Goal: Information Seeking & Learning: Learn about a topic

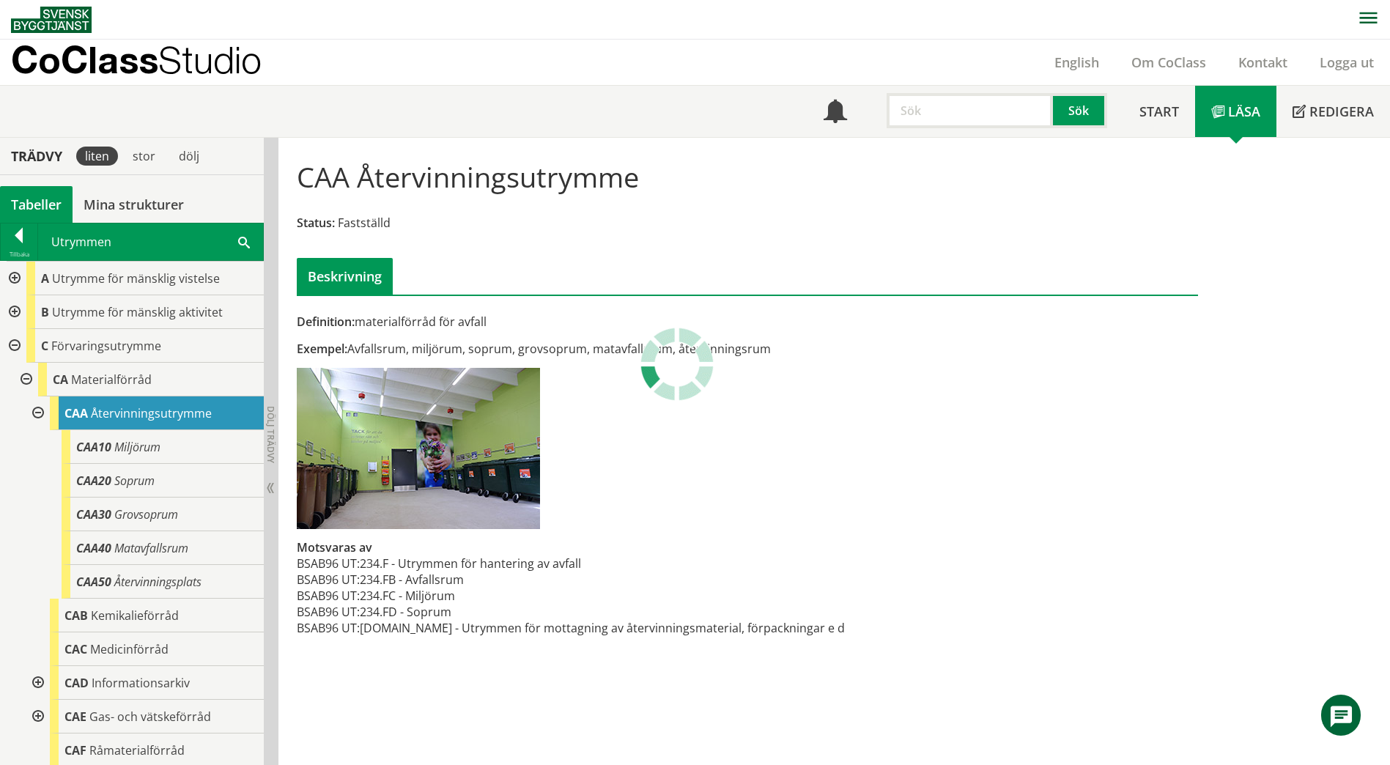
scroll to position [1, 0]
click at [240, 245] on span at bounding box center [244, 240] width 12 height 15
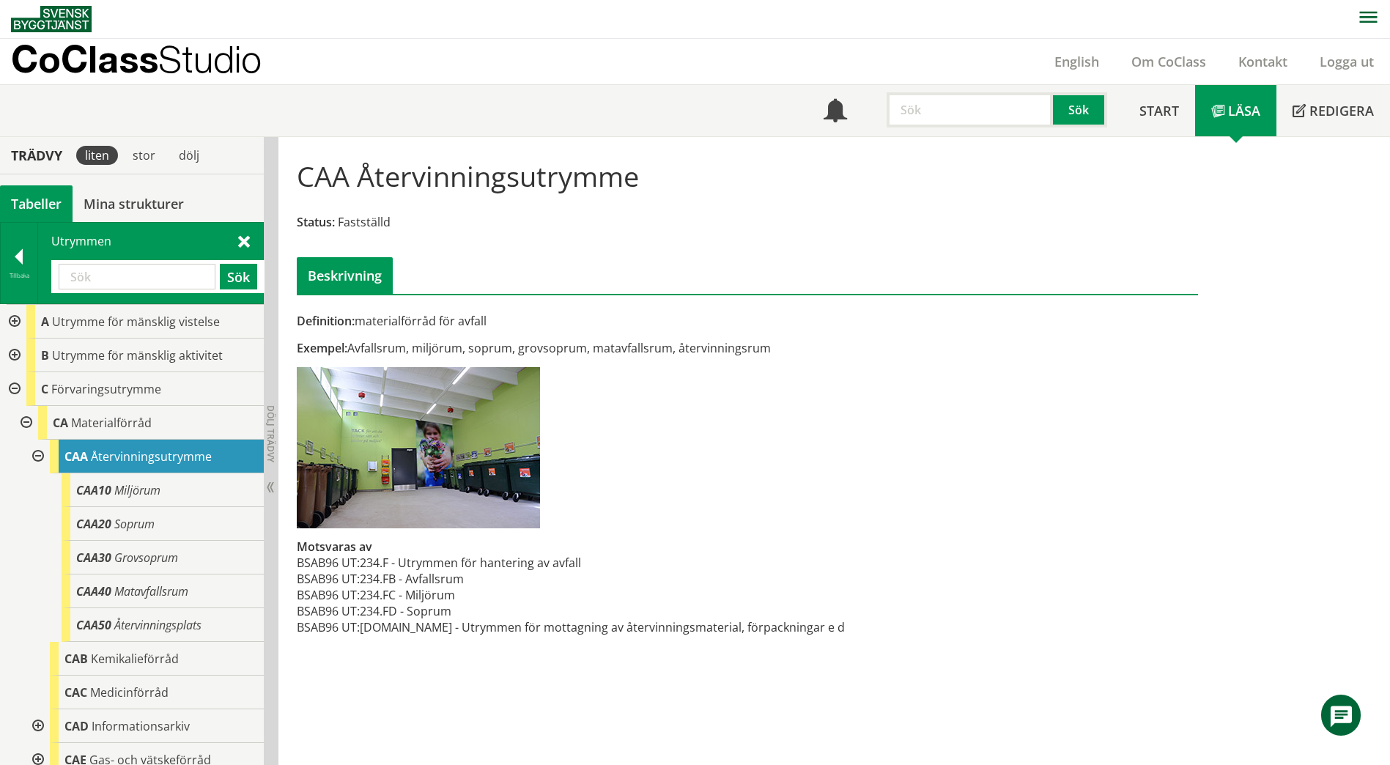
click at [117, 282] on input "text" at bounding box center [137, 277] width 157 height 26
type input "g"
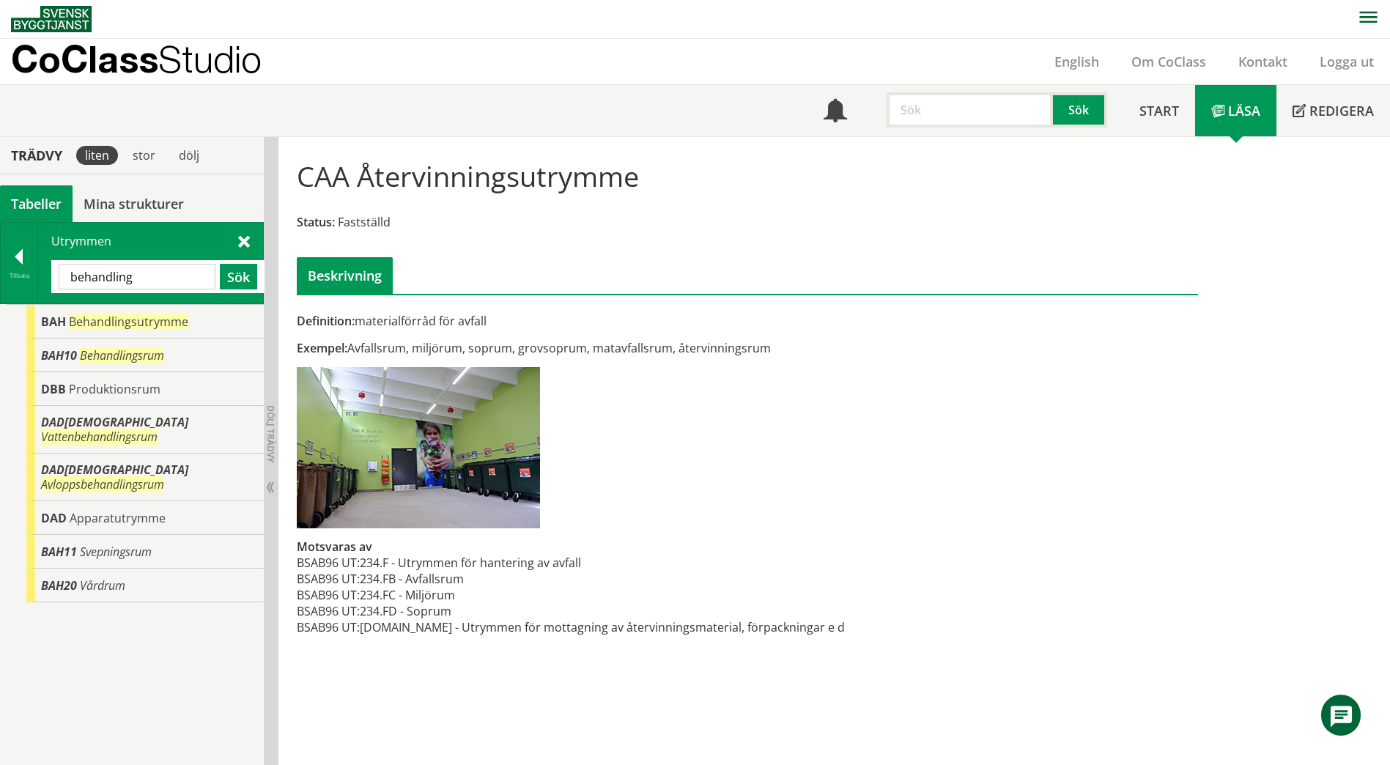
drag, startPoint x: 145, startPoint y: 281, endPoint x: 59, endPoint y: 281, distance: 85.8
click at [59, 281] on input "behandling" at bounding box center [137, 277] width 157 height 26
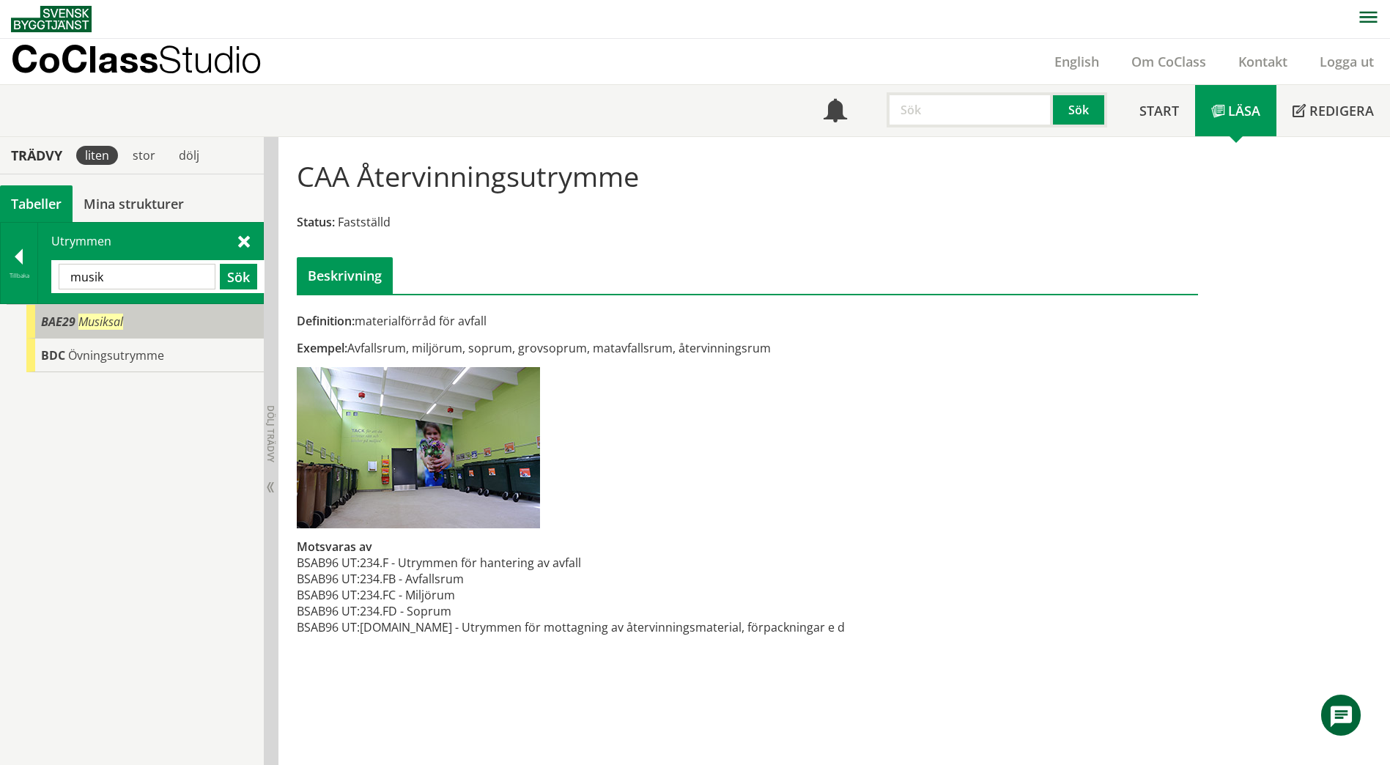
click at [80, 324] on span "Musiksal" at bounding box center [100, 322] width 45 height 16
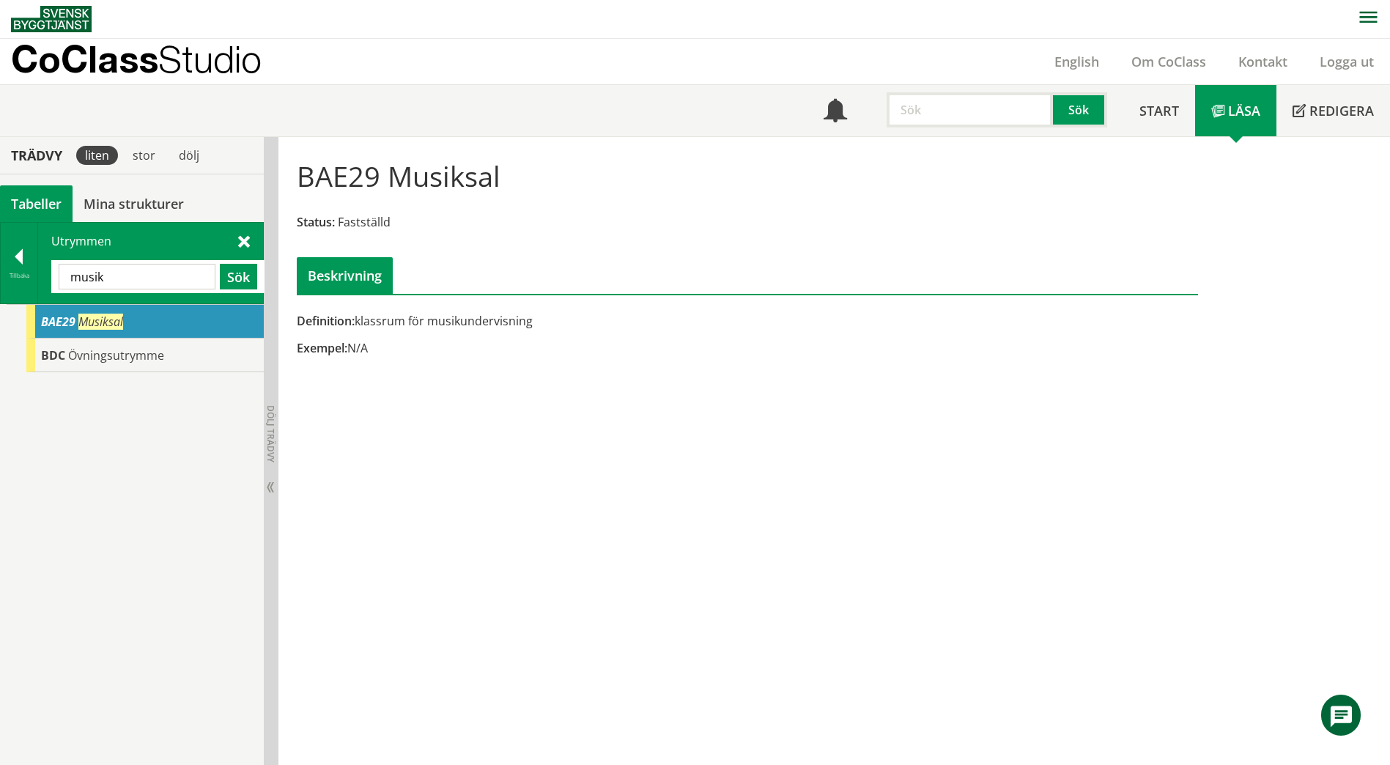
click at [246, 243] on span at bounding box center [244, 240] width 12 height 15
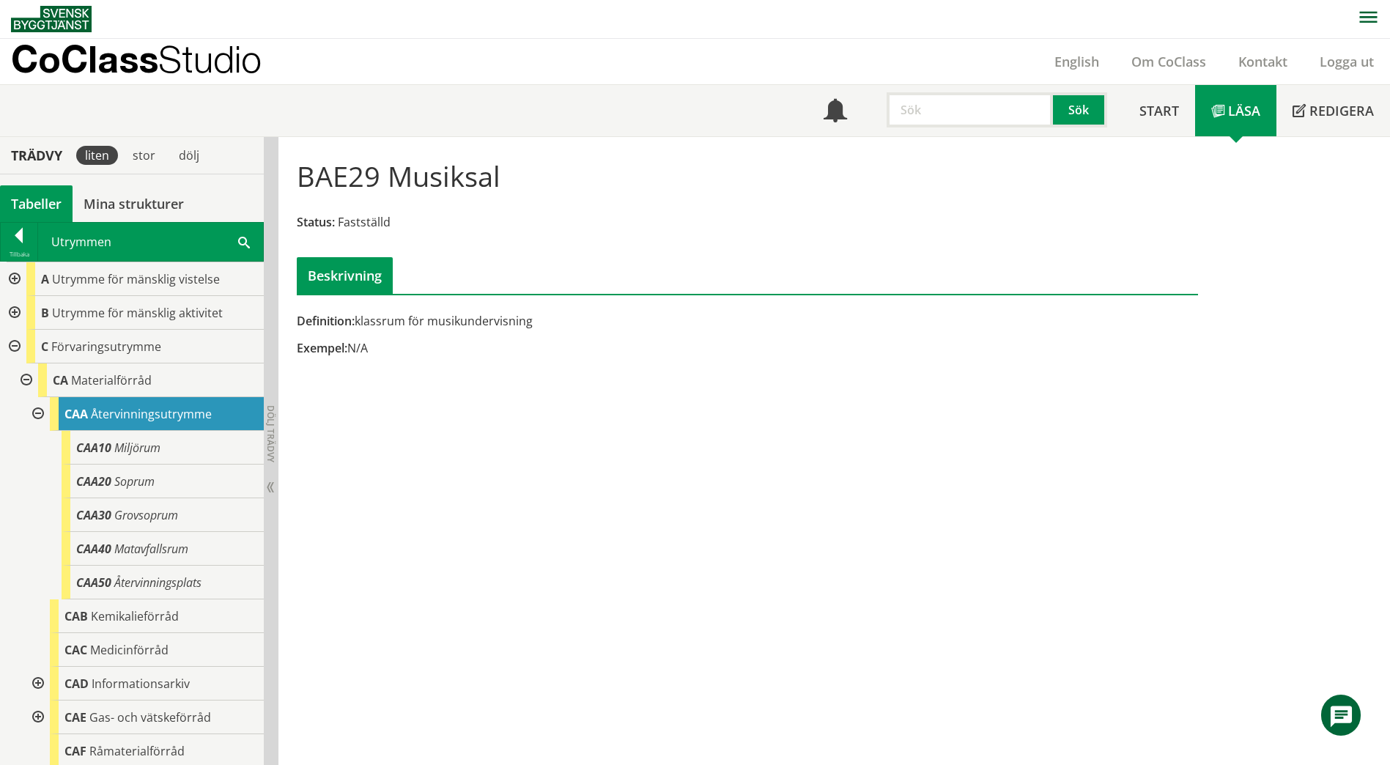
click at [16, 316] on div at bounding box center [13, 313] width 26 height 34
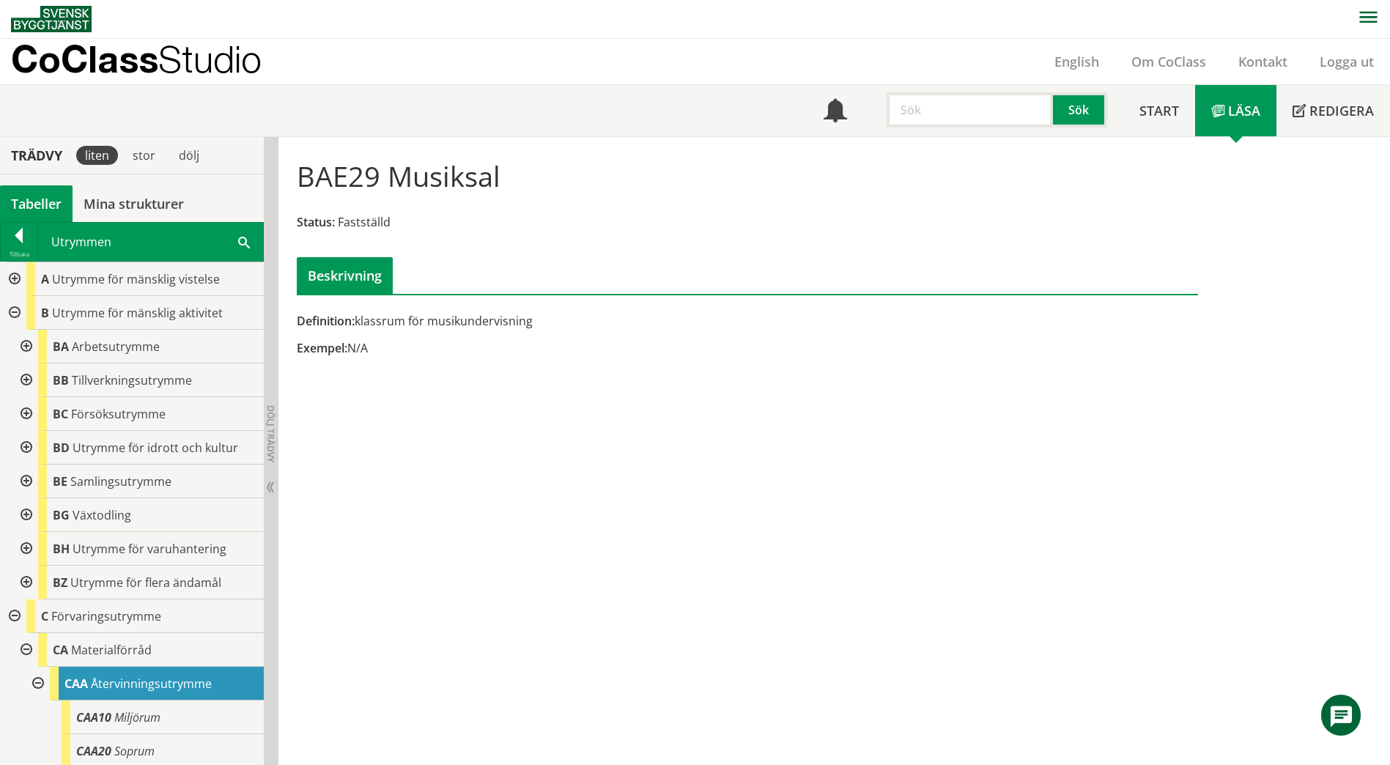
click at [243, 241] on span at bounding box center [244, 241] width 12 height 15
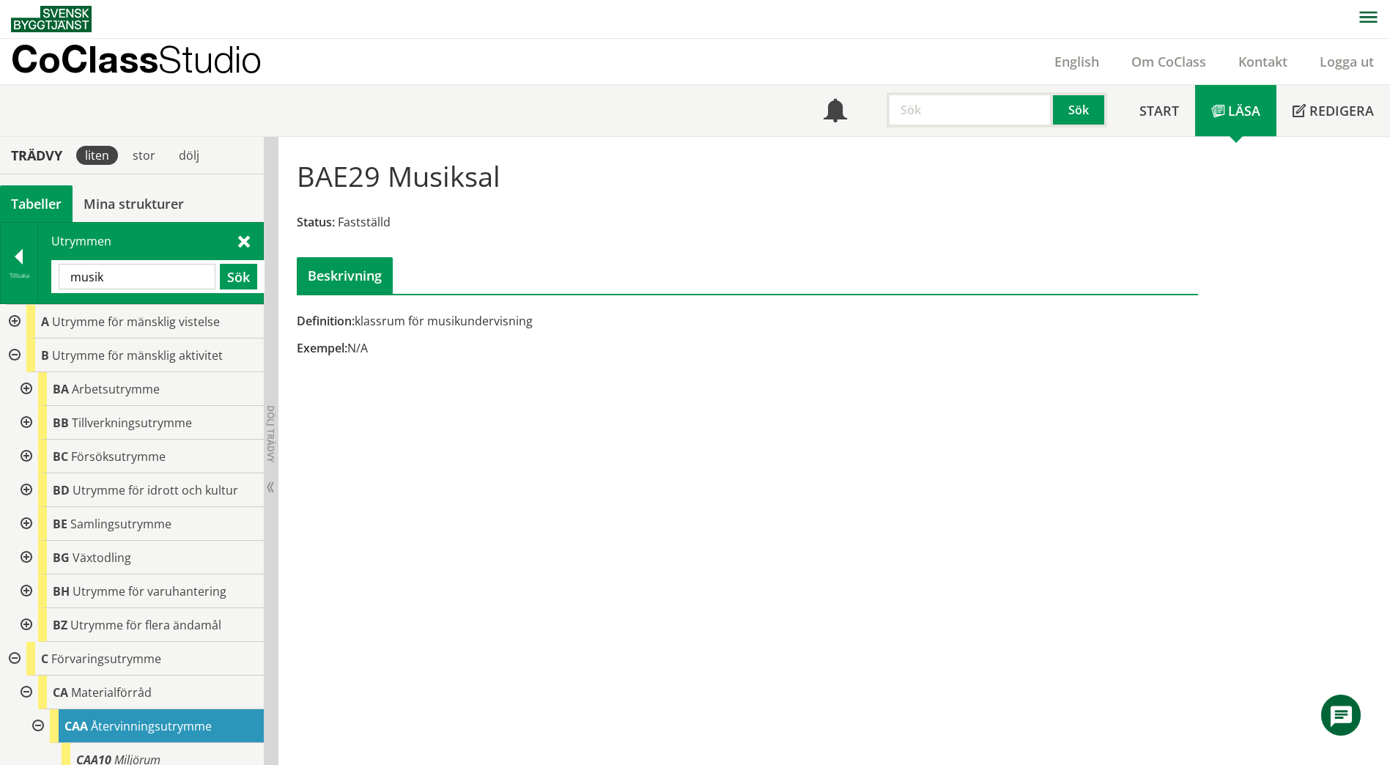
click at [29, 484] on div at bounding box center [25, 490] width 26 height 34
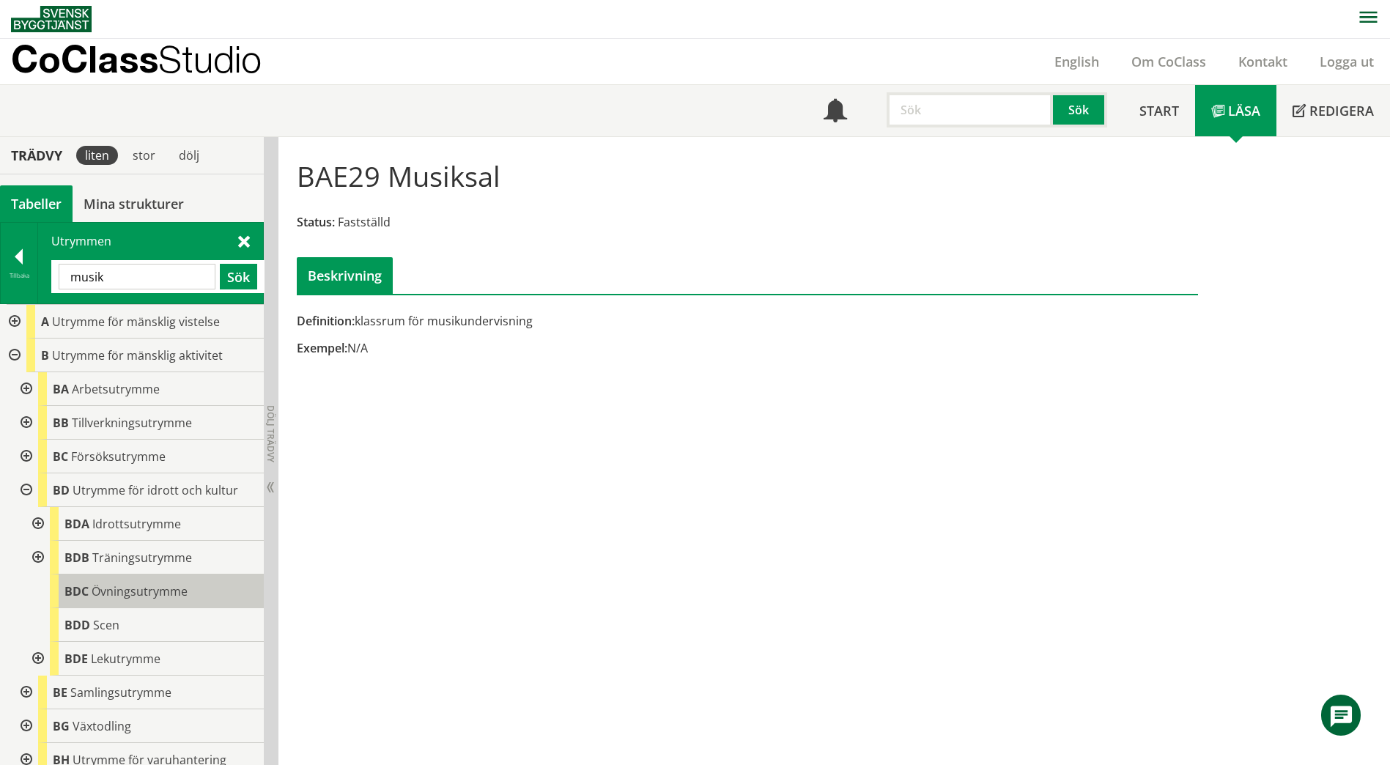
click at [111, 591] on span "Övningsutrymme" at bounding box center [140, 591] width 96 height 16
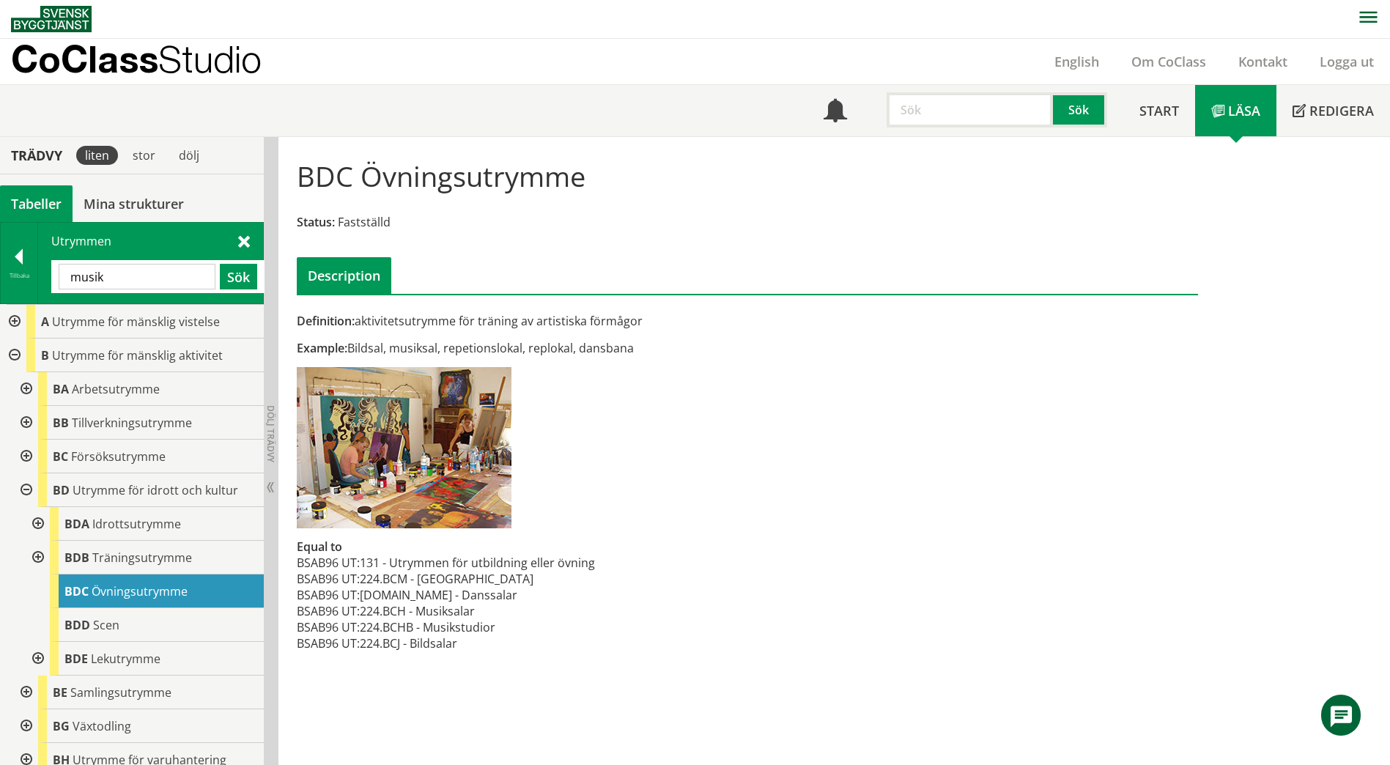
drag, startPoint x: 114, startPoint y: 271, endPoint x: 51, endPoint y: 279, distance: 63.5
click at [51, 279] on div "Utrymmen musik Sök" at bounding box center [150, 263] width 225 height 81
type input "kök"
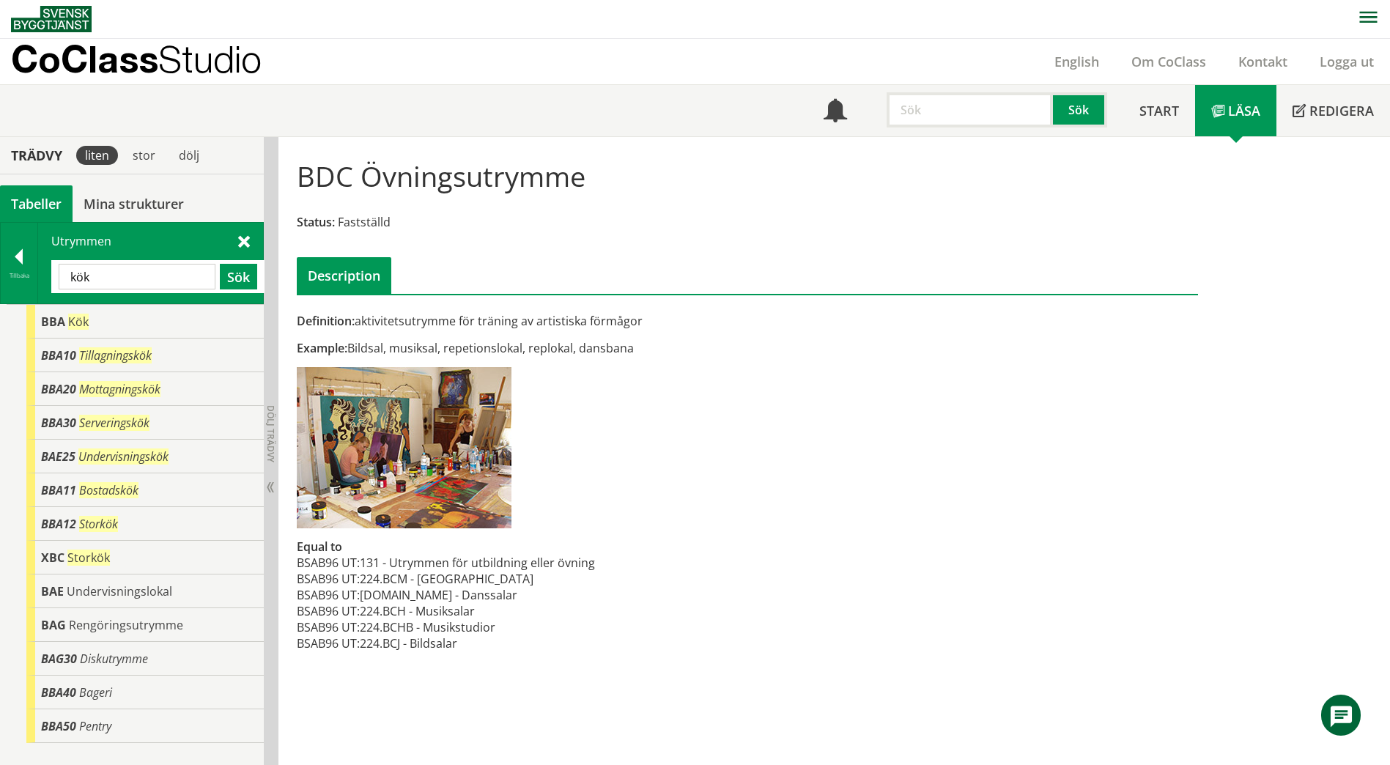
drag, startPoint x: 116, startPoint y: 276, endPoint x: 70, endPoint y: 284, distance: 46.0
click at [70, 284] on input "kök" at bounding box center [137, 277] width 157 height 26
click at [246, 241] on span at bounding box center [244, 240] width 12 height 15
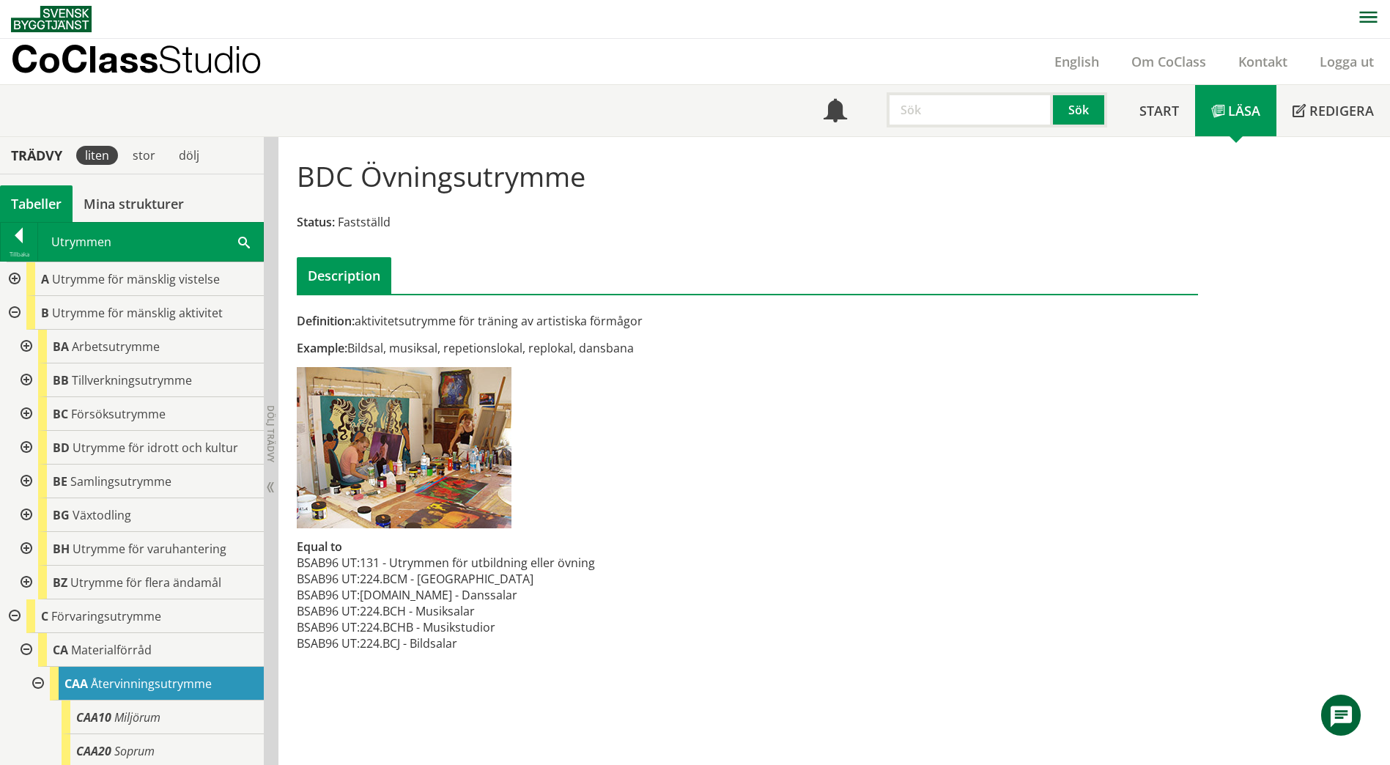
click at [240, 239] on span at bounding box center [244, 241] width 12 height 15
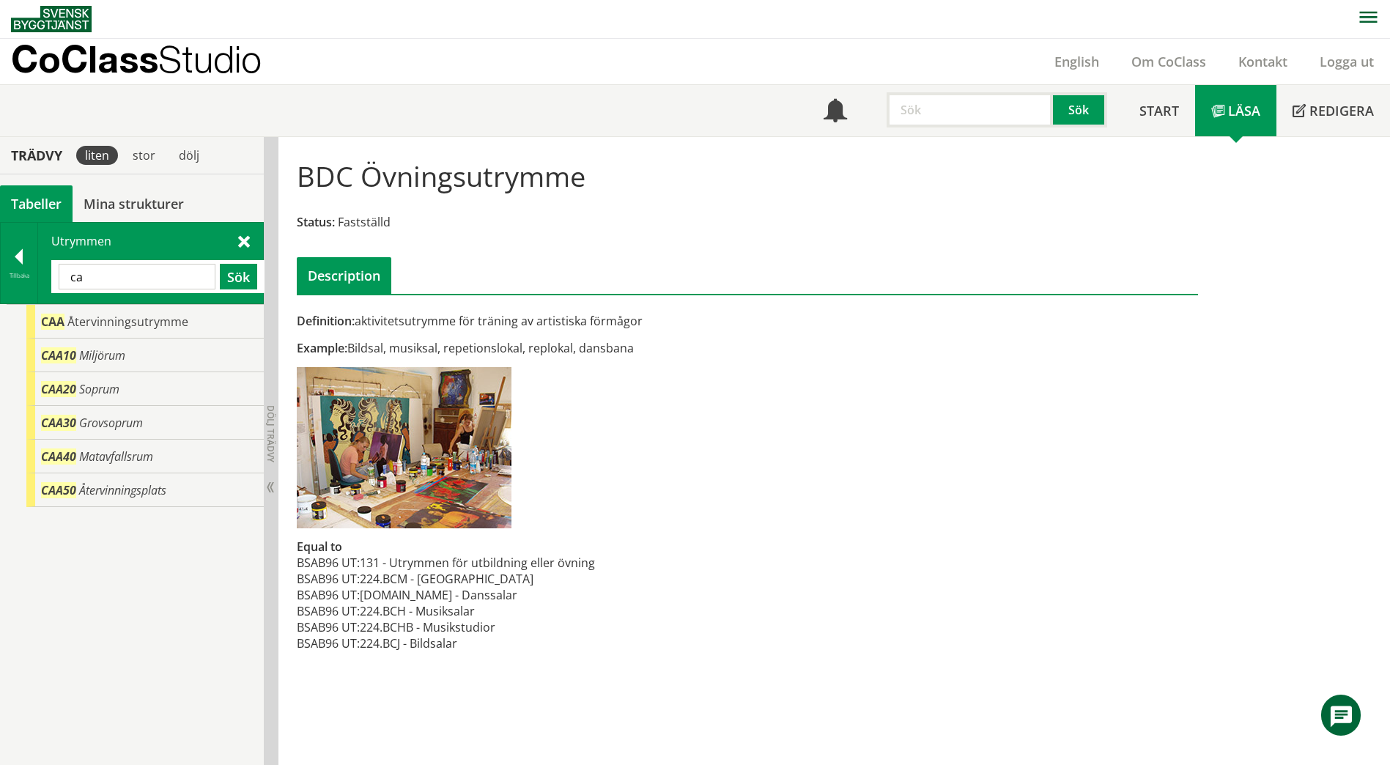
type input "c"
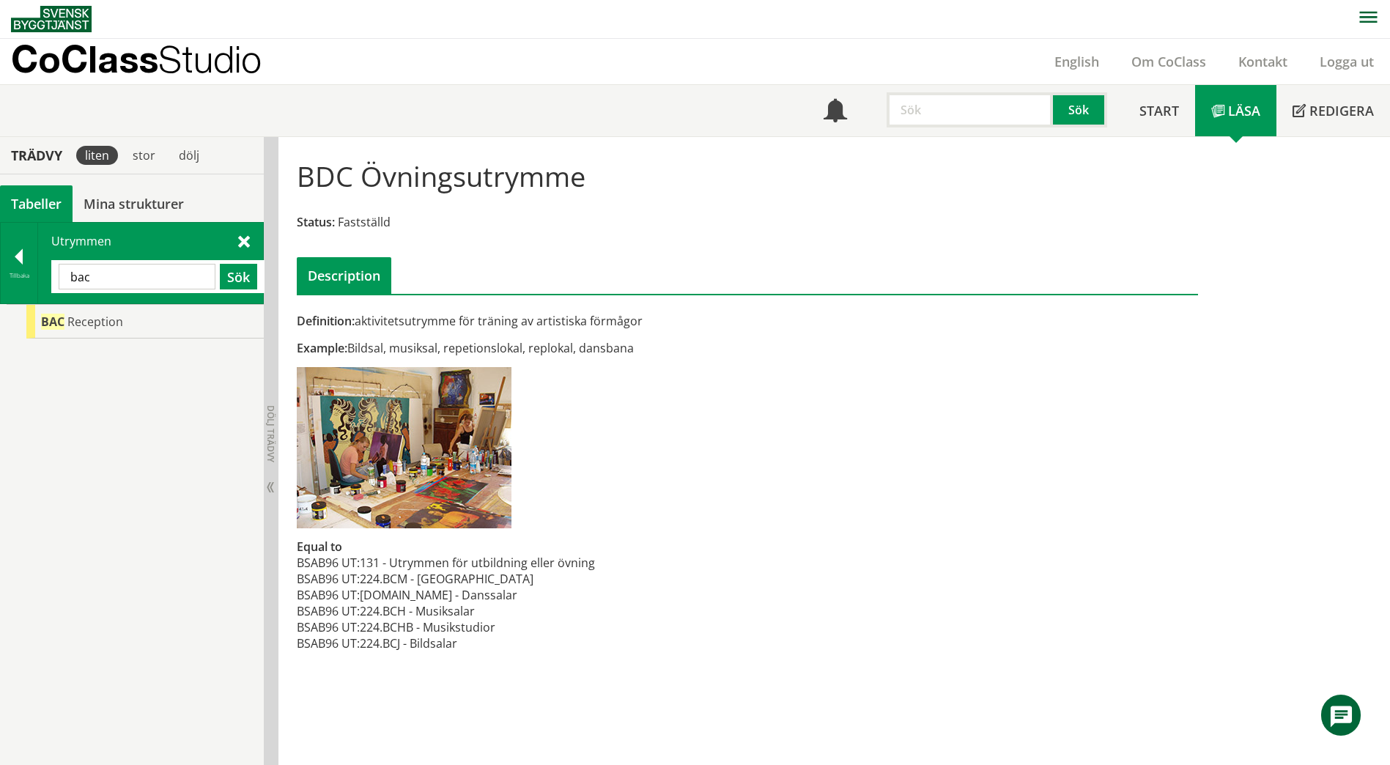
click at [122, 278] on input "bac" at bounding box center [137, 277] width 157 height 26
type input "b"
click at [242, 276] on button "Sök" at bounding box center [238, 277] width 37 height 26
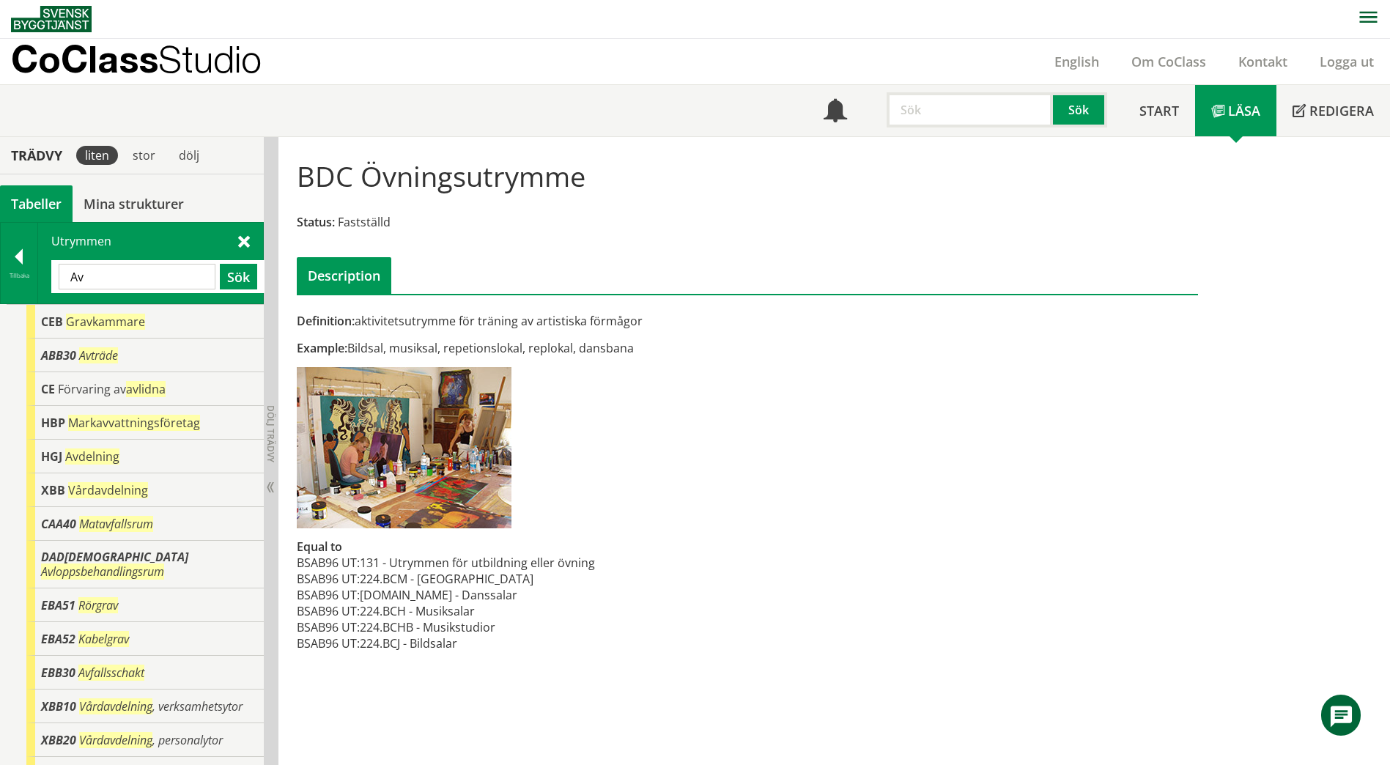
click at [241, 242] on span at bounding box center [244, 240] width 12 height 15
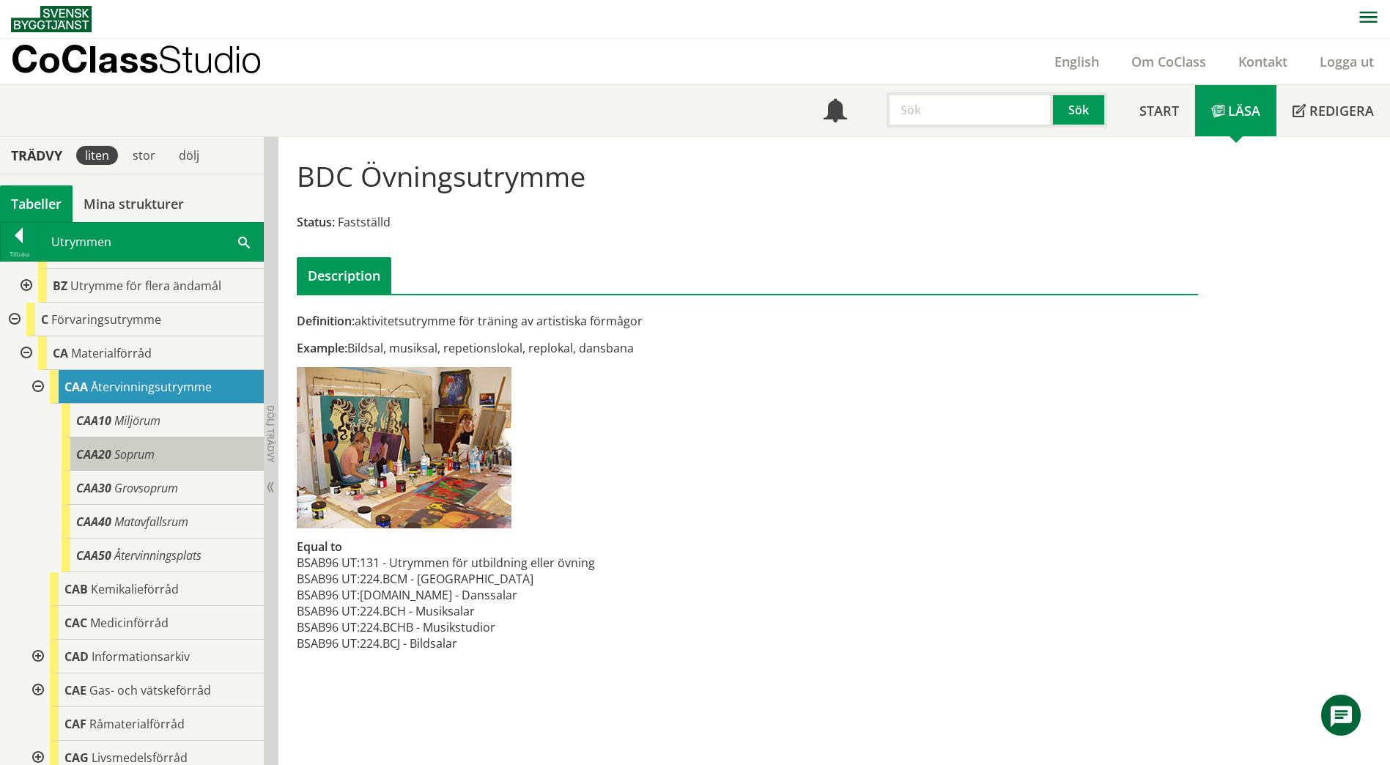
scroll to position [366, 0]
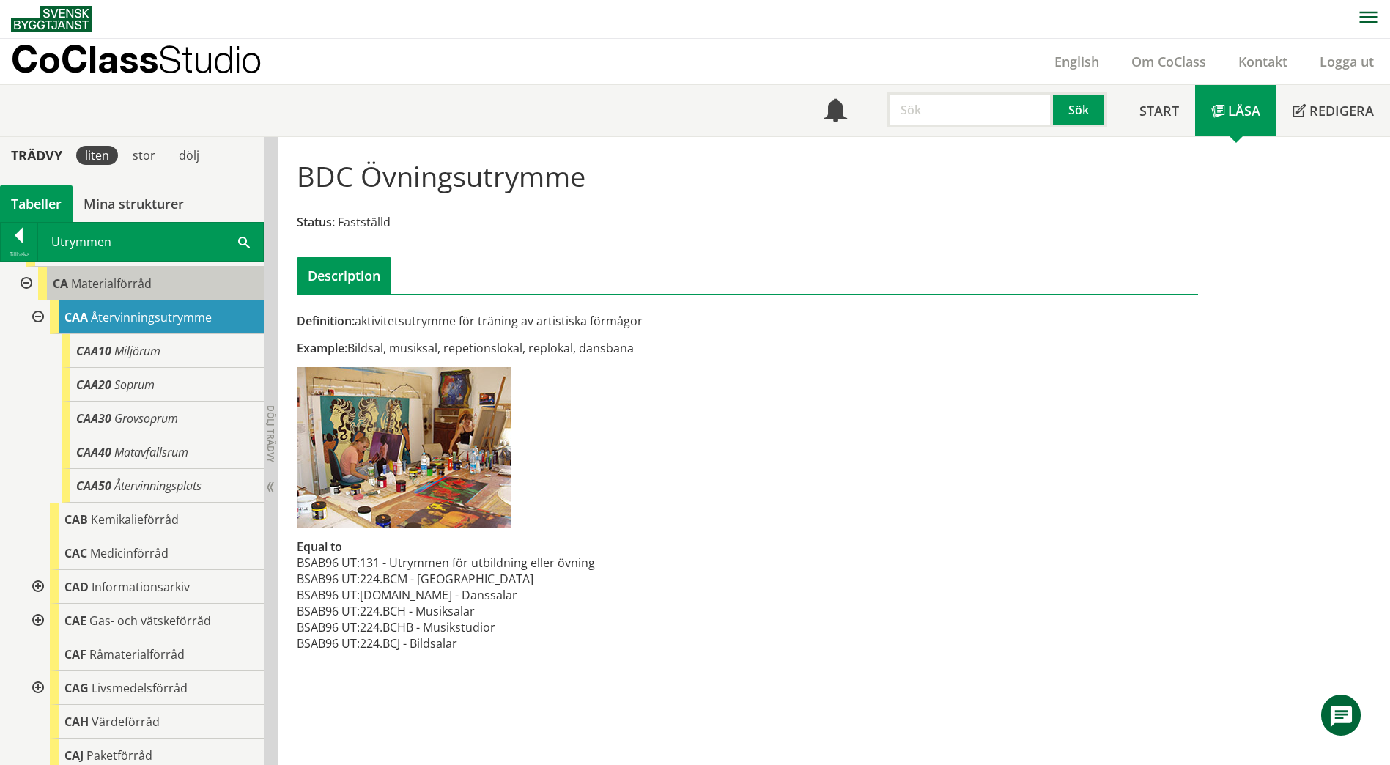
click at [160, 287] on div "CA Materialförråd" at bounding box center [151, 284] width 226 height 34
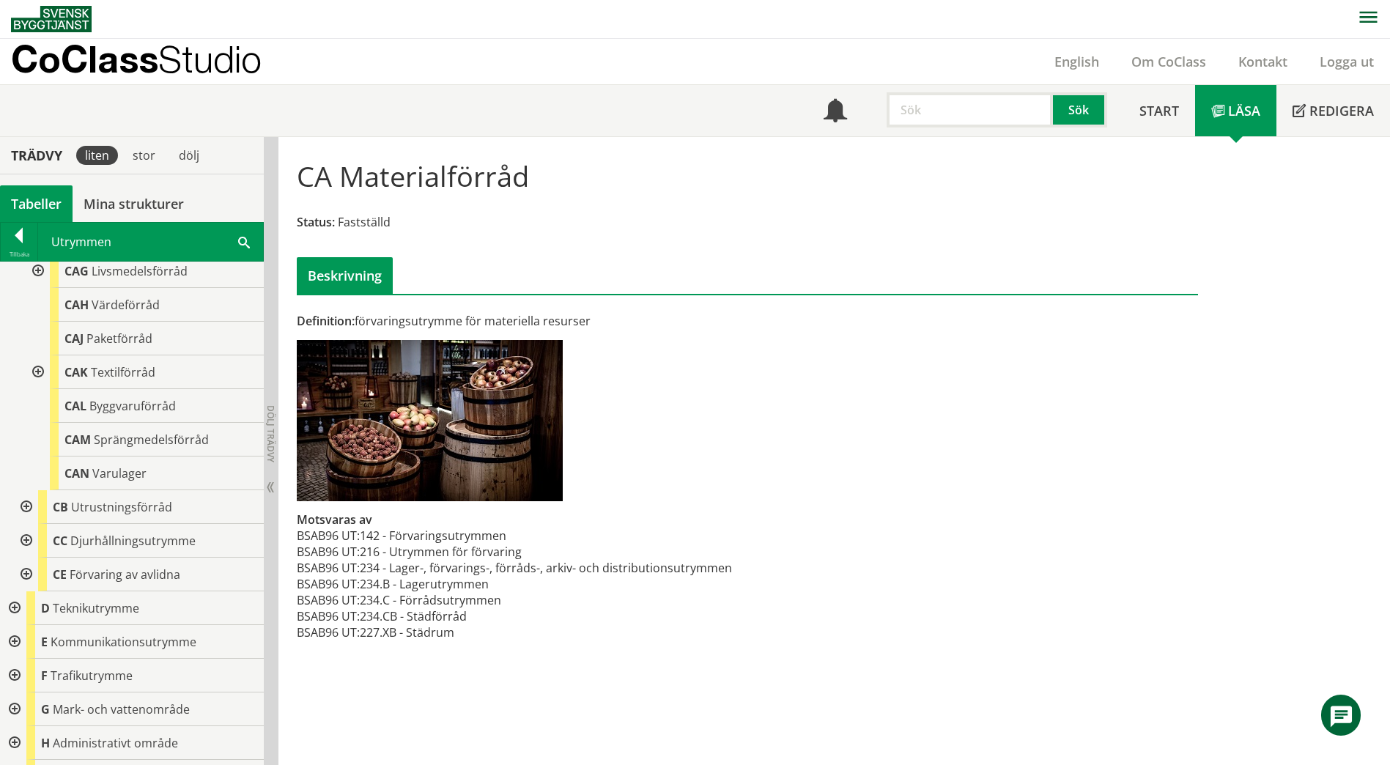
scroll to position [806, 0]
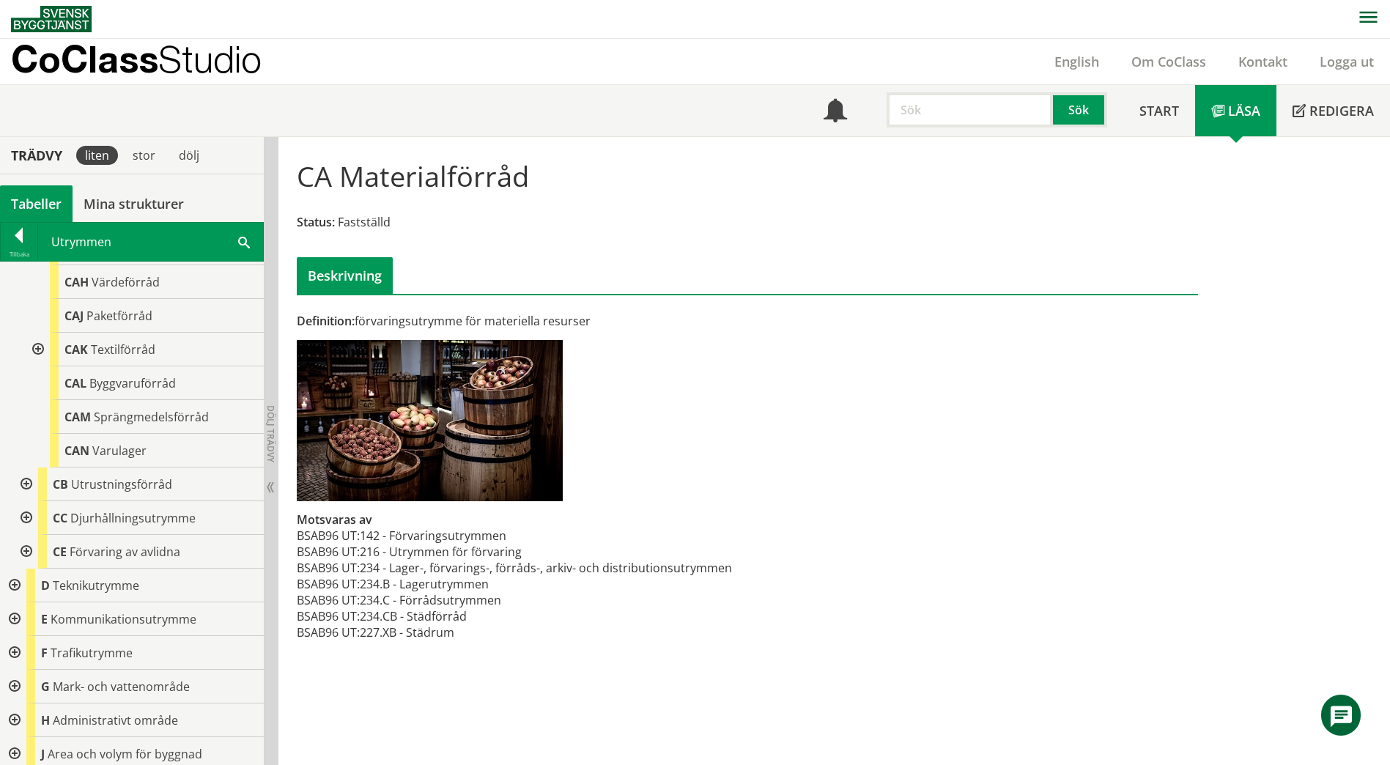
click at [28, 483] on div at bounding box center [25, 485] width 26 height 34
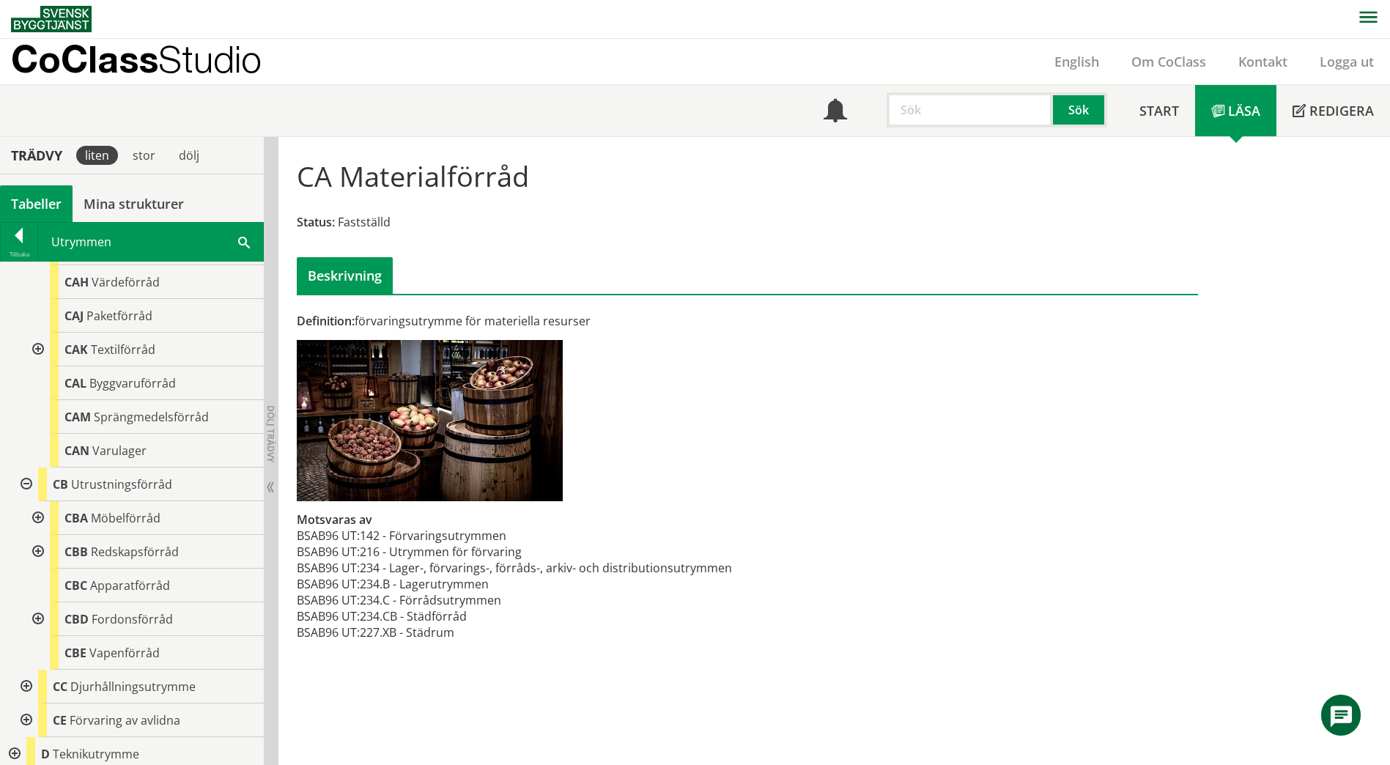
click at [38, 515] on div at bounding box center [36, 518] width 26 height 34
click at [171, 592] on div "CBC Apparatförråd" at bounding box center [157, 586] width 214 height 34
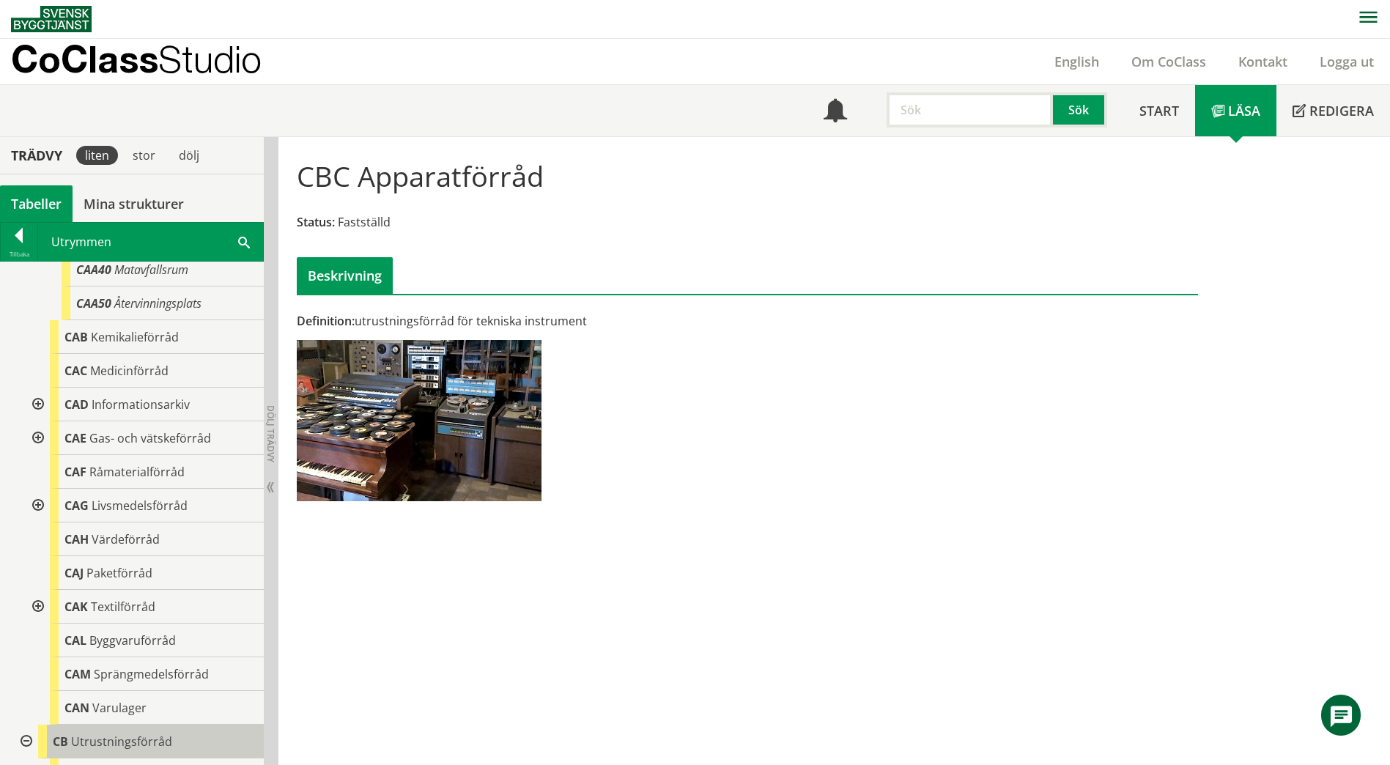
scroll to position [513, 0]
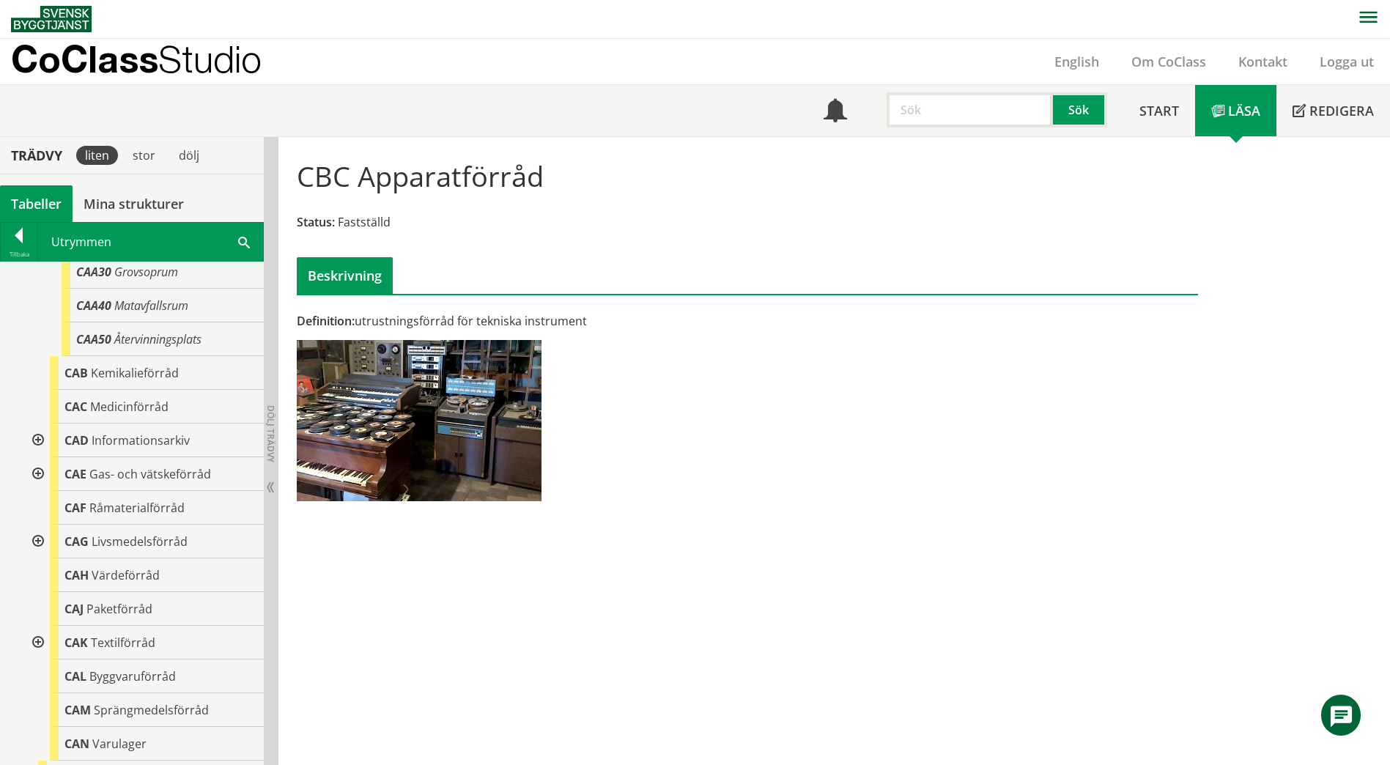
click at [33, 439] on div at bounding box center [36, 441] width 26 height 34
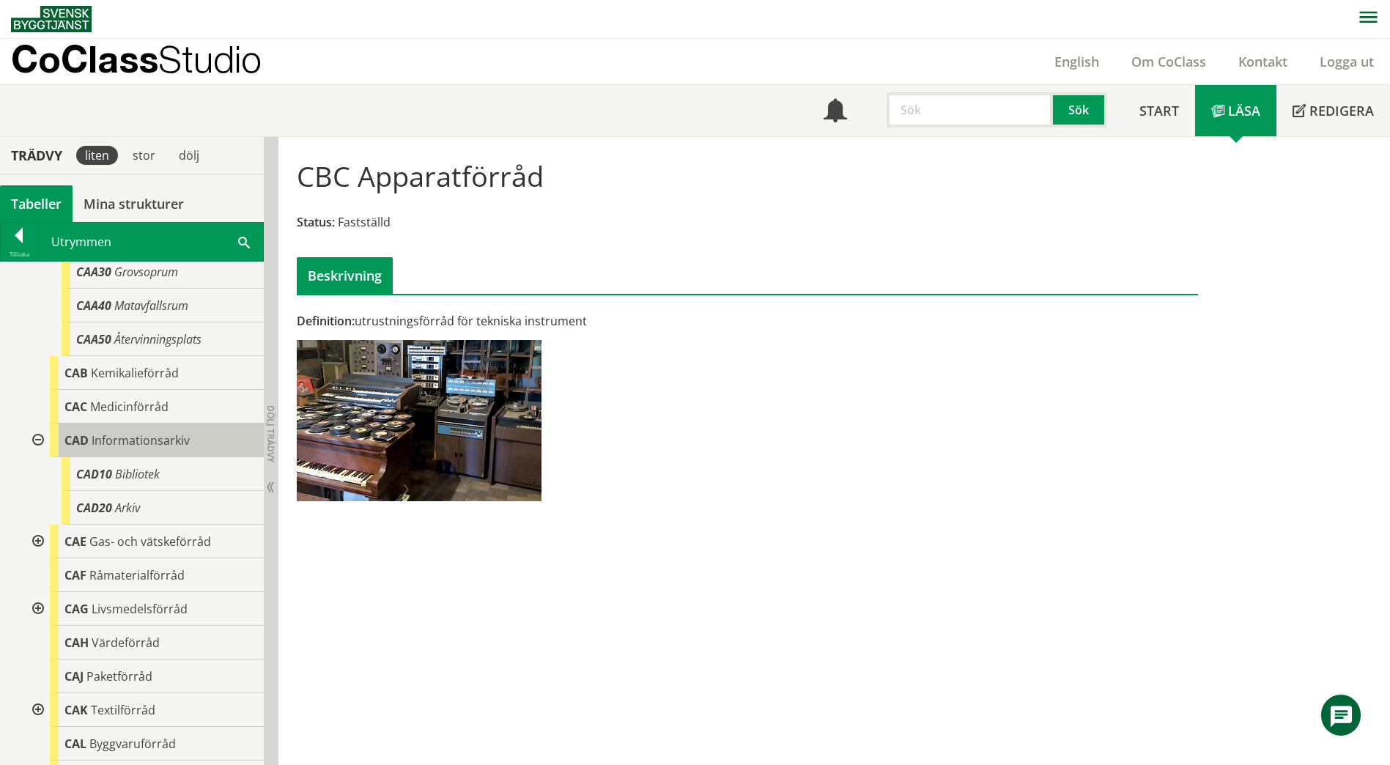
click at [205, 439] on div "CAD Informationsarkiv" at bounding box center [157, 441] width 214 height 34
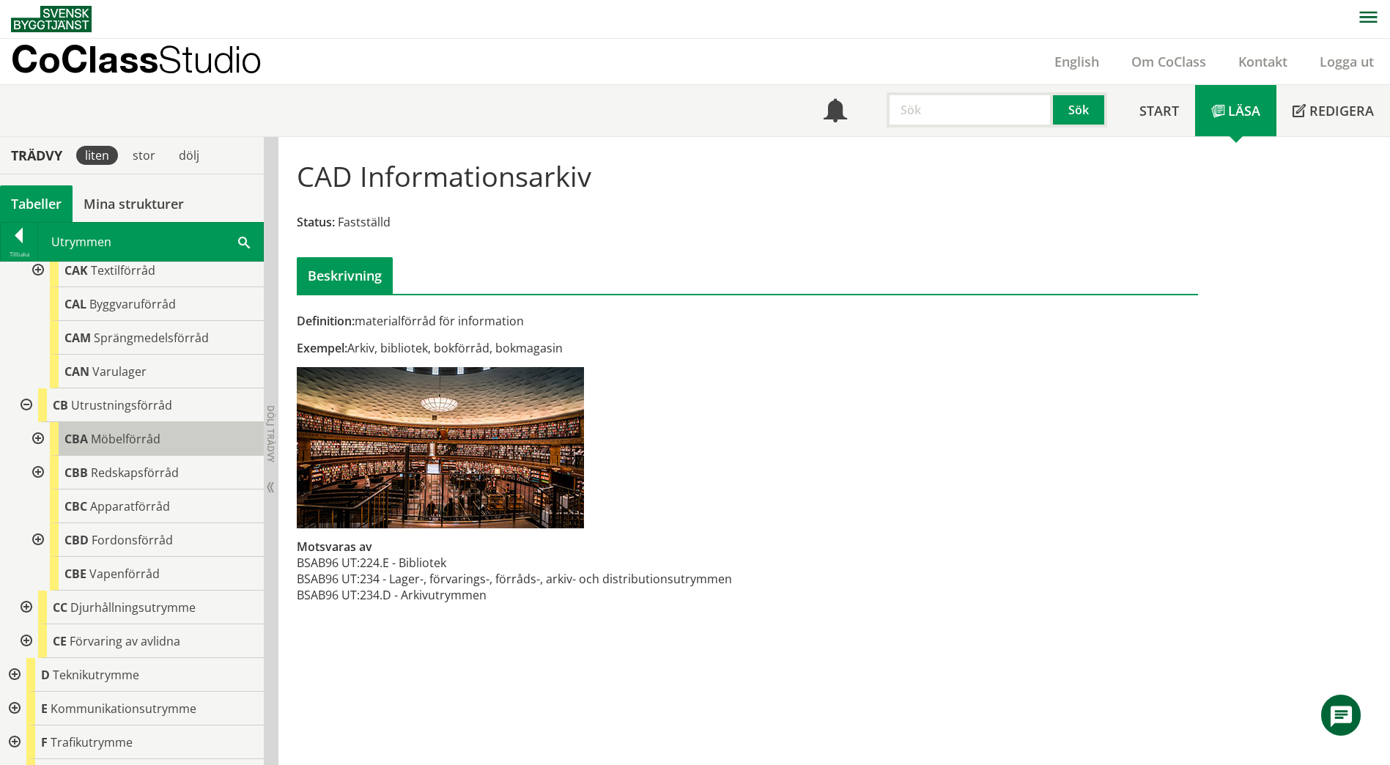
scroll to position [1026, 0]
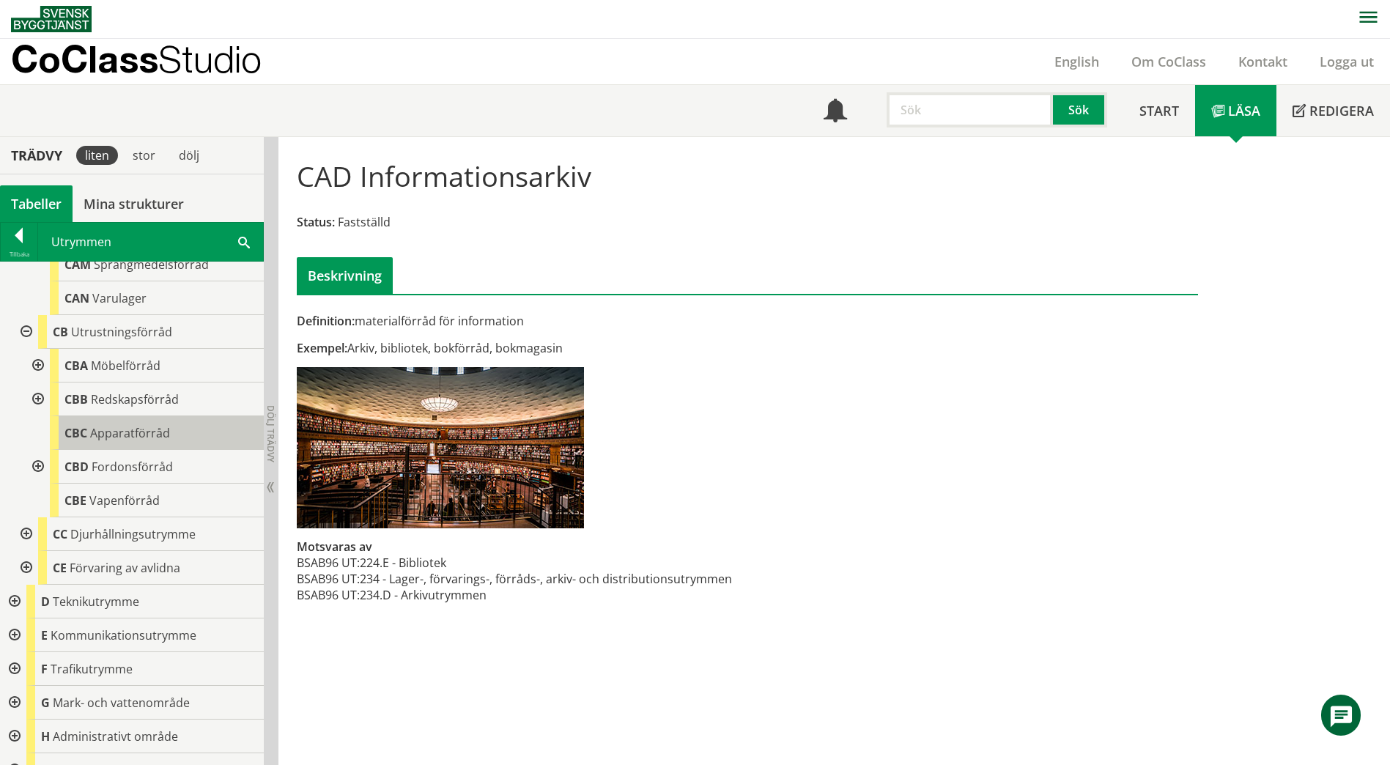
click at [178, 434] on div "CBC Apparatförråd" at bounding box center [157, 433] width 214 height 34
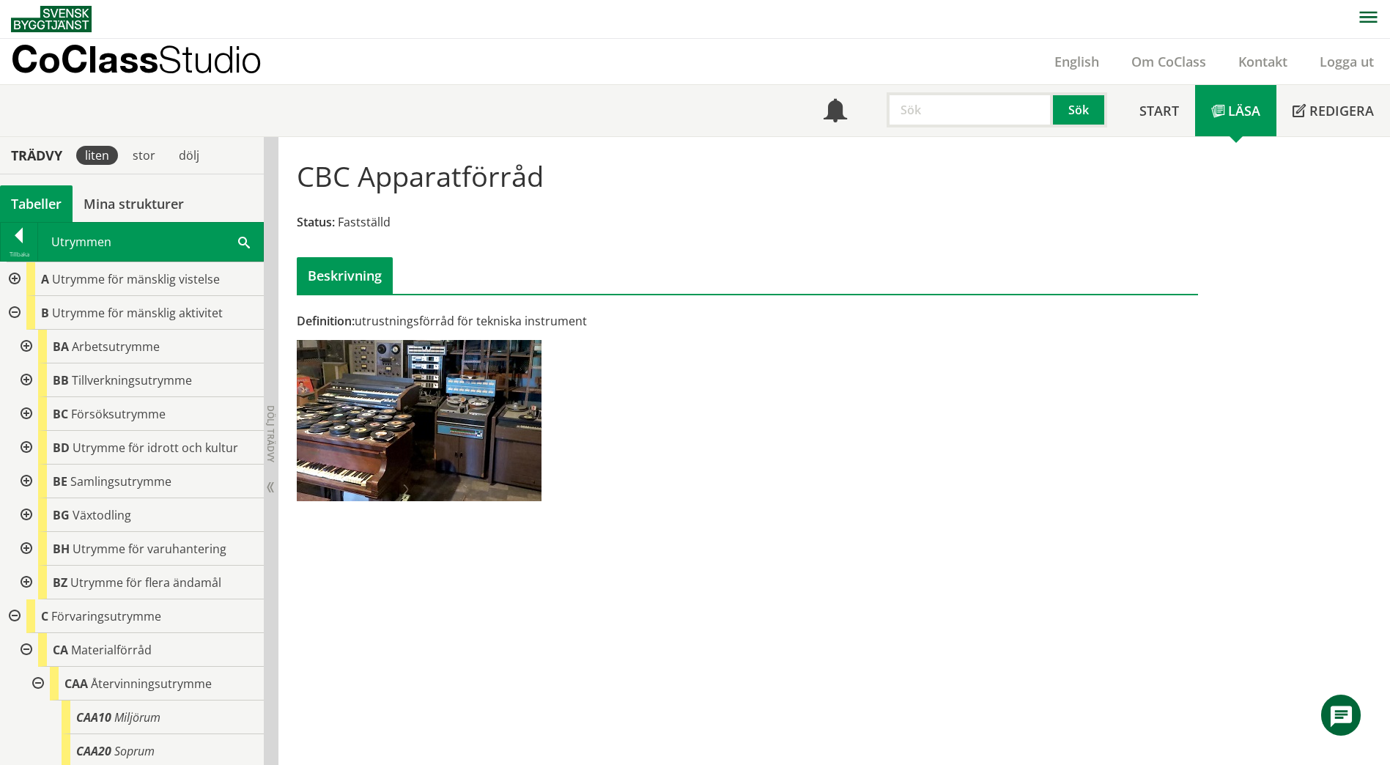
click at [240, 241] on span at bounding box center [244, 241] width 12 height 15
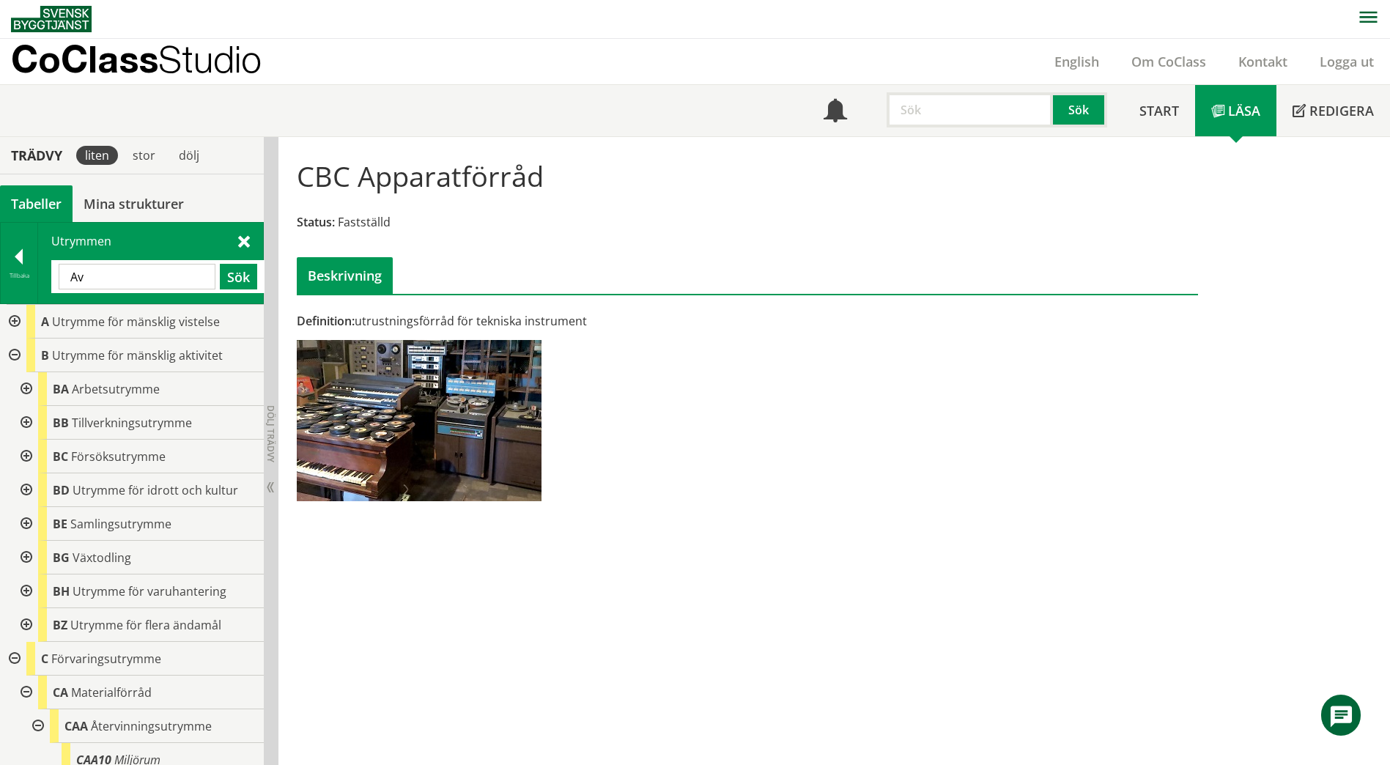
click at [97, 276] on input "Av" at bounding box center [137, 277] width 157 height 26
type input "A"
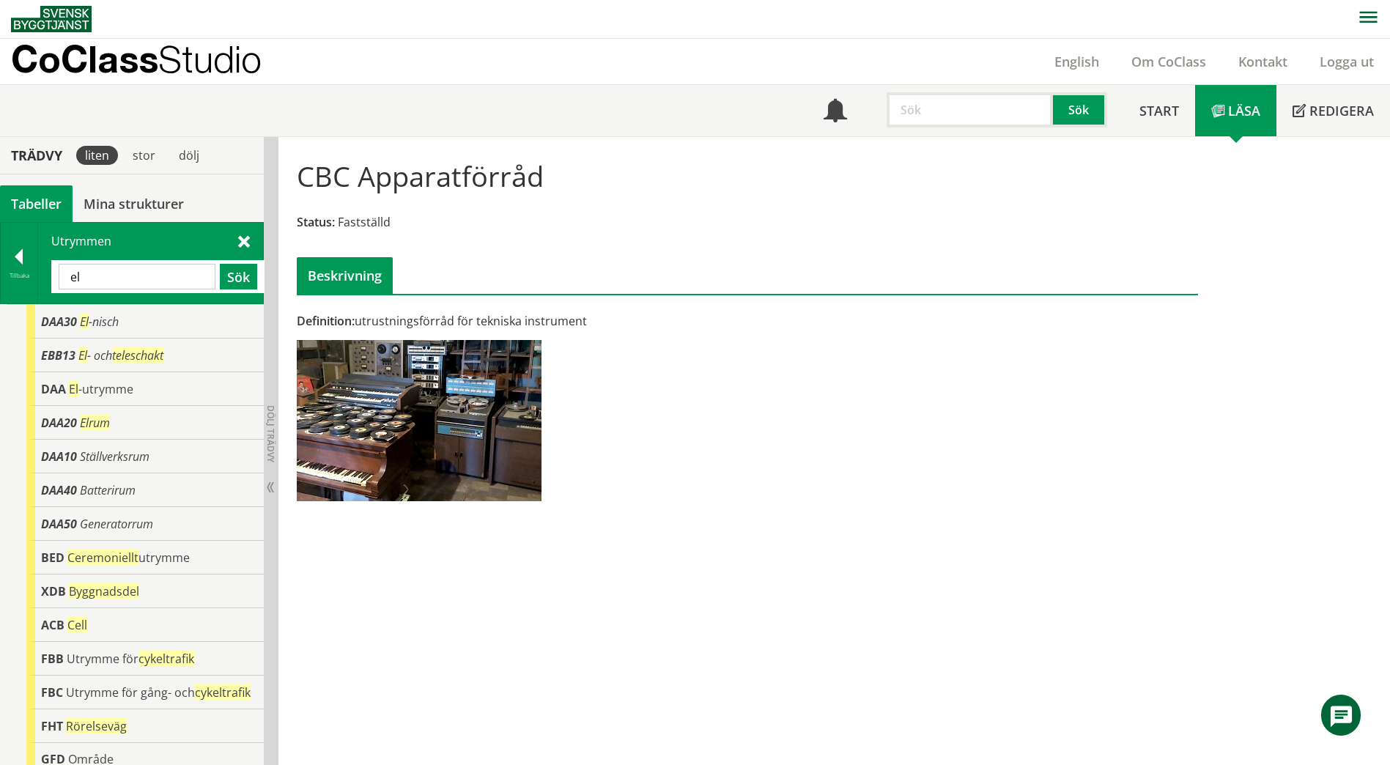
click at [247, 240] on span at bounding box center [244, 240] width 12 height 15
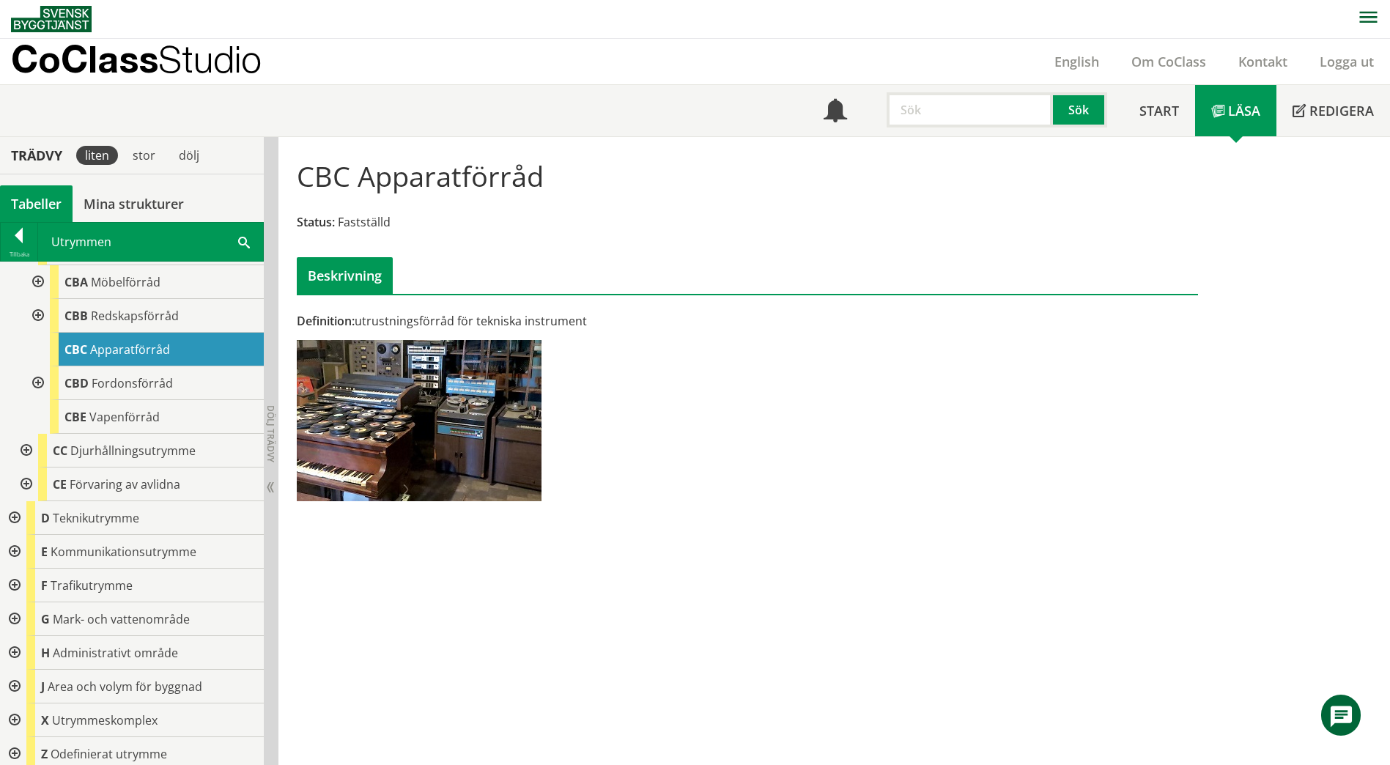
scroll to position [1114, 0]
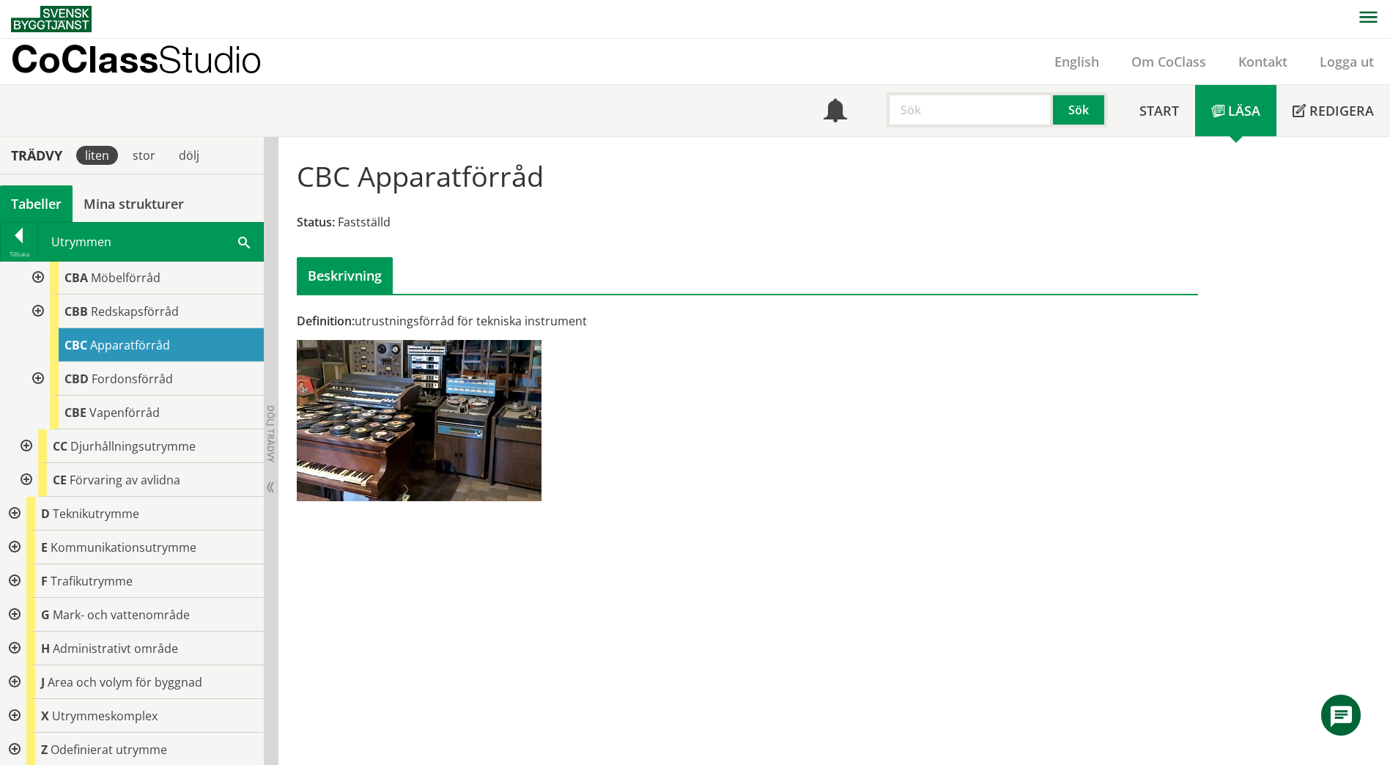
click at [12, 514] on div at bounding box center [13, 514] width 26 height 34
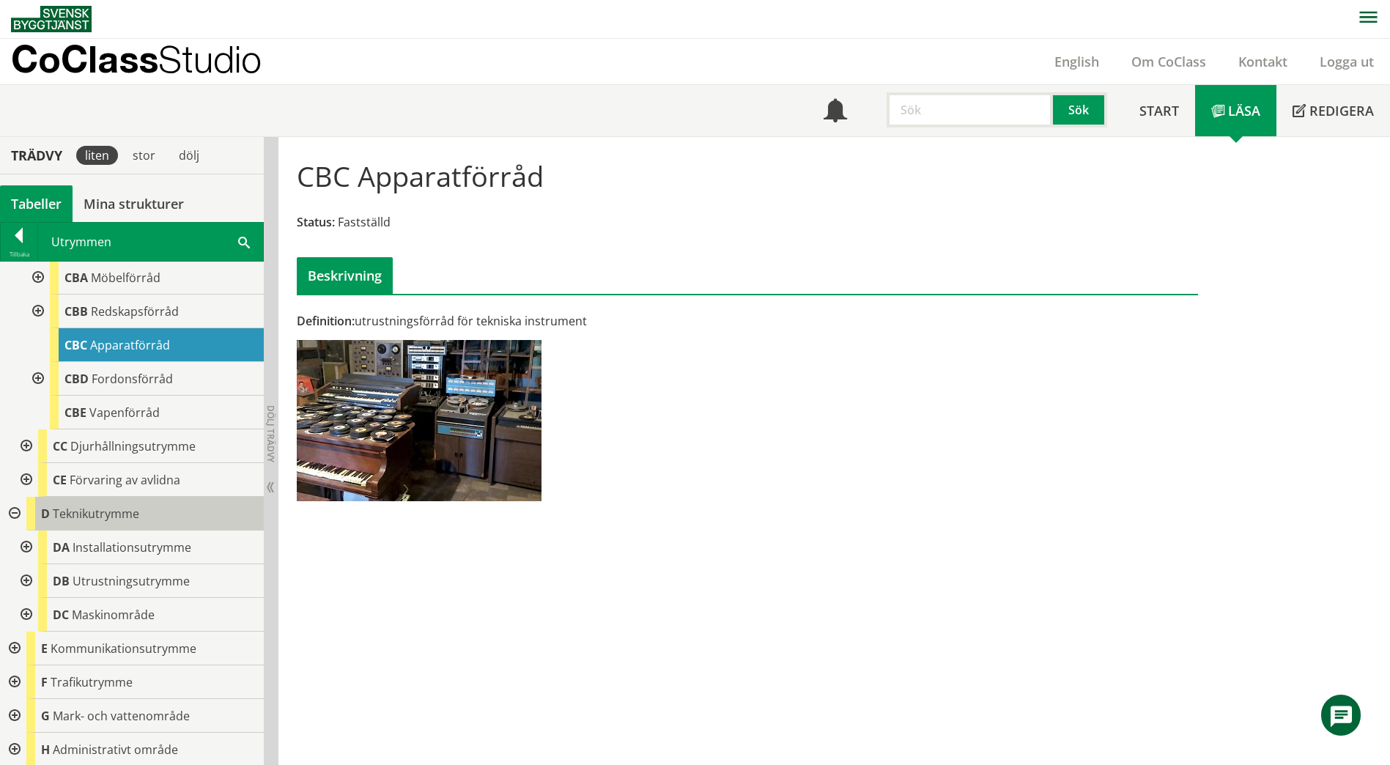
click at [115, 511] on span "Teknikutrymme" at bounding box center [96, 514] width 86 height 16
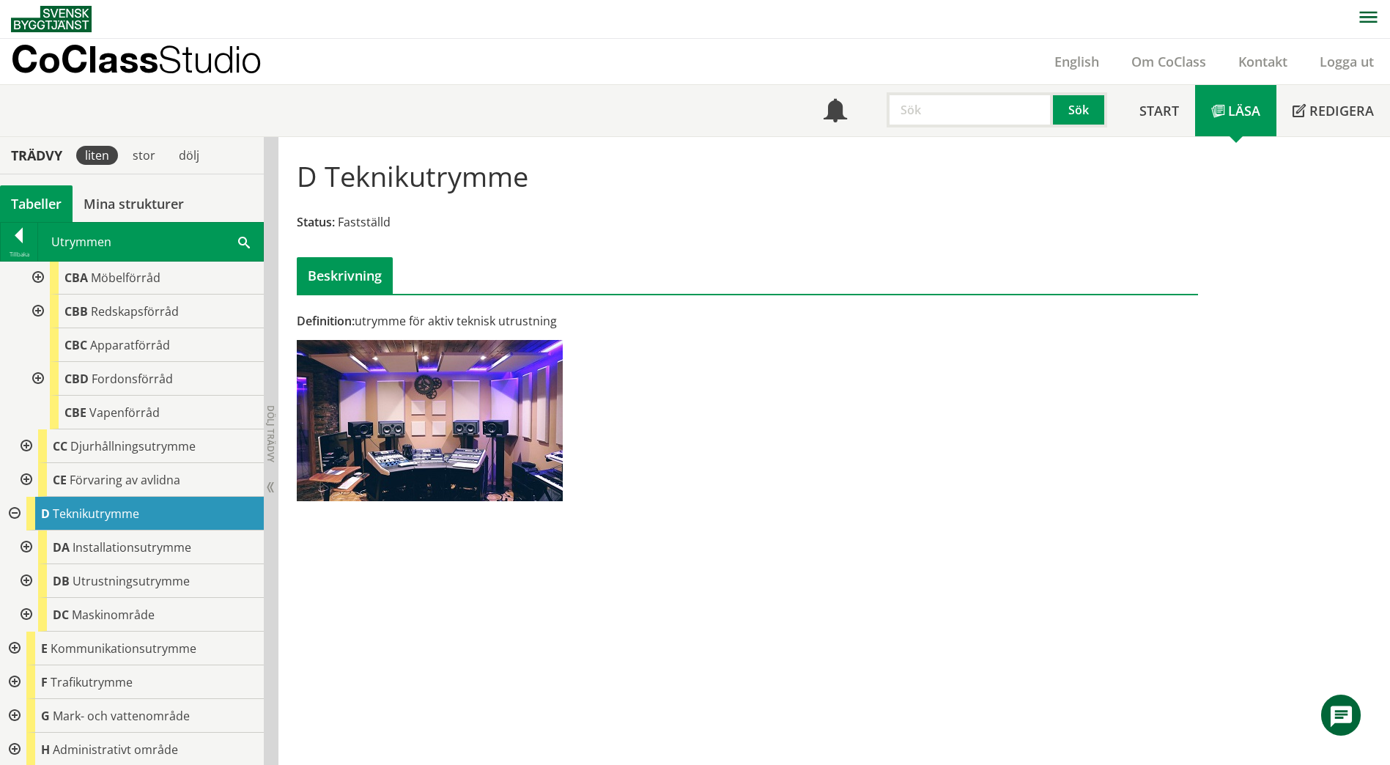
click at [32, 548] on div at bounding box center [25, 548] width 26 height 34
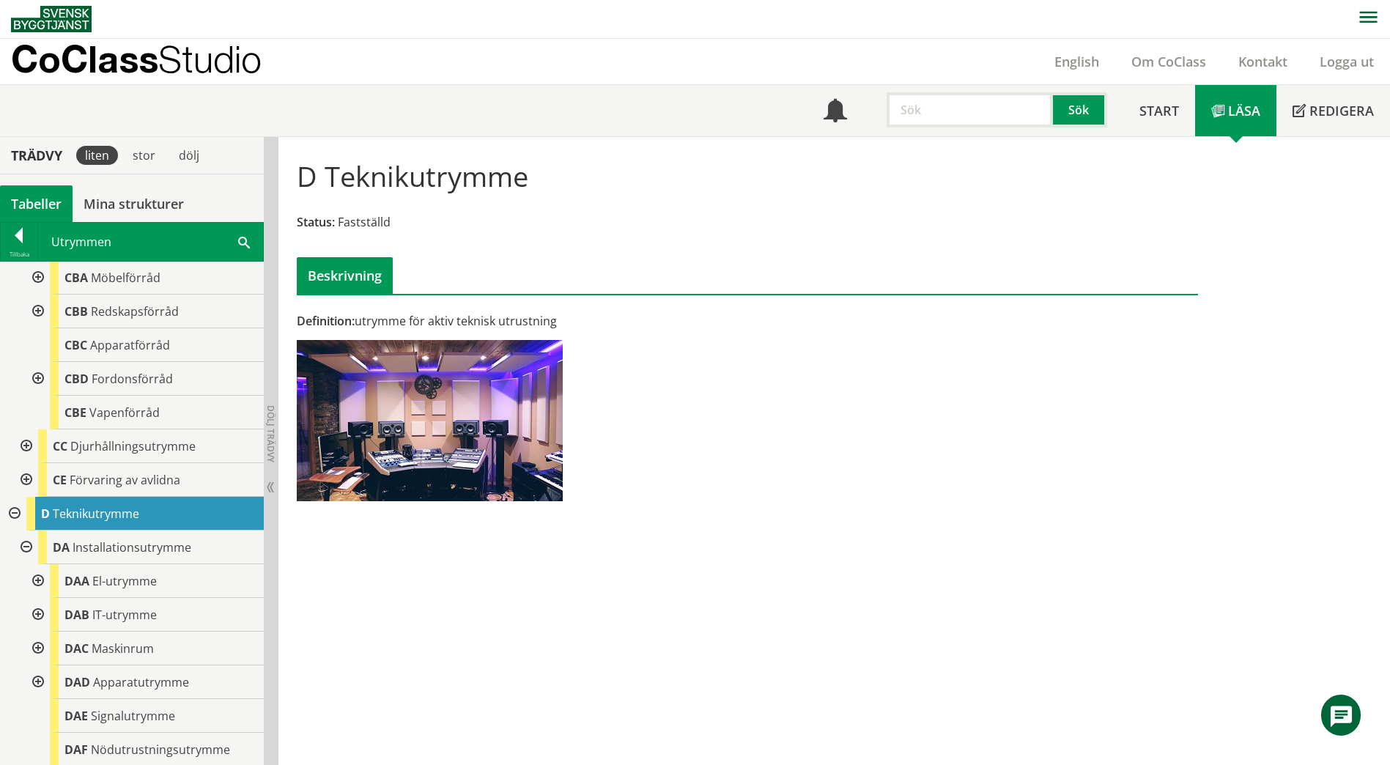
click at [32, 682] on div at bounding box center [36, 683] width 26 height 34
click at [248, 238] on span at bounding box center [244, 241] width 12 height 15
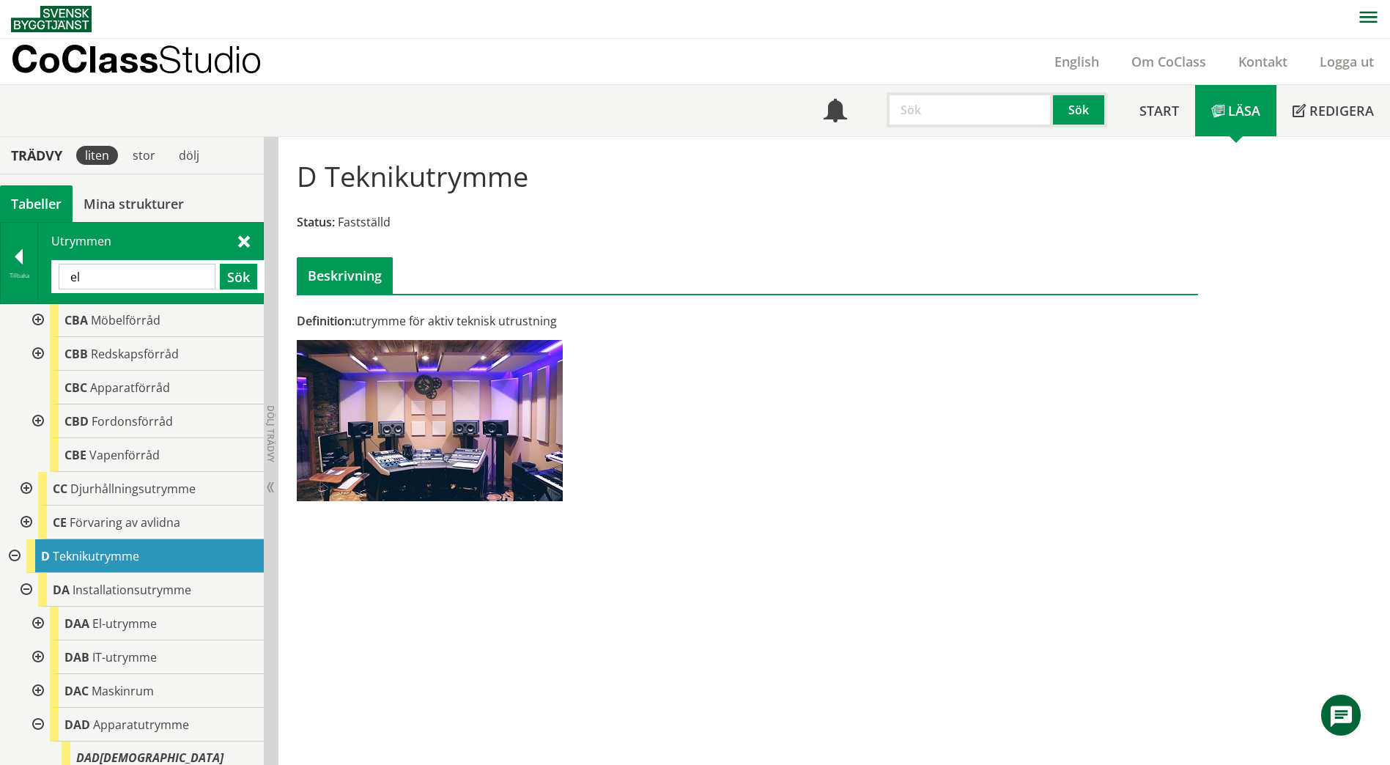
click at [138, 274] on input "el" at bounding box center [137, 277] width 157 height 26
type input "e"
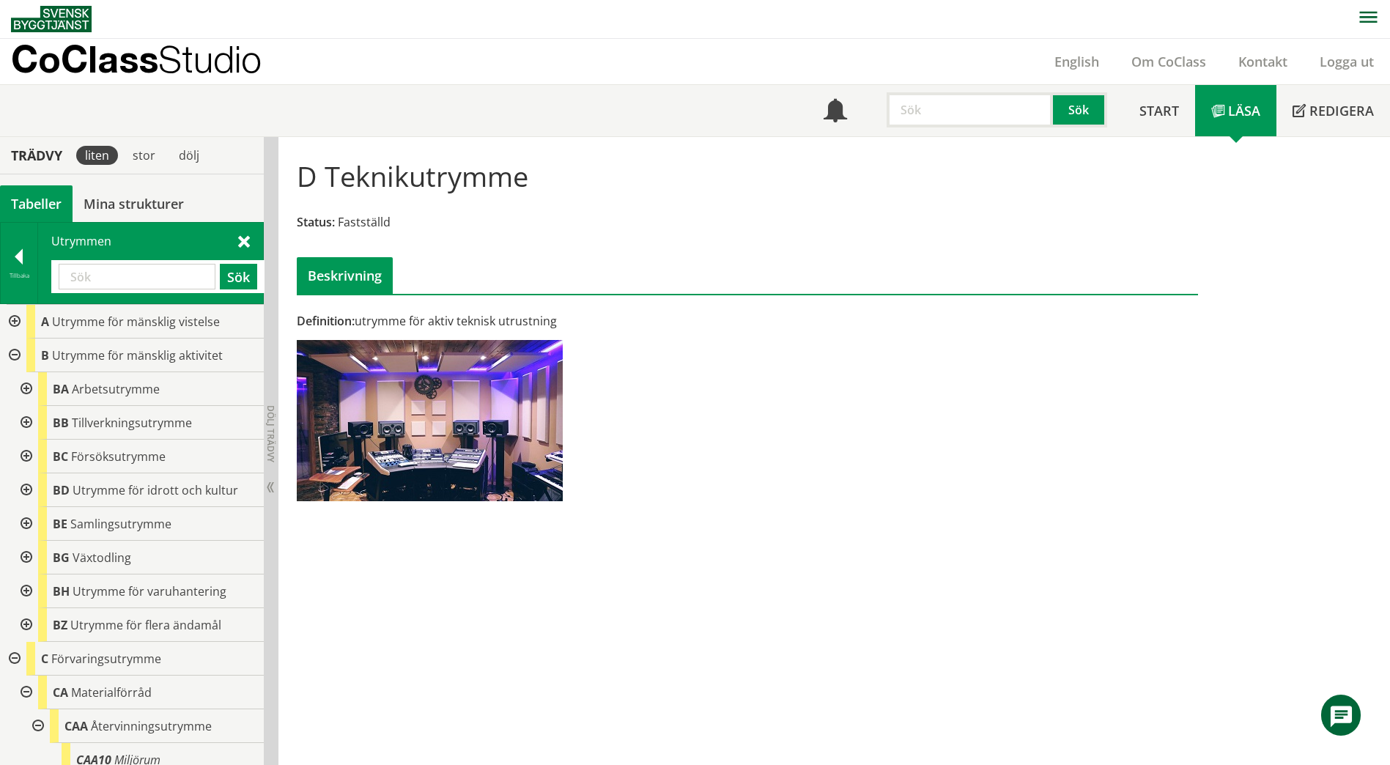
click at [26, 420] on div at bounding box center [25, 423] width 26 height 34
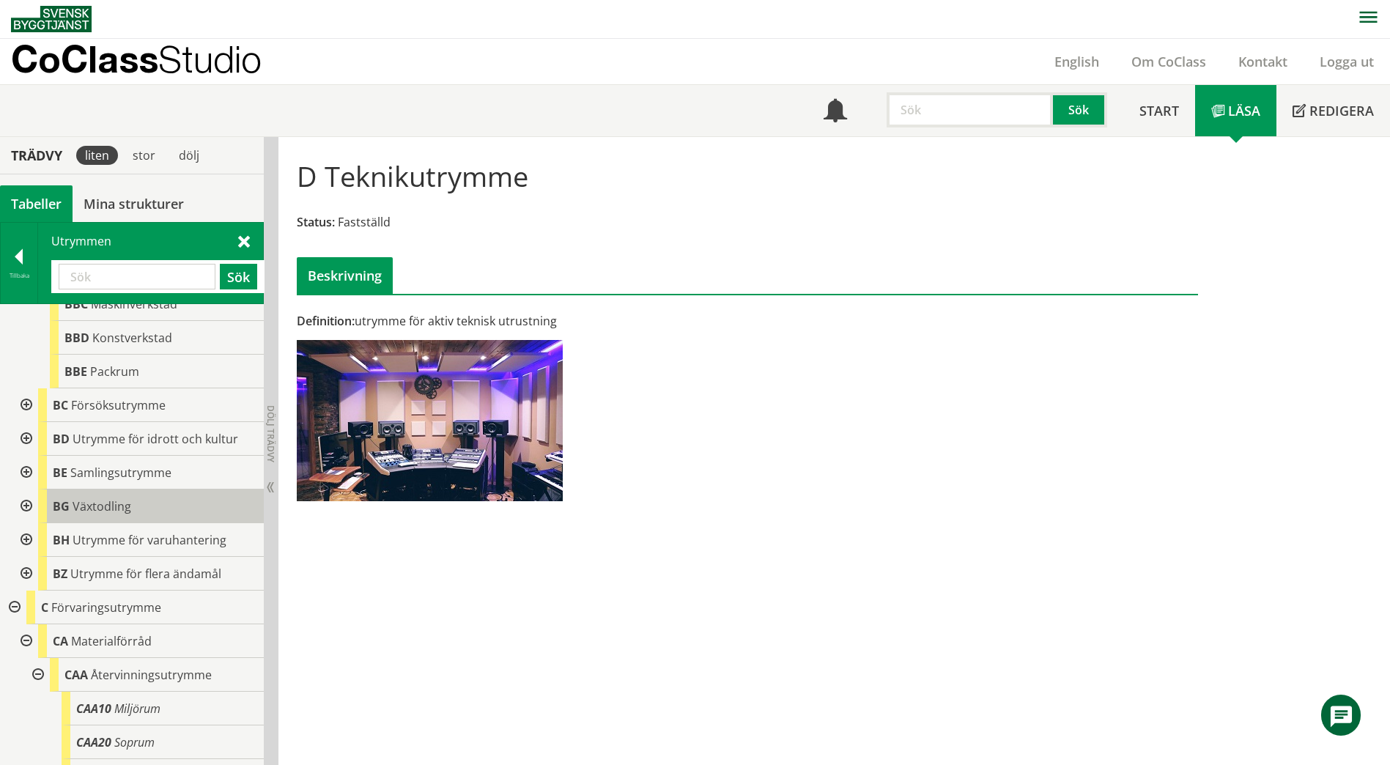
scroll to position [293, 0]
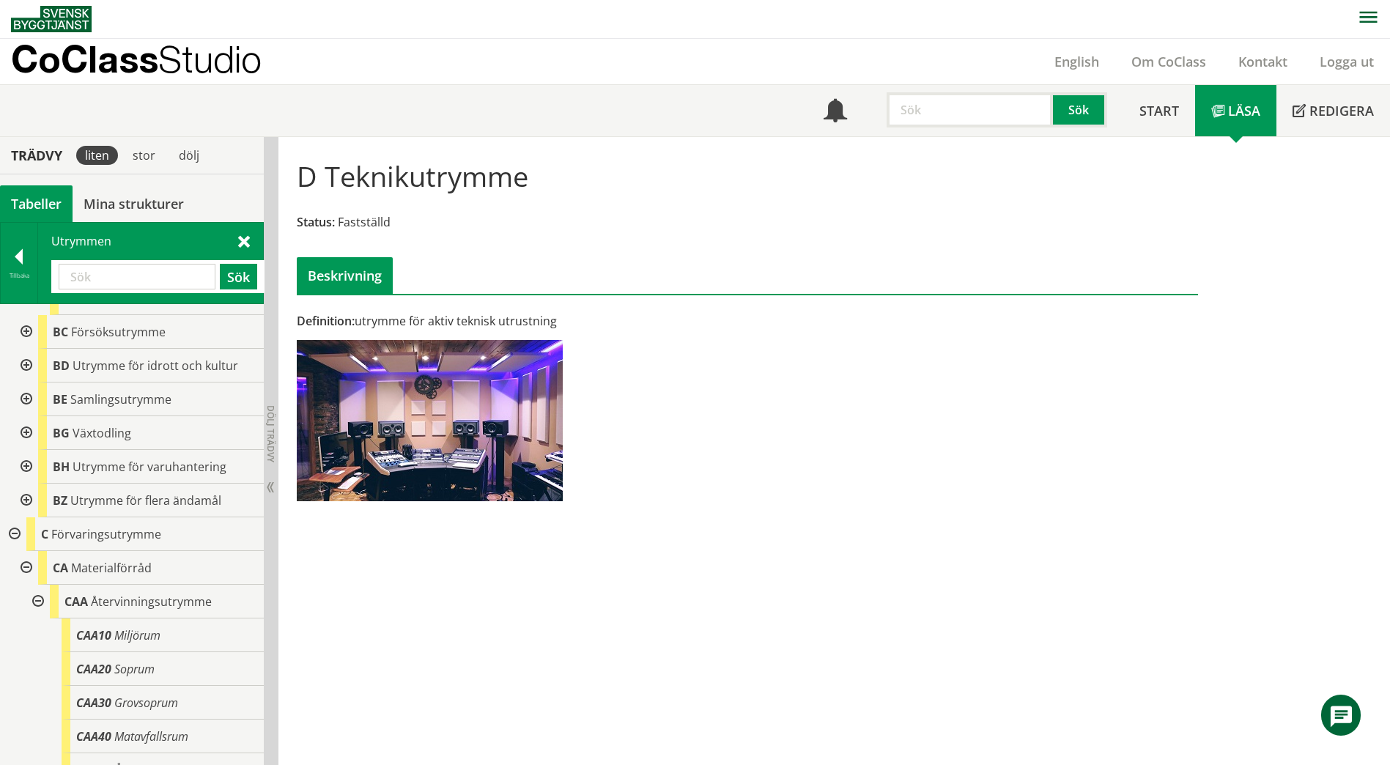
click at [20, 362] on div at bounding box center [25, 366] width 26 height 34
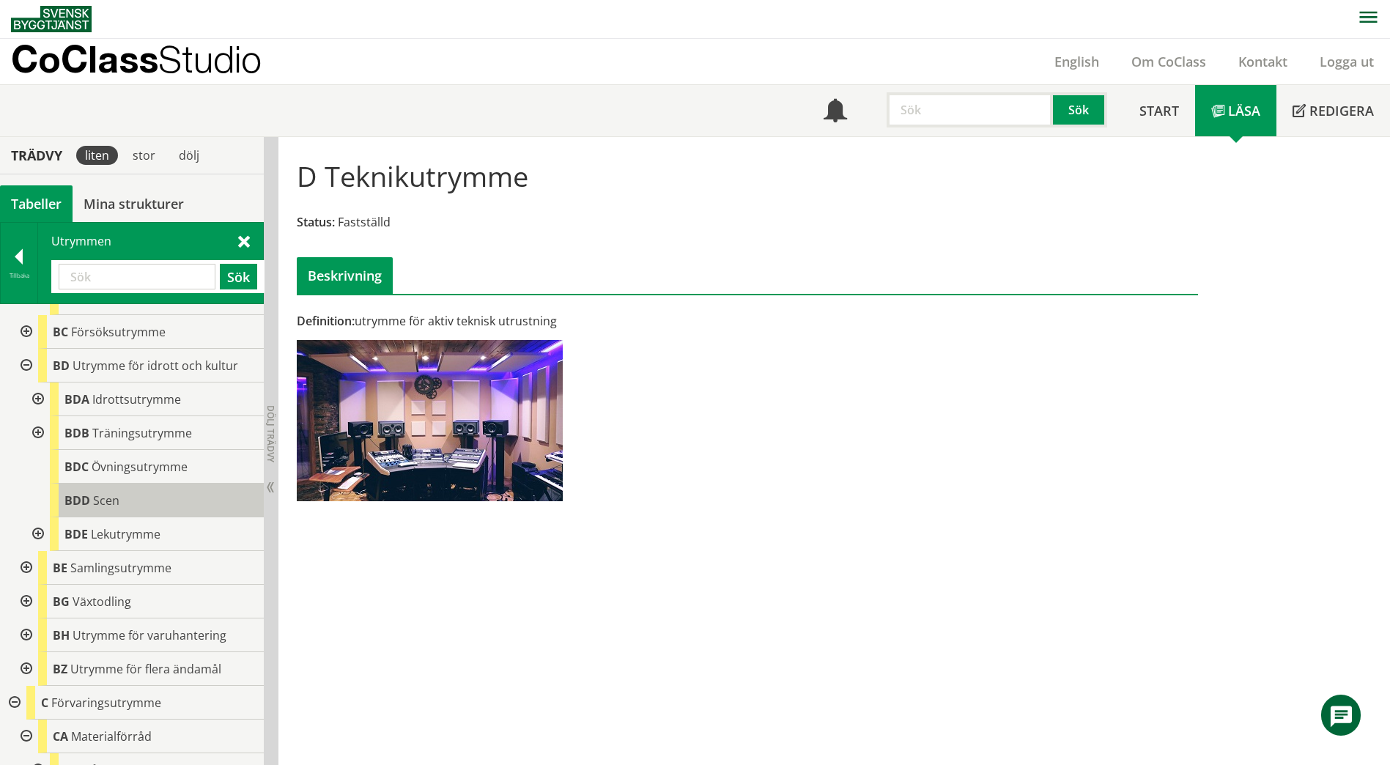
click at [123, 506] on div "BDD Scen" at bounding box center [157, 501] width 214 height 34
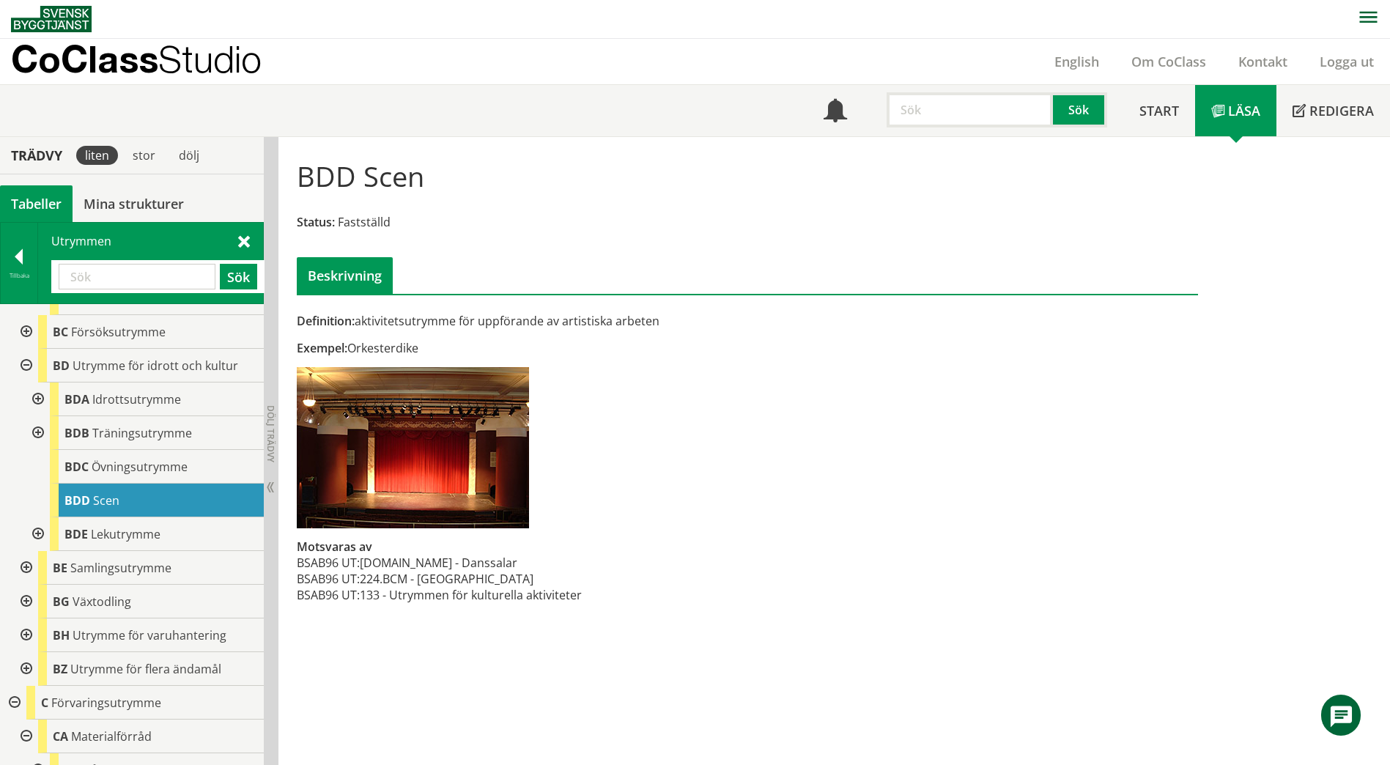
click at [130, 285] on input "text" at bounding box center [137, 277] width 157 height 26
type input "m"
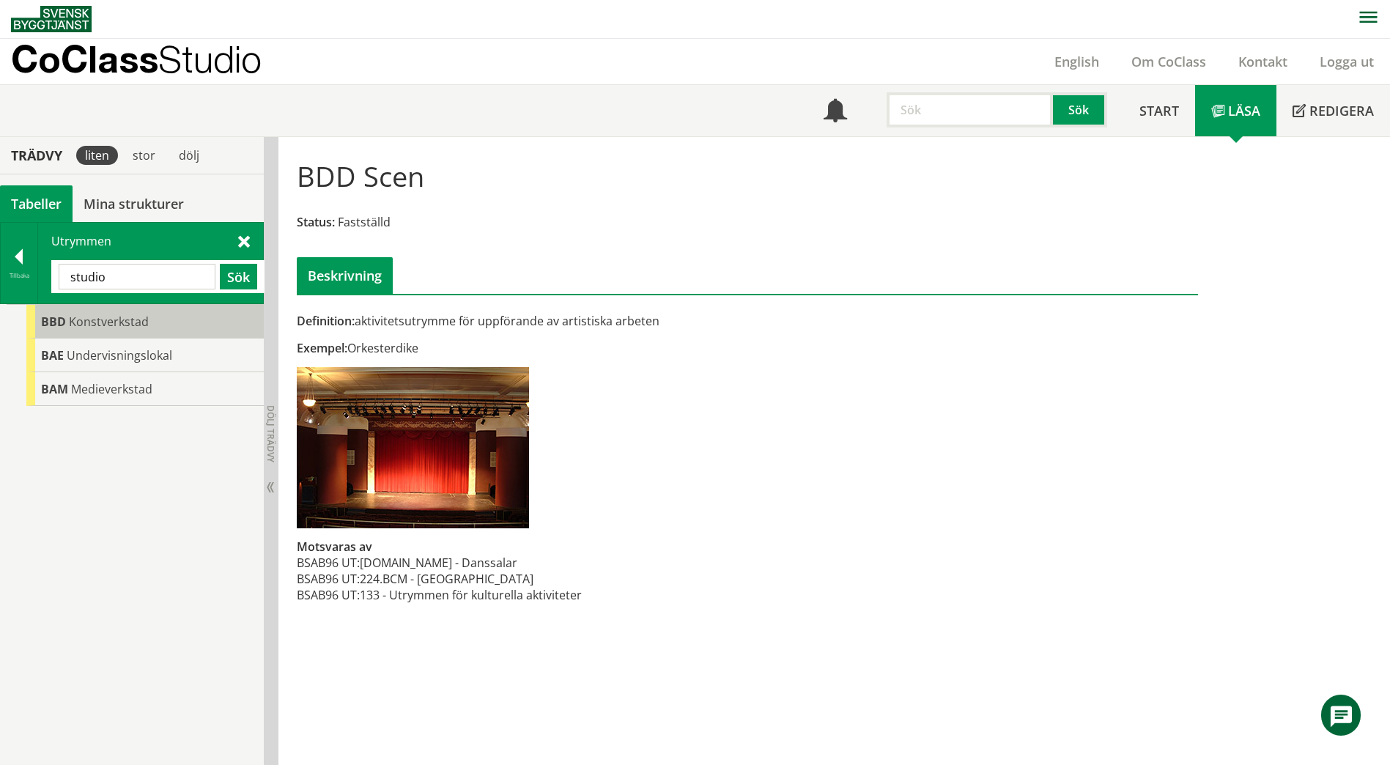
click at [115, 320] on span "Konstverkstad" at bounding box center [109, 322] width 80 height 16
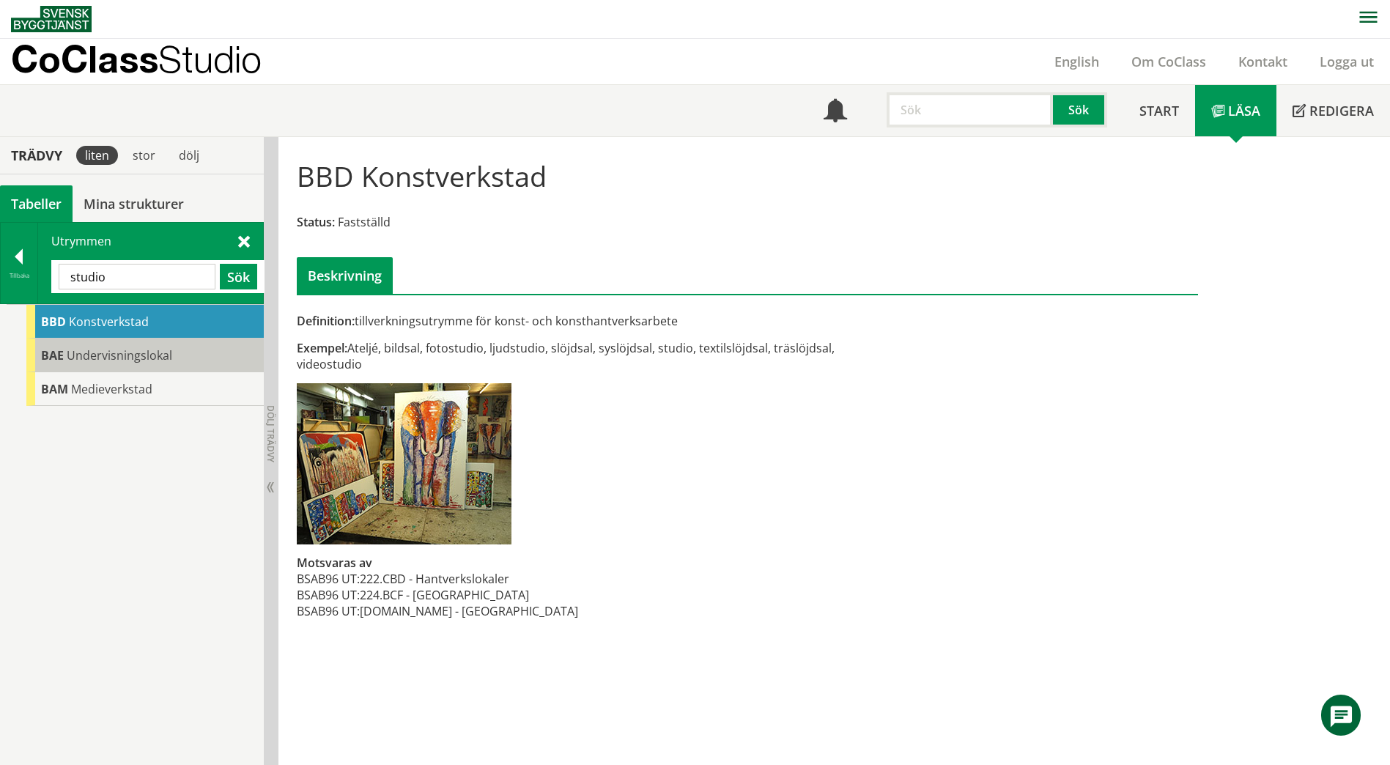
click at [113, 347] on span "Undervisningslokal" at bounding box center [120, 355] width 106 height 16
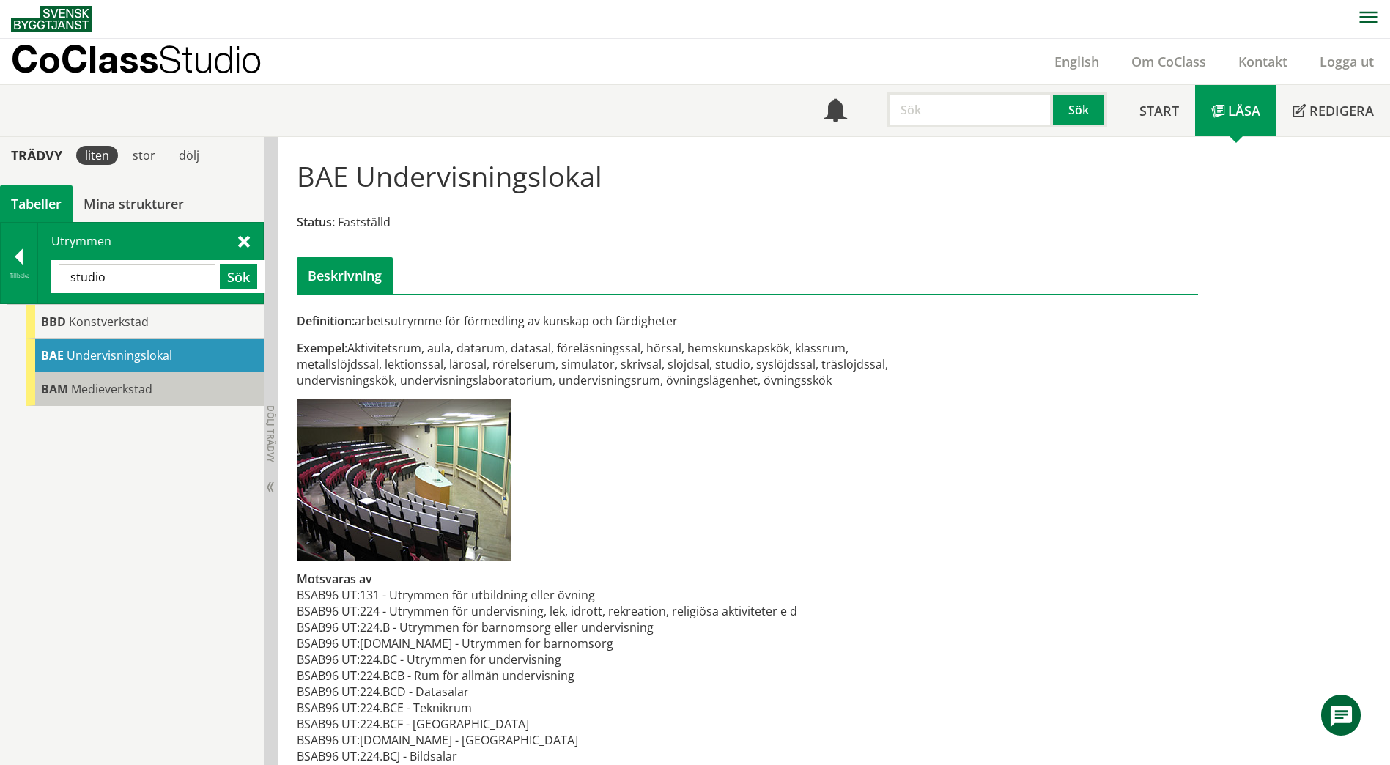
click at [113, 374] on div "BAM Medieverkstad" at bounding box center [144, 389] width 237 height 34
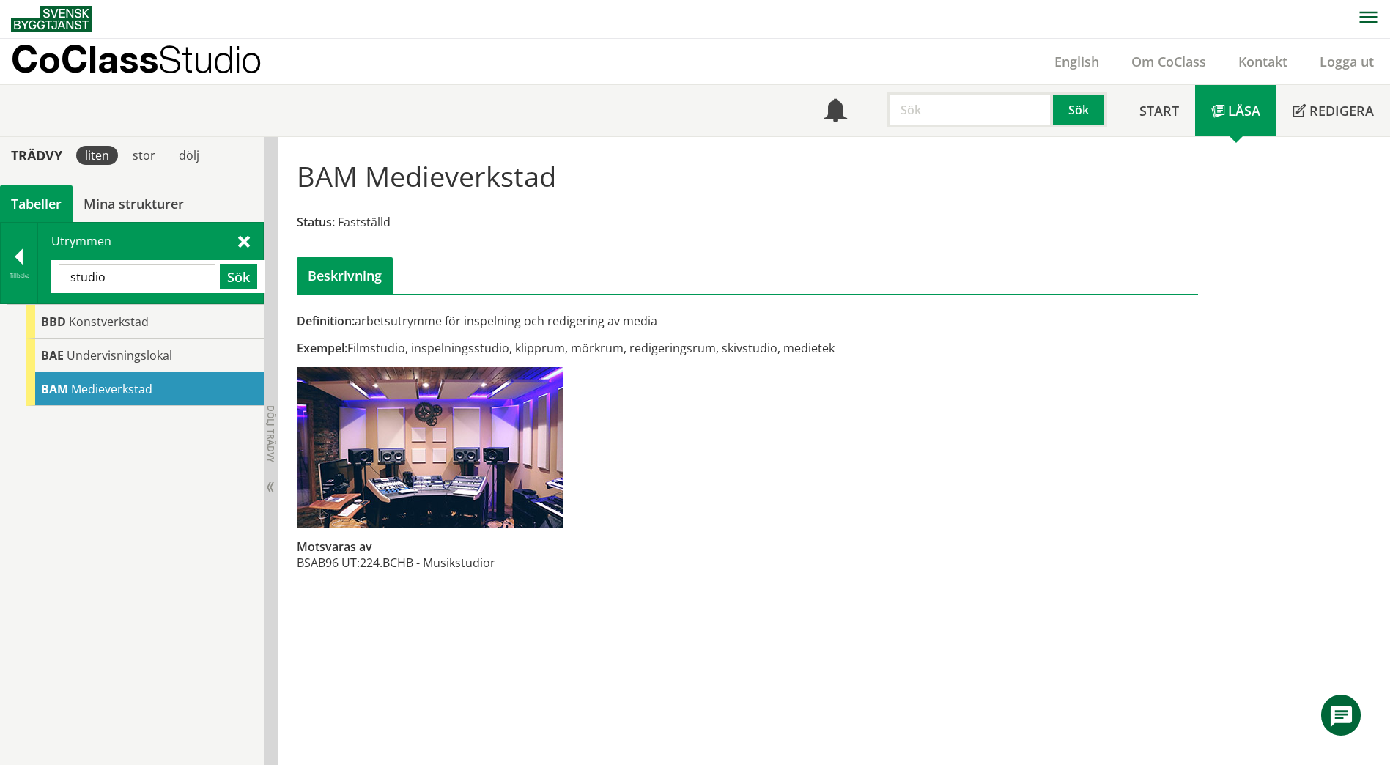
drag, startPoint x: 167, startPoint y: 268, endPoint x: 51, endPoint y: 278, distance: 117.0
click at [51, 278] on div "Utrymmen studio Sök" at bounding box center [150, 263] width 225 height 81
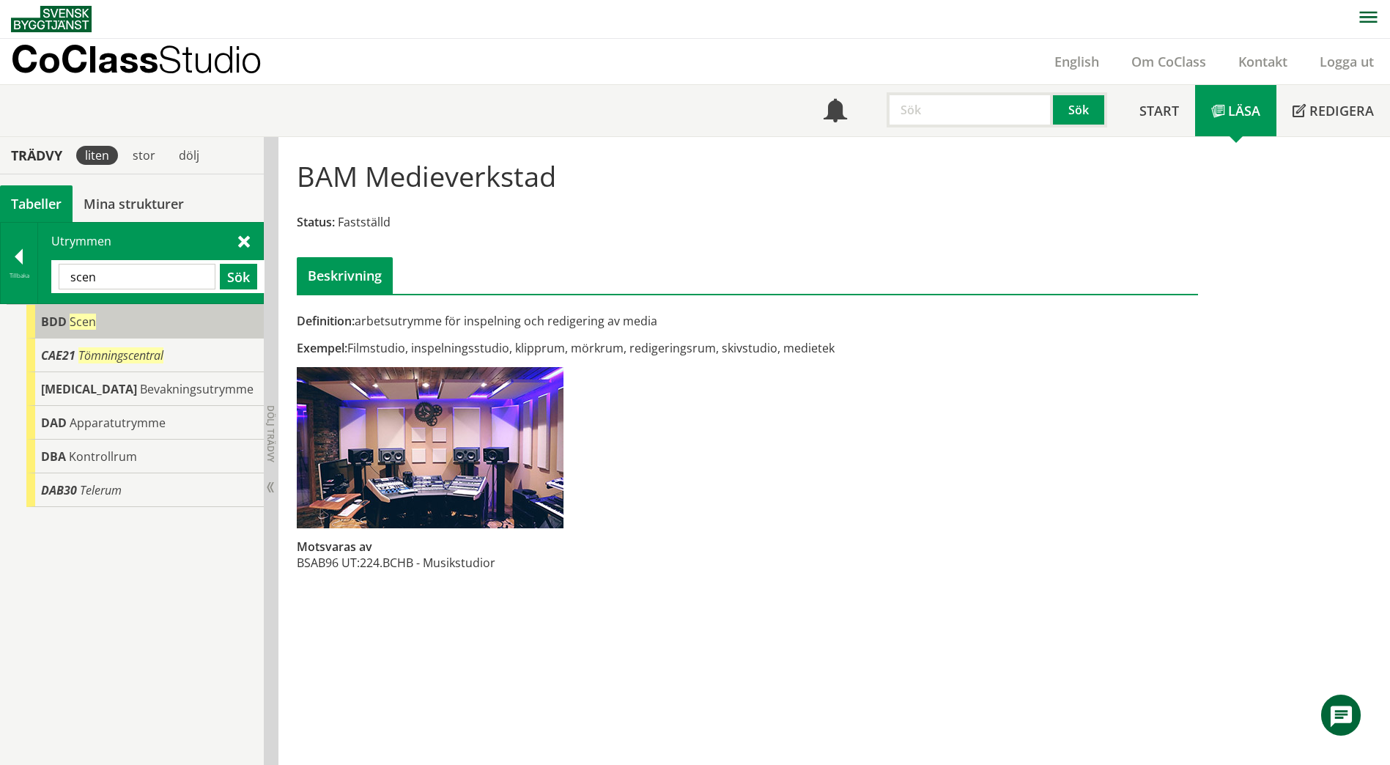
click at [64, 309] on div "BDD Scen" at bounding box center [144, 322] width 237 height 34
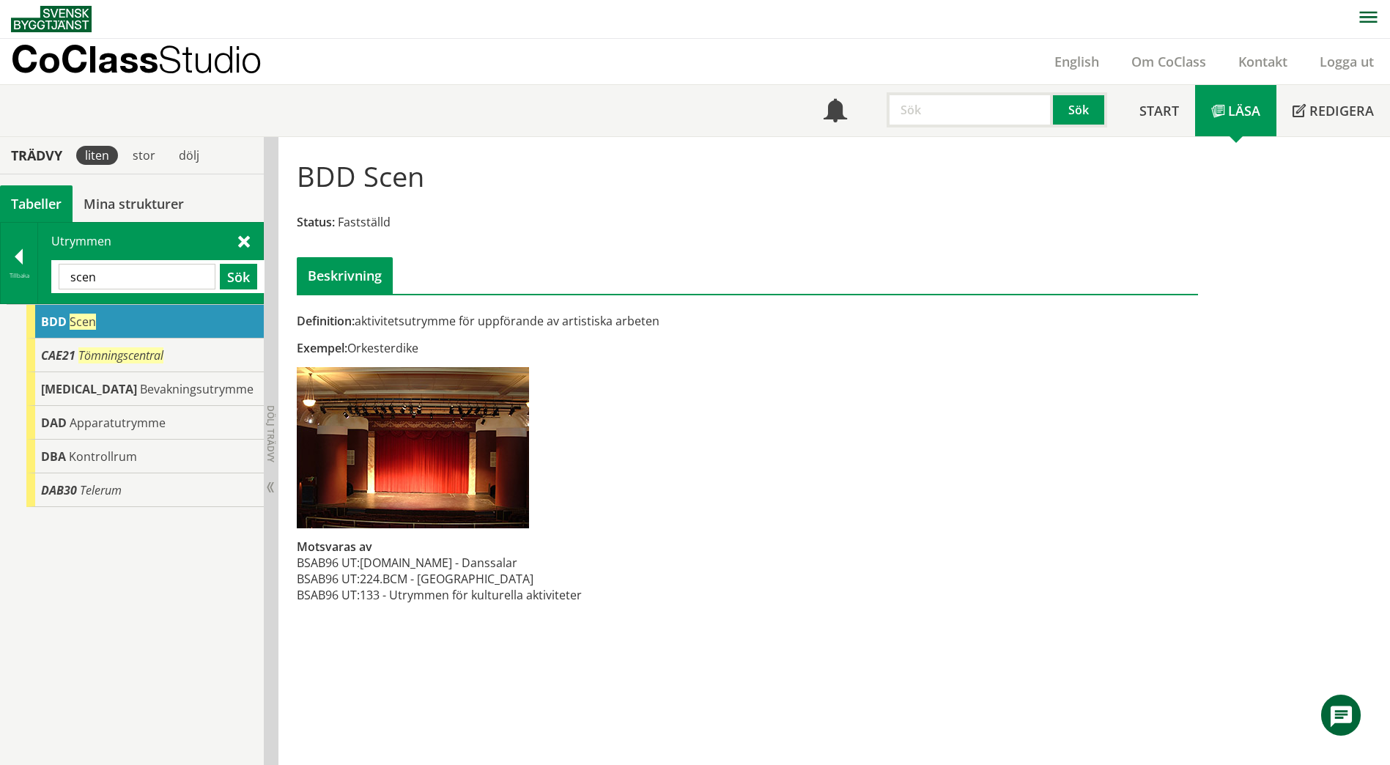
drag, startPoint x: 594, startPoint y: 594, endPoint x: 355, endPoint y: 603, distance: 239.1
click at [355, 603] on div "Definition: aktivitetsutrymme för uppförande av artistiska arbeten Exempel: Ork…" at bounding box center [594, 466] width 616 height 306
drag, startPoint x: 565, startPoint y: 602, endPoint x: 438, endPoint y: 601, distance: 127.5
click at [438, 601] on div "Definition: aktivitetsutrymme för uppförande av artistiska arbeten Exempel: Ork…" at bounding box center [594, 466] width 616 height 306
drag, startPoint x: 123, startPoint y: 281, endPoint x: 50, endPoint y: 280, distance: 73.3
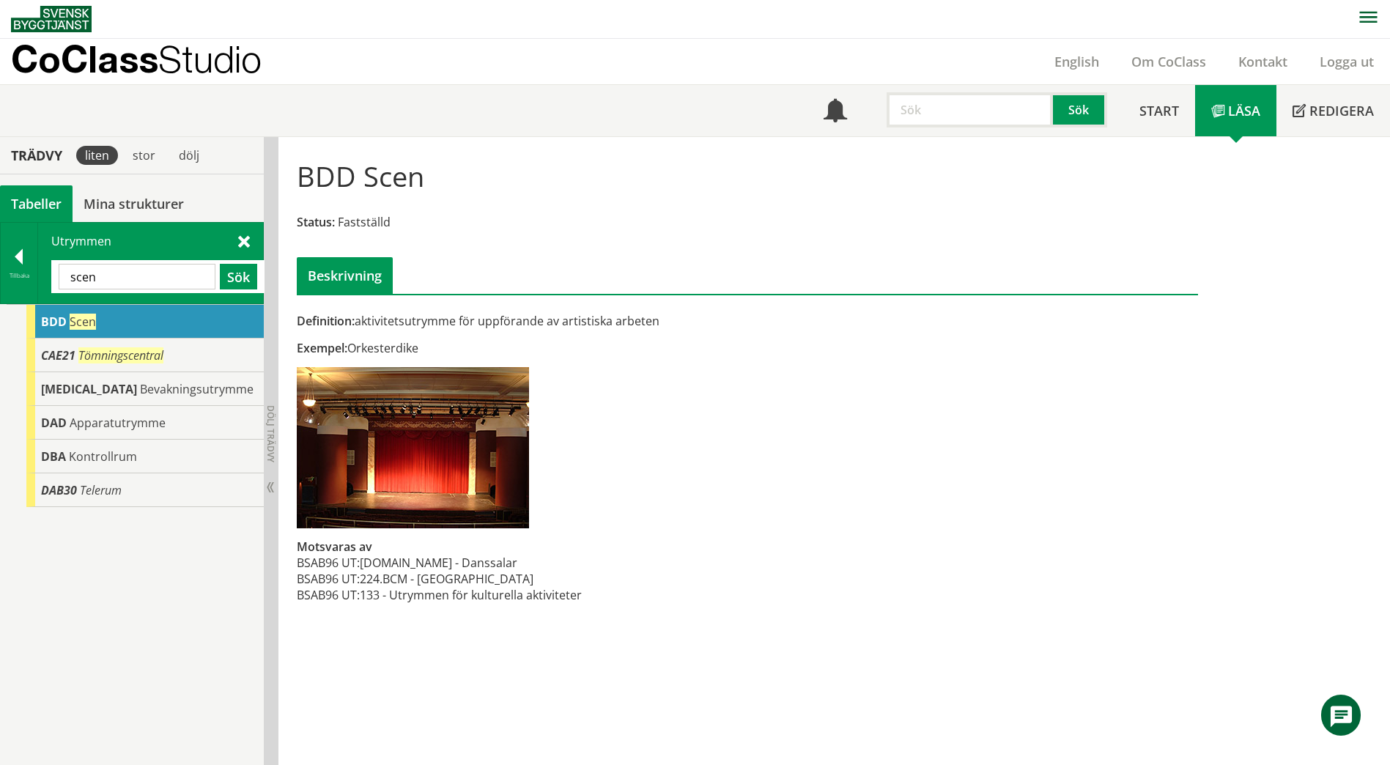
click at [50, 280] on div "Utrymmen scen Sök" at bounding box center [150, 263] width 225 height 81
paste input "text"
type input "s"
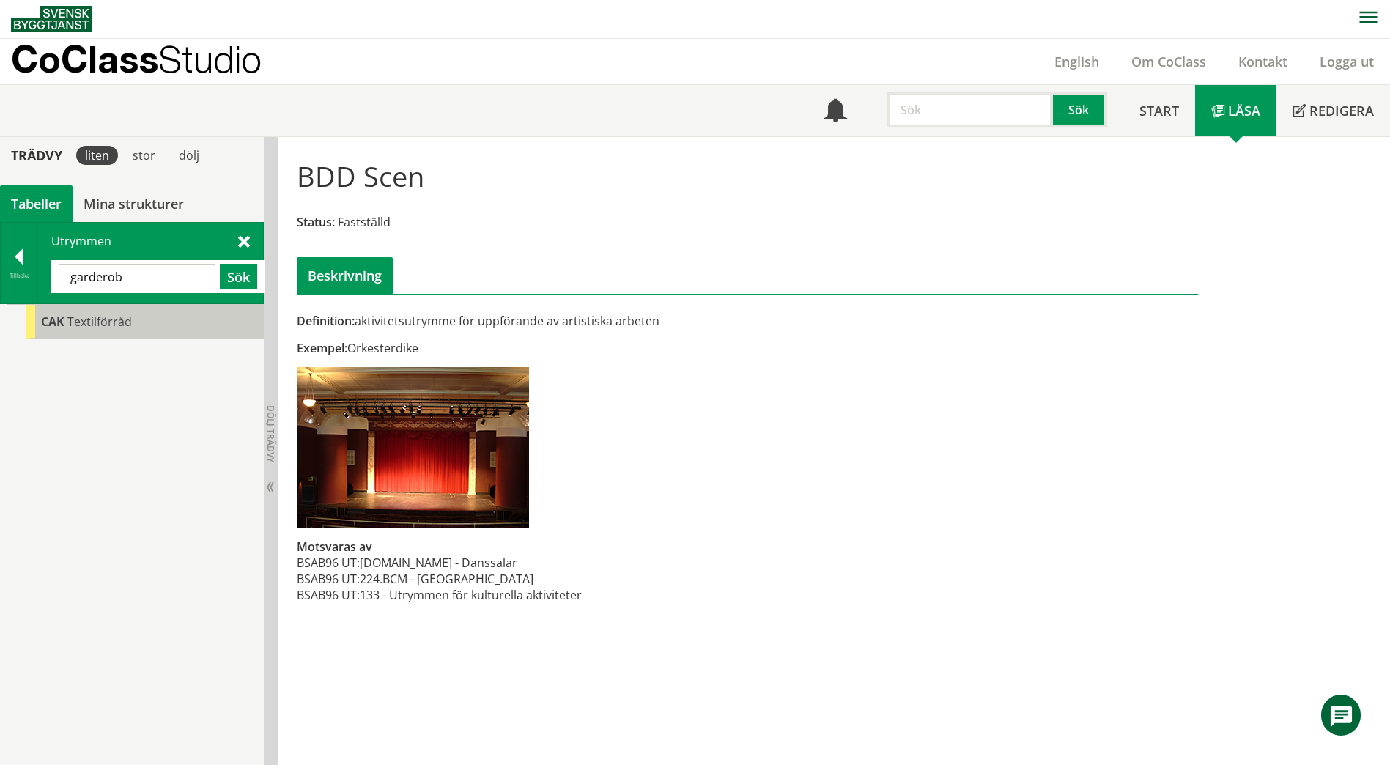
click at [70, 319] on span "Textilförråd" at bounding box center [99, 322] width 64 height 16
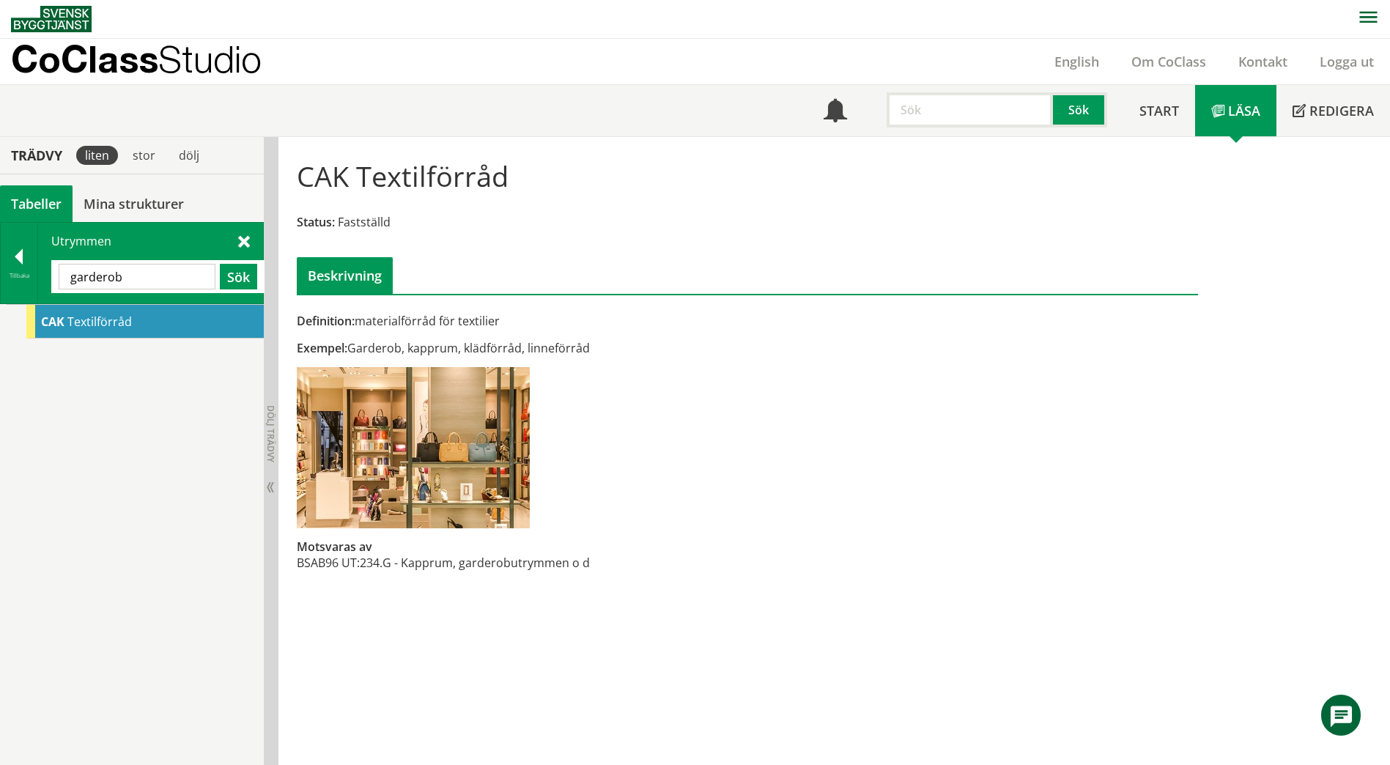
drag, startPoint x: 142, startPoint y: 271, endPoint x: 52, endPoint y: 274, distance: 90.2
click at [52, 274] on div "garderob Sök" at bounding box center [157, 276] width 213 height 33
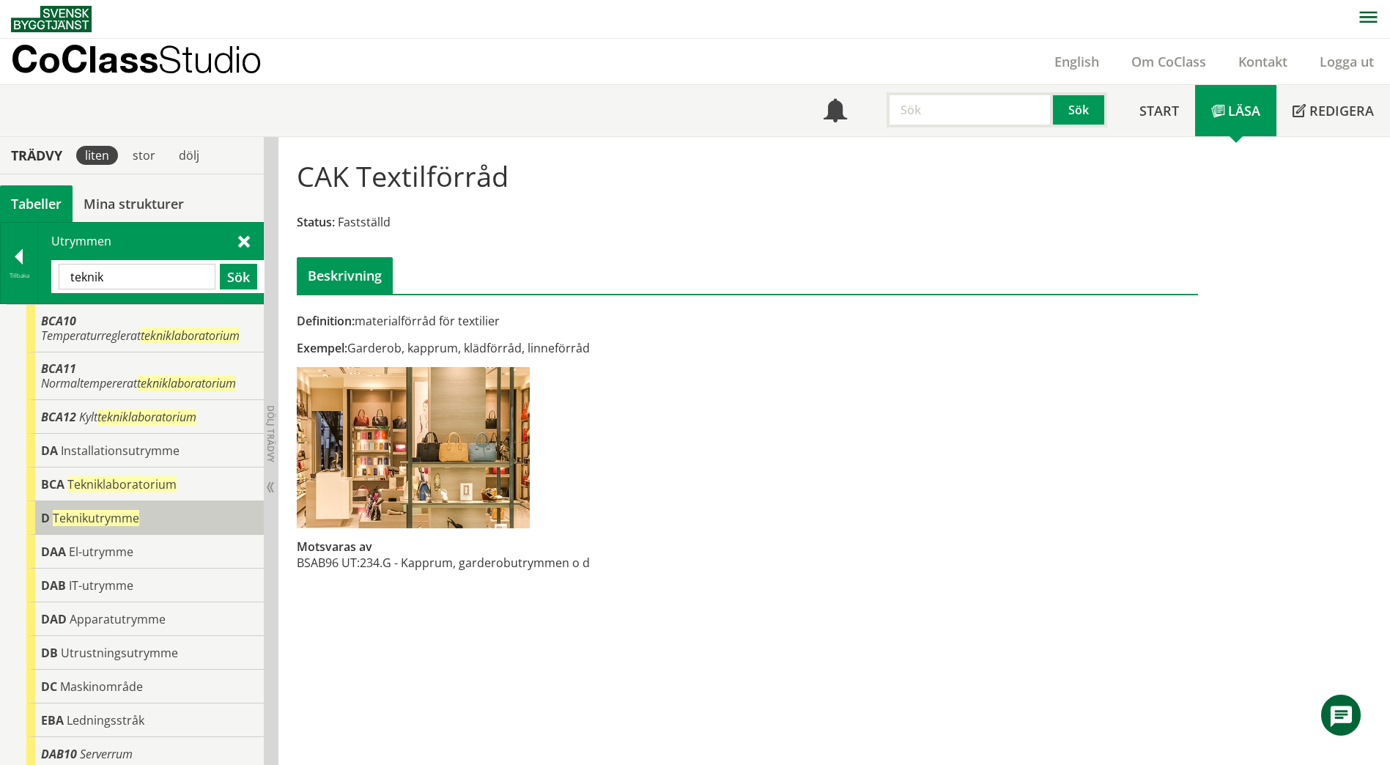
click at [189, 508] on div "D Teknikutrymme" at bounding box center [144, 518] width 237 height 34
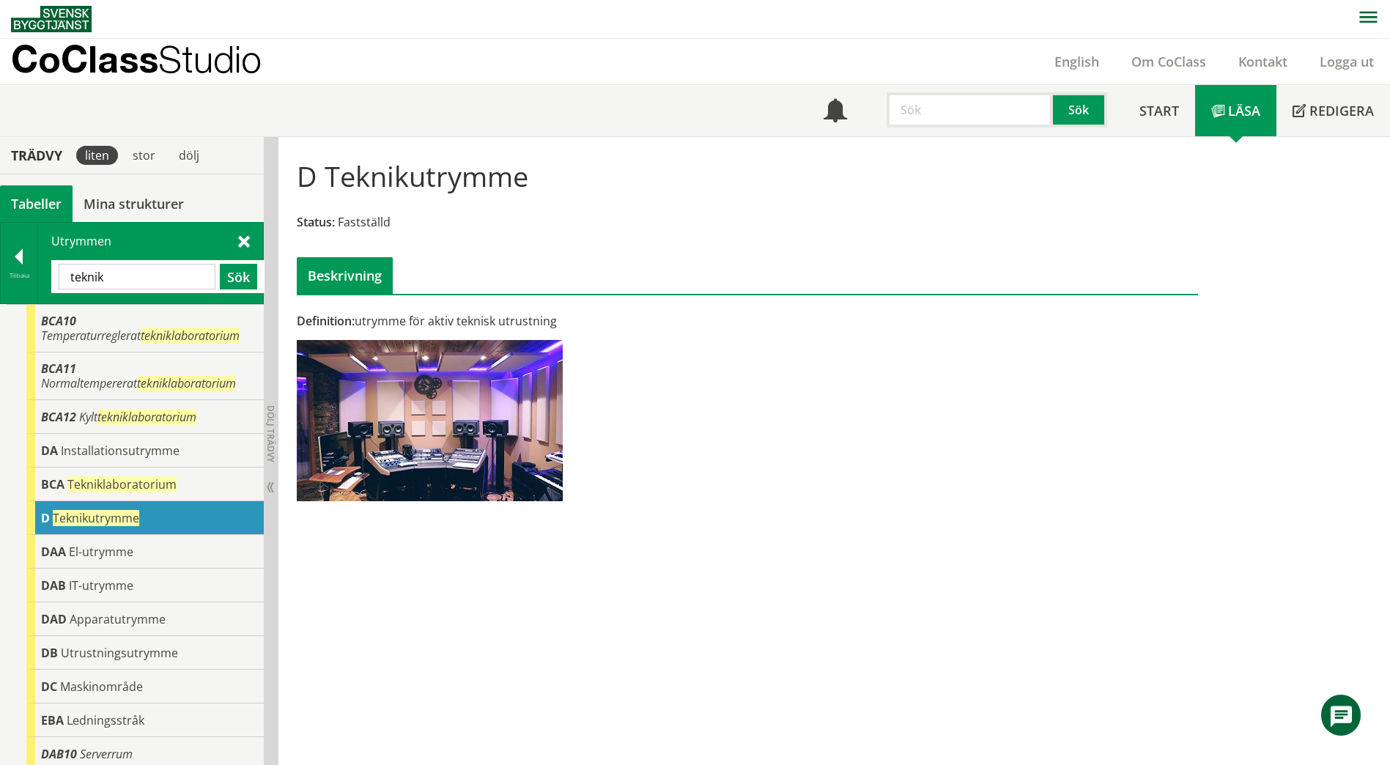
click at [244, 251] on div "Utrymmen teknik Sök" at bounding box center [150, 263] width 225 height 81
click at [243, 281] on button "Sök" at bounding box center [238, 277] width 37 height 26
click at [250, 236] on div "Utrymmen teknik Sök" at bounding box center [150, 263] width 225 height 81
click at [248, 240] on span at bounding box center [244, 240] width 12 height 15
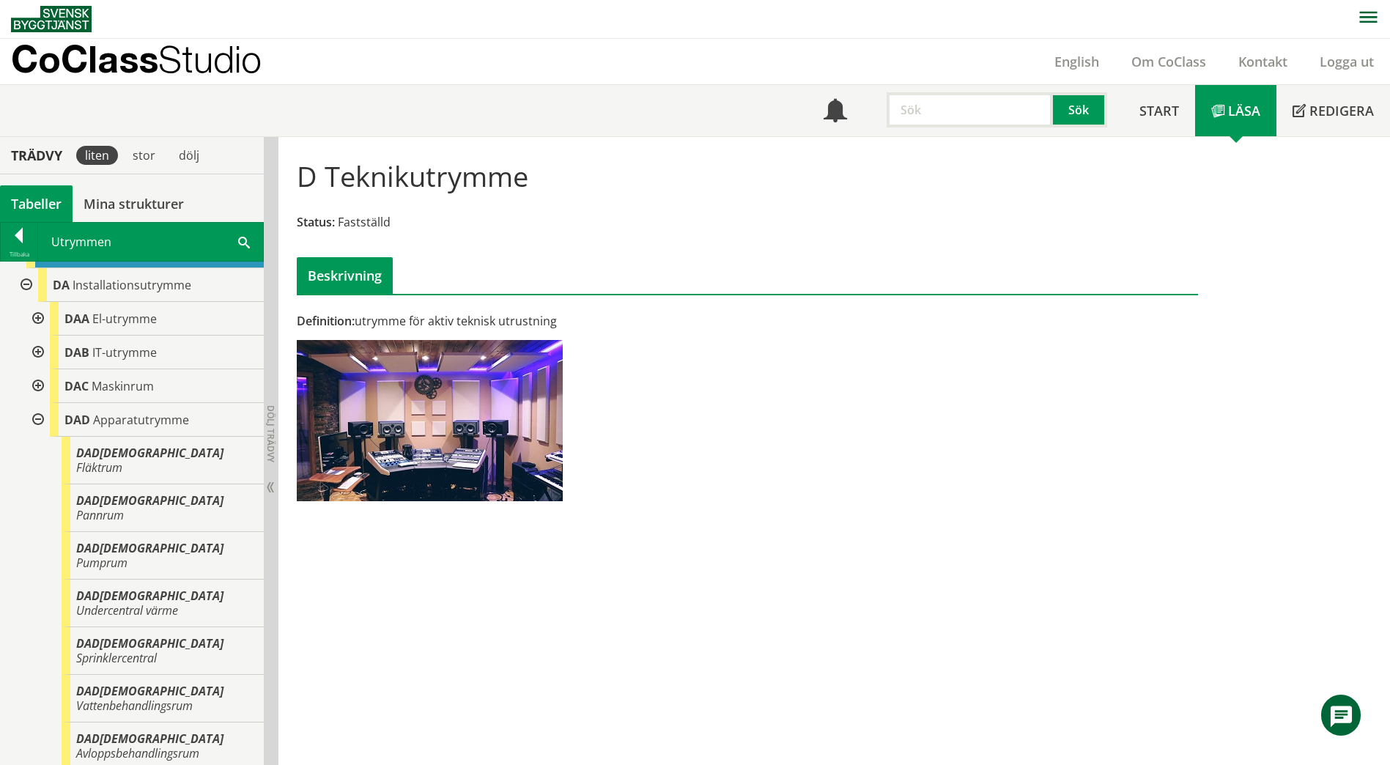
scroll to position [1393, 0]
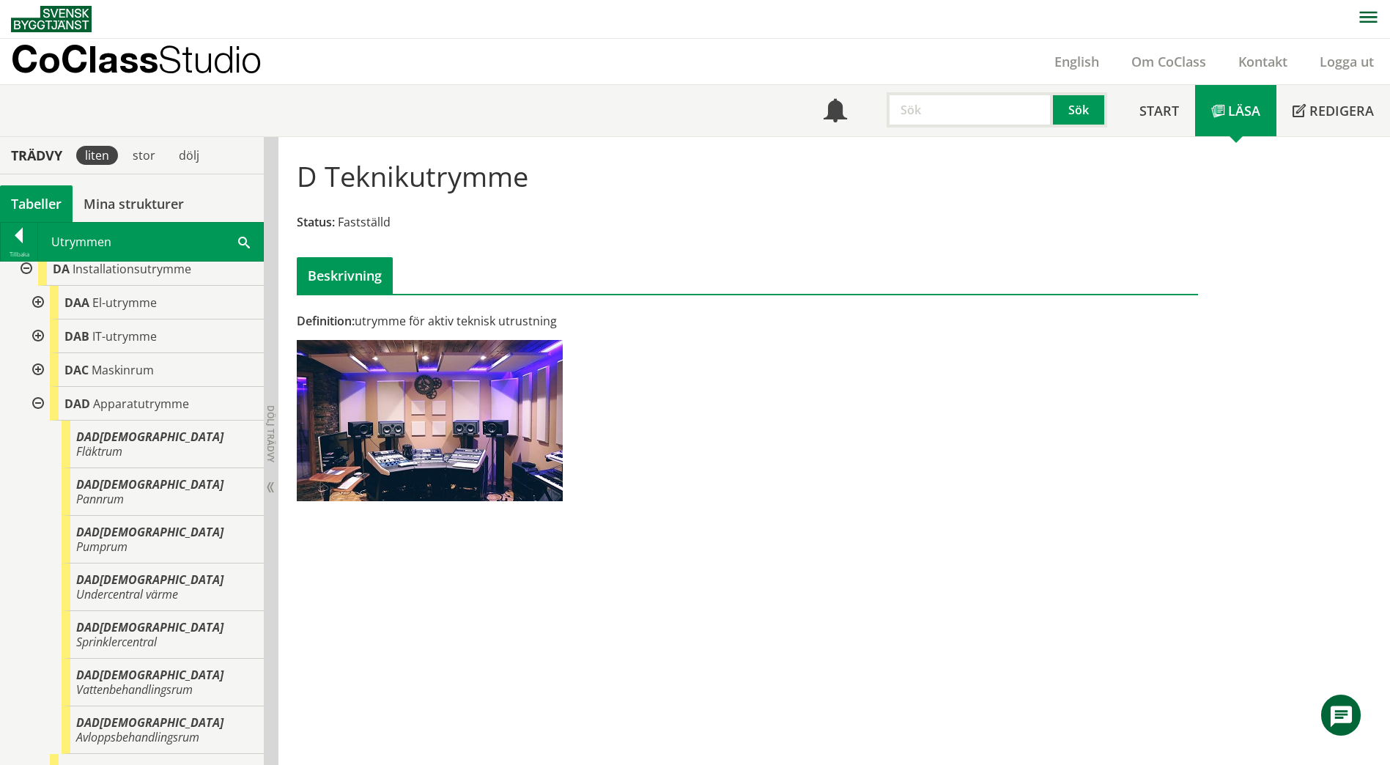
drag, startPoint x: 238, startPoint y: 243, endPoint x: 217, endPoint y: 246, distance: 21.5
click at [238, 243] on span at bounding box center [244, 241] width 12 height 15
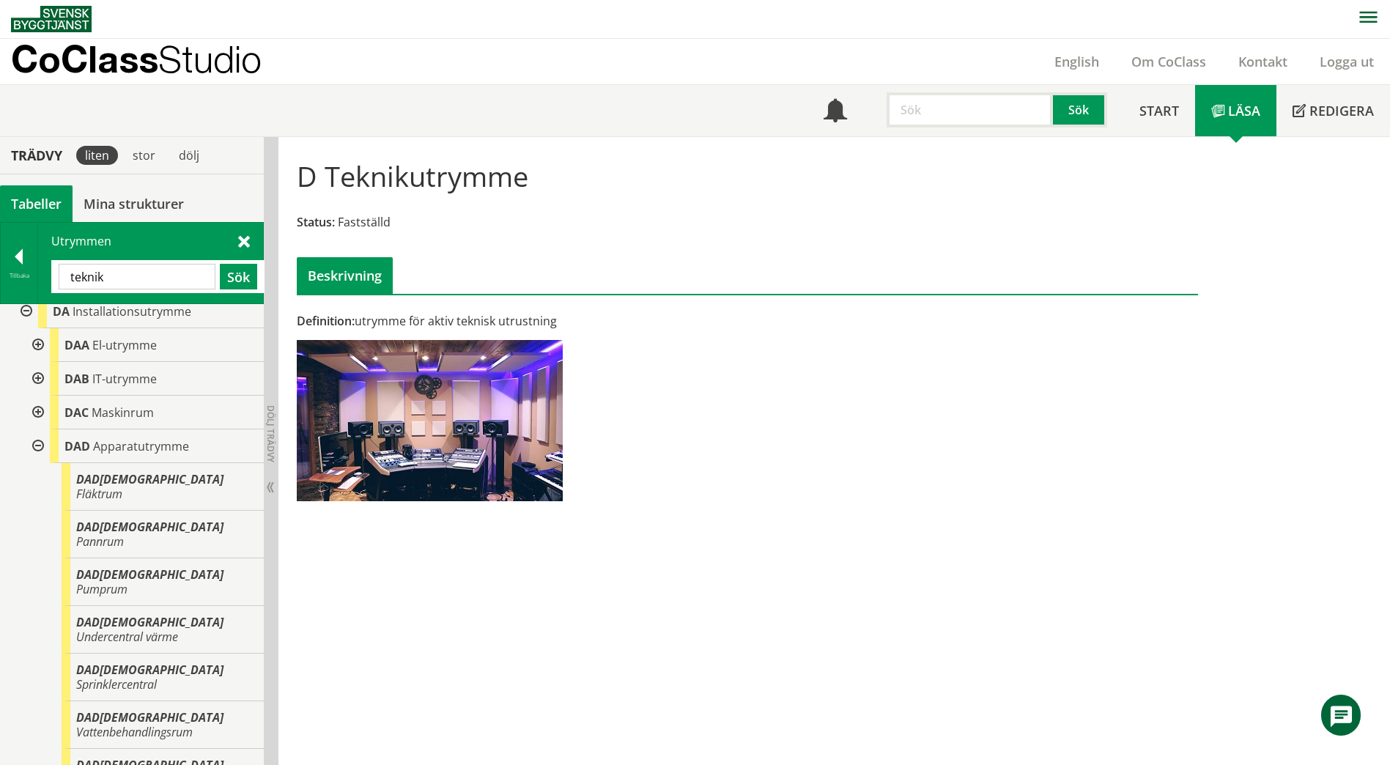
click at [163, 251] on div "Utrymmen teknik Sök" at bounding box center [150, 263] width 225 height 81
drag, startPoint x: 144, startPoint y: 281, endPoint x: 67, endPoint y: 282, distance: 76.2
click at [67, 282] on input "teknik" at bounding box center [137, 277] width 157 height 26
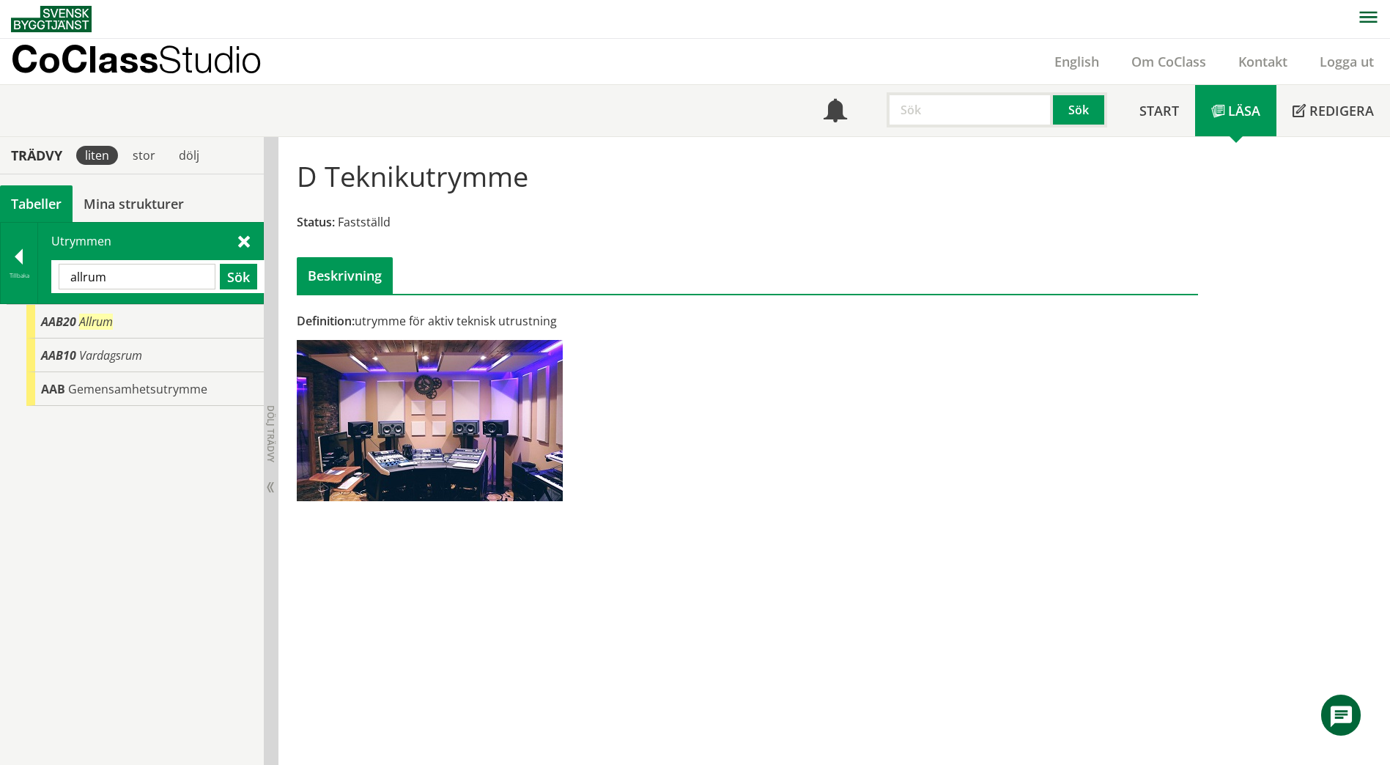
scroll to position [0, 0]
click at [96, 329] on span "Allrum" at bounding box center [96, 322] width 34 height 16
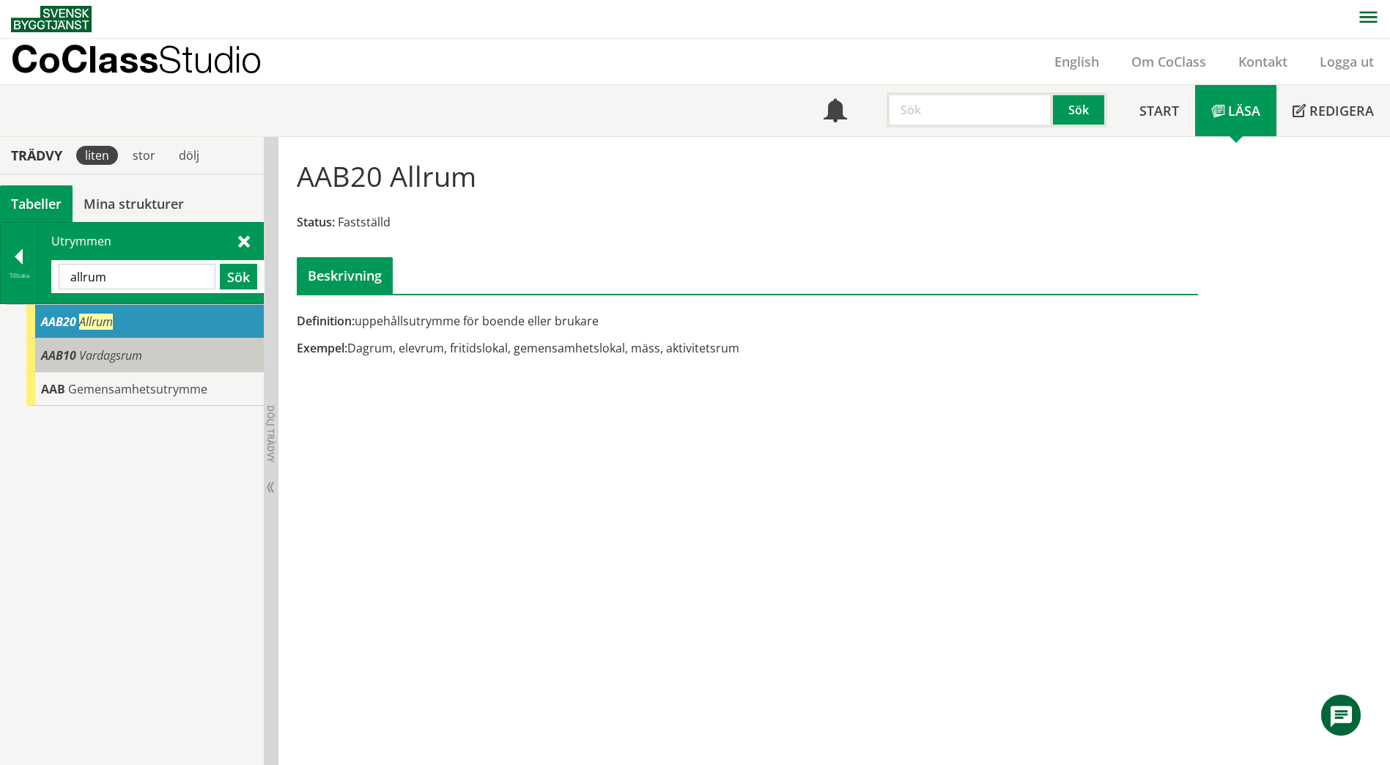
click at [73, 355] on span "AAB10" at bounding box center [58, 355] width 35 height 16
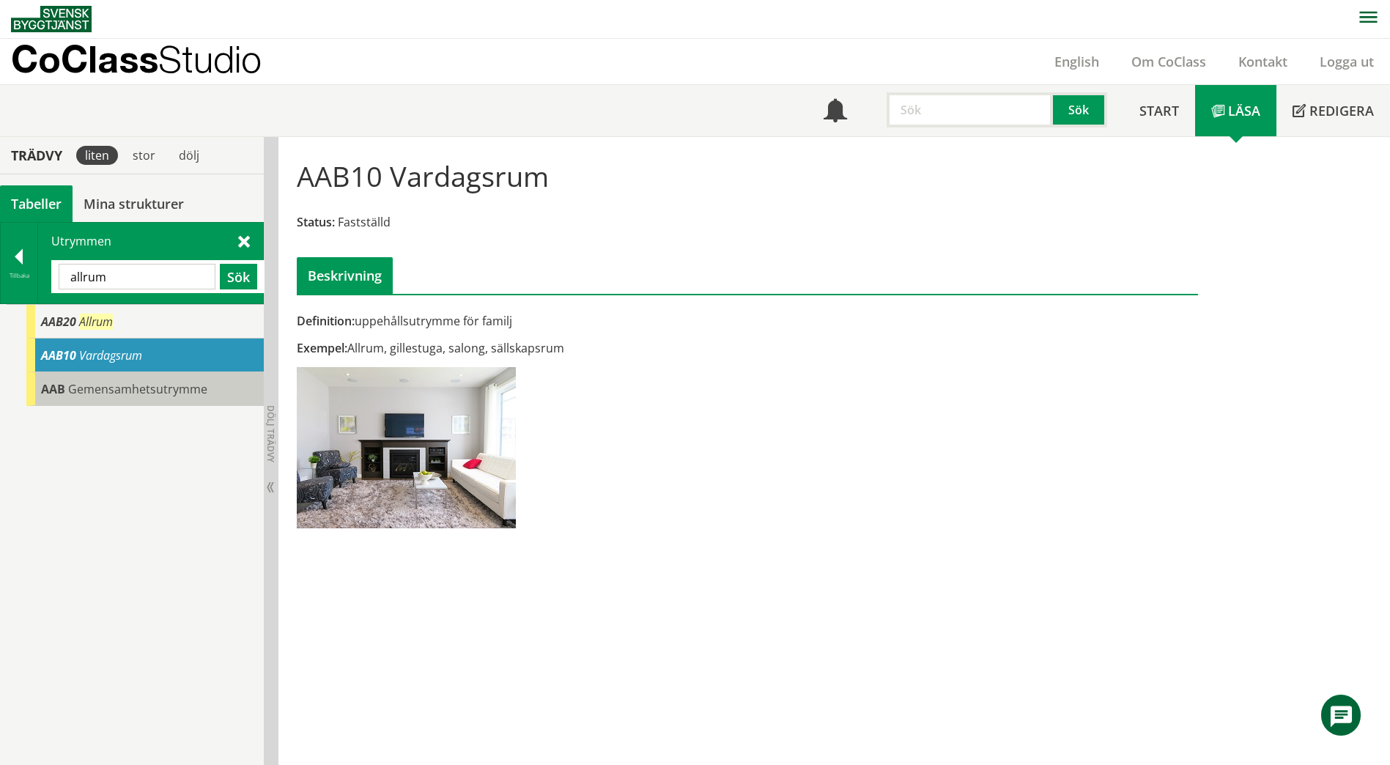
click at [125, 381] on span "Gemensamhetsutrymme" at bounding box center [137, 389] width 139 height 16
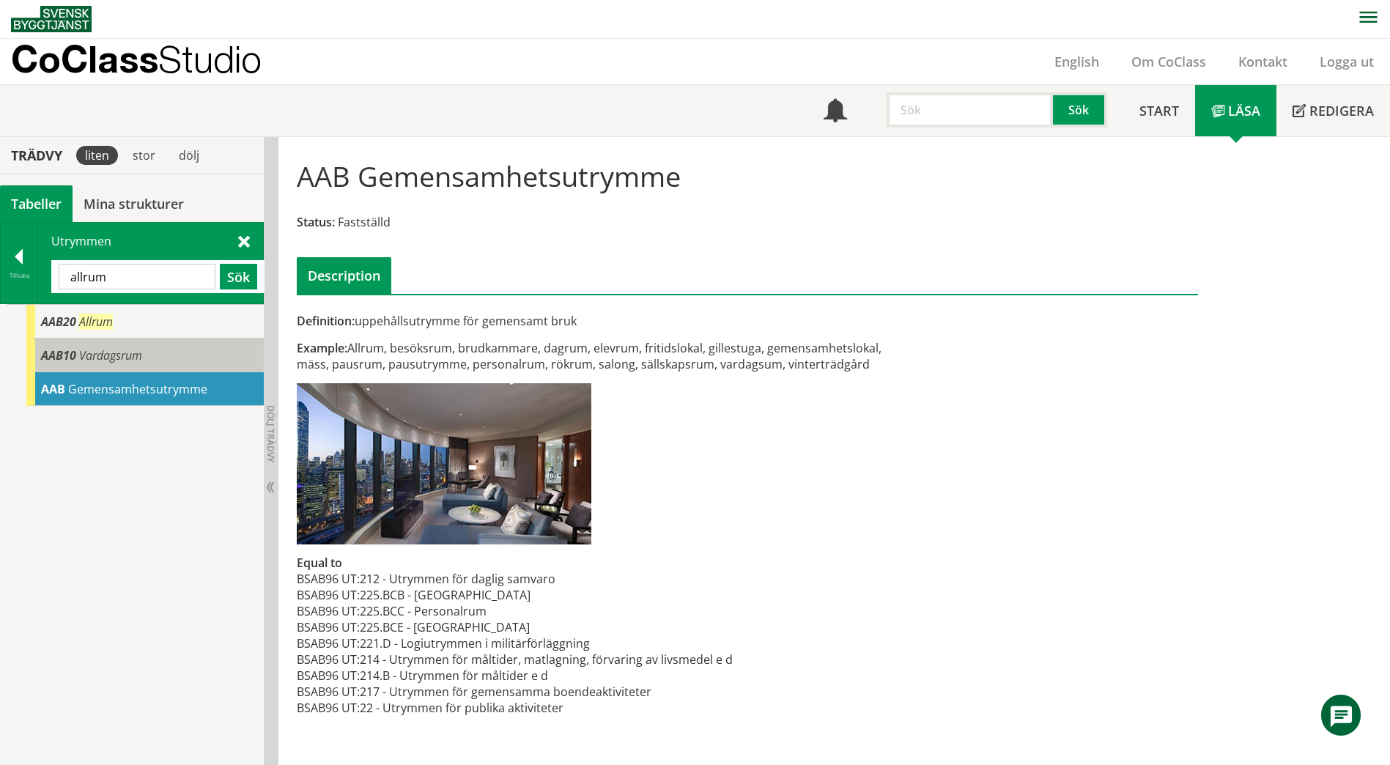
click at [128, 361] on span "Vardagsrum" at bounding box center [110, 355] width 63 height 16
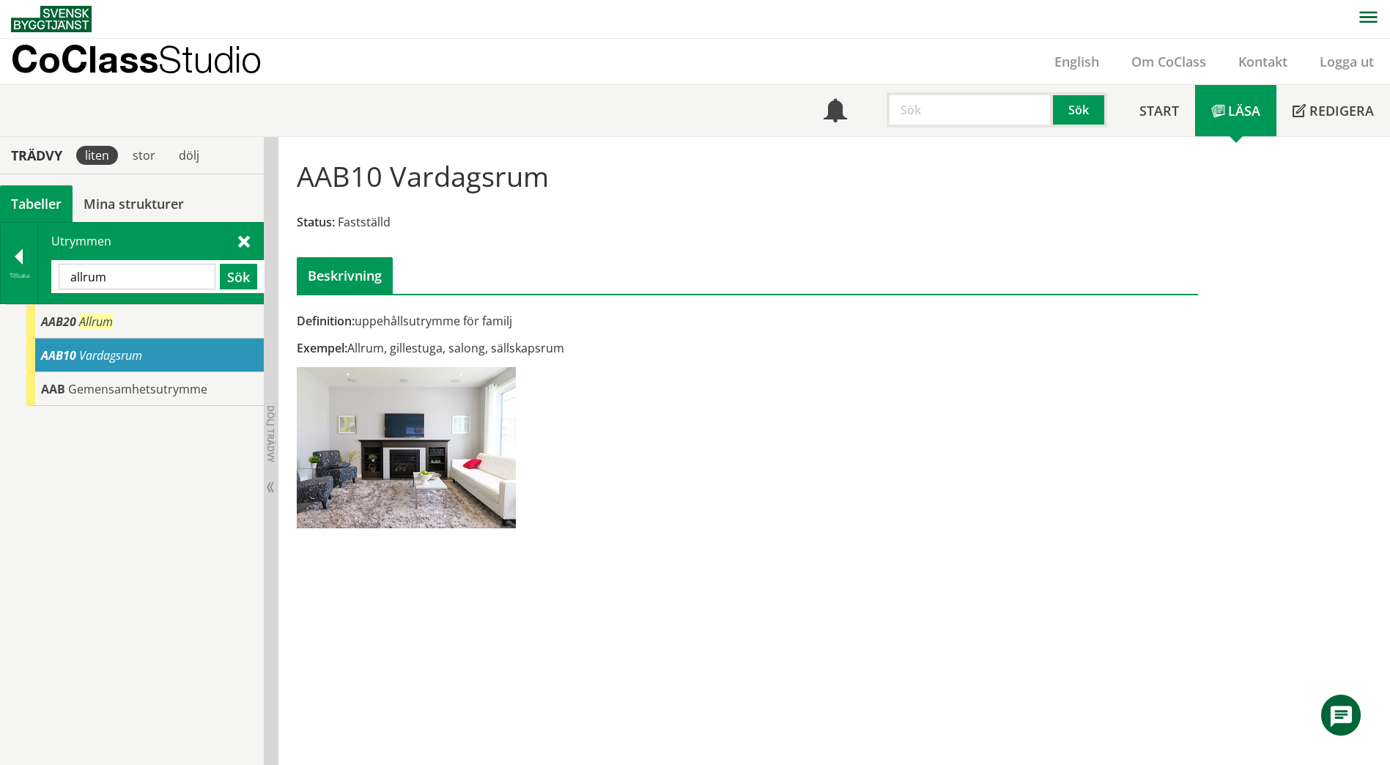
drag, startPoint x: 149, startPoint y: 268, endPoint x: 45, endPoint y: 274, distance: 104.3
click at [45, 274] on div "Utrymmen allrum Sök" at bounding box center [150, 263] width 225 height 81
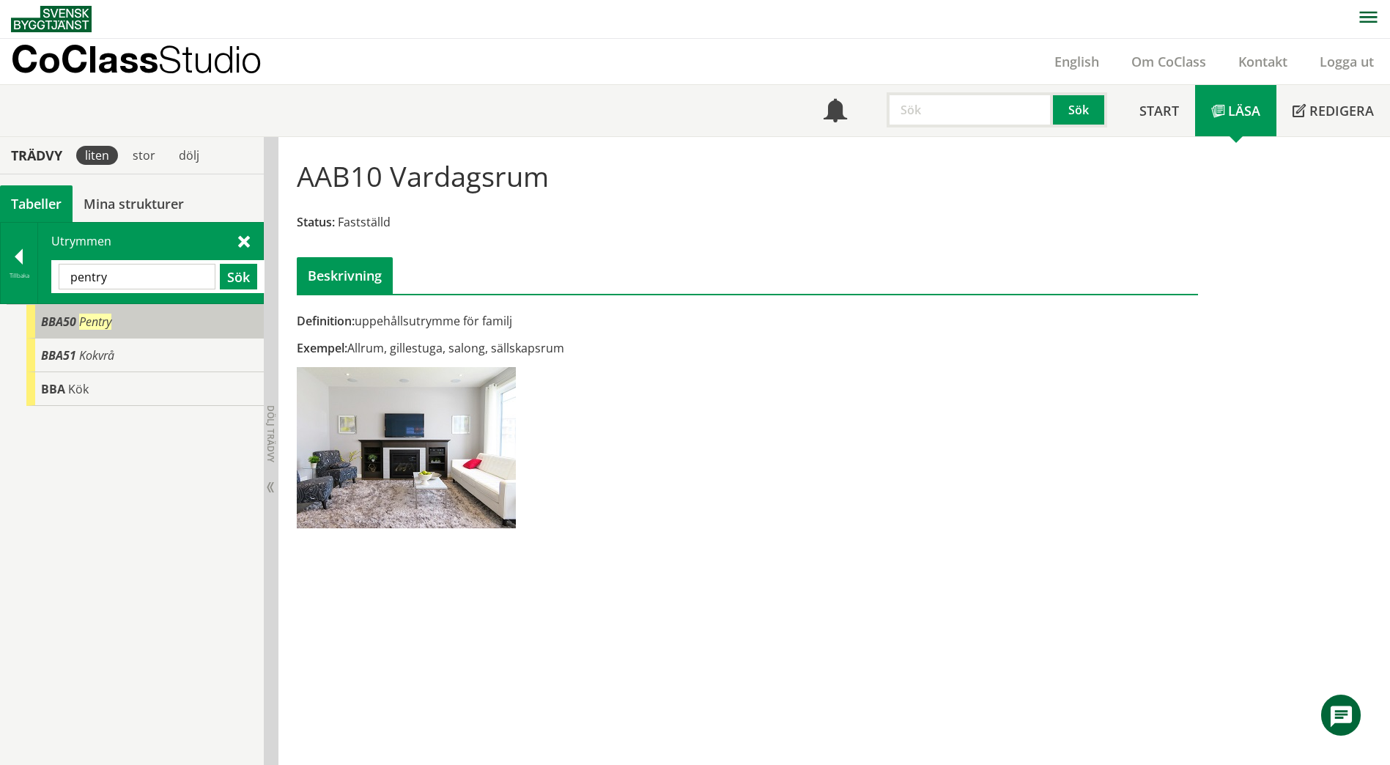
click at [51, 317] on span "BBA50" at bounding box center [58, 322] width 35 height 16
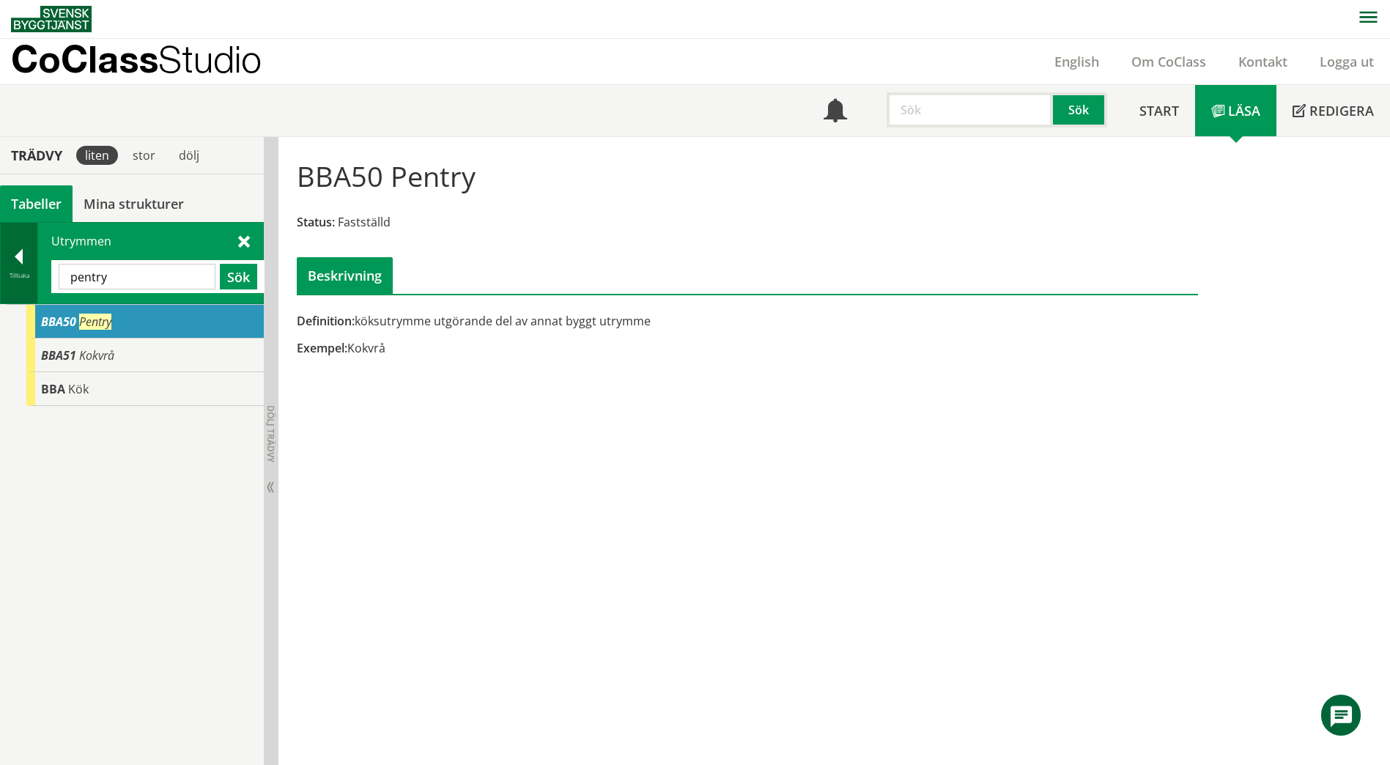
drag, startPoint x: 125, startPoint y: 281, endPoint x: 32, endPoint y: 281, distance: 93.1
click at [32, 281] on div "Tillbaka Utrymmen pentry Sök" at bounding box center [132, 263] width 264 height 82
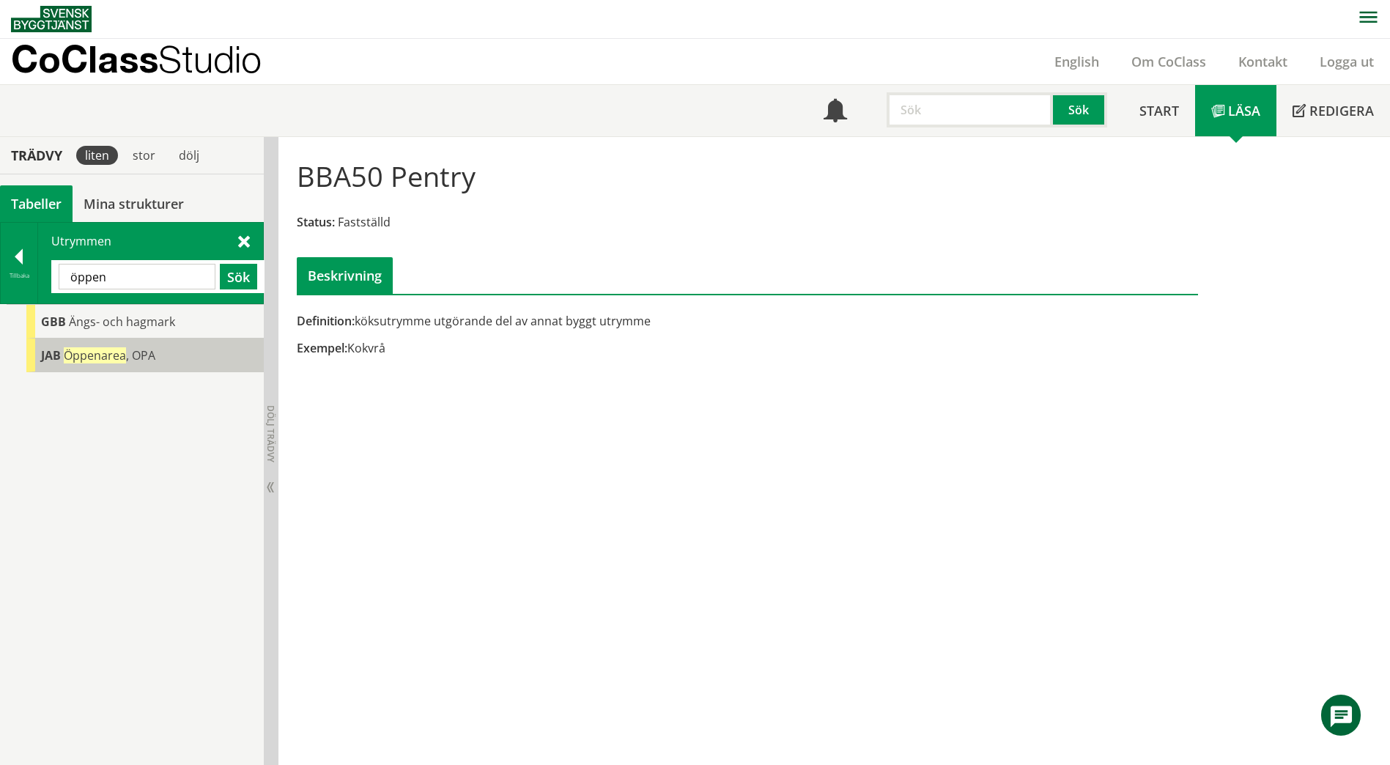
click at [106, 362] on span "Öppenarea" at bounding box center [95, 355] width 62 height 16
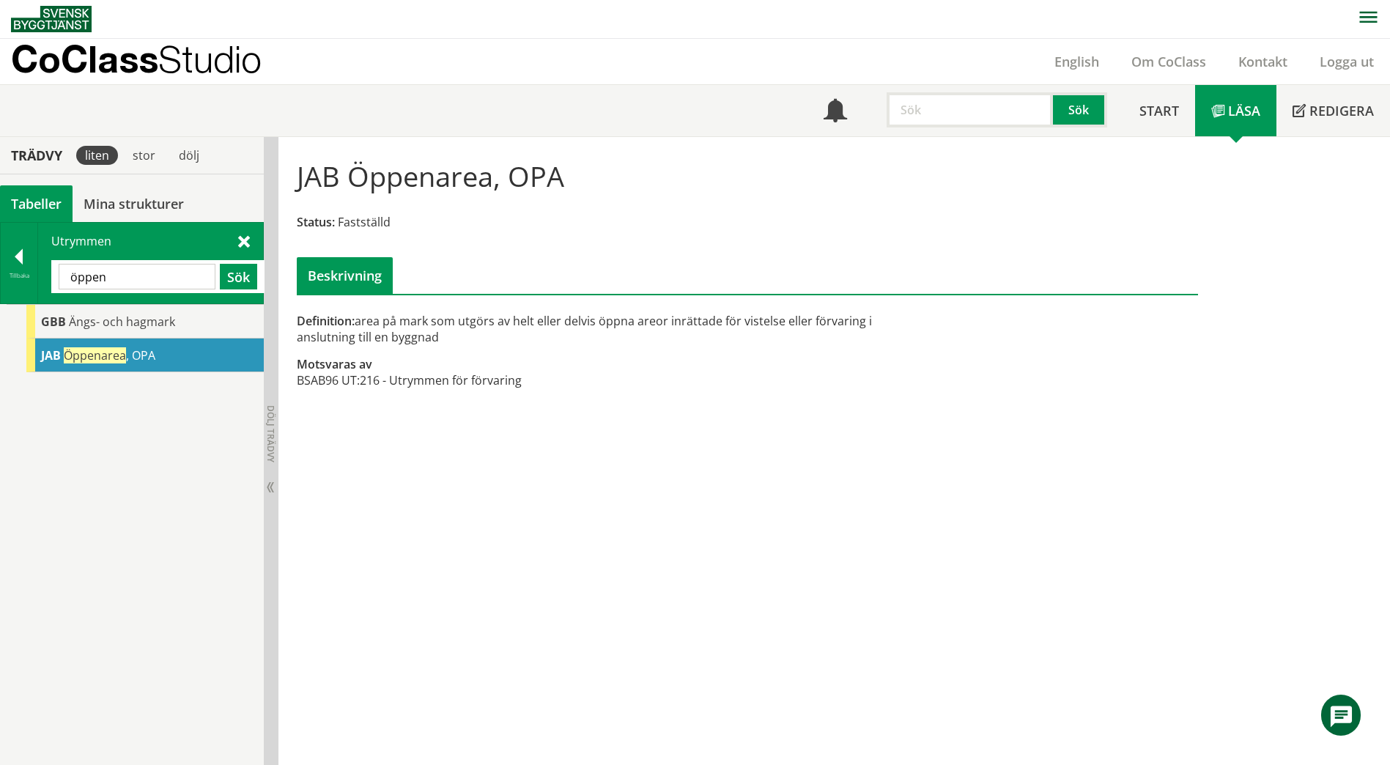
click at [165, 281] on input "öppen" at bounding box center [137, 277] width 157 height 26
drag, startPoint x: 125, startPoint y: 282, endPoint x: 60, endPoint y: 281, distance: 65.2
click at [60, 281] on input "öppen" at bounding box center [137, 277] width 157 height 26
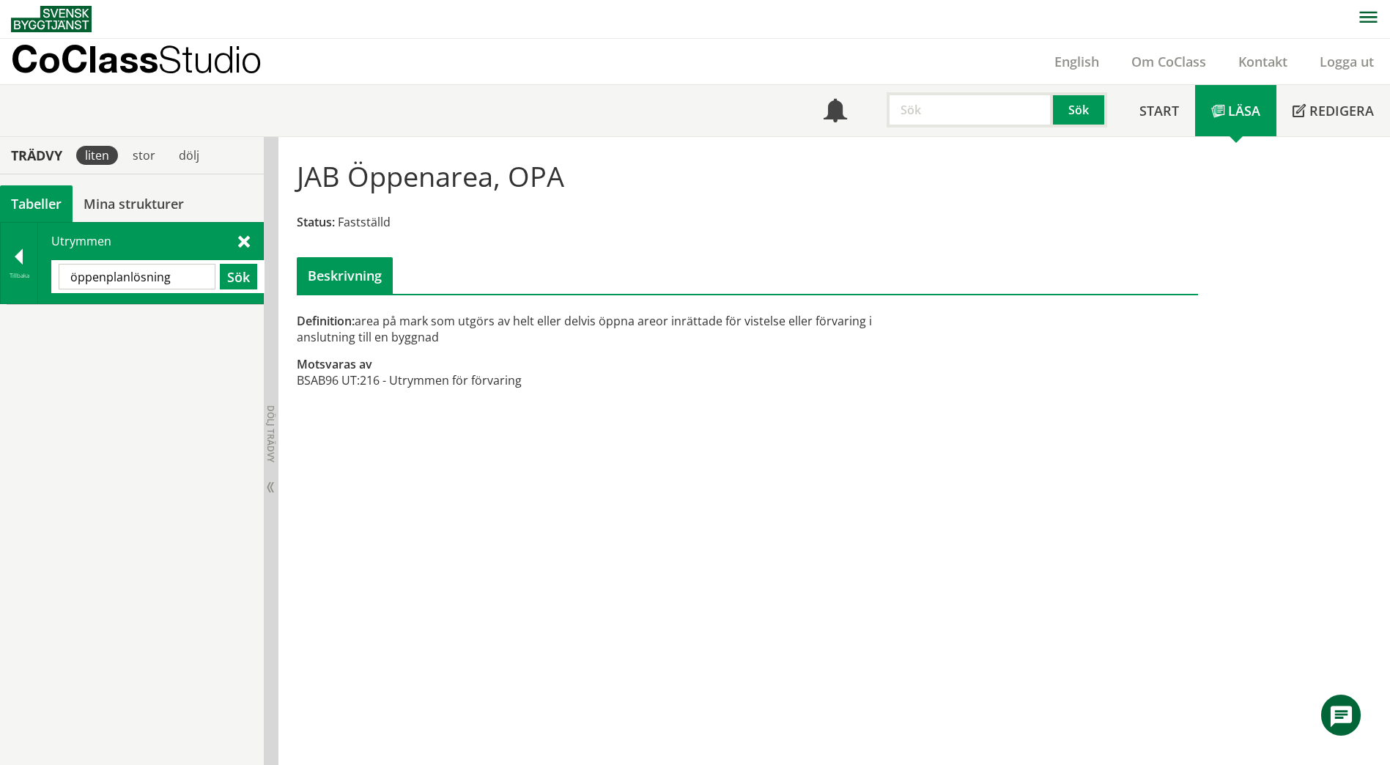
click at [243, 246] on span at bounding box center [244, 240] width 12 height 15
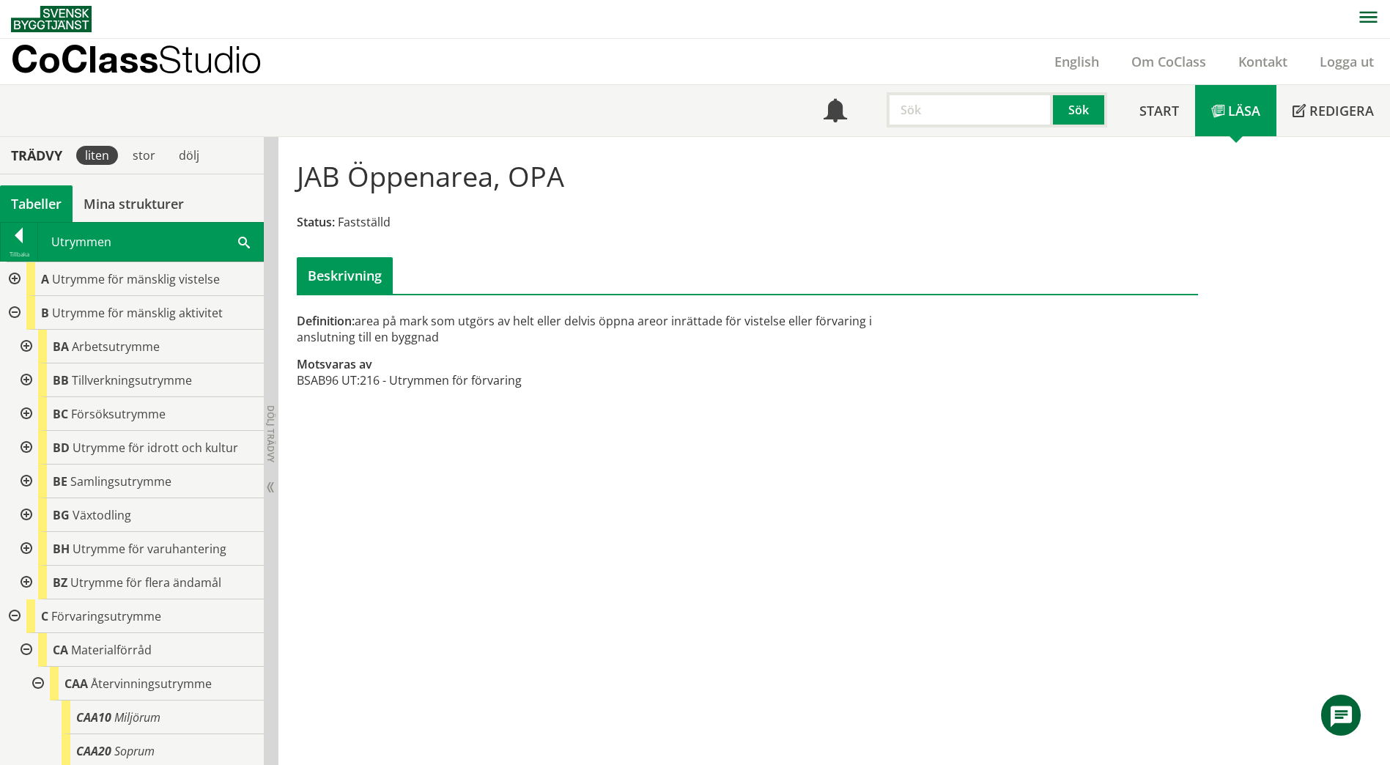
click at [15, 279] on div at bounding box center [13, 279] width 26 height 34
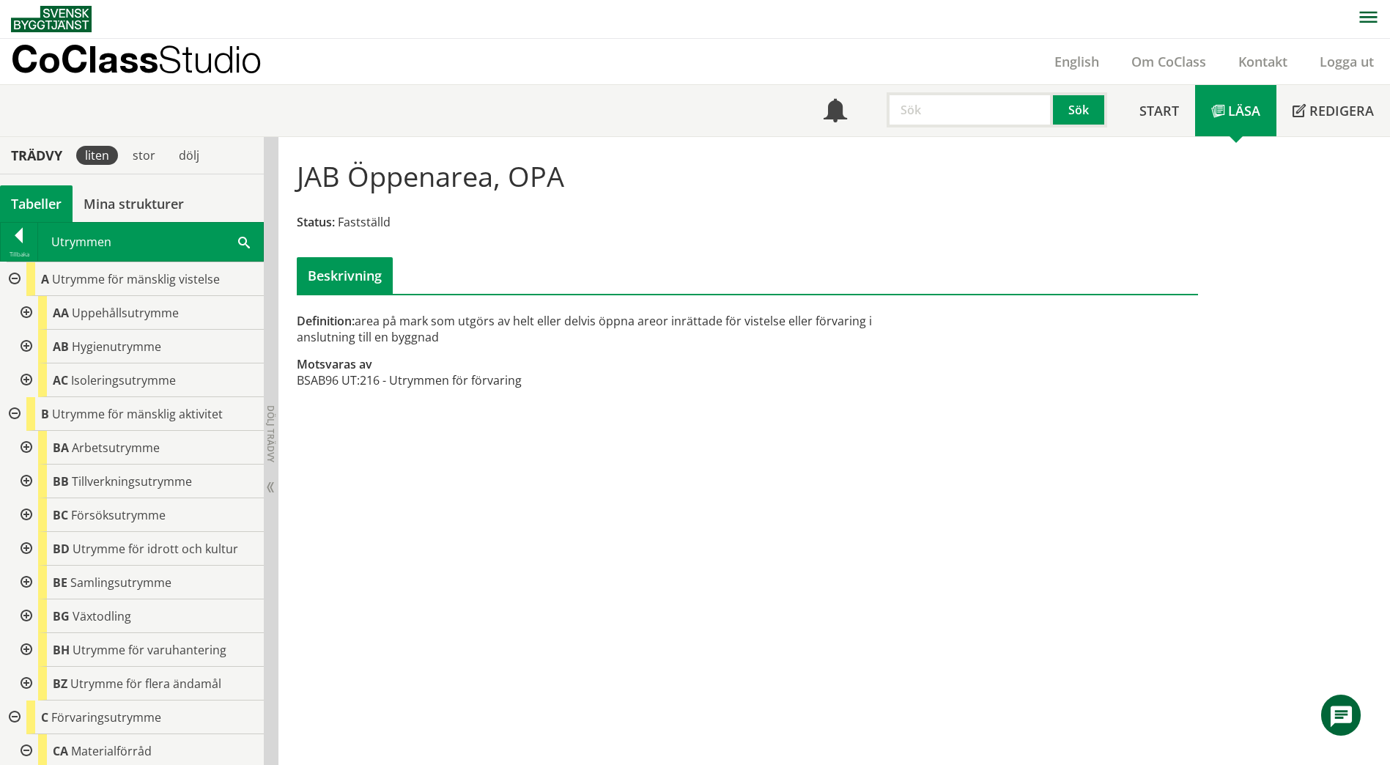
click at [30, 313] on div at bounding box center [25, 313] width 26 height 34
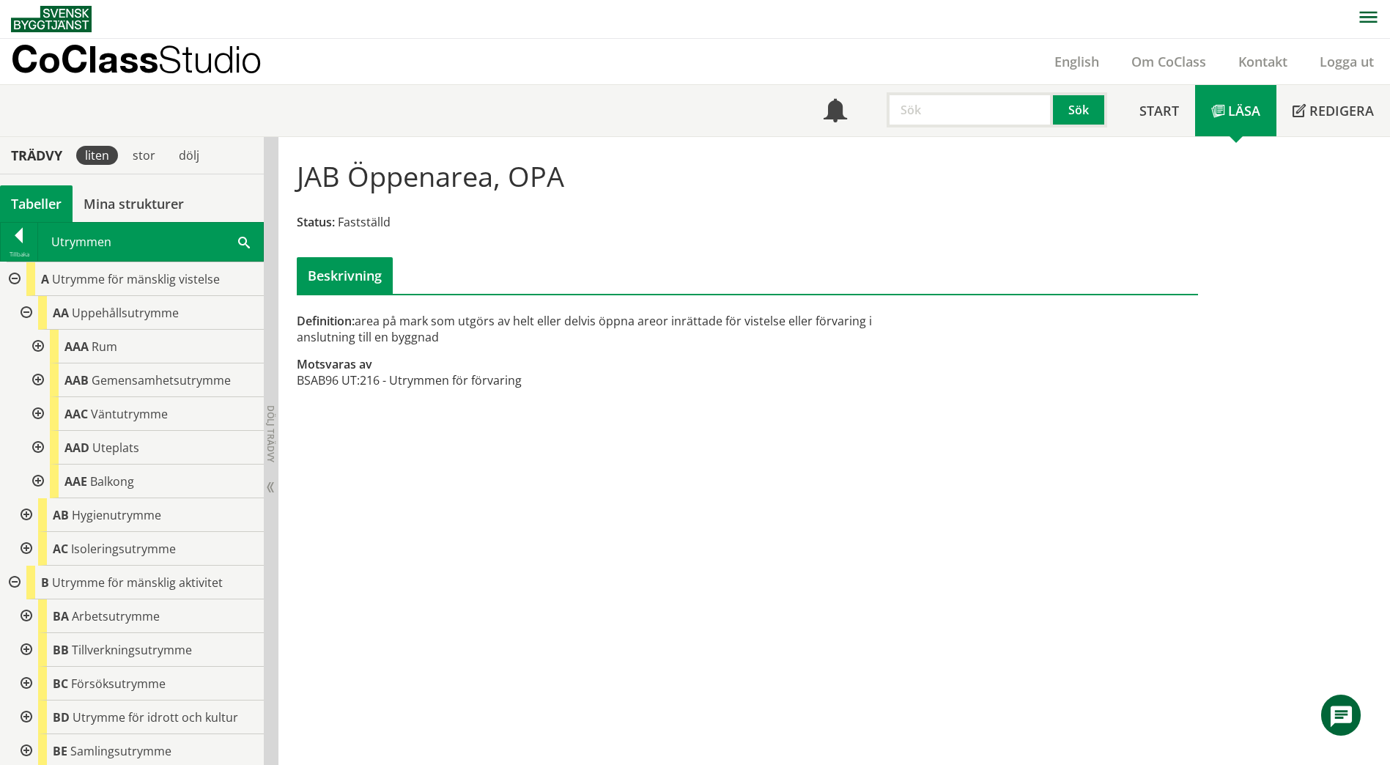
click at [34, 347] on div at bounding box center [36, 347] width 26 height 34
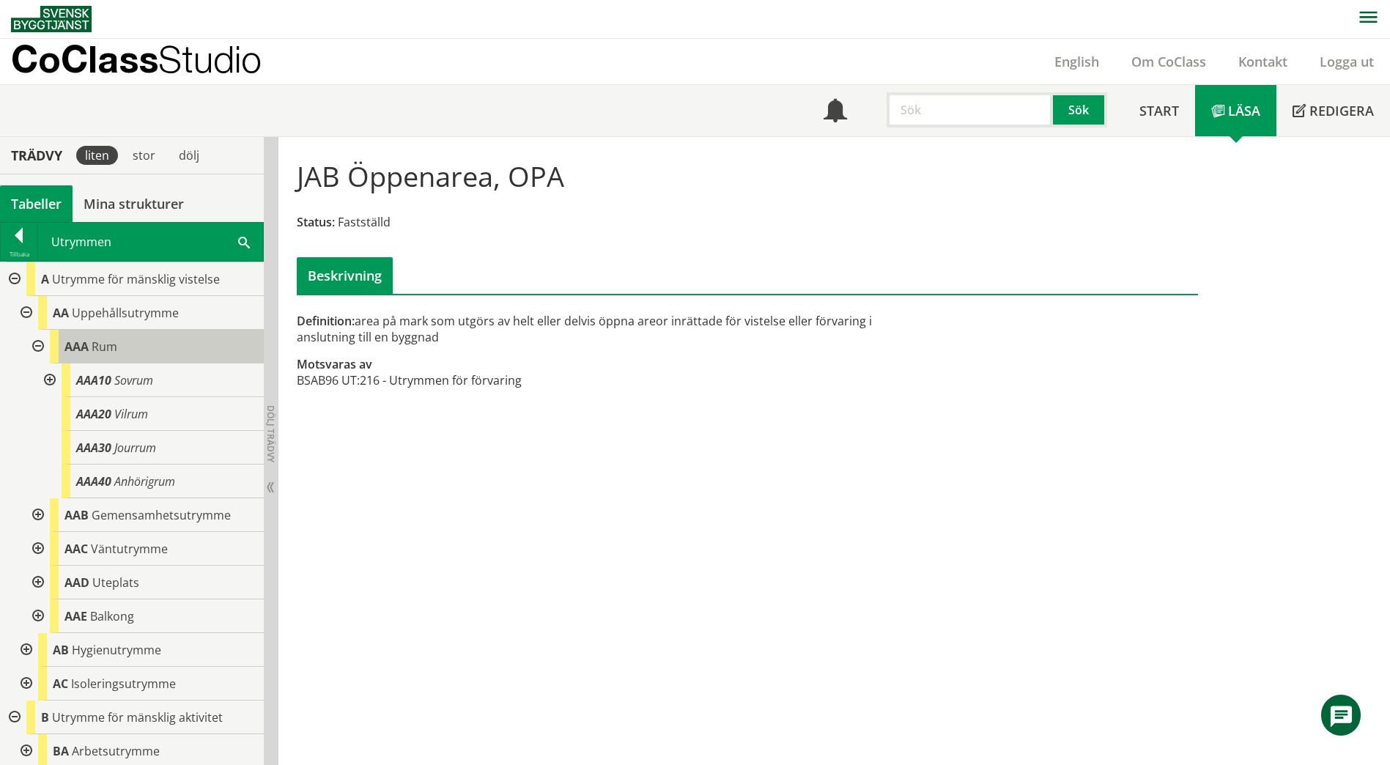
click at [114, 348] on span "Rum" at bounding box center [105, 347] width 26 height 16
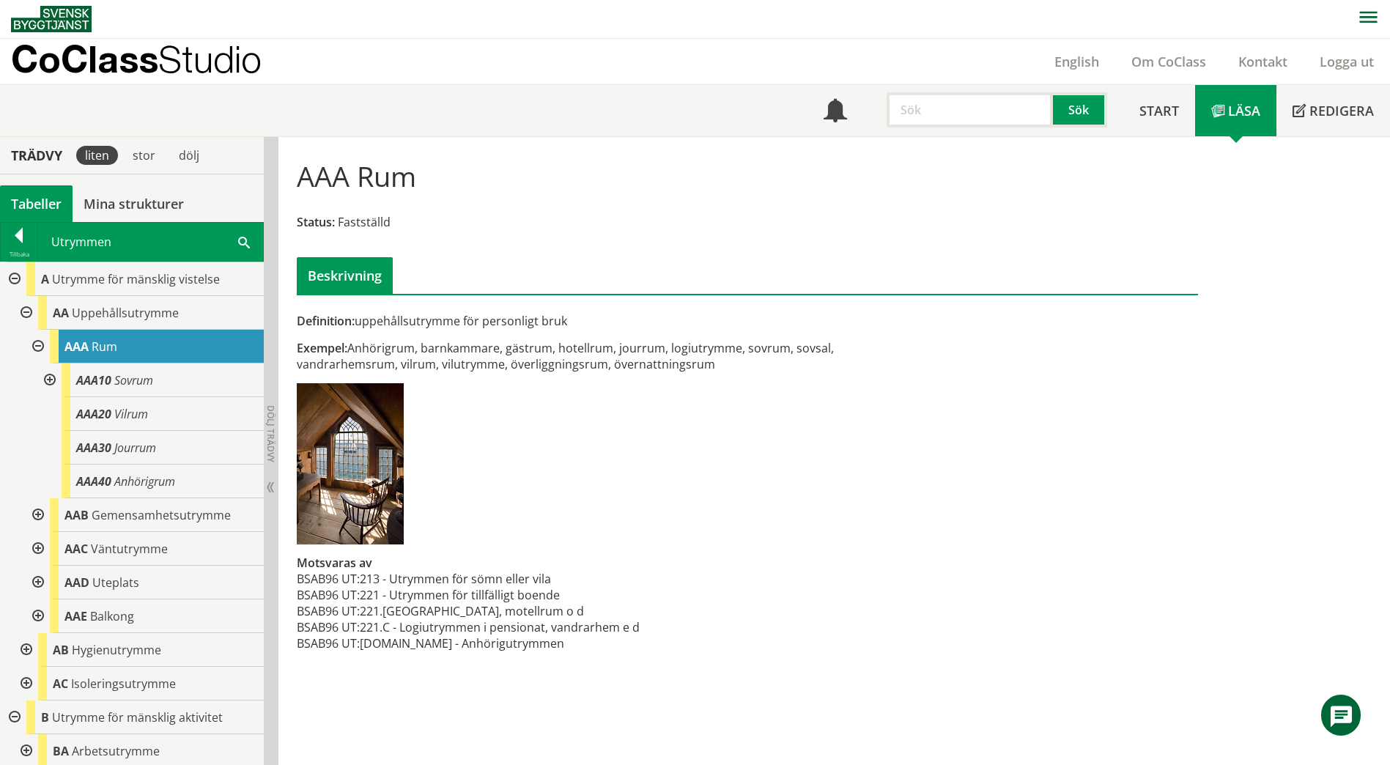
click at [54, 380] on div at bounding box center [48, 381] width 26 height 34
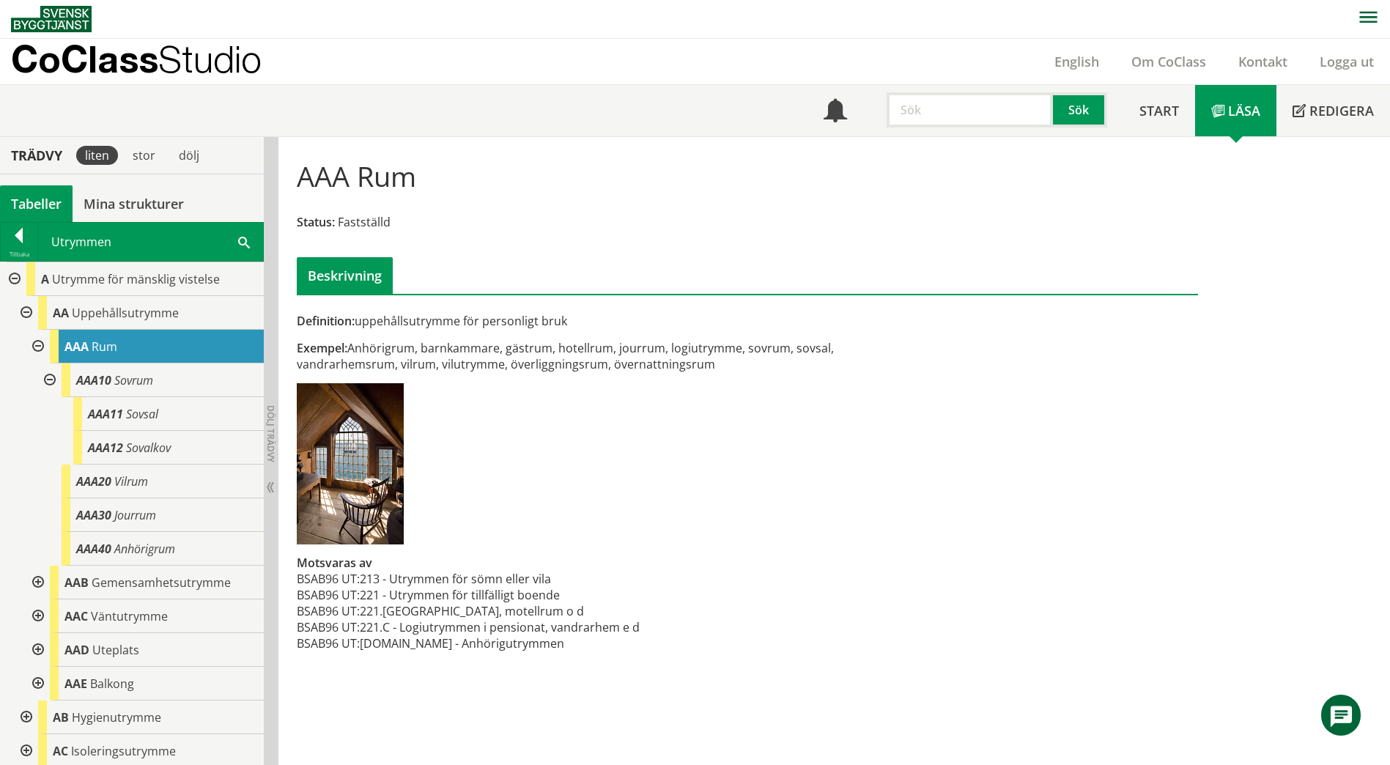
click at [54, 380] on div at bounding box center [48, 381] width 26 height 34
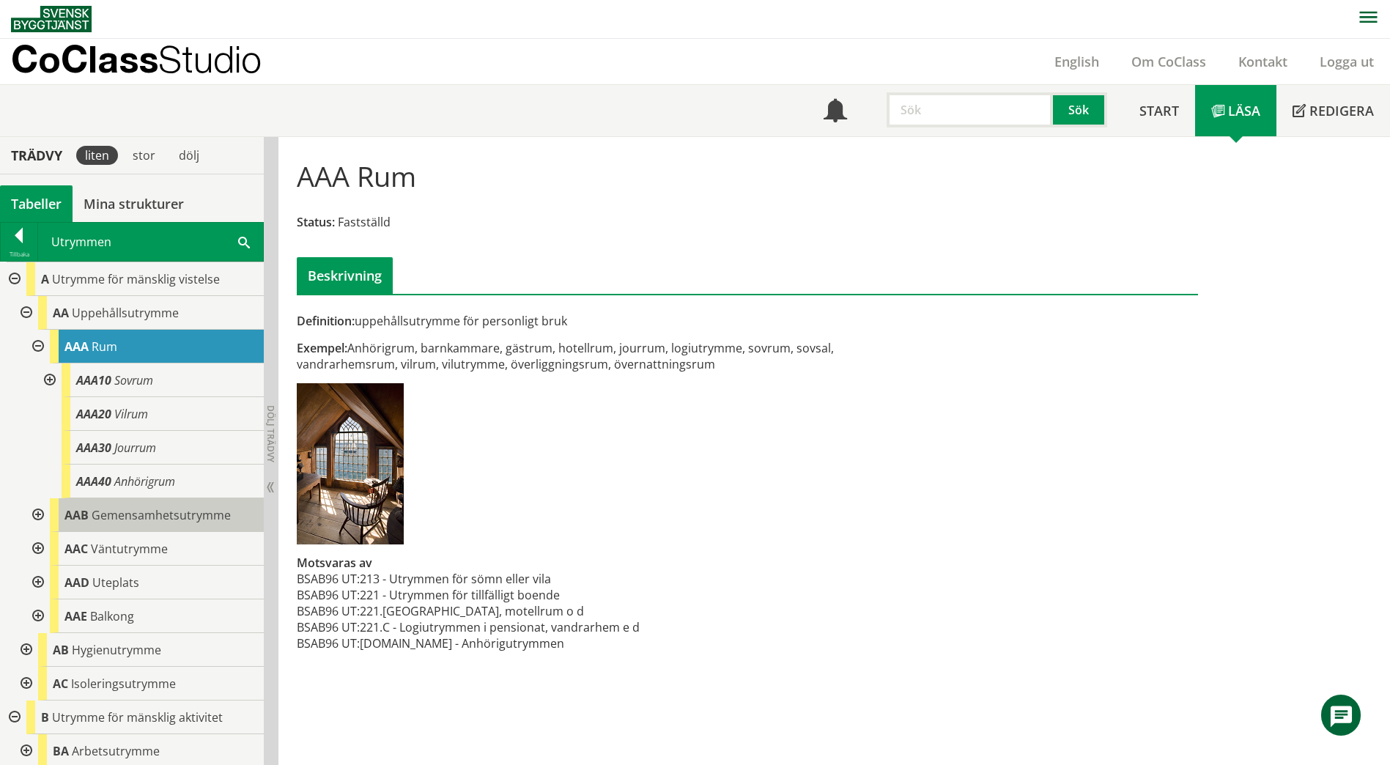
click at [117, 524] on div "AAB Gemensamhetsutrymme" at bounding box center [157, 515] width 214 height 34
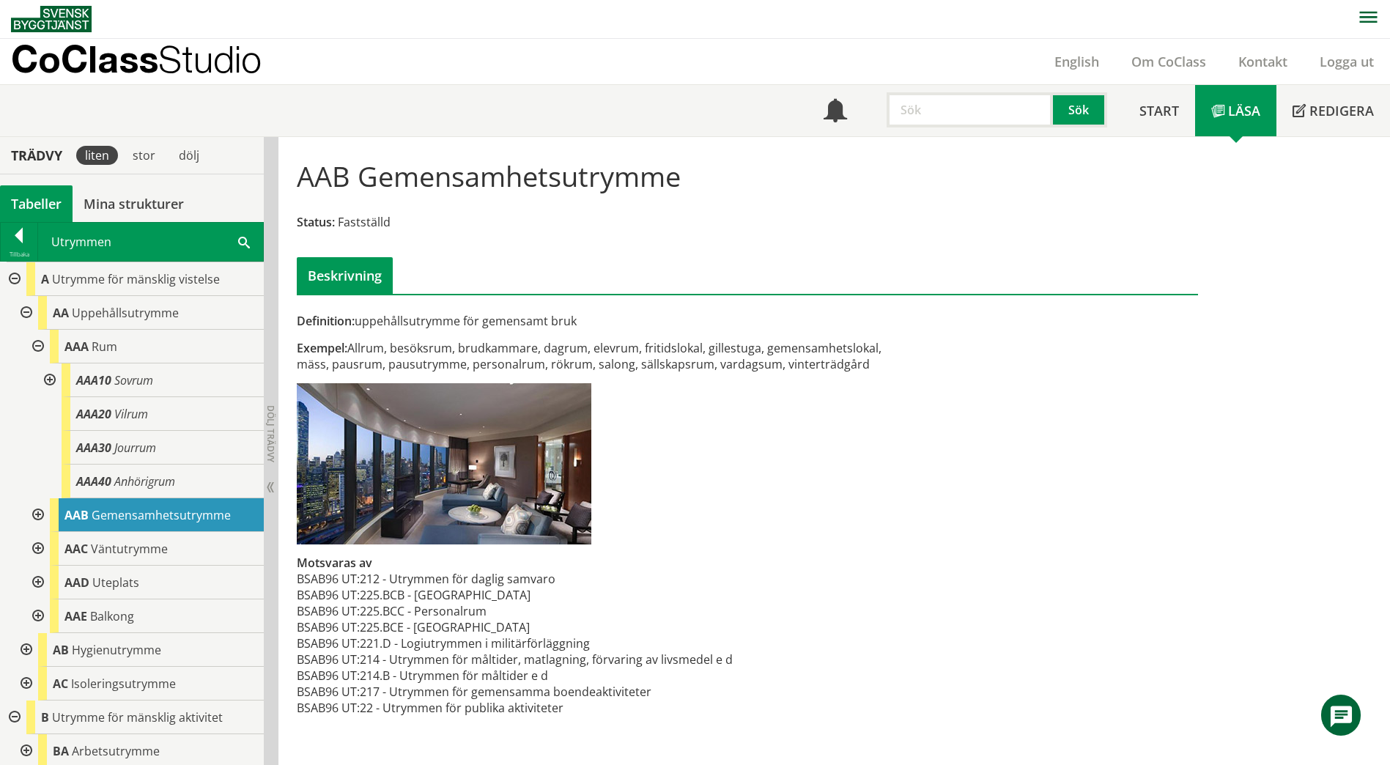
click at [39, 517] on div at bounding box center [36, 515] width 26 height 34
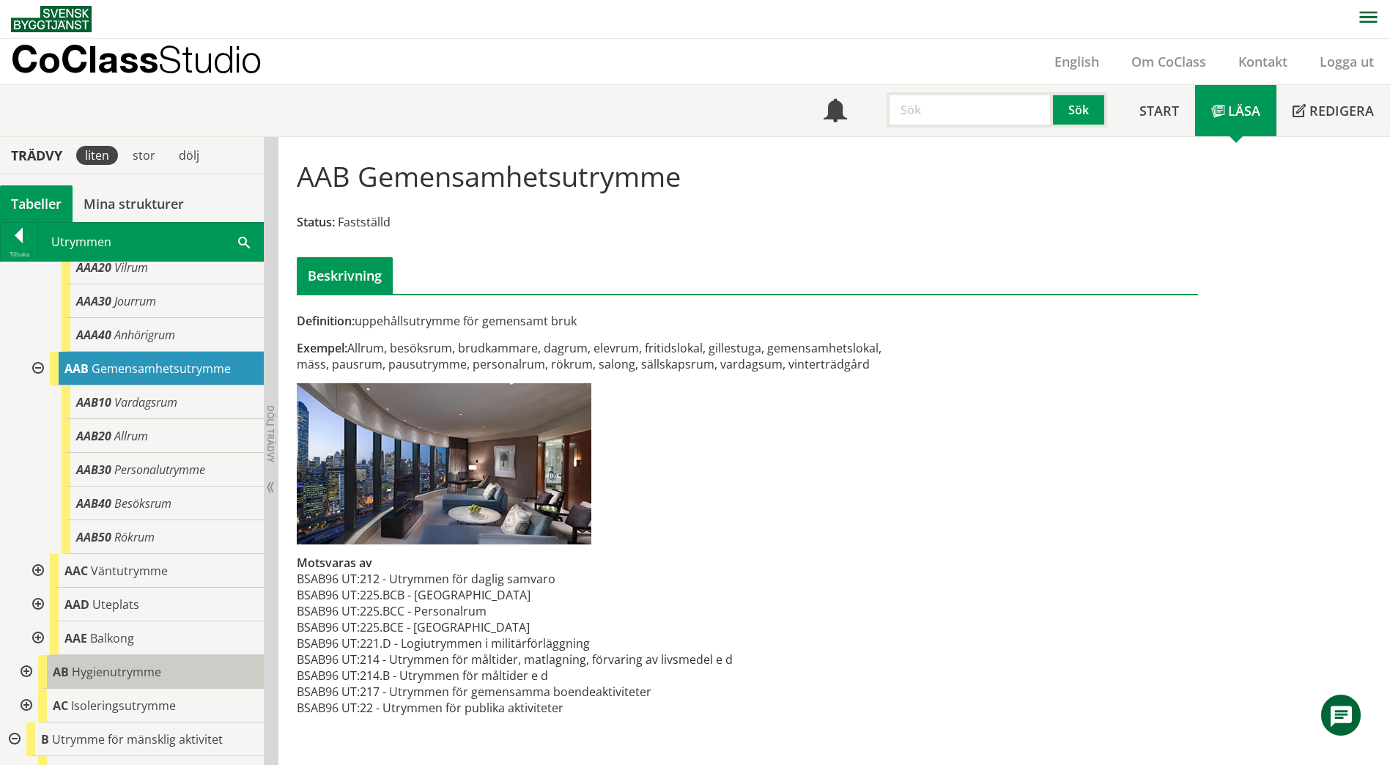
scroll to position [73, 0]
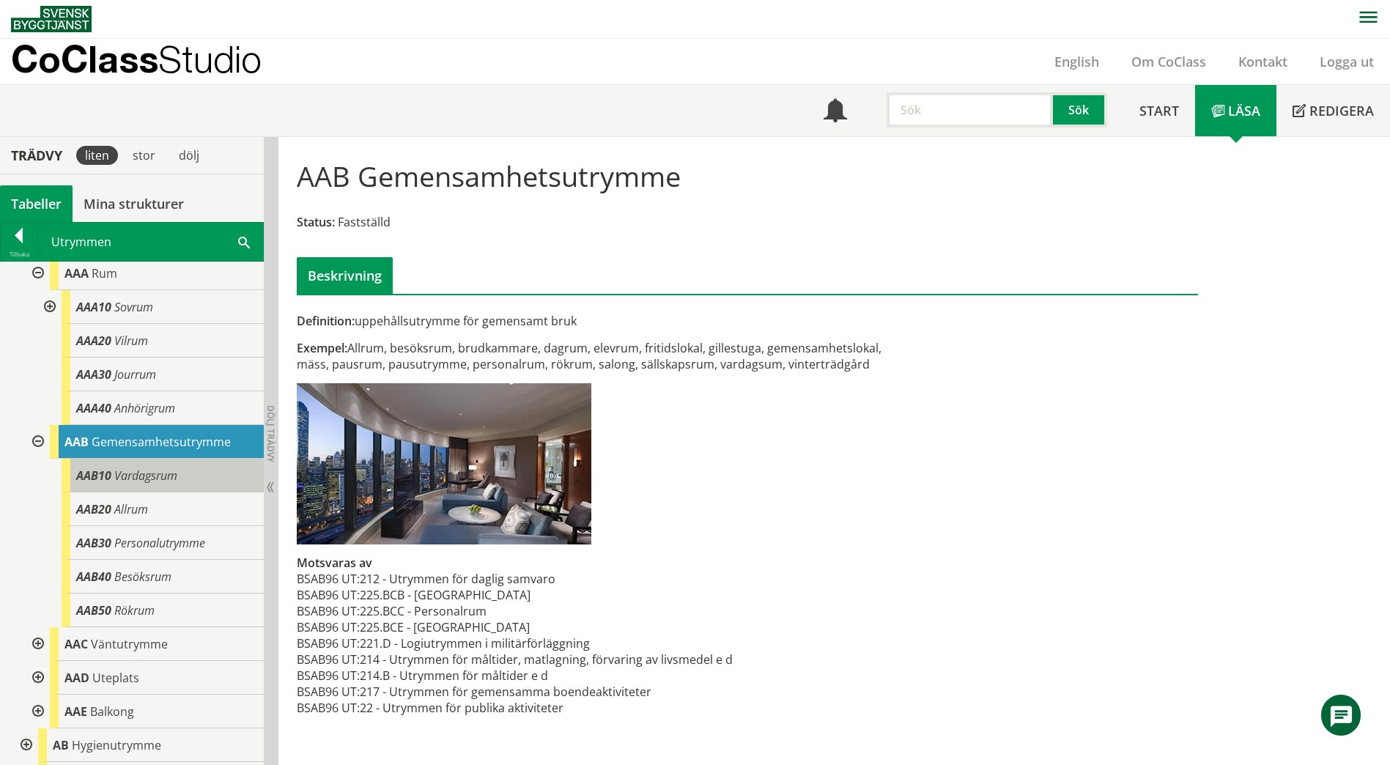
click at [202, 470] on div "AAB10 Vardagsrum" at bounding box center [163, 476] width 202 height 34
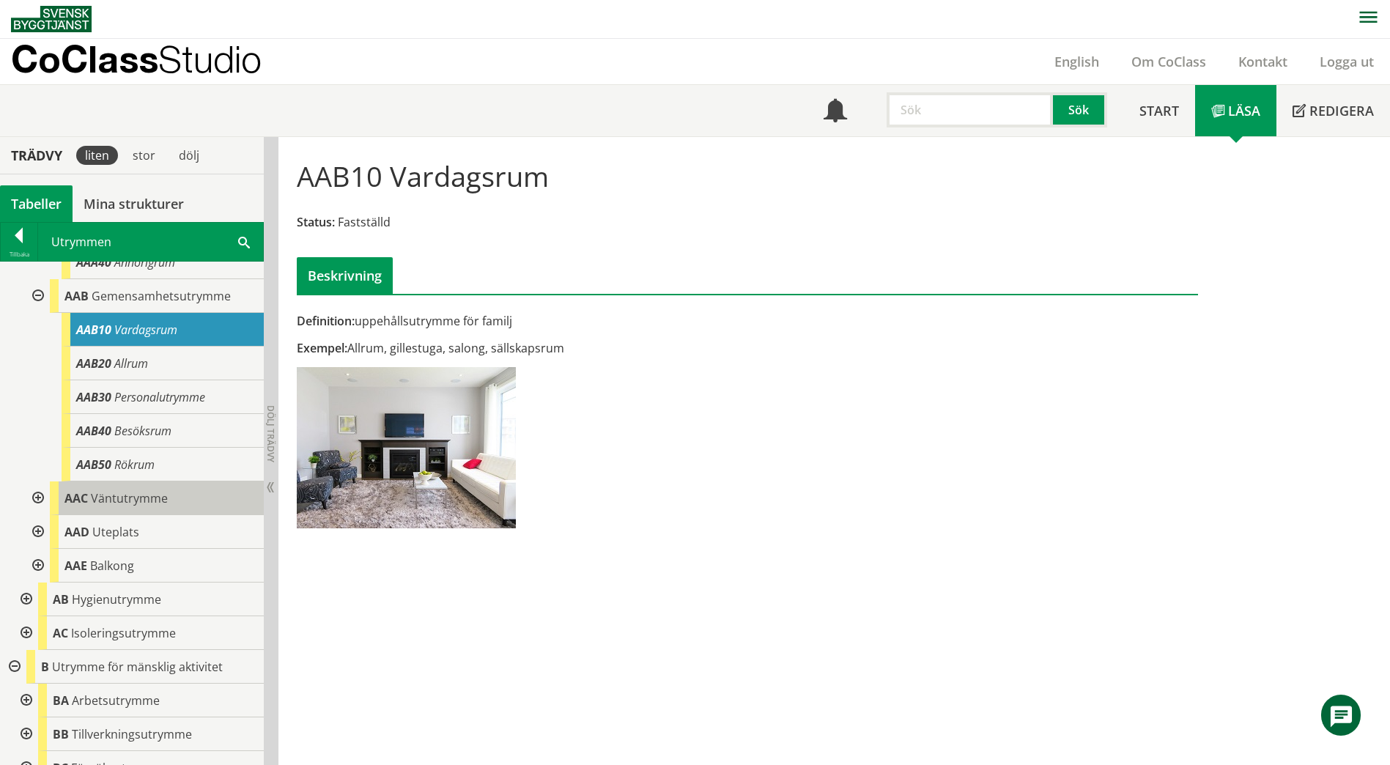
scroll to position [220, 0]
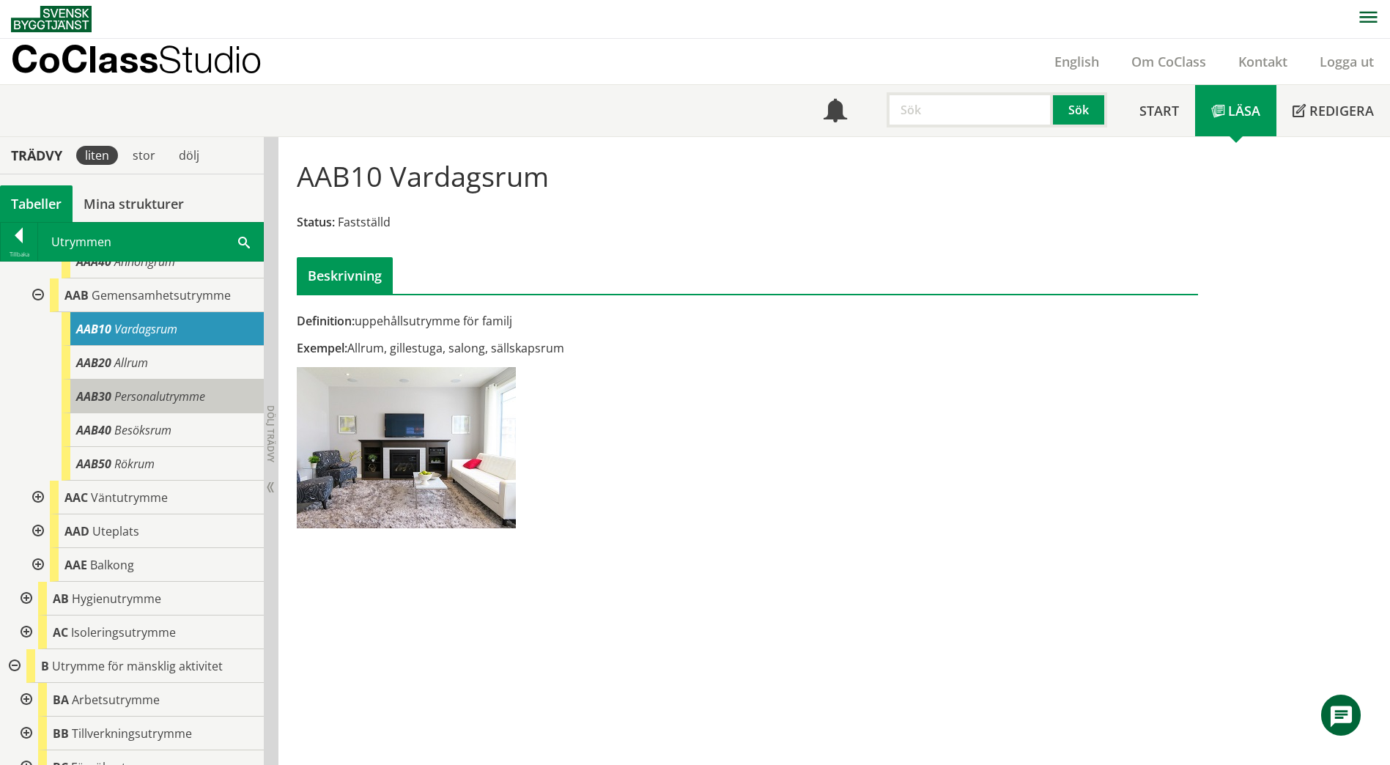
click at [207, 391] on div "AAB30 Personalutrymme" at bounding box center [163, 397] width 202 height 34
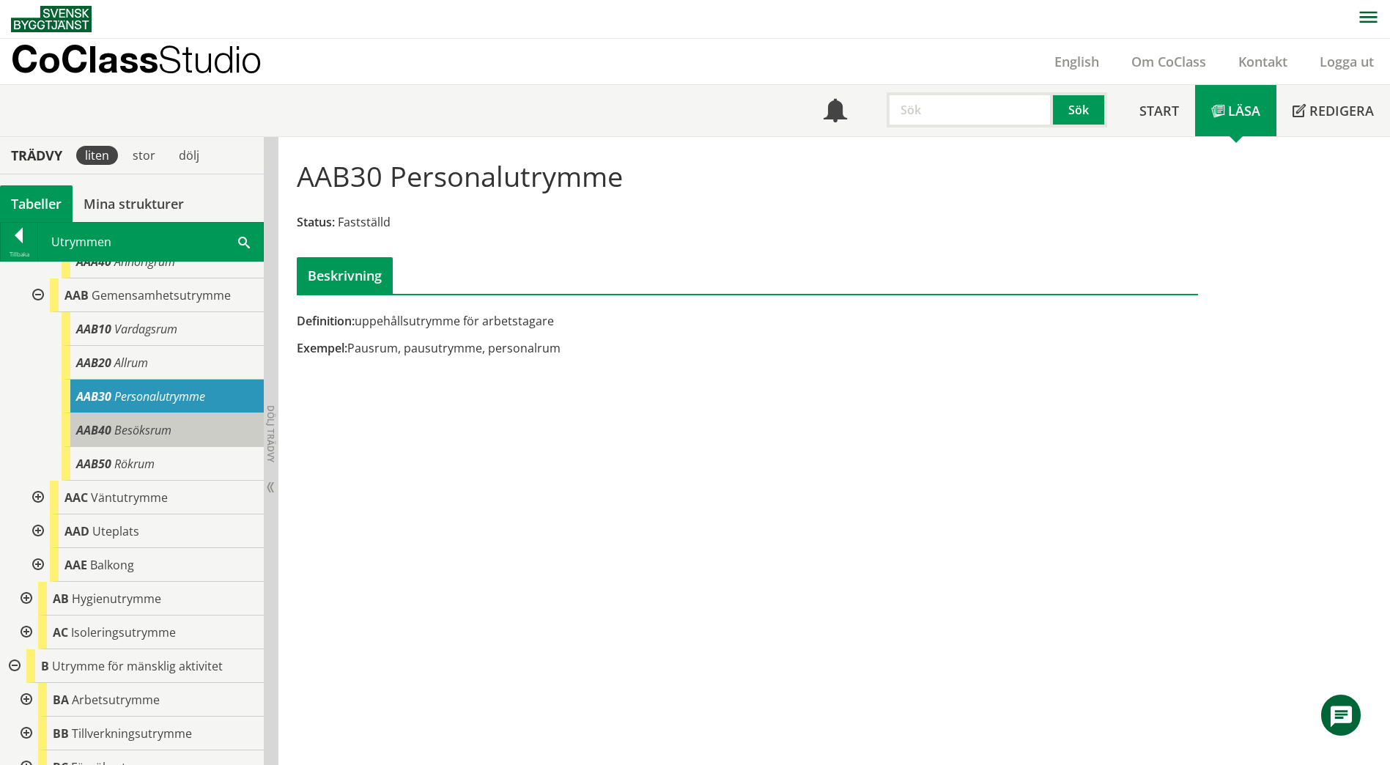
click at [205, 442] on div "AAB40 Besöksrum" at bounding box center [163, 430] width 202 height 34
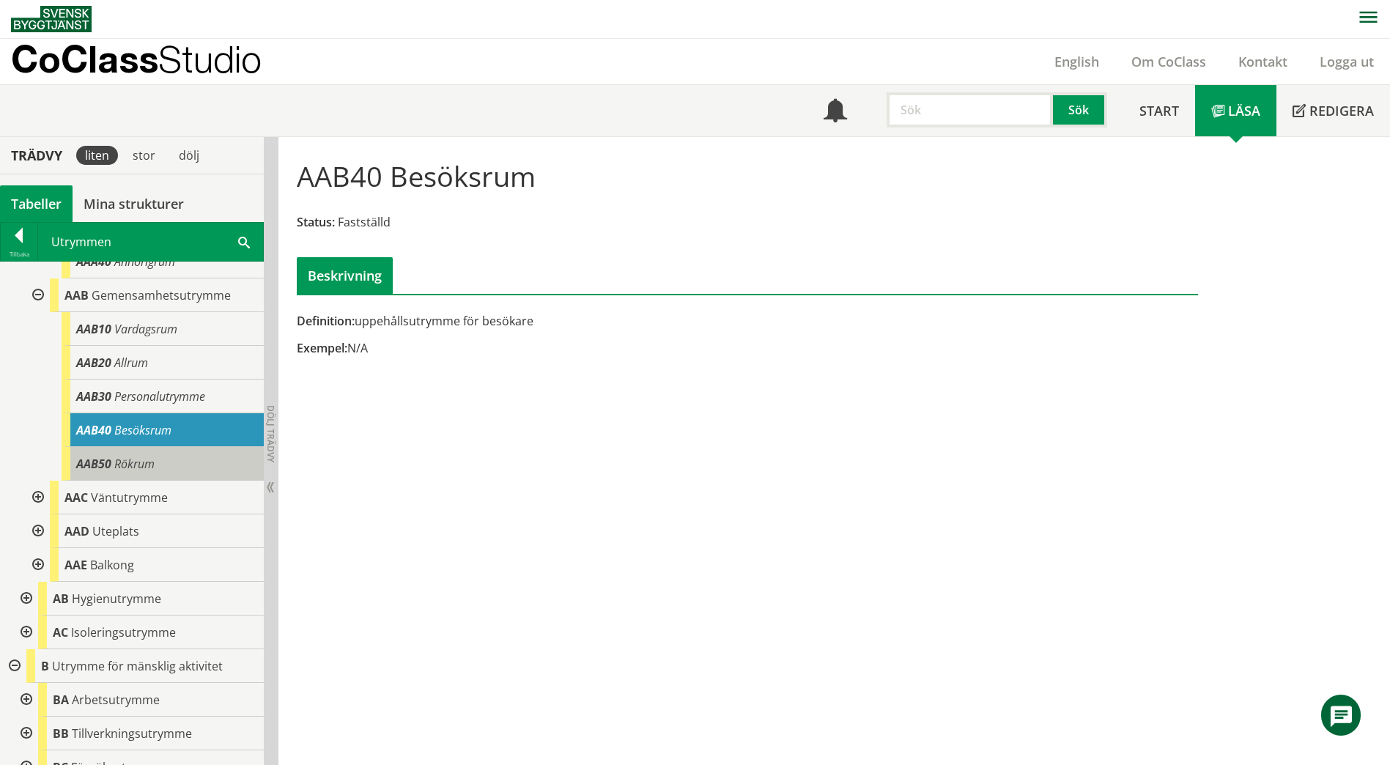
click at [204, 460] on div "AAB50 Rökrum" at bounding box center [163, 464] width 202 height 34
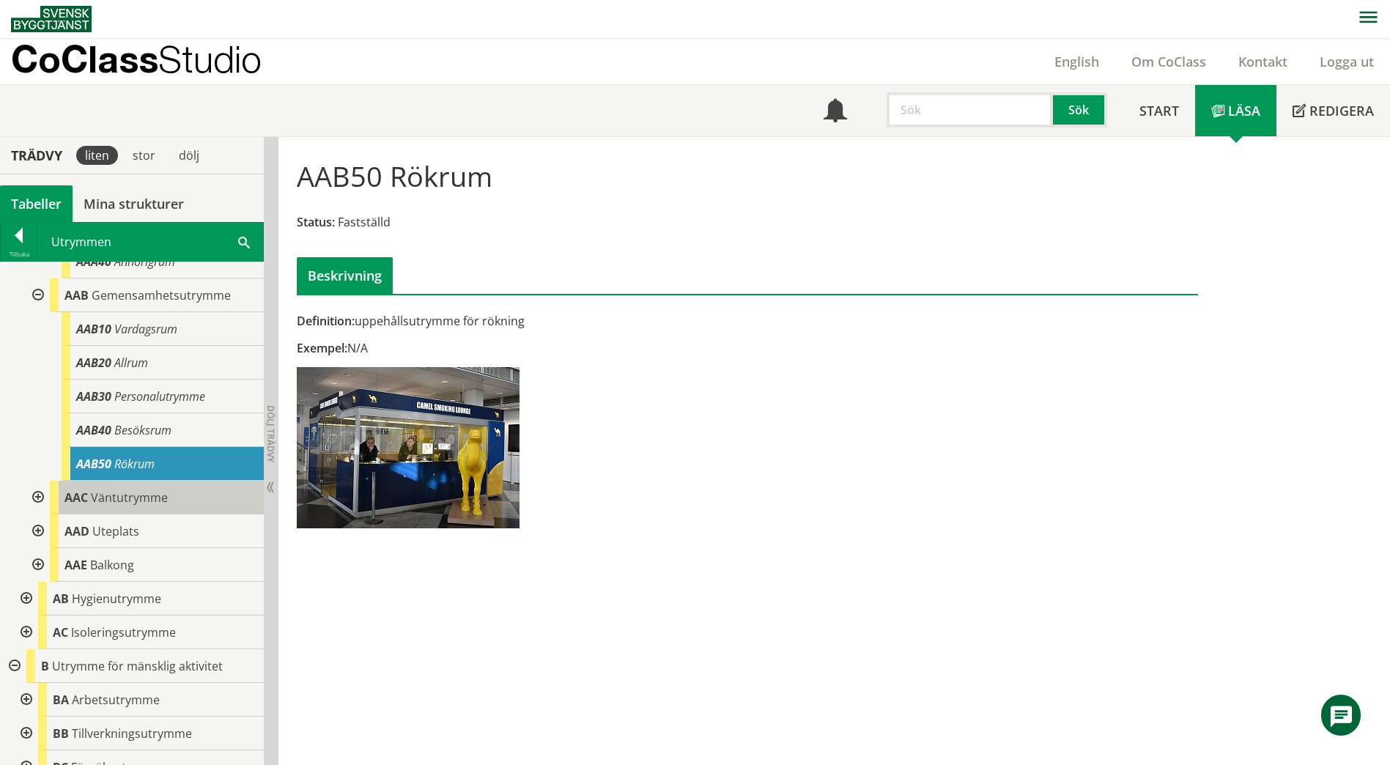
click at [190, 503] on div "AAC Väntutrymme" at bounding box center [157, 498] width 214 height 34
click at [189, 506] on div "AAC Väntutrymme" at bounding box center [157, 498] width 214 height 34
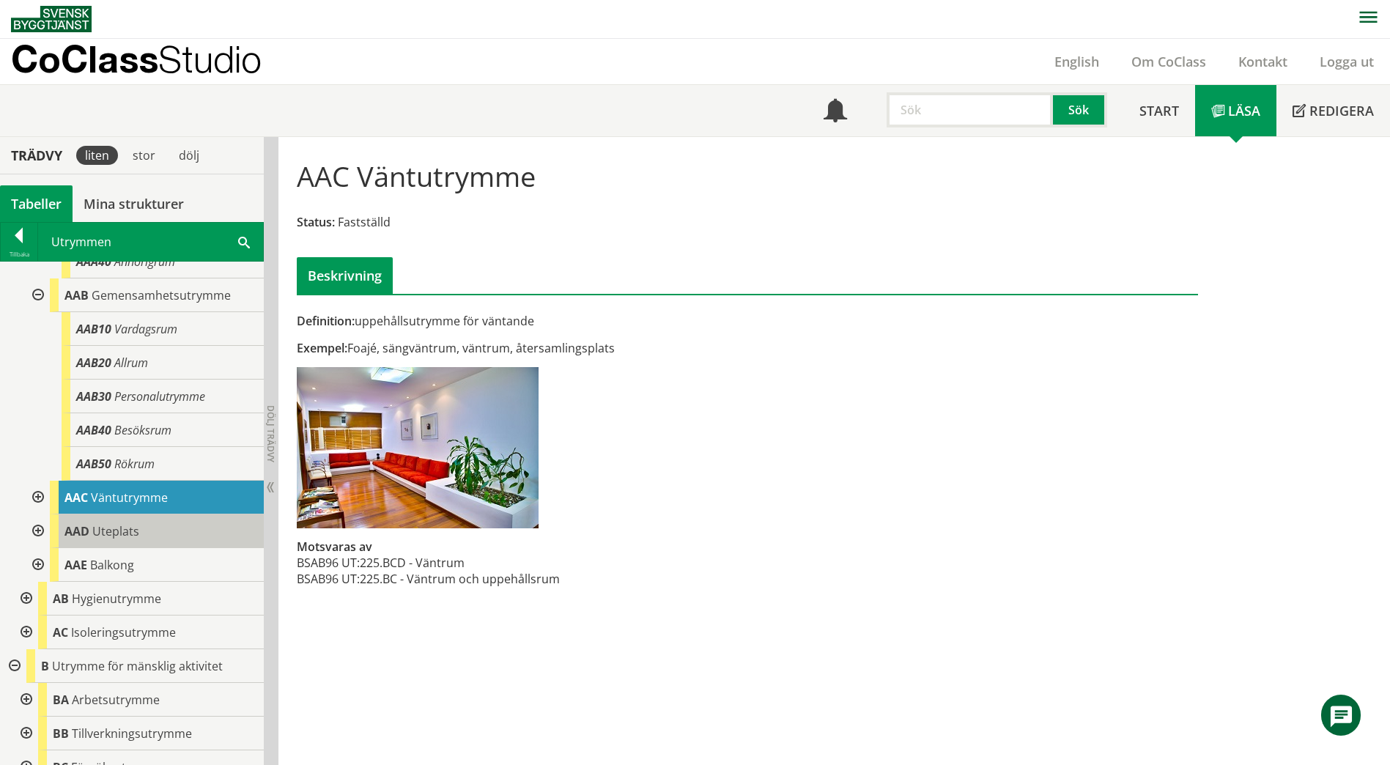
click at [197, 527] on div "AAD Uteplats" at bounding box center [157, 532] width 214 height 34
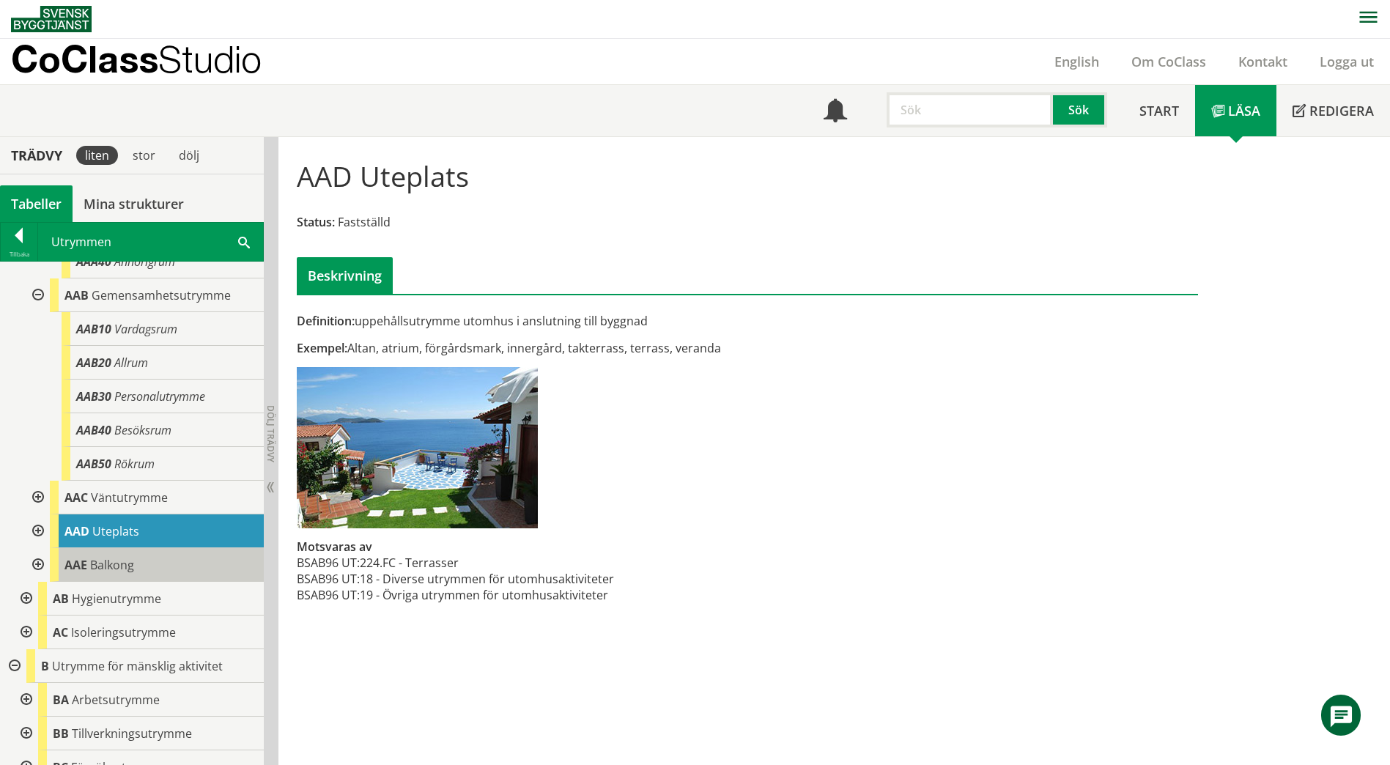
click at [167, 566] on div "[PERSON_NAME]" at bounding box center [157, 565] width 214 height 34
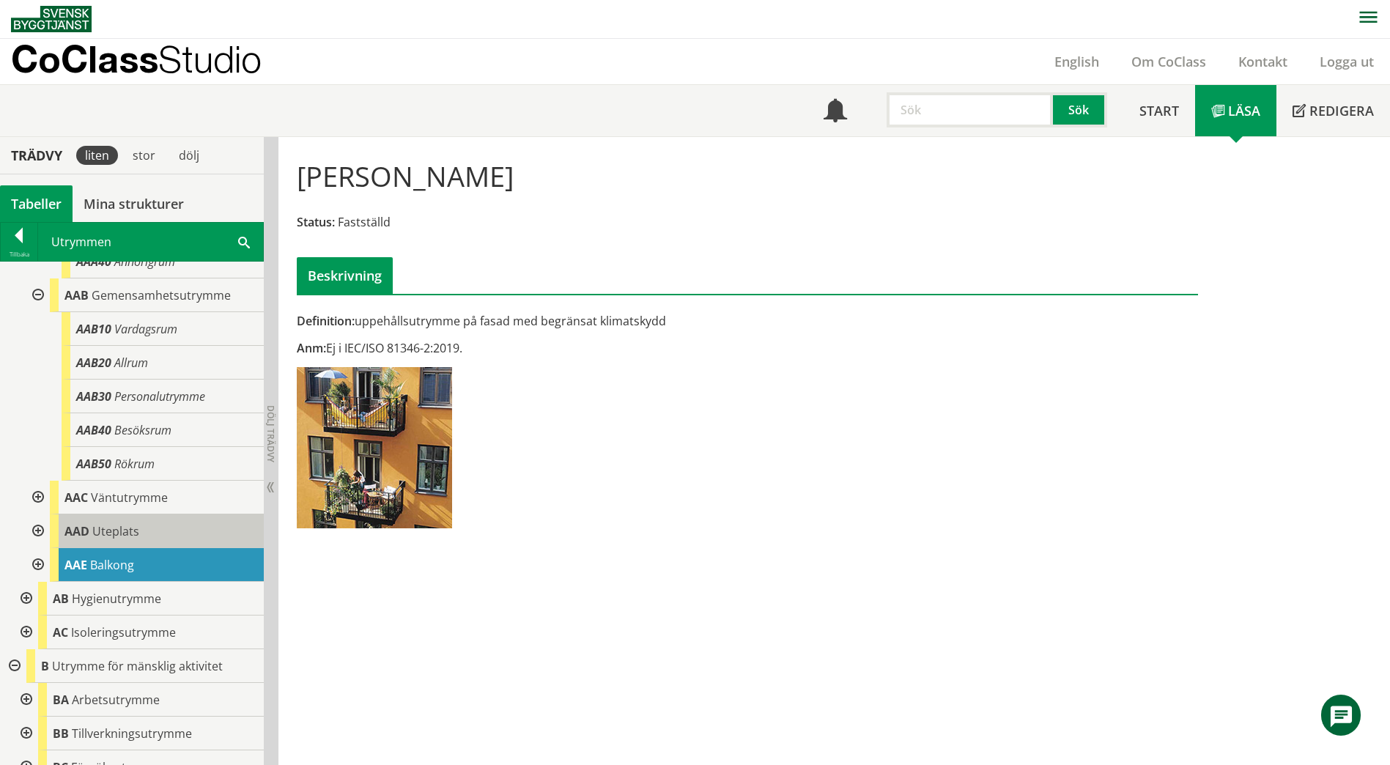
click at [184, 545] on div "AAD Uteplats" at bounding box center [157, 532] width 214 height 34
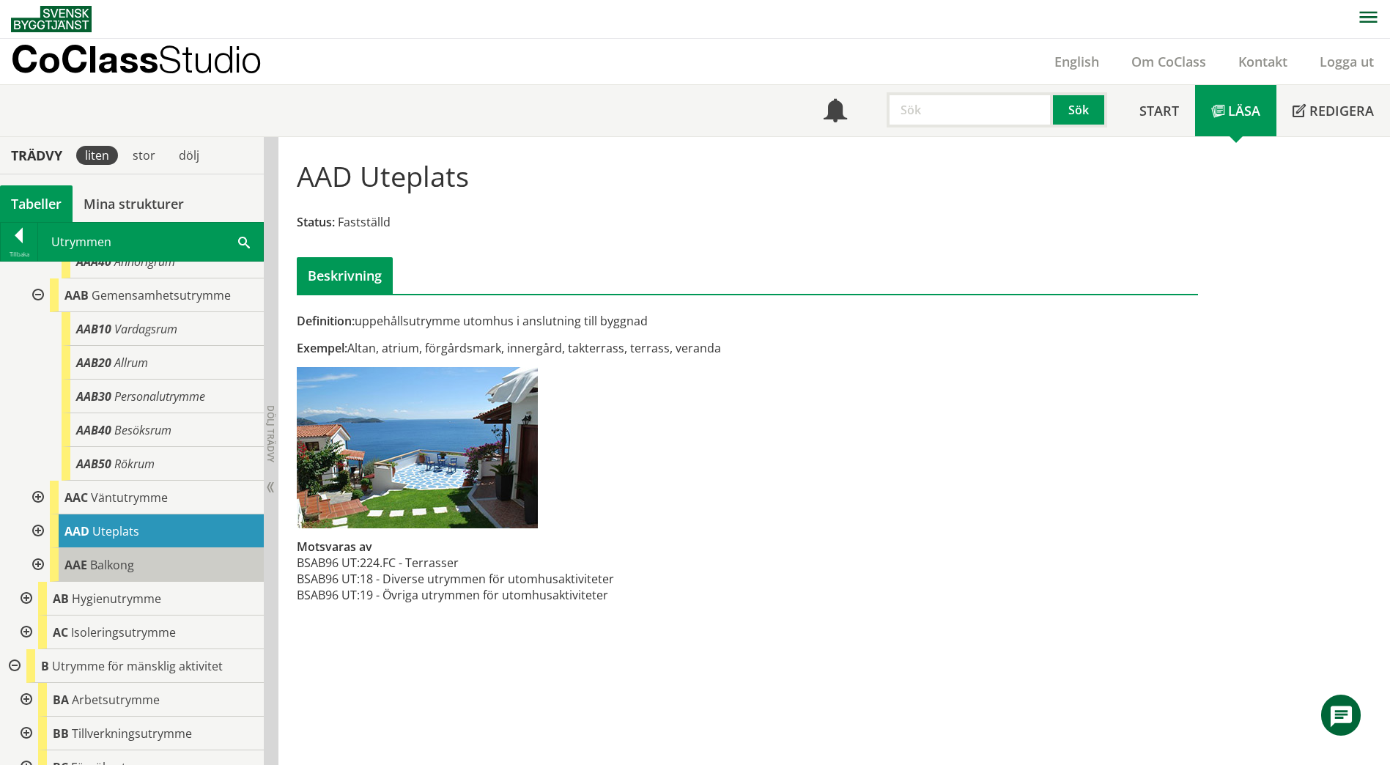
click at [110, 570] on span "Balkong" at bounding box center [112, 565] width 44 height 16
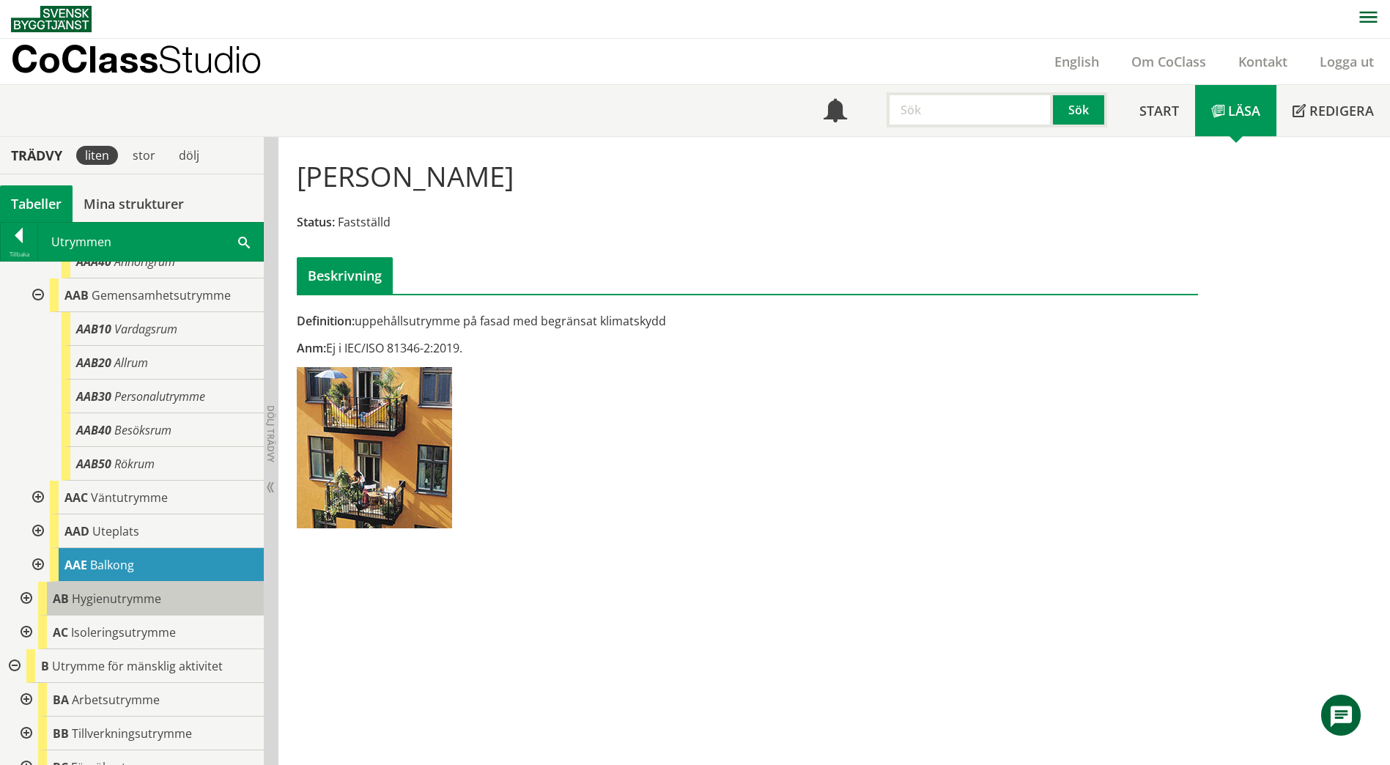
click at [114, 603] on span "Hygienutrymme" at bounding box center [116, 599] width 89 height 16
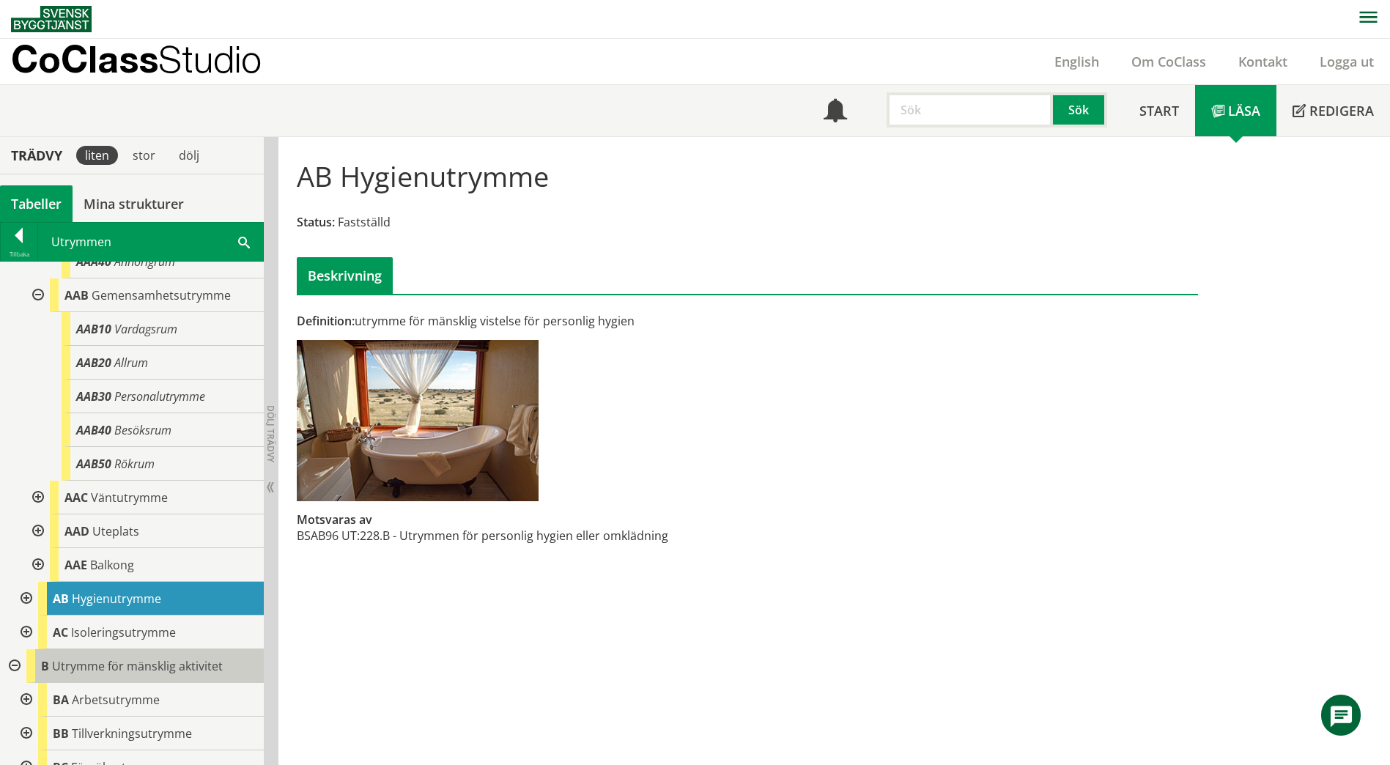
click at [177, 663] on span "Utrymme för mänsklig aktivitet" at bounding box center [137, 666] width 171 height 16
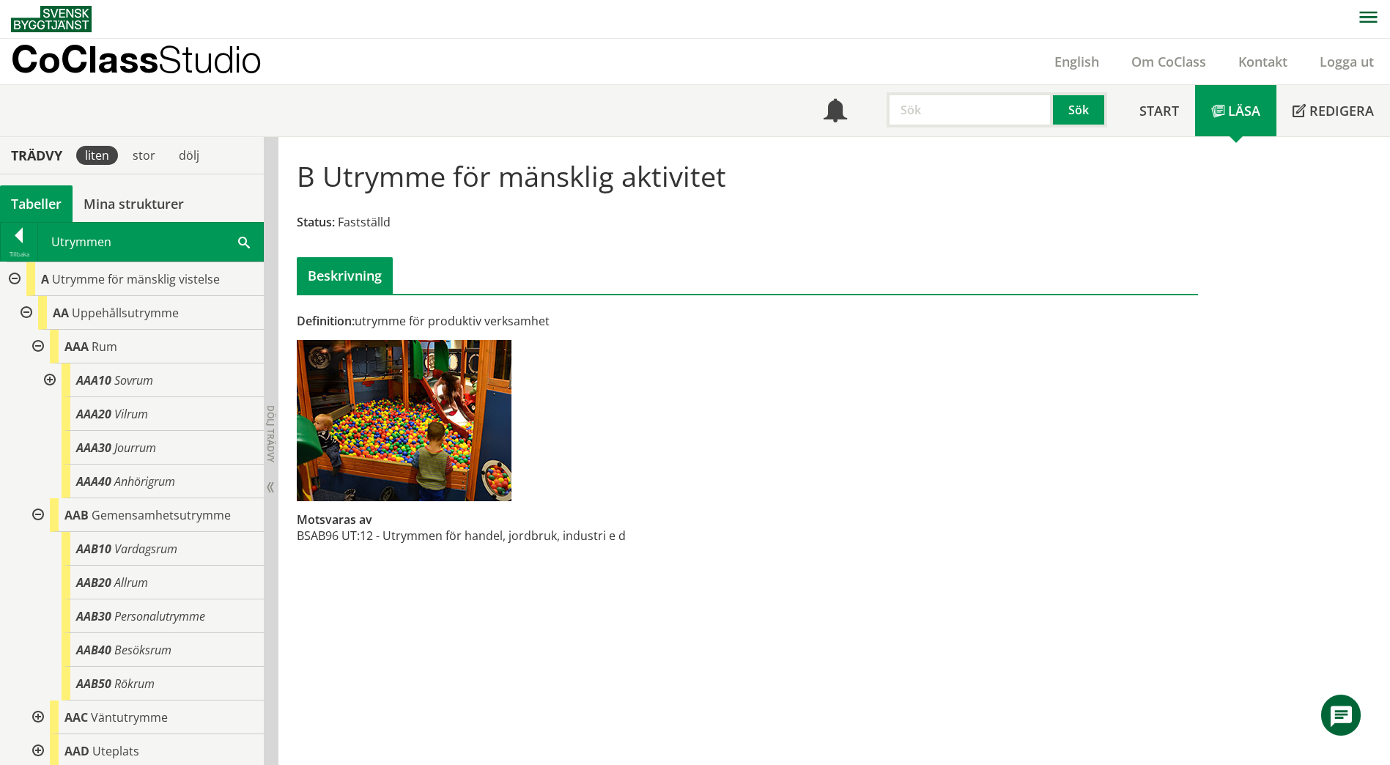
click at [240, 240] on span at bounding box center [244, 241] width 12 height 15
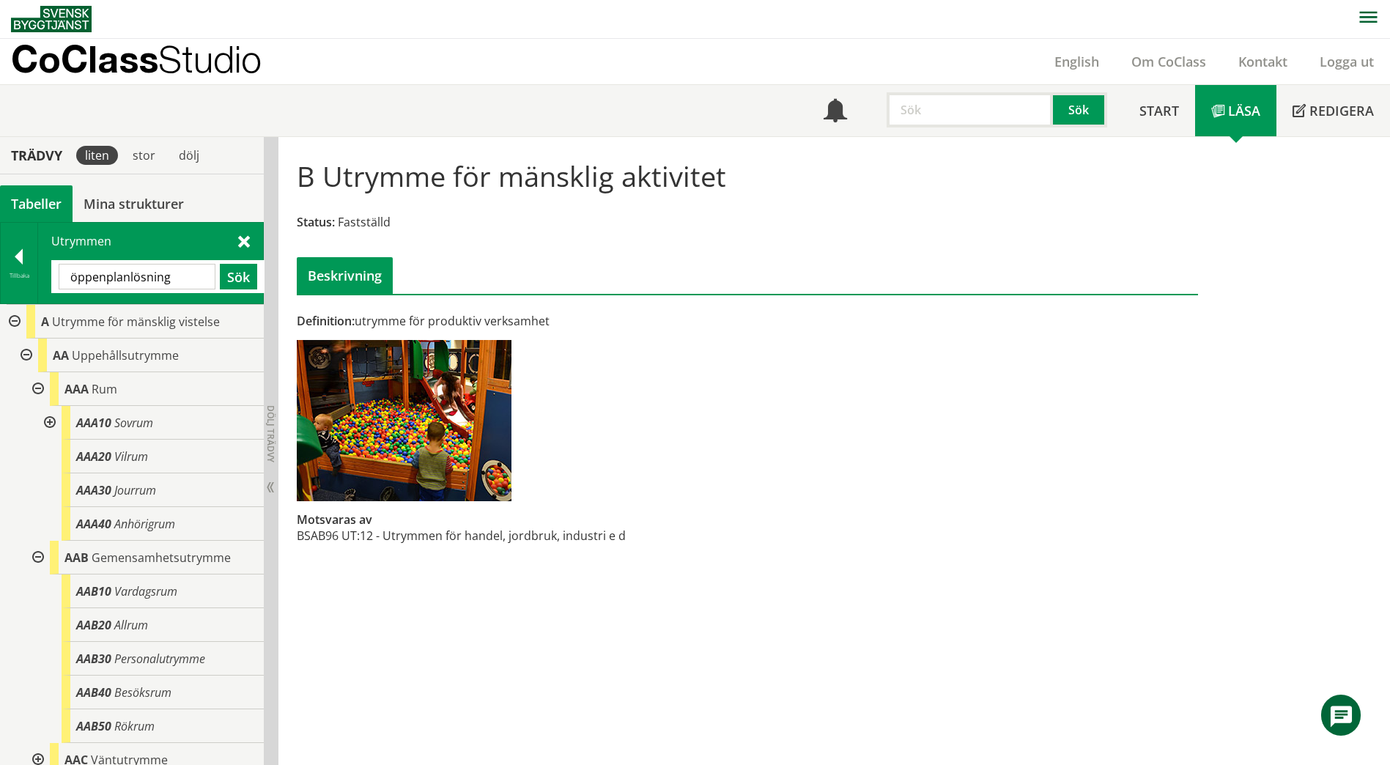
drag, startPoint x: 180, startPoint y: 281, endPoint x: 41, endPoint y: 276, distance: 139.4
click at [41, 276] on div "Utrymmen öppenplanlösning Sök" at bounding box center [150, 263] width 225 height 81
paste input "BAF"
click at [232, 276] on button "Sök" at bounding box center [238, 277] width 37 height 26
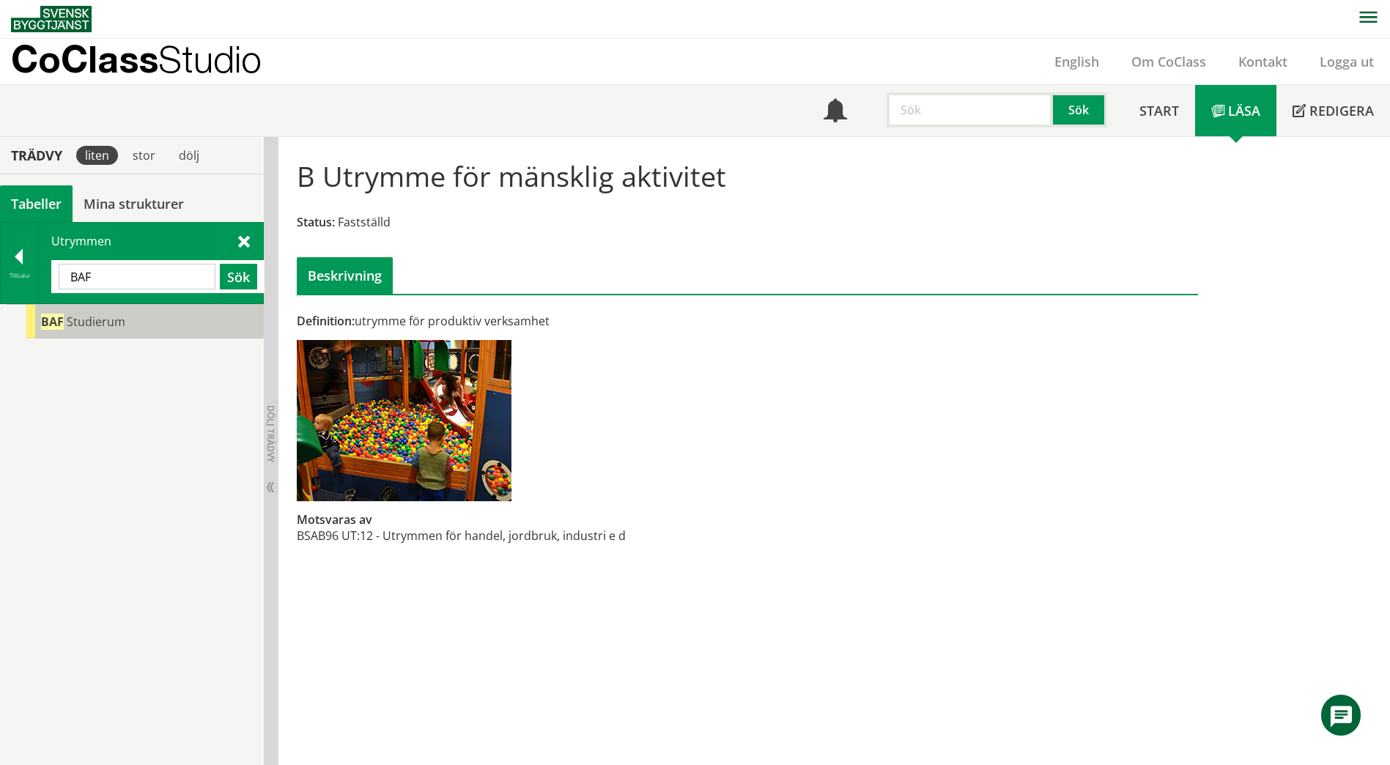
click at [192, 329] on div "BAF Studierum" at bounding box center [144, 322] width 237 height 34
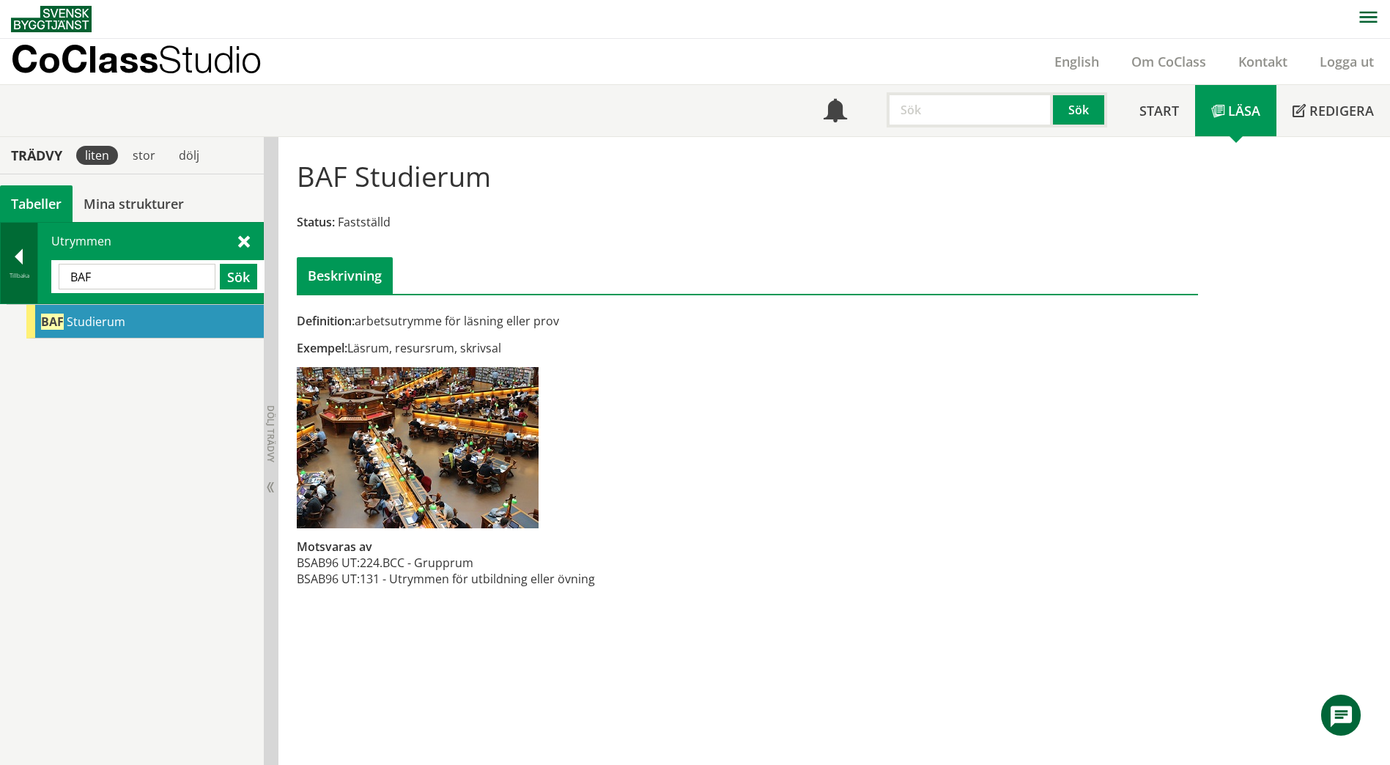
drag, startPoint x: 155, startPoint y: 284, endPoint x: 32, endPoint y: 290, distance: 123.3
click at [32, 290] on div "Tillbaka Utrymmen BAF Sök" at bounding box center [132, 263] width 264 height 82
paste input "Utrustningsförråd"
click at [225, 283] on button "Sök" at bounding box center [238, 277] width 37 height 26
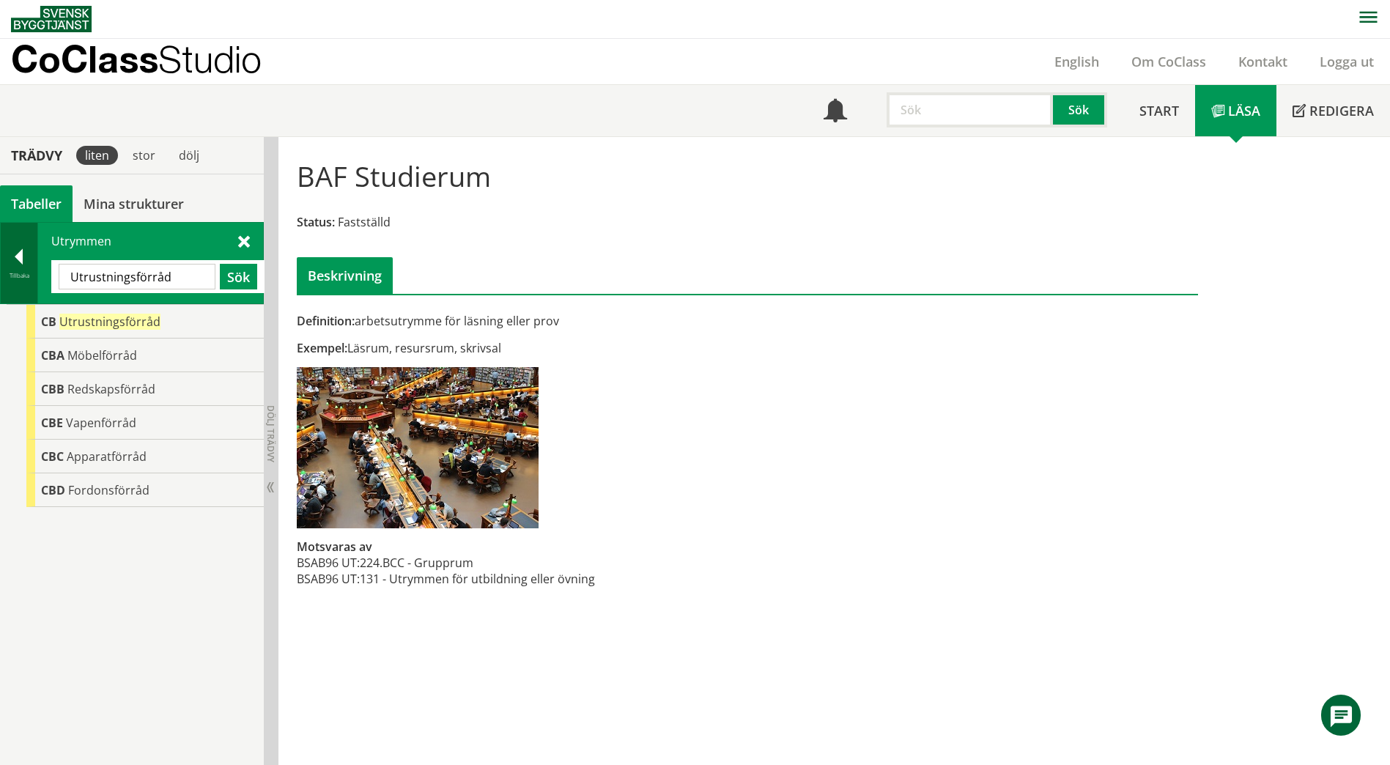
drag, startPoint x: 169, startPoint y: 279, endPoint x: 22, endPoint y: 279, distance: 146.6
click at [22, 279] on div "Tillbaka Utrymmen Utrustningsförråd Sök" at bounding box center [132, 263] width 264 height 82
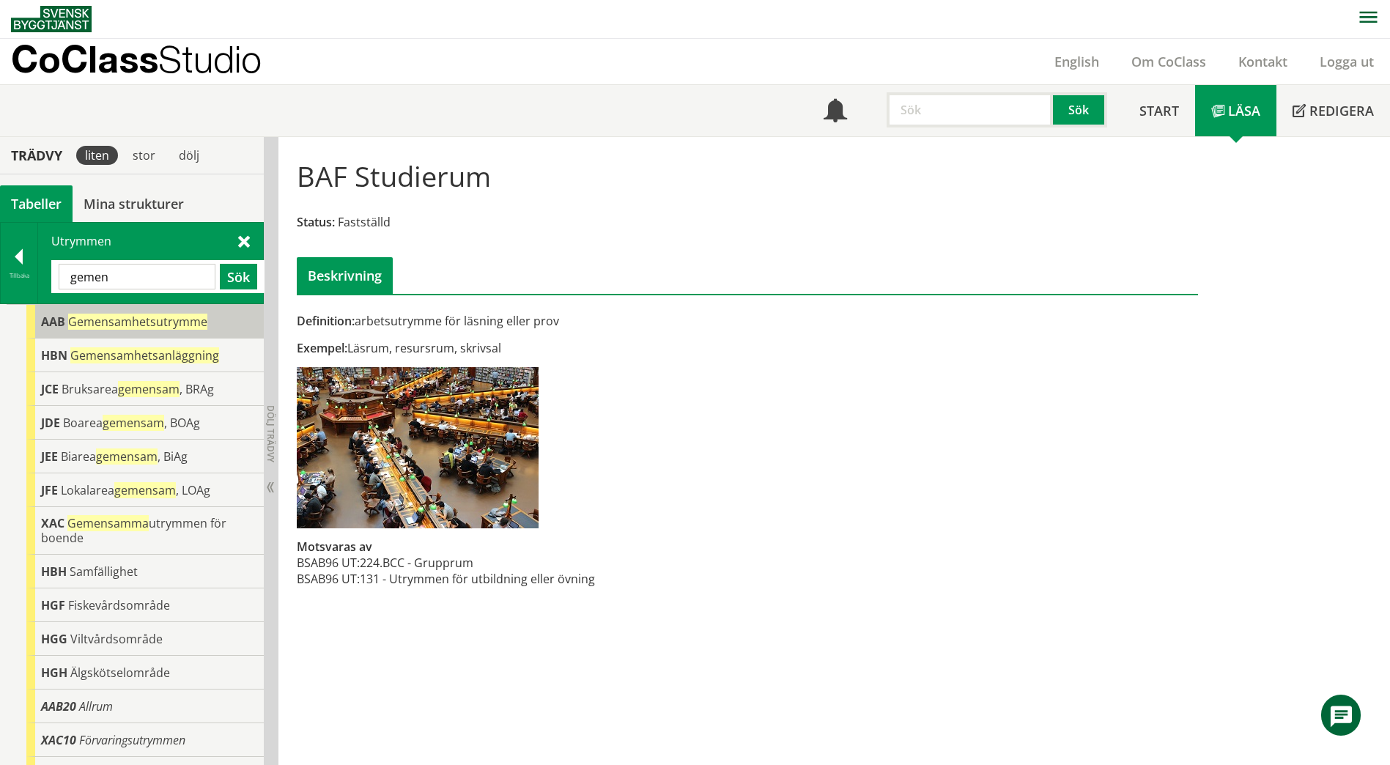
click at [155, 325] on span "Gemensamhetsutrymme" at bounding box center [137, 322] width 139 height 16
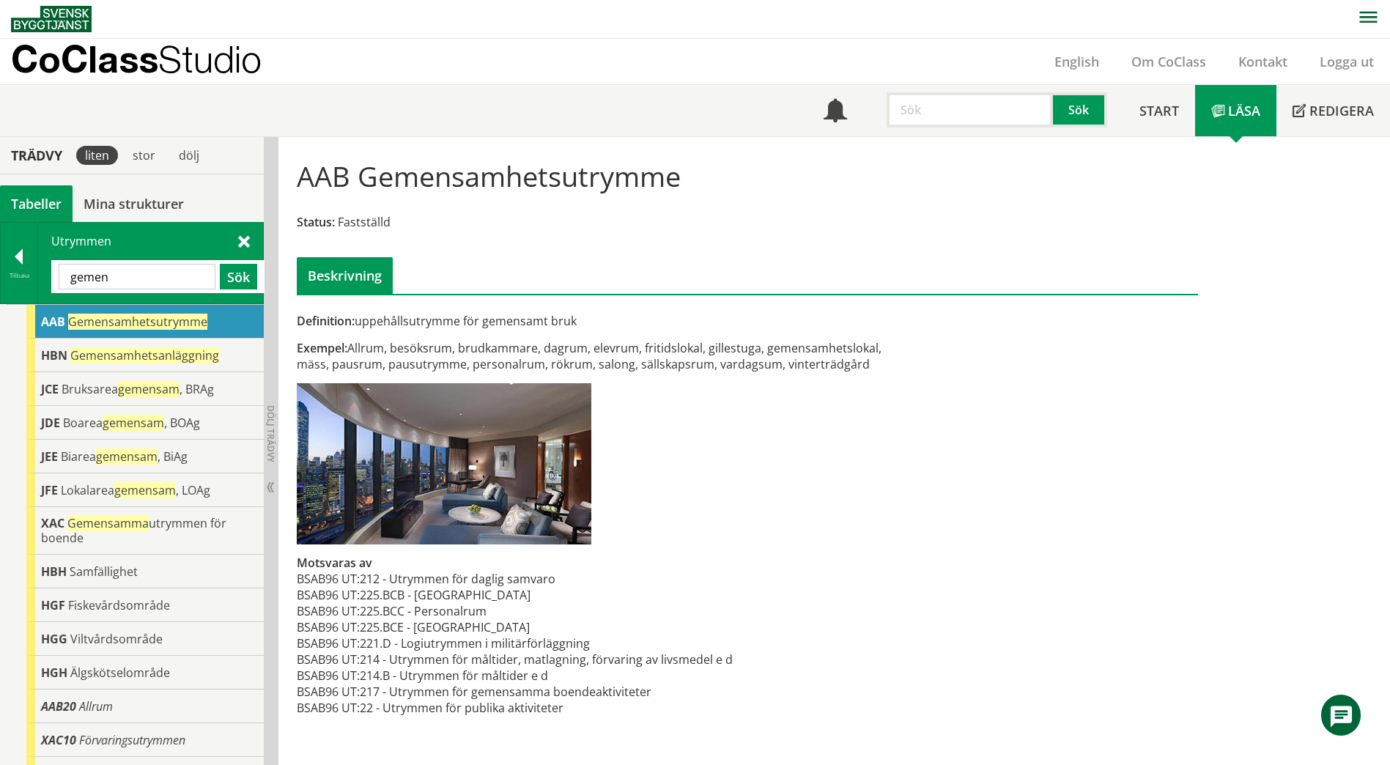
click at [140, 280] on input "gemen" at bounding box center [137, 277] width 157 height 26
type input "g"
click at [236, 268] on button "Sök" at bounding box center [238, 277] width 37 height 26
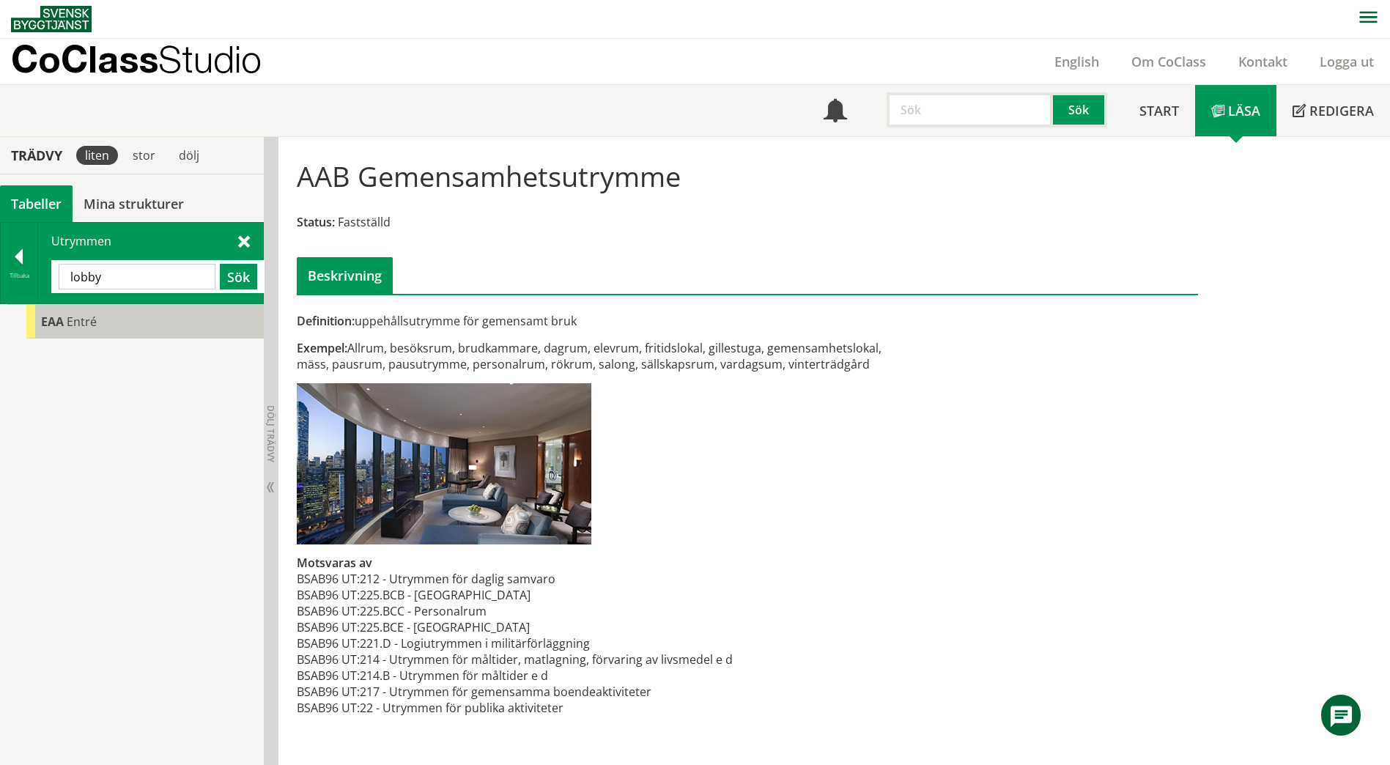
click at [111, 335] on div "EAA Entré" at bounding box center [144, 322] width 237 height 34
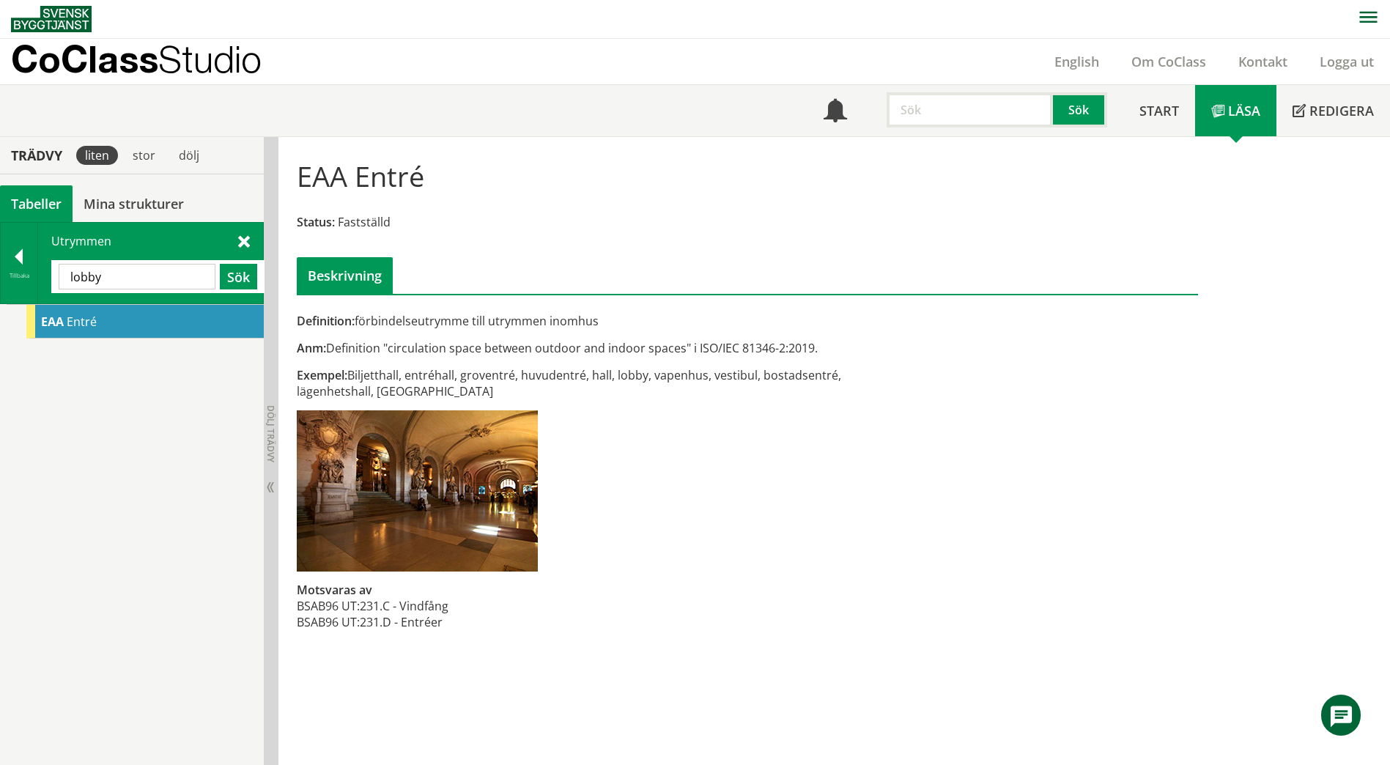
drag, startPoint x: 139, startPoint y: 288, endPoint x: 40, endPoint y: 280, distance: 99.3
click at [40, 280] on div "Utrymmen lobby Sök" at bounding box center [150, 263] width 225 height 81
paste input "LOFTGANG"
click at [241, 273] on button "Sök" at bounding box center [238, 277] width 37 height 26
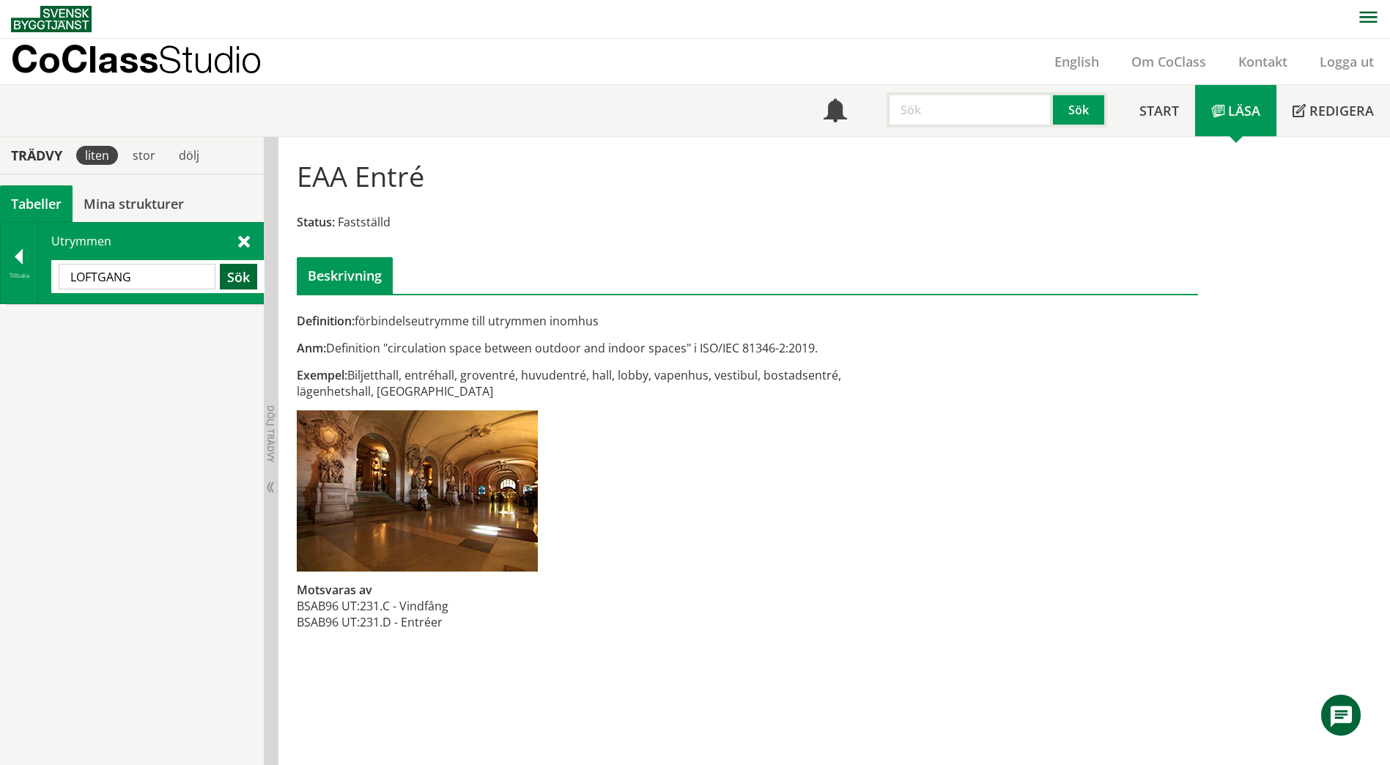
click at [239, 276] on button "Sök" at bounding box center [238, 277] width 37 height 26
click at [113, 278] on input "LOFTGANG" at bounding box center [137, 277] width 157 height 26
click at [237, 275] on button "Sök" at bounding box center [238, 277] width 37 height 26
click at [120, 328] on div "EAJ Loftgång" at bounding box center [144, 322] width 237 height 34
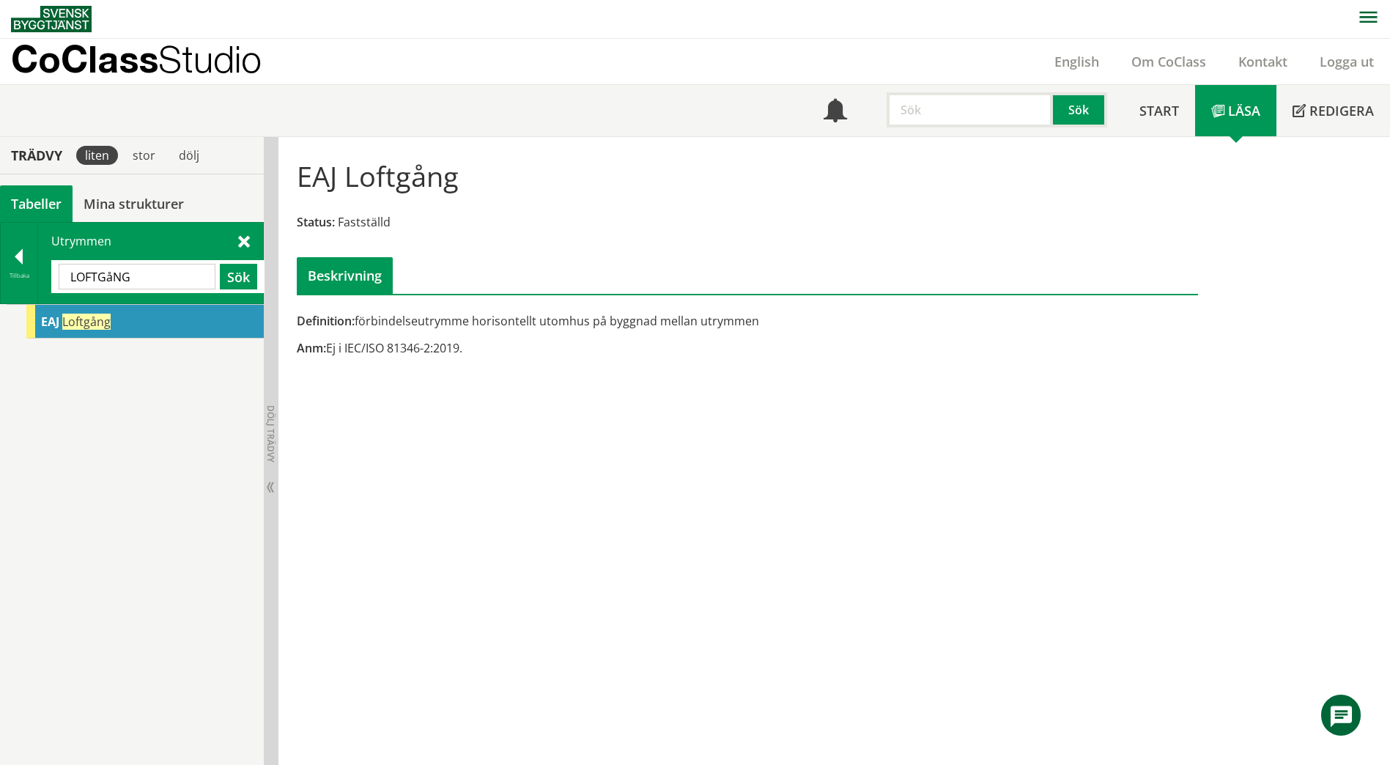
drag, startPoint x: 742, startPoint y: 520, endPoint x: 577, endPoint y: 531, distance: 165.3
click at [577, 531] on div "EAJ Loftgång Status: Fastställd Beskrivning Definition: förbindelseutrymme hori…" at bounding box center [835, 451] width 1112 height 628
drag, startPoint x: 142, startPoint y: 276, endPoint x: 65, endPoint y: 279, distance: 77.0
click at [65, 279] on input "LOFTGåNG" at bounding box center [137, 277] width 157 height 26
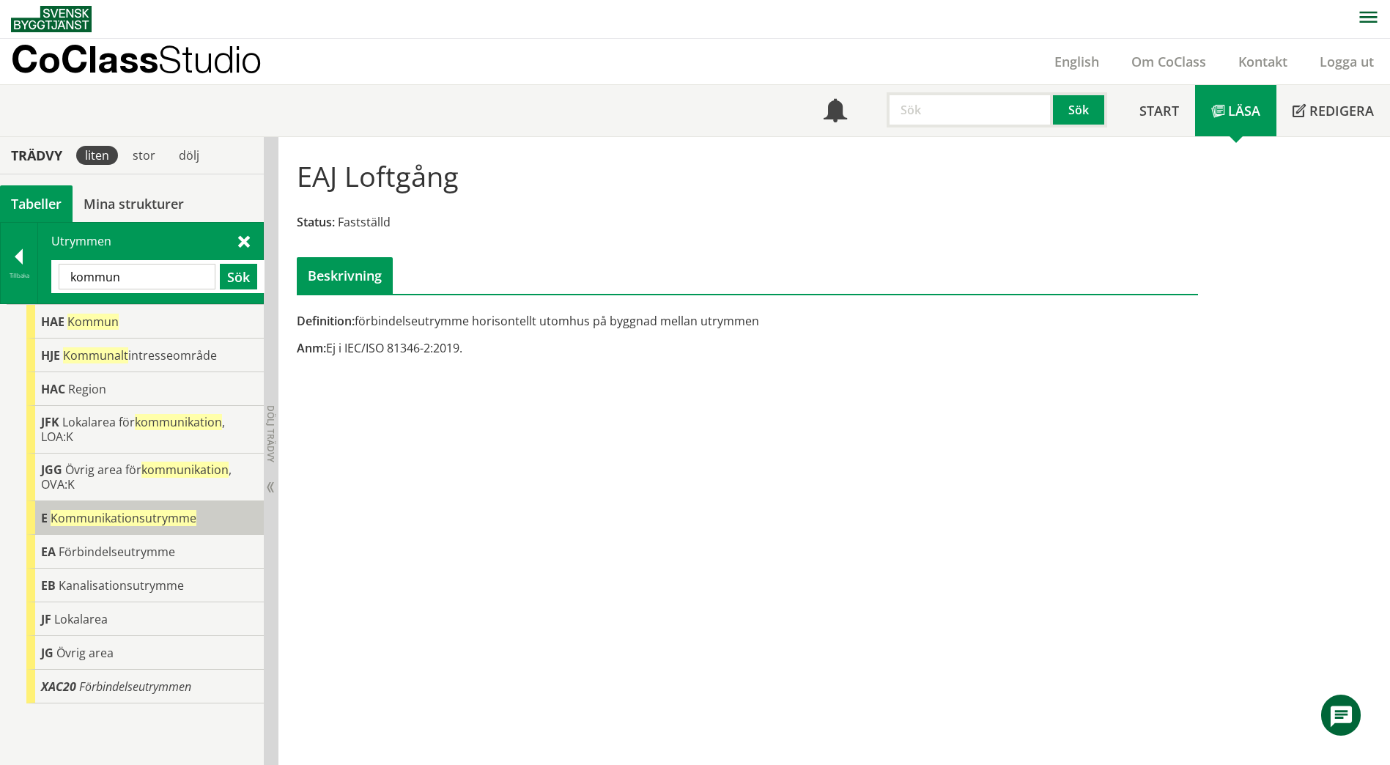
click at [214, 521] on div "E Kommunikationsutrymme" at bounding box center [144, 518] width 237 height 34
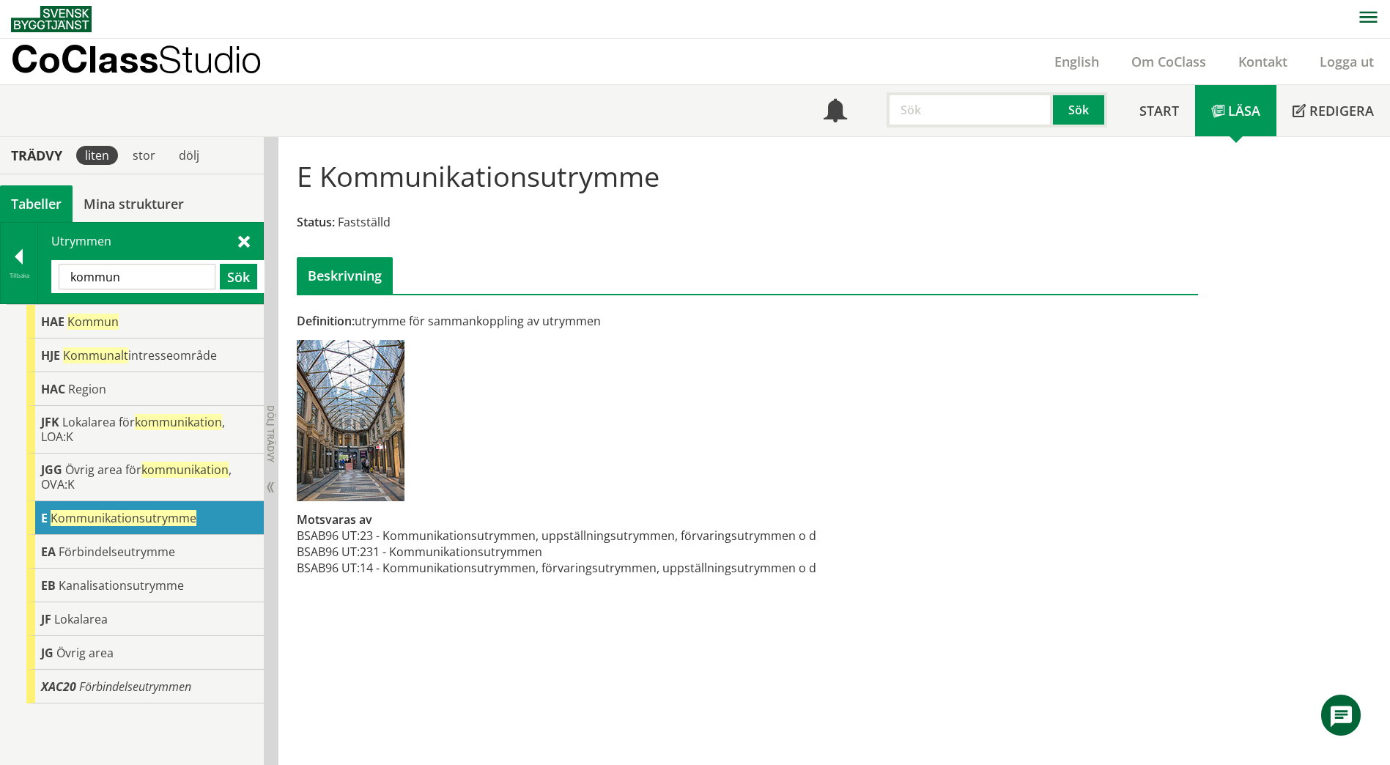
click at [248, 244] on span at bounding box center [244, 240] width 12 height 15
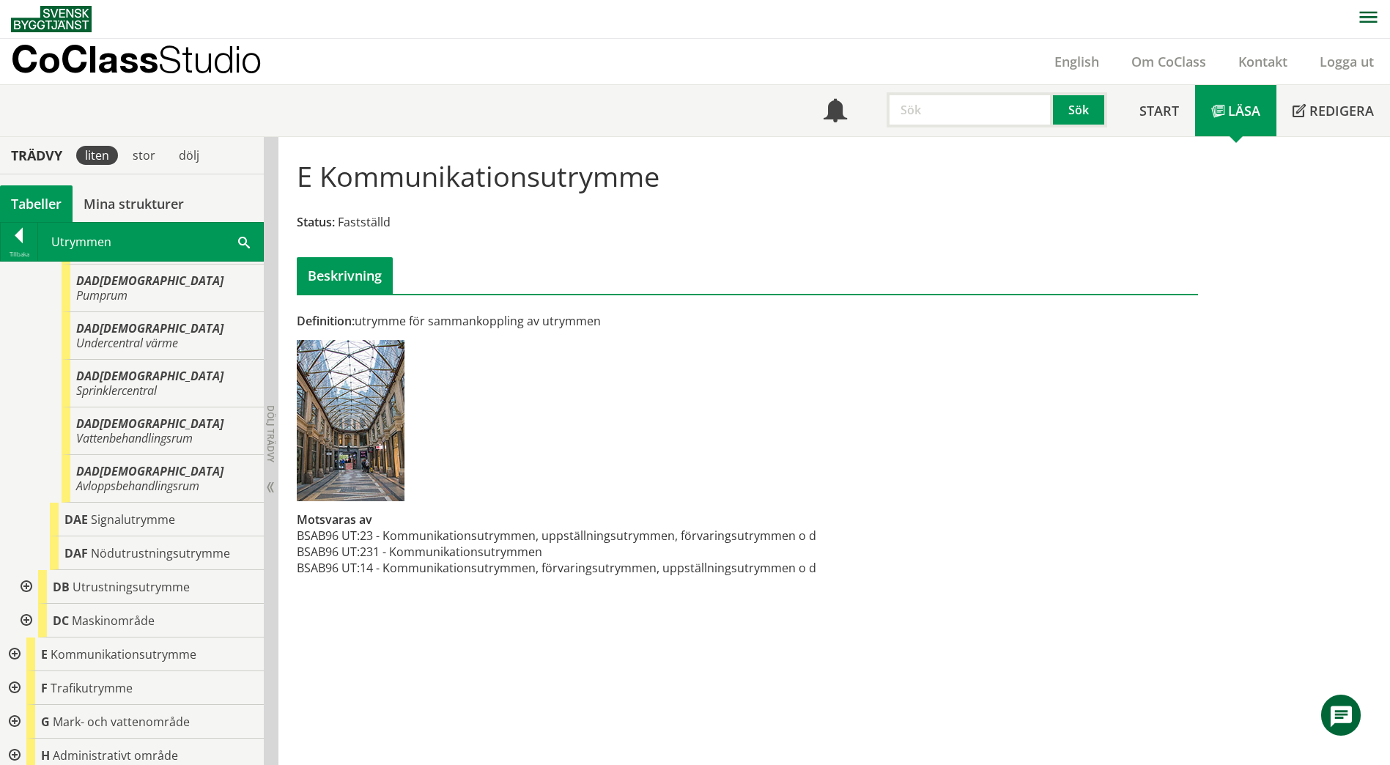
scroll to position [2227, 0]
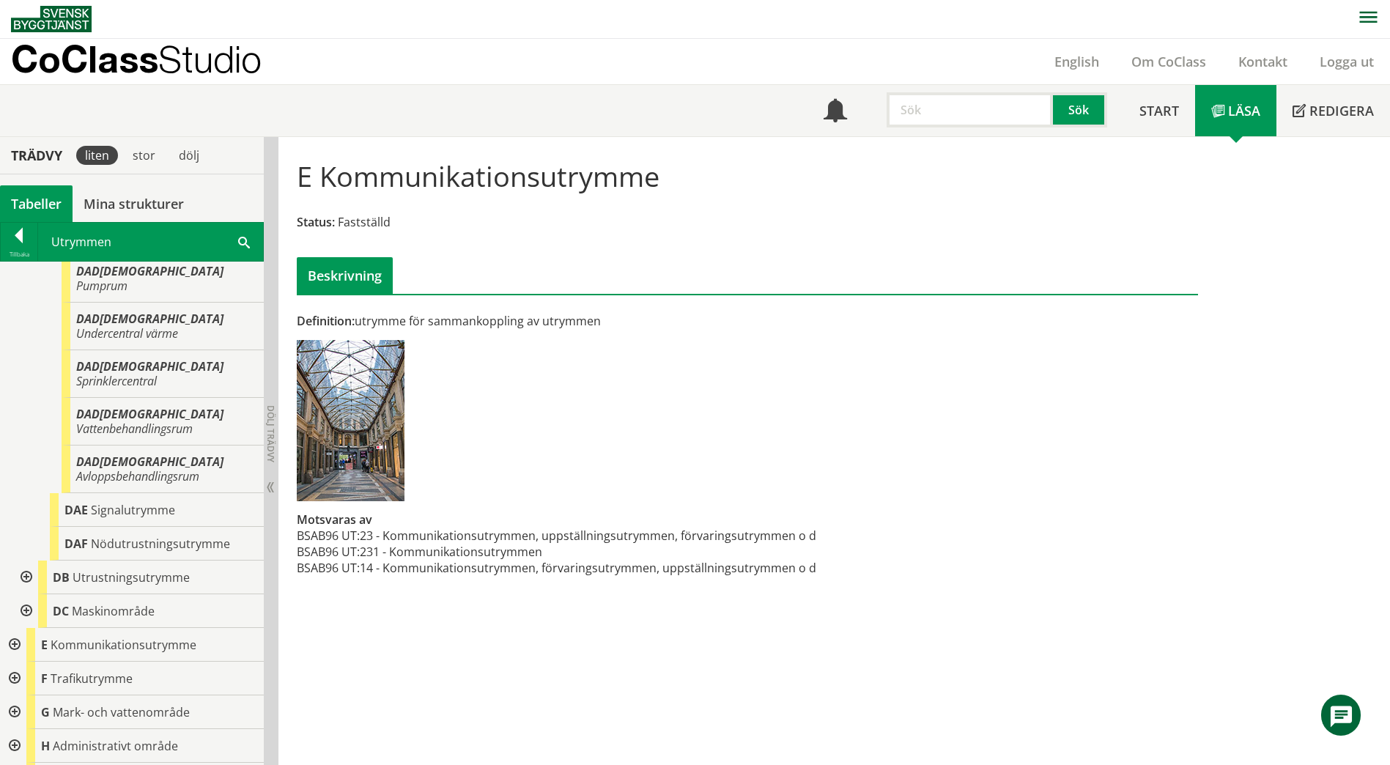
click at [11, 628] on div at bounding box center [13, 645] width 26 height 34
click at [24, 662] on div at bounding box center [25, 679] width 26 height 34
click at [169, 763] on div "EAC Korridor" at bounding box center [157, 780] width 214 height 34
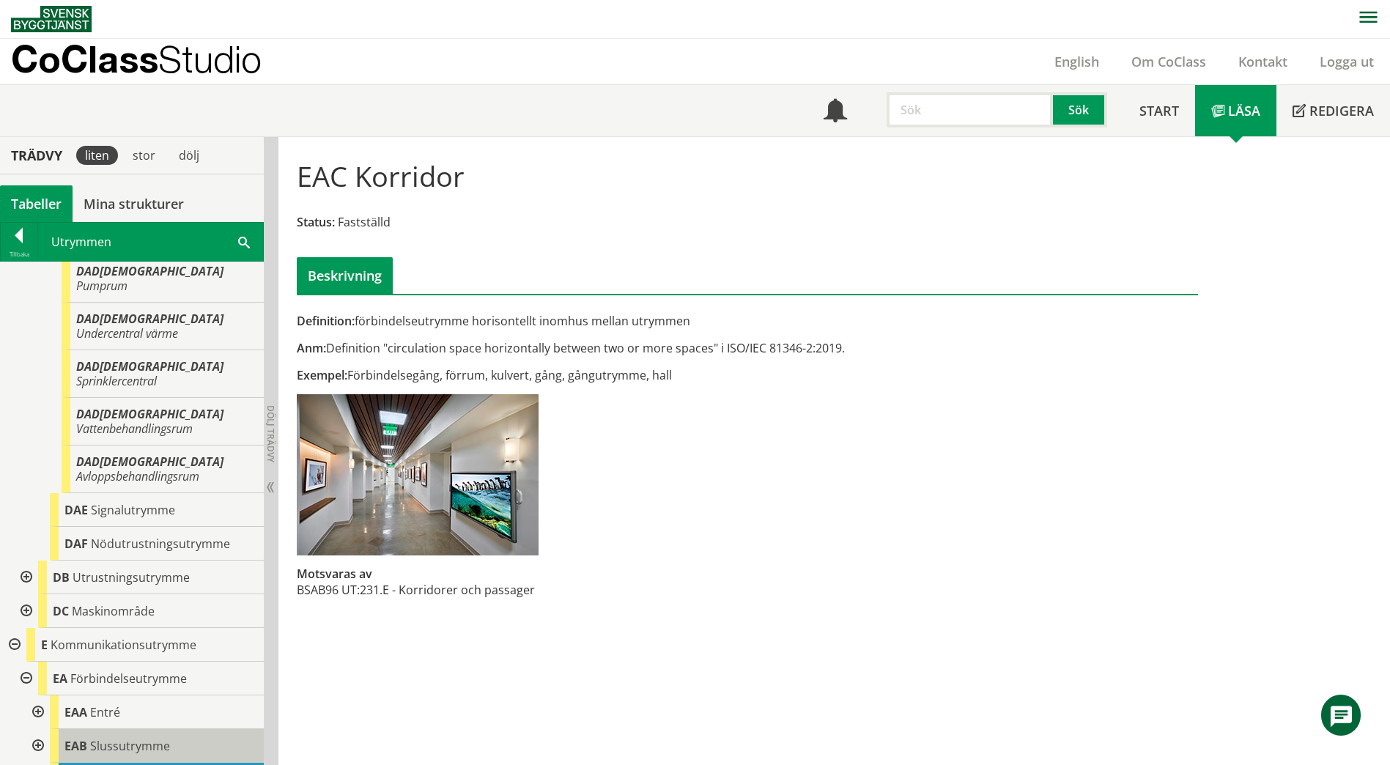
click at [114, 738] on span "Slussutrymme" at bounding box center [130, 746] width 80 height 16
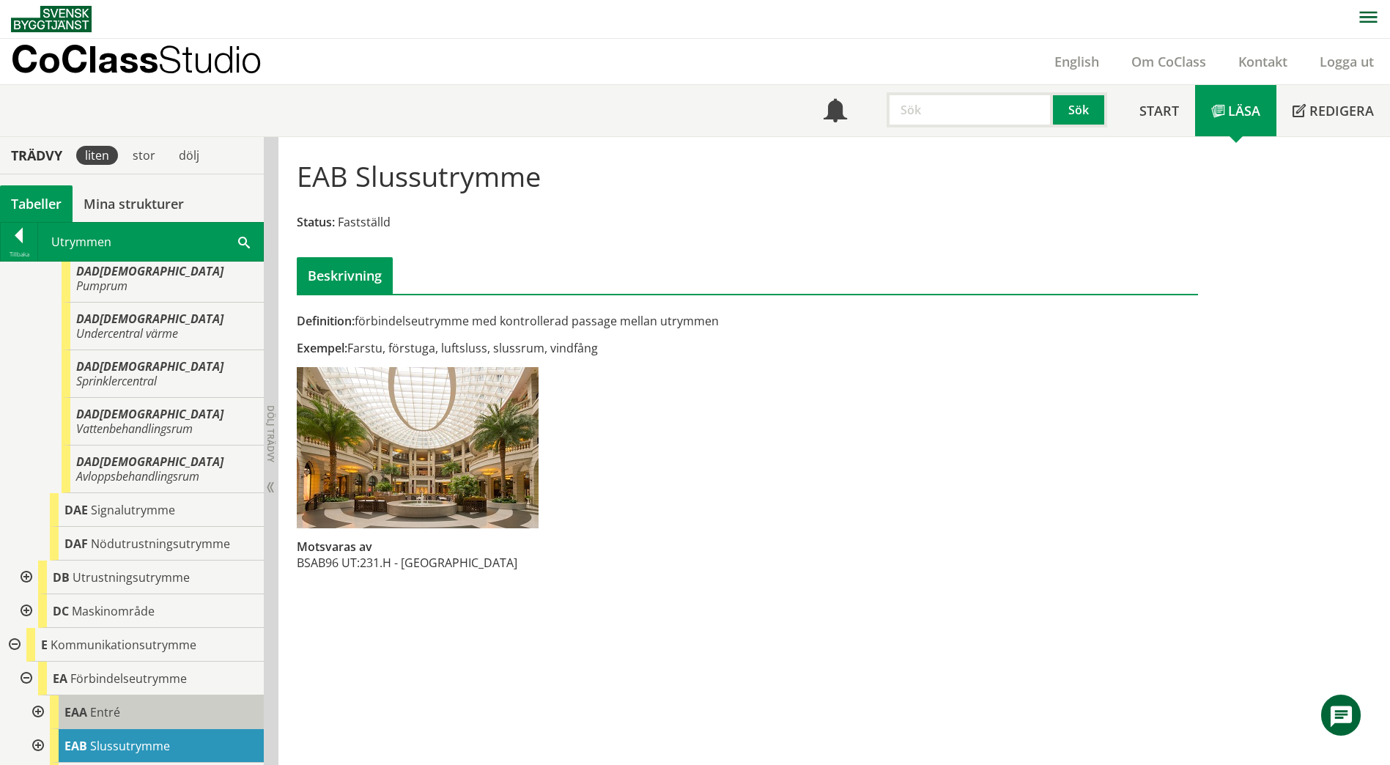
click at [136, 696] on div "EAA Entré" at bounding box center [157, 713] width 214 height 34
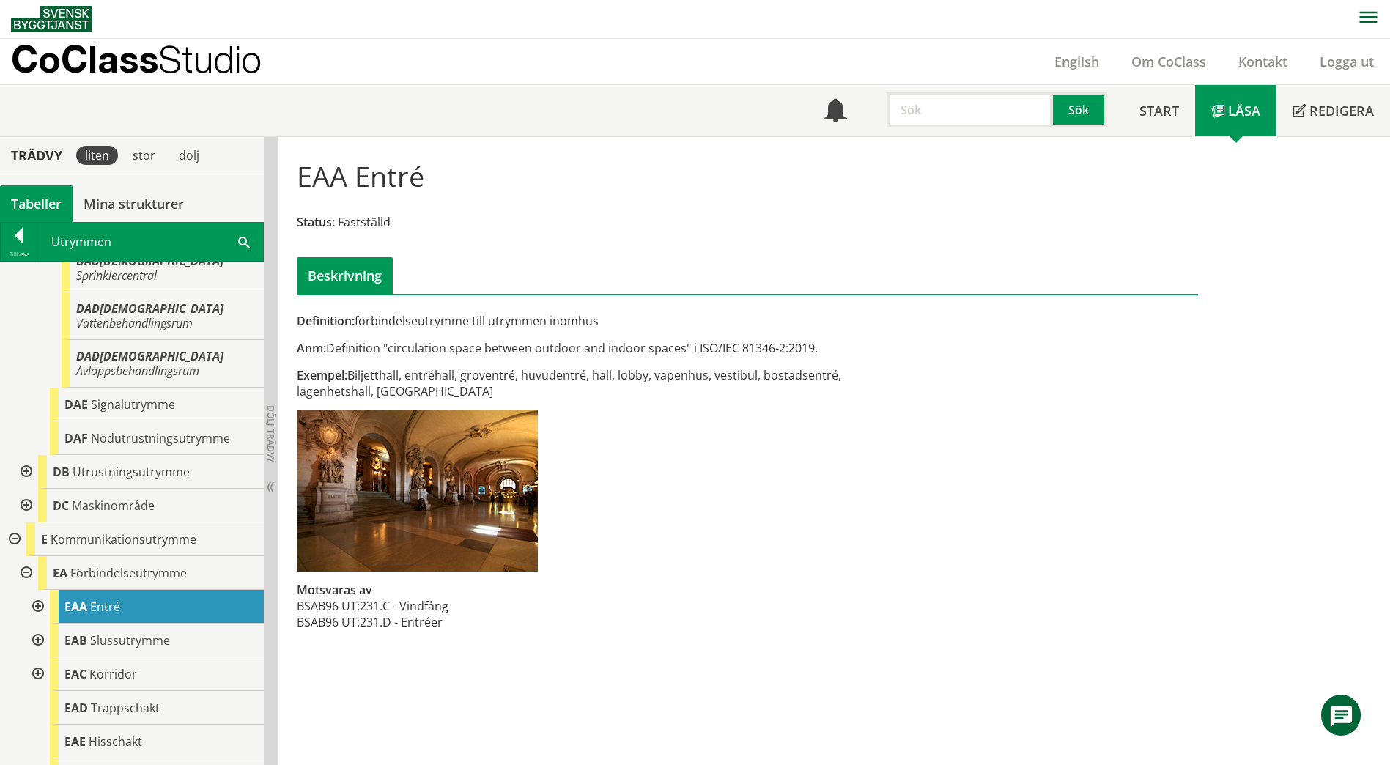
scroll to position [2373, 0]
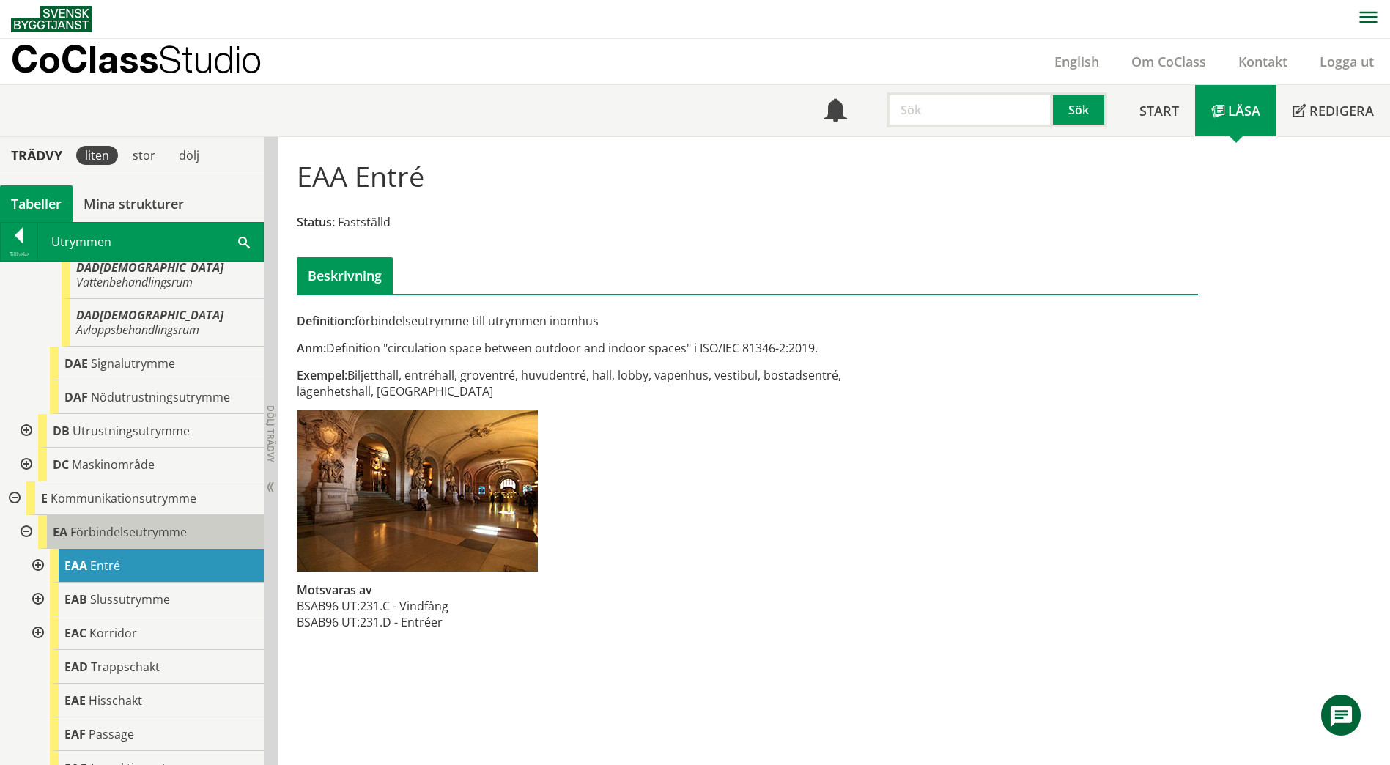
click at [152, 524] on span "Förbindelseutrymme" at bounding box center [128, 532] width 117 height 16
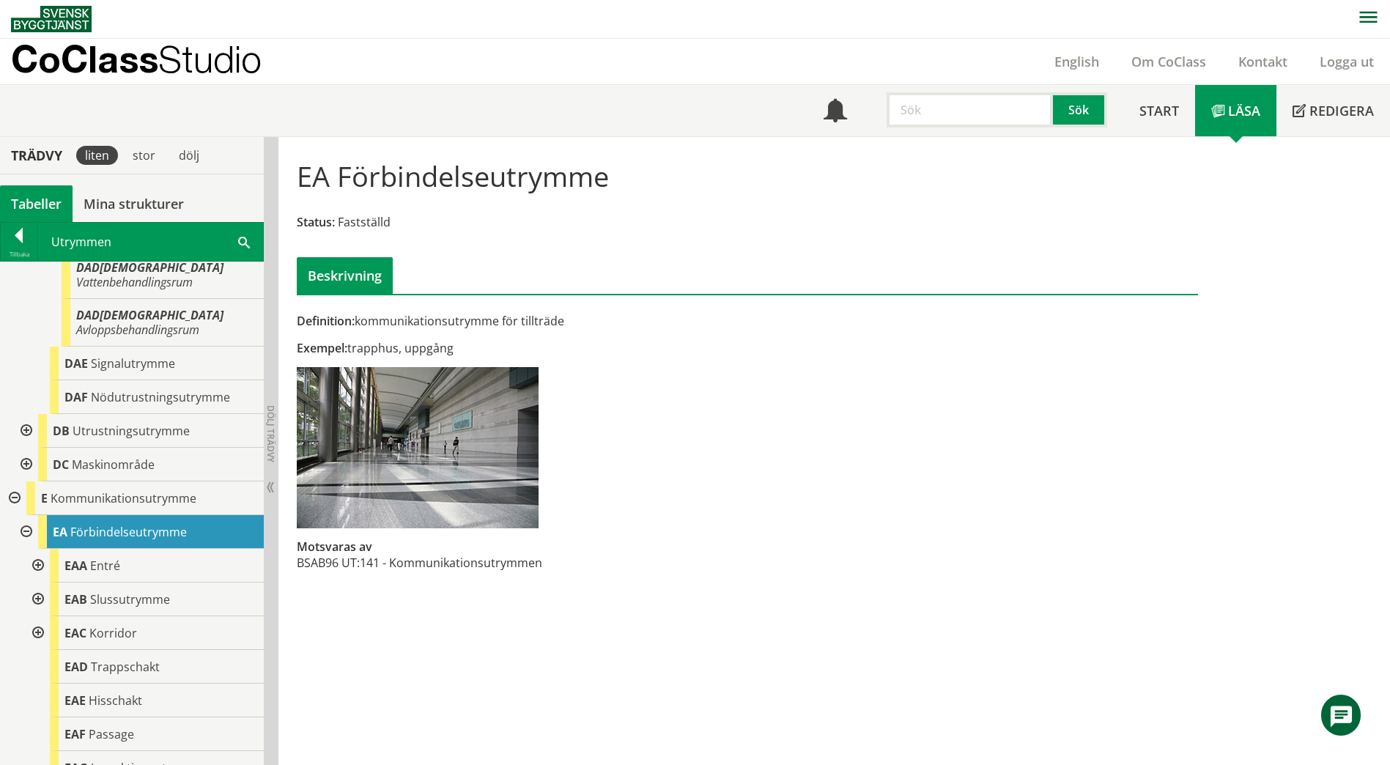
click at [241, 242] on span at bounding box center [244, 241] width 12 height 15
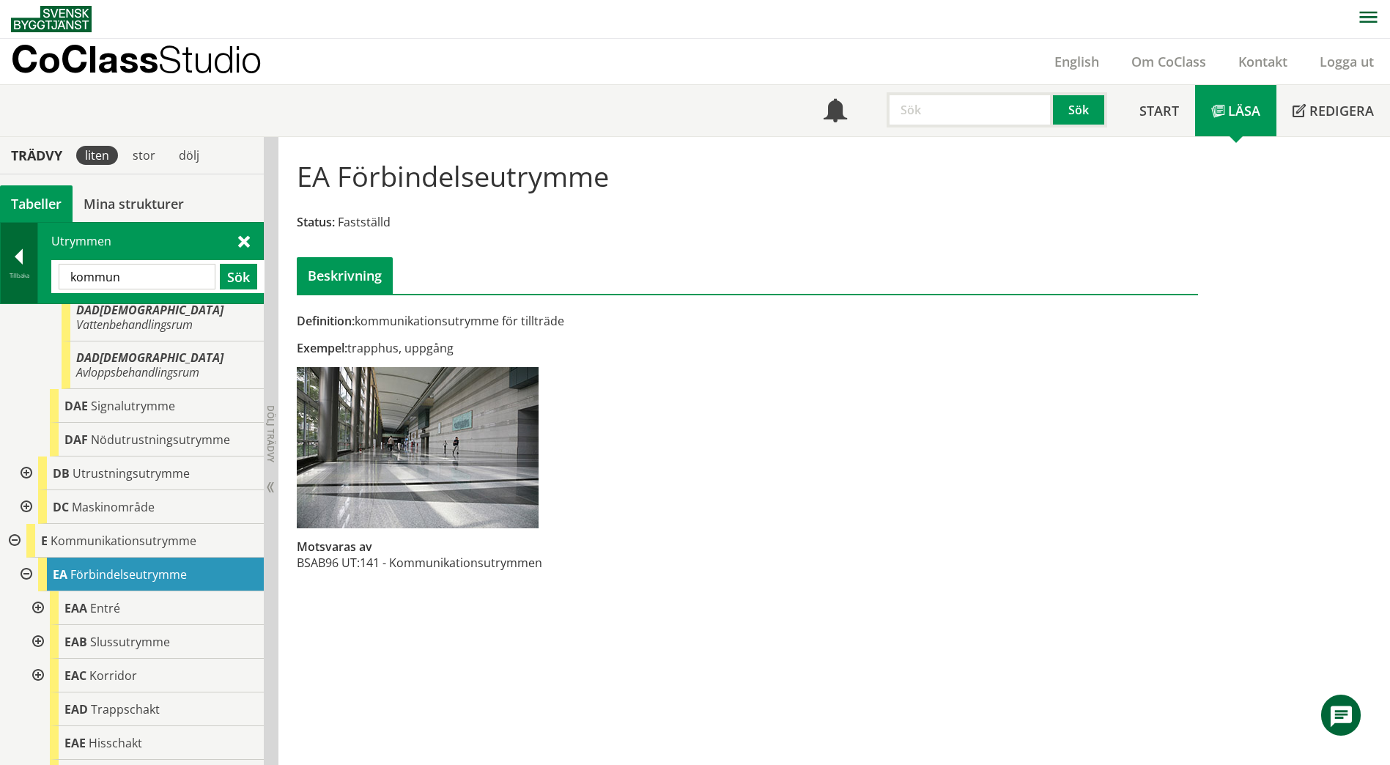
drag, startPoint x: 191, startPoint y: 277, endPoint x: 30, endPoint y: 263, distance: 161.1
click at [28, 263] on div "Tillbaka Utrymmen kommun Sök" at bounding box center [132, 263] width 264 height 82
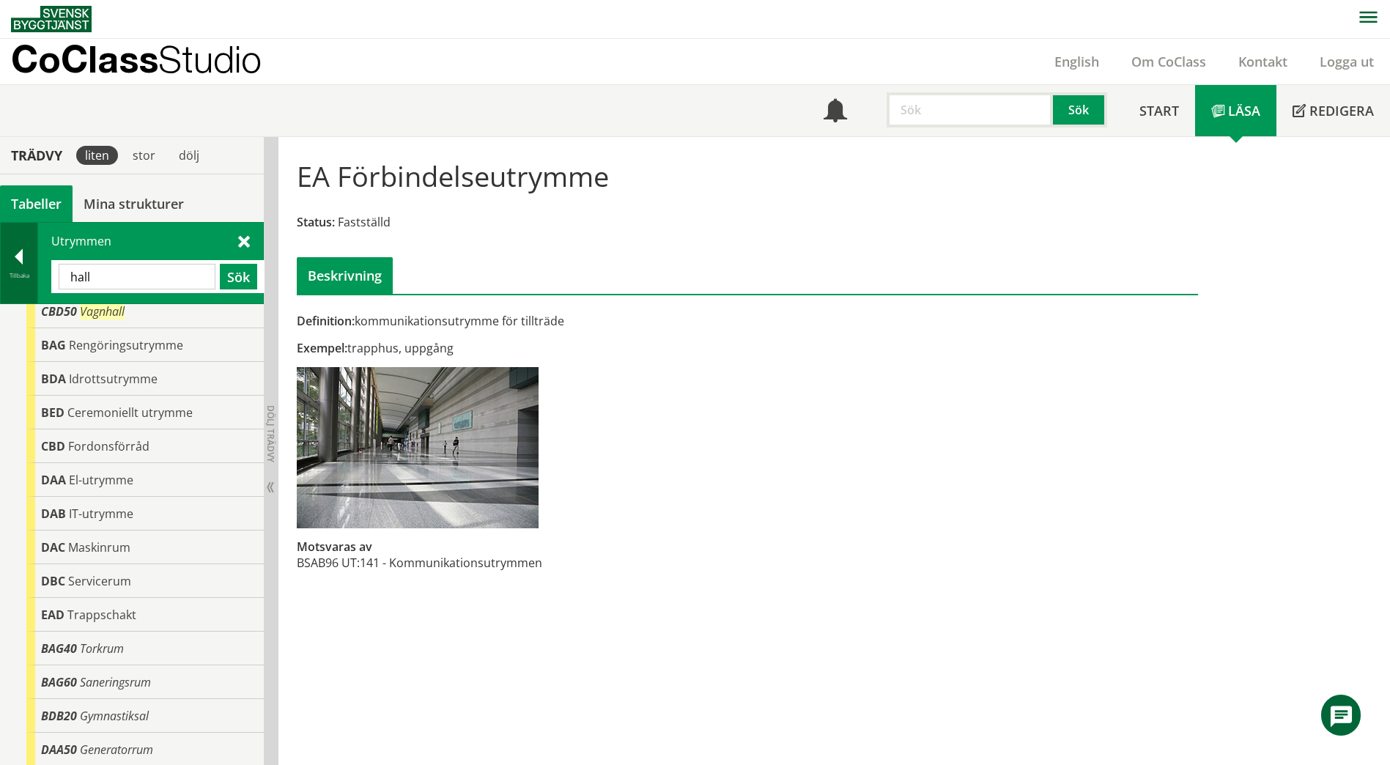
scroll to position [145, 0]
click at [55, 317] on span "CBD50" at bounding box center [59, 311] width 36 height 16
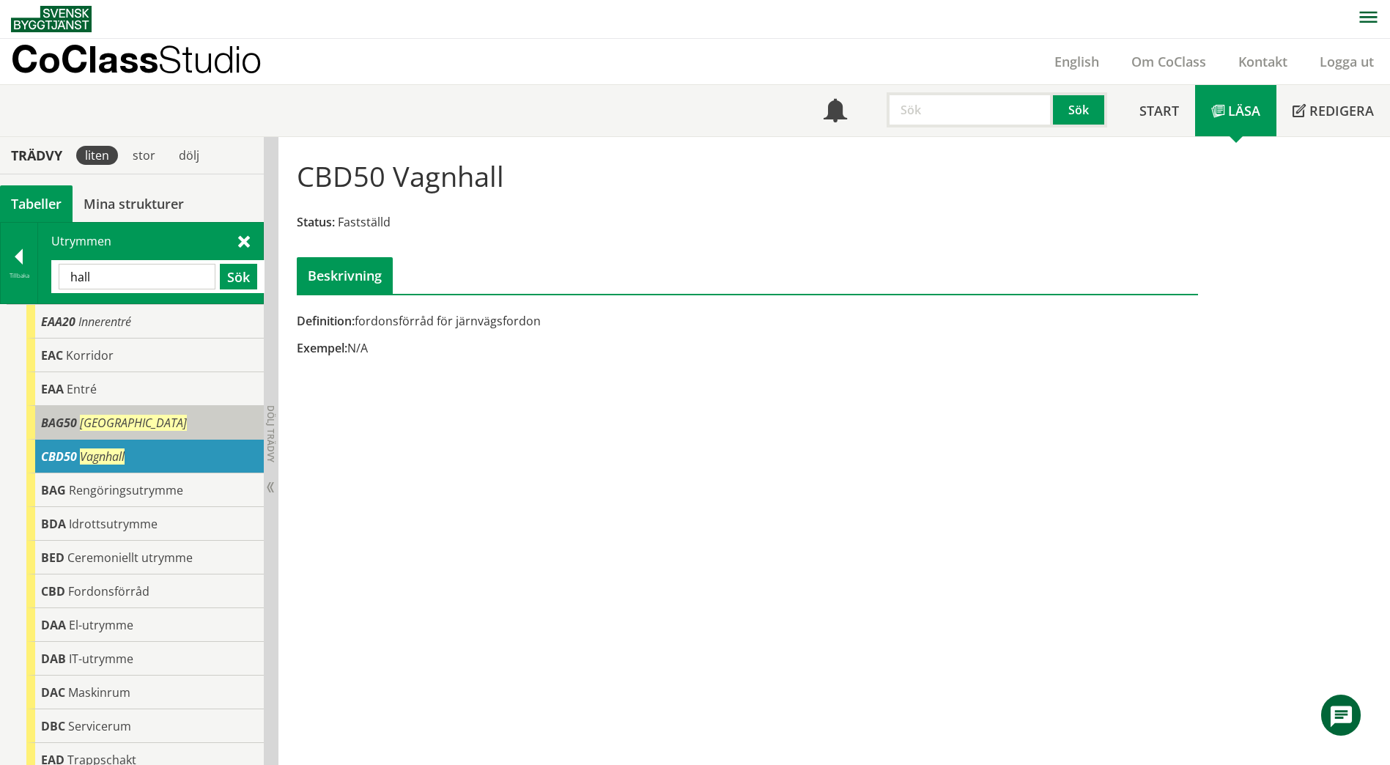
click at [159, 421] on div "BAG50 Tvätthall" at bounding box center [144, 423] width 237 height 34
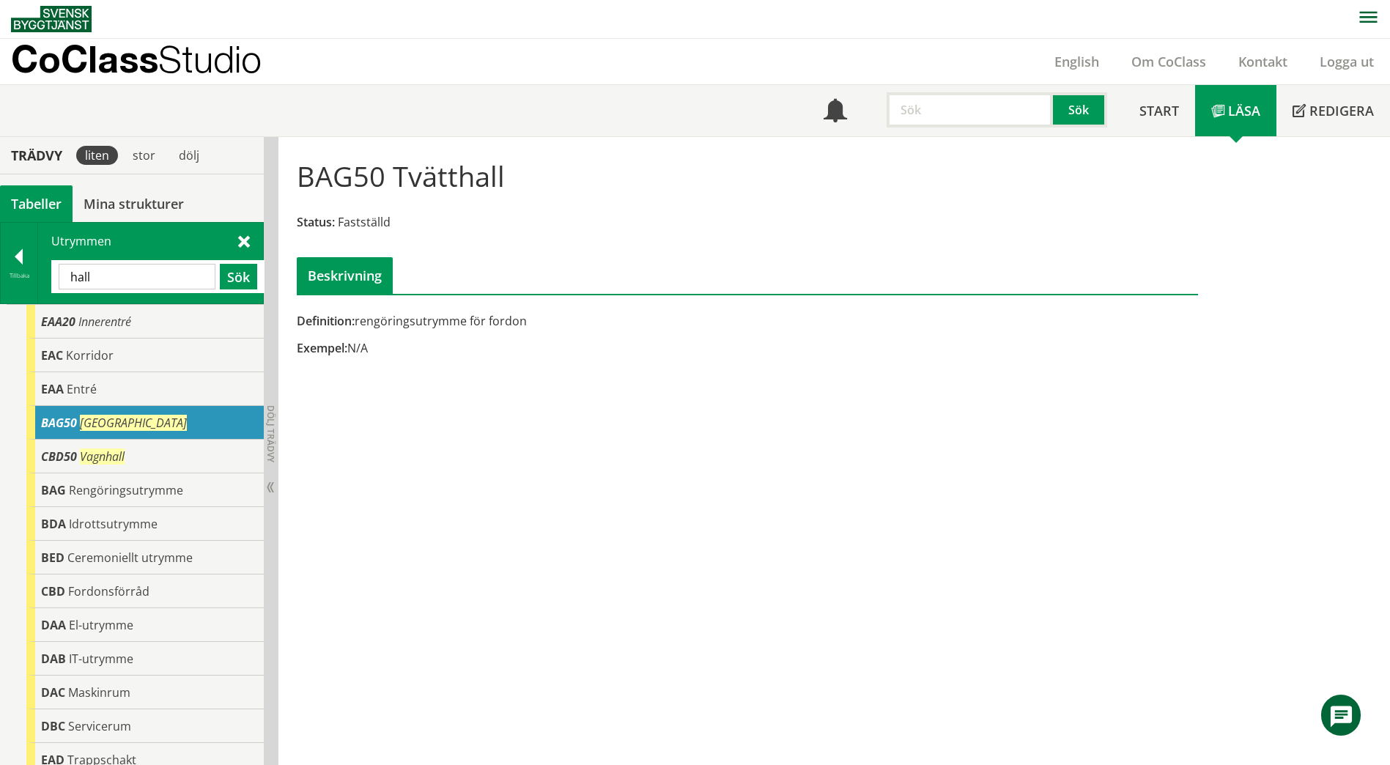
drag, startPoint x: 185, startPoint y: 281, endPoint x: 39, endPoint y: 268, distance: 147.2
click at [39, 268] on div "Utrymmen hall Sök" at bounding box center [150, 263] width 225 height 81
paste input "EAC10"
click at [241, 276] on button "Sök" at bounding box center [238, 277] width 37 height 26
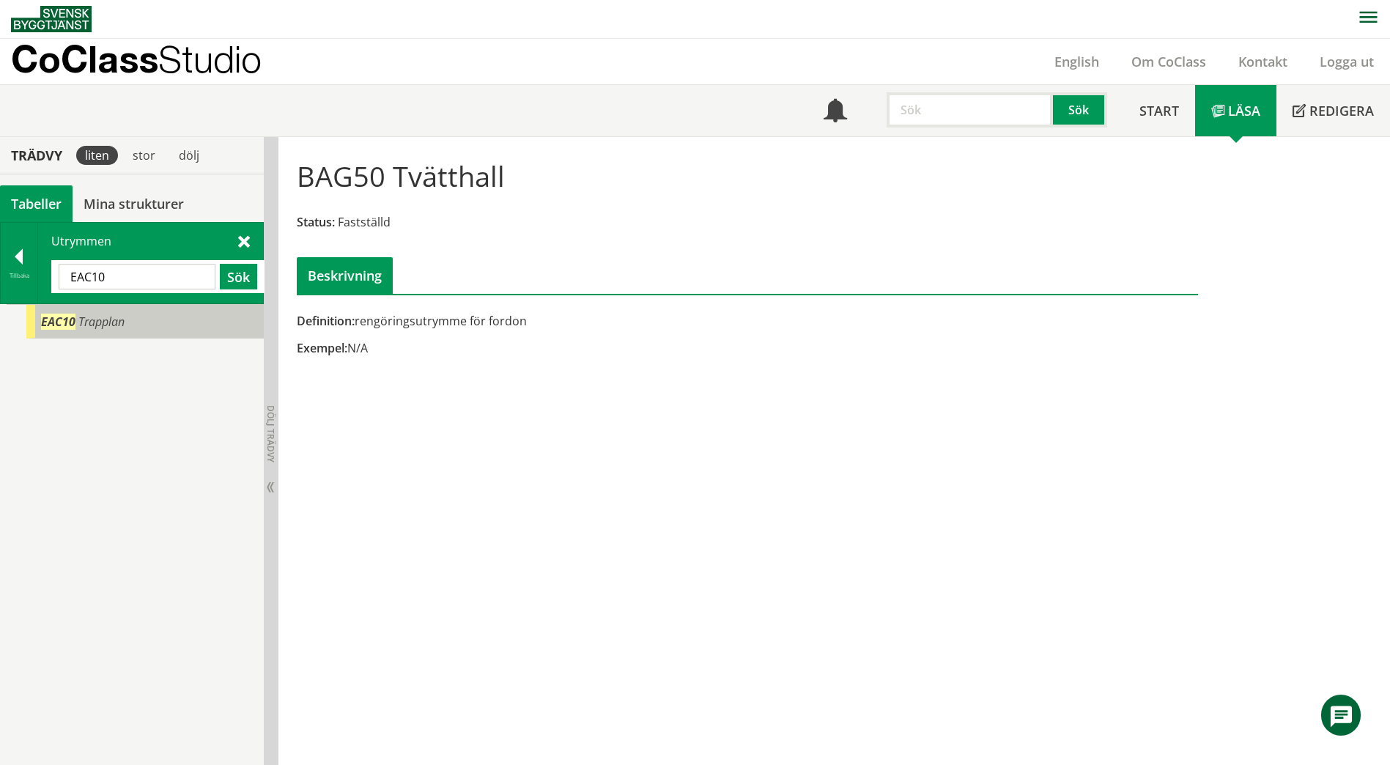
click at [181, 326] on div "EAC10 Trapplan" at bounding box center [144, 322] width 237 height 34
drag, startPoint x: 140, startPoint y: 285, endPoint x: 67, endPoint y: 277, distance: 73.7
click at [67, 277] on input "EAC10" at bounding box center [137, 277] width 157 height 26
click at [55, 328] on span "AAB20" at bounding box center [58, 322] width 35 height 16
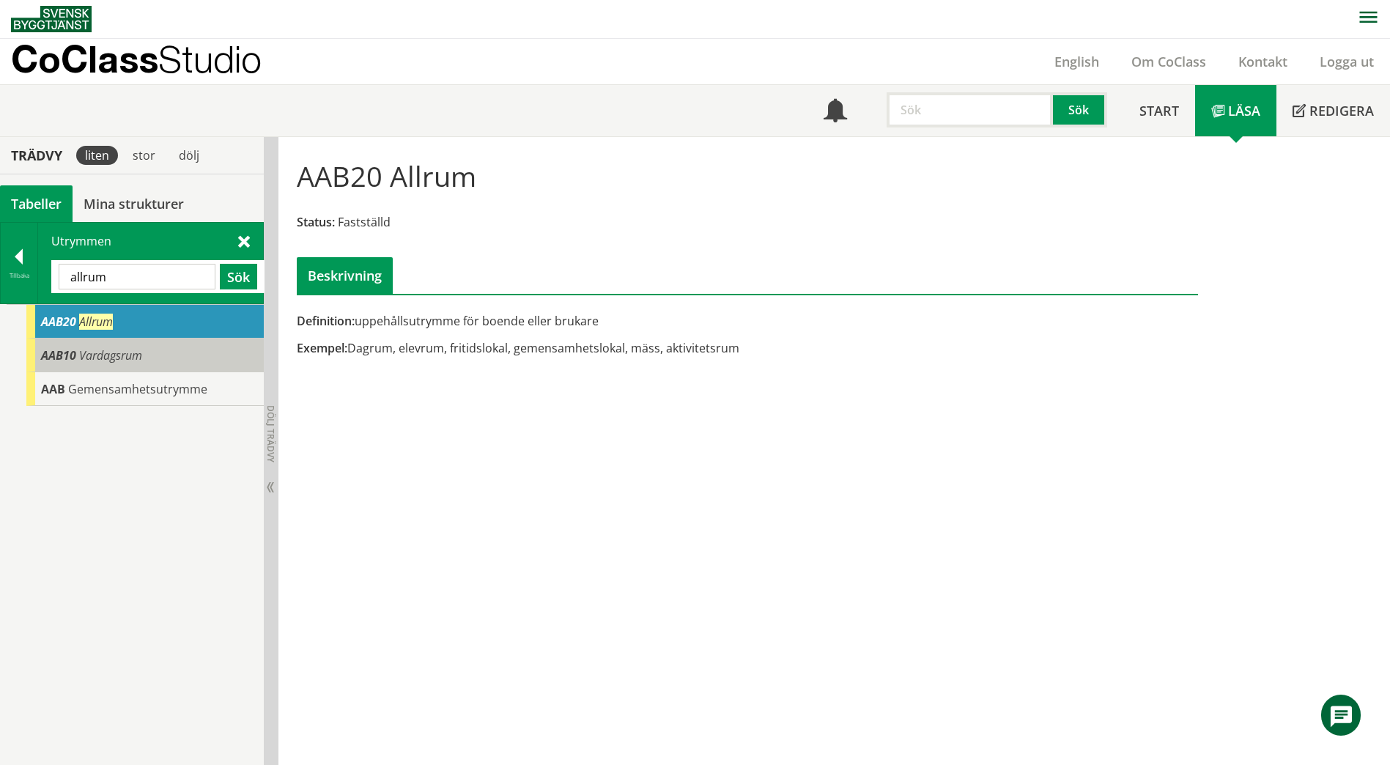
click at [190, 360] on div "AAB10 Vardagsrum" at bounding box center [144, 356] width 237 height 34
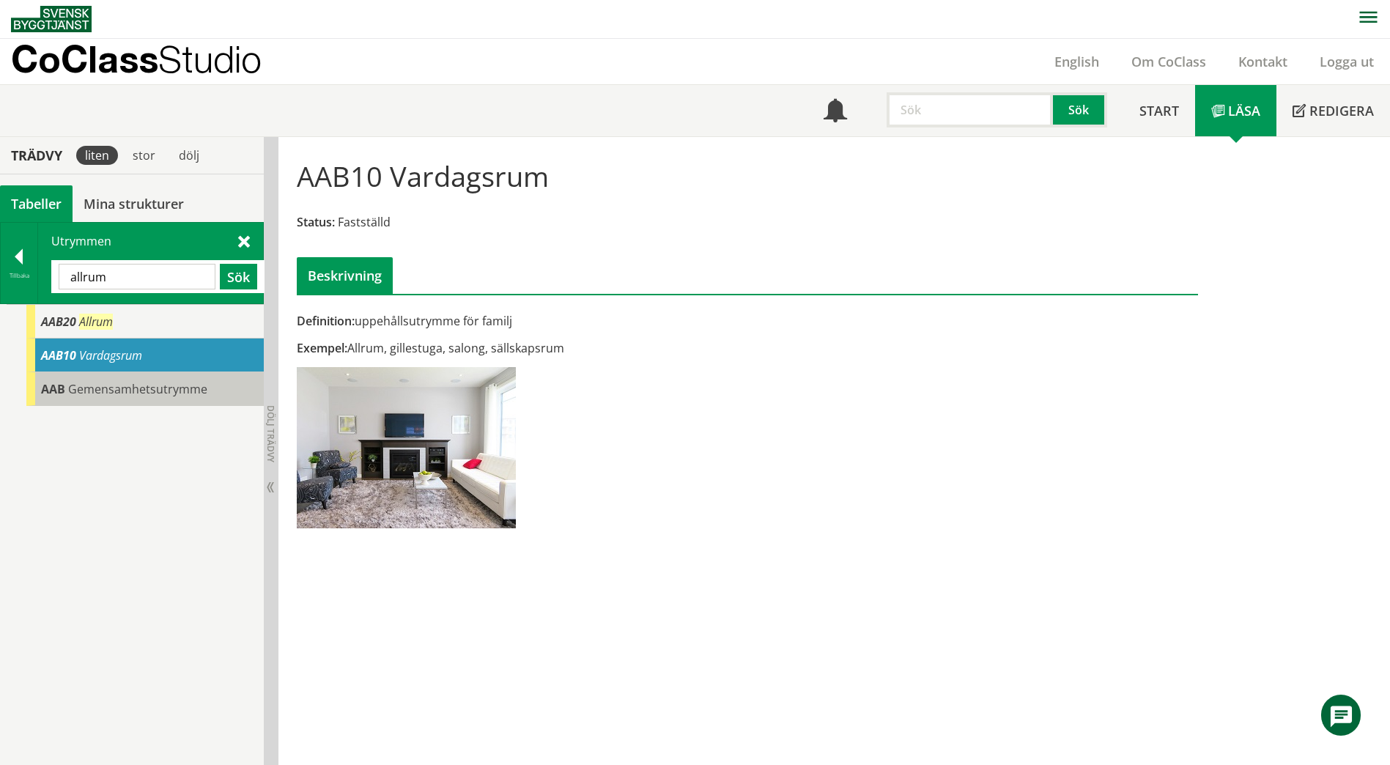
click at [185, 394] on span "Gemensamhetsutrymme" at bounding box center [137, 389] width 139 height 16
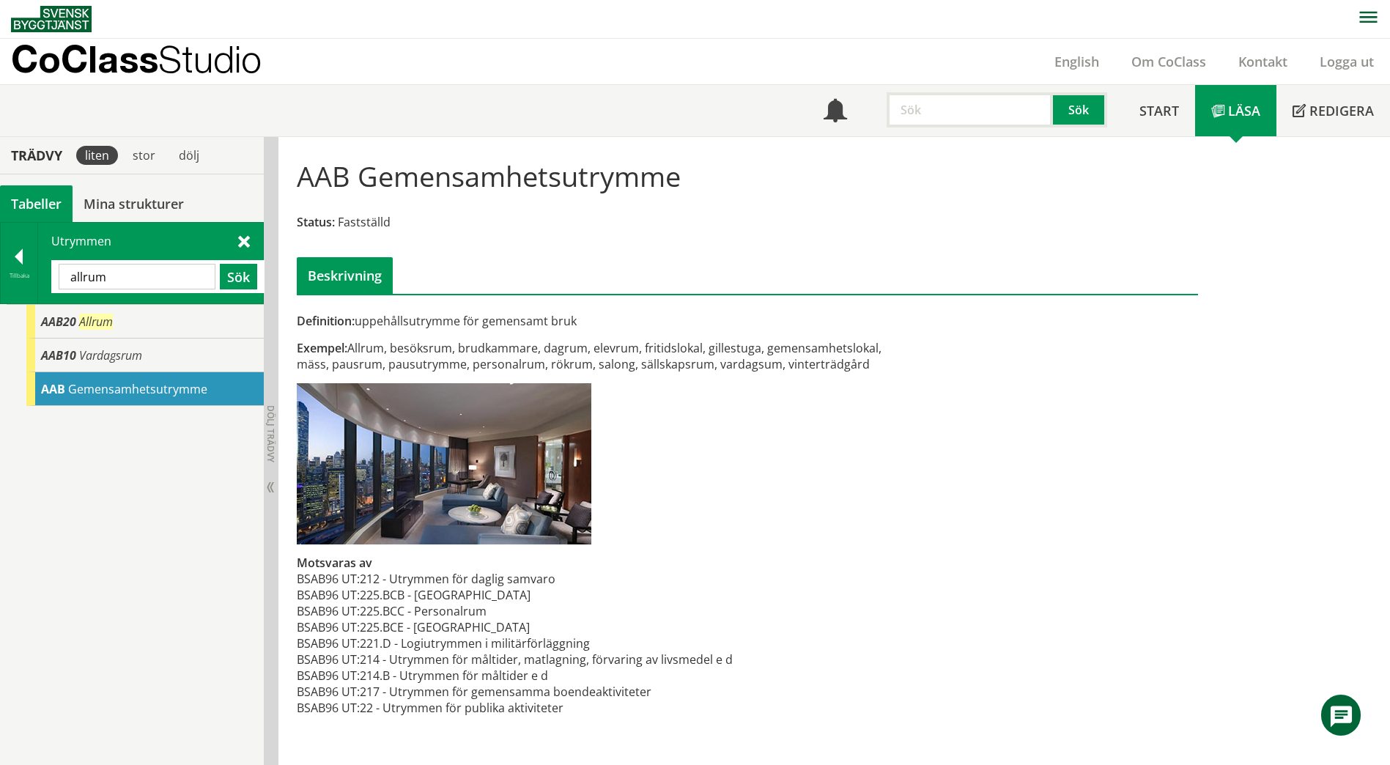
click at [144, 276] on input "allrum" at bounding box center [137, 277] width 157 height 26
type input "a"
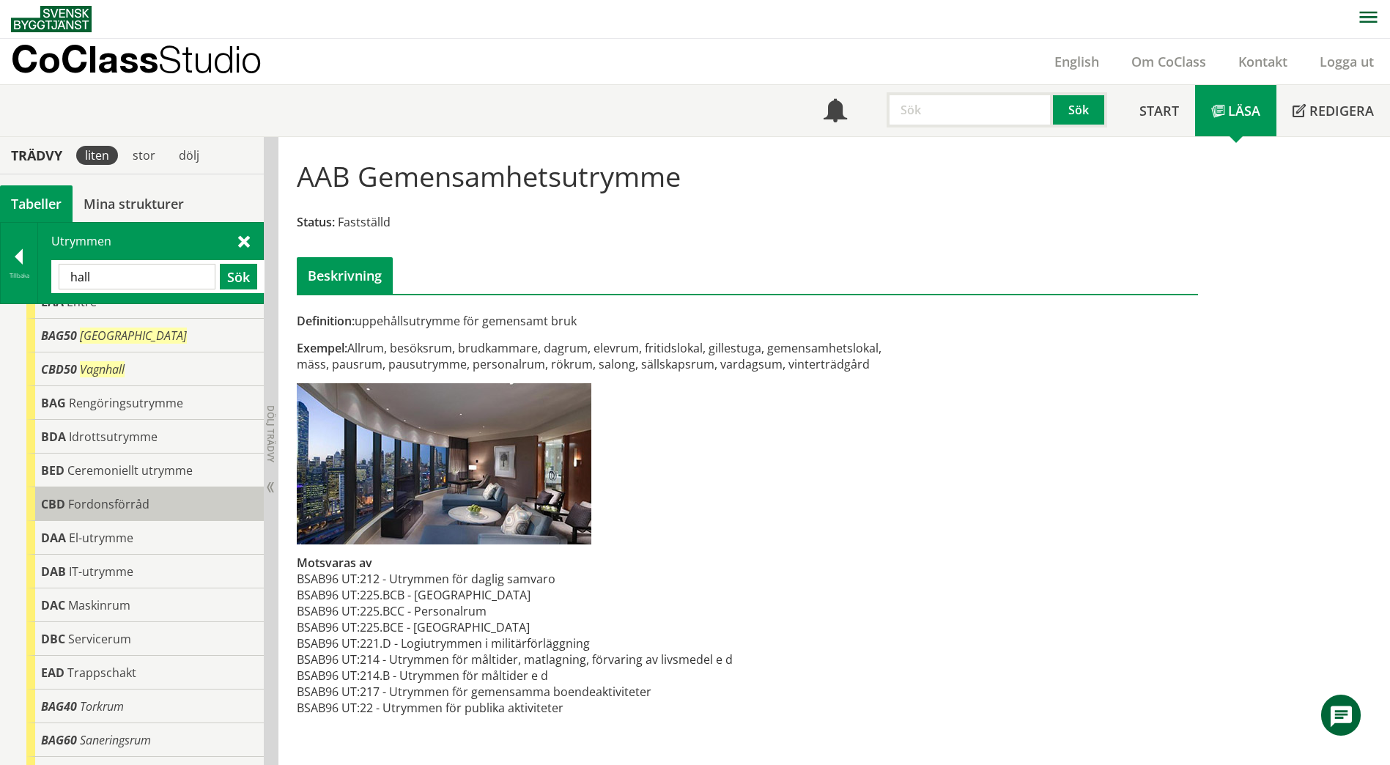
scroll to position [145, 0]
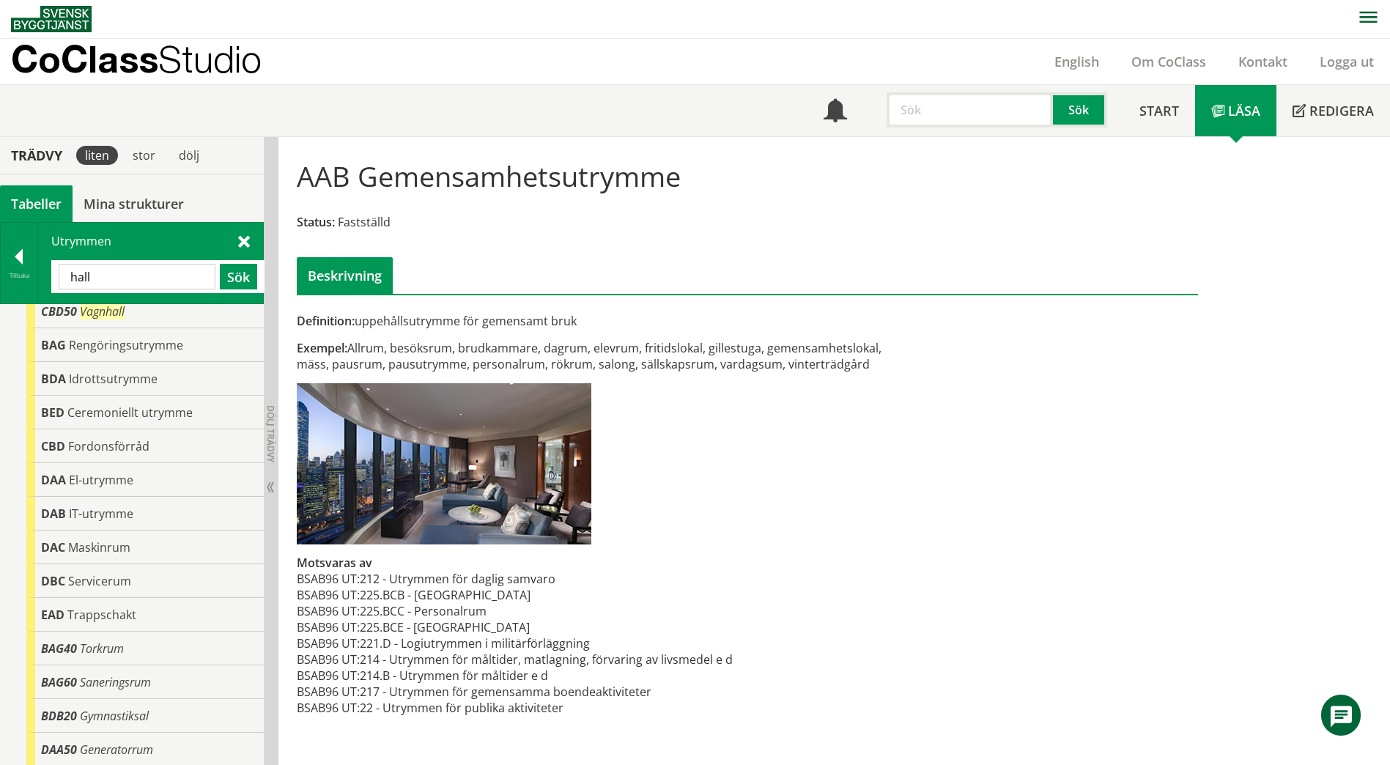
click at [246, 240] on span at bounding box center [244, 240] width 12 height 15
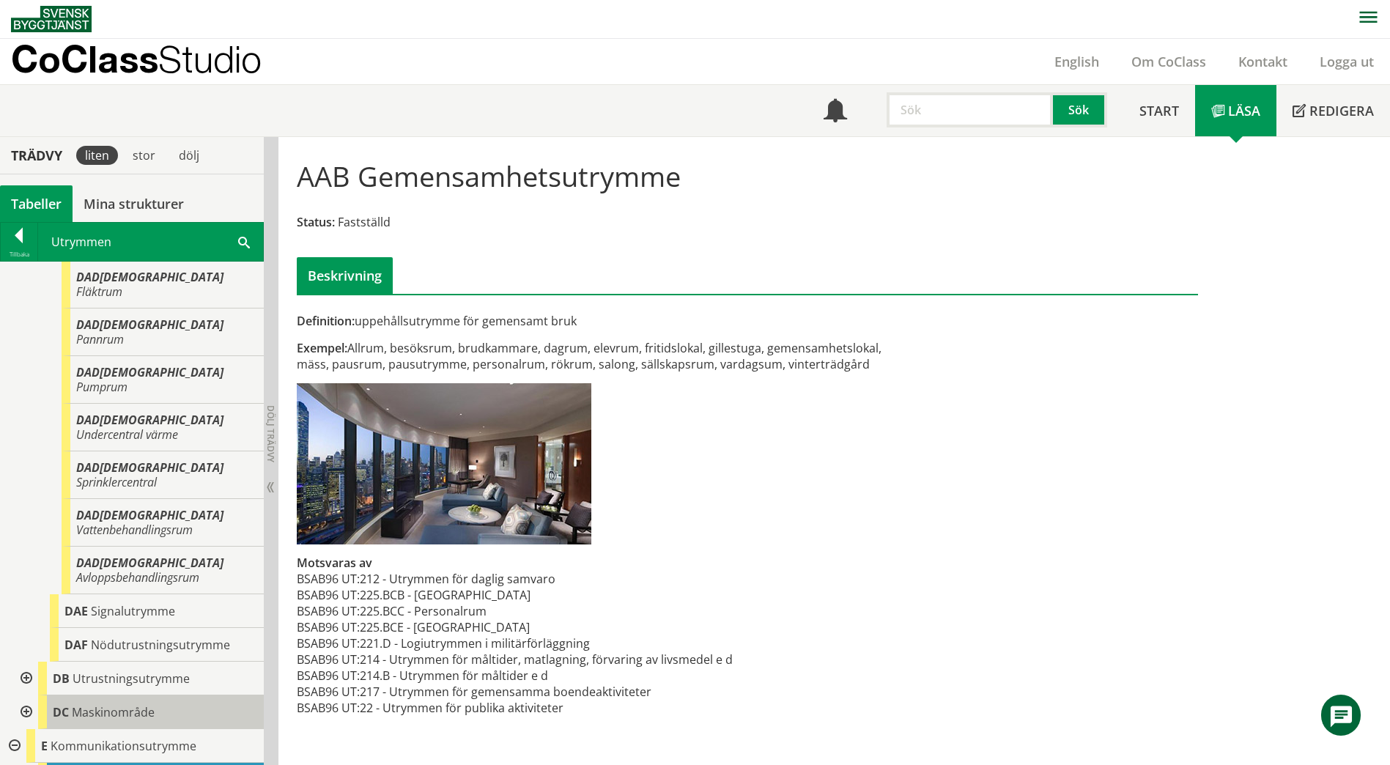
scroll to position [2345, 0]
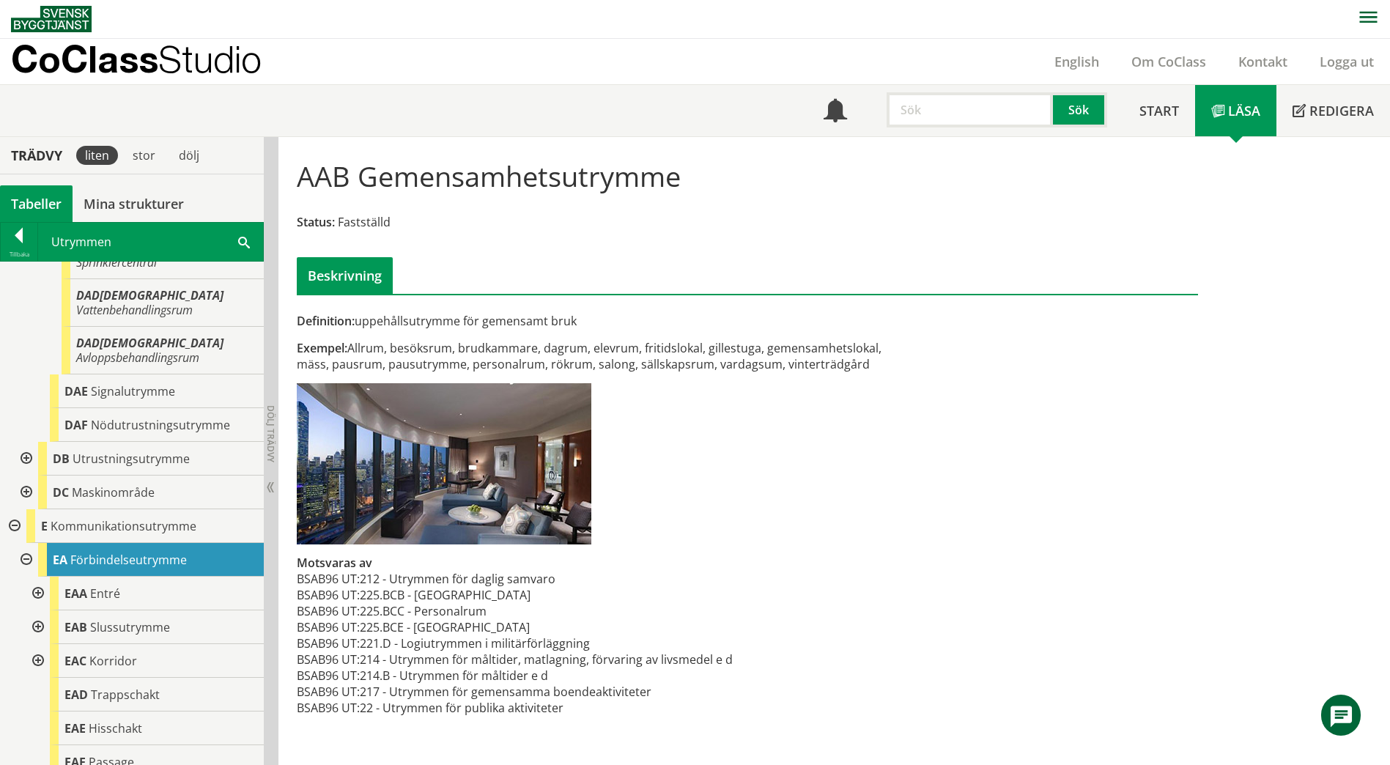
click at [40, 577] on div at bounding box center [36, 594] width 26 height 34
click at [199, 644] on div "EAA20 Innerentré" at bounding box center [163, 661] width 202 height 34
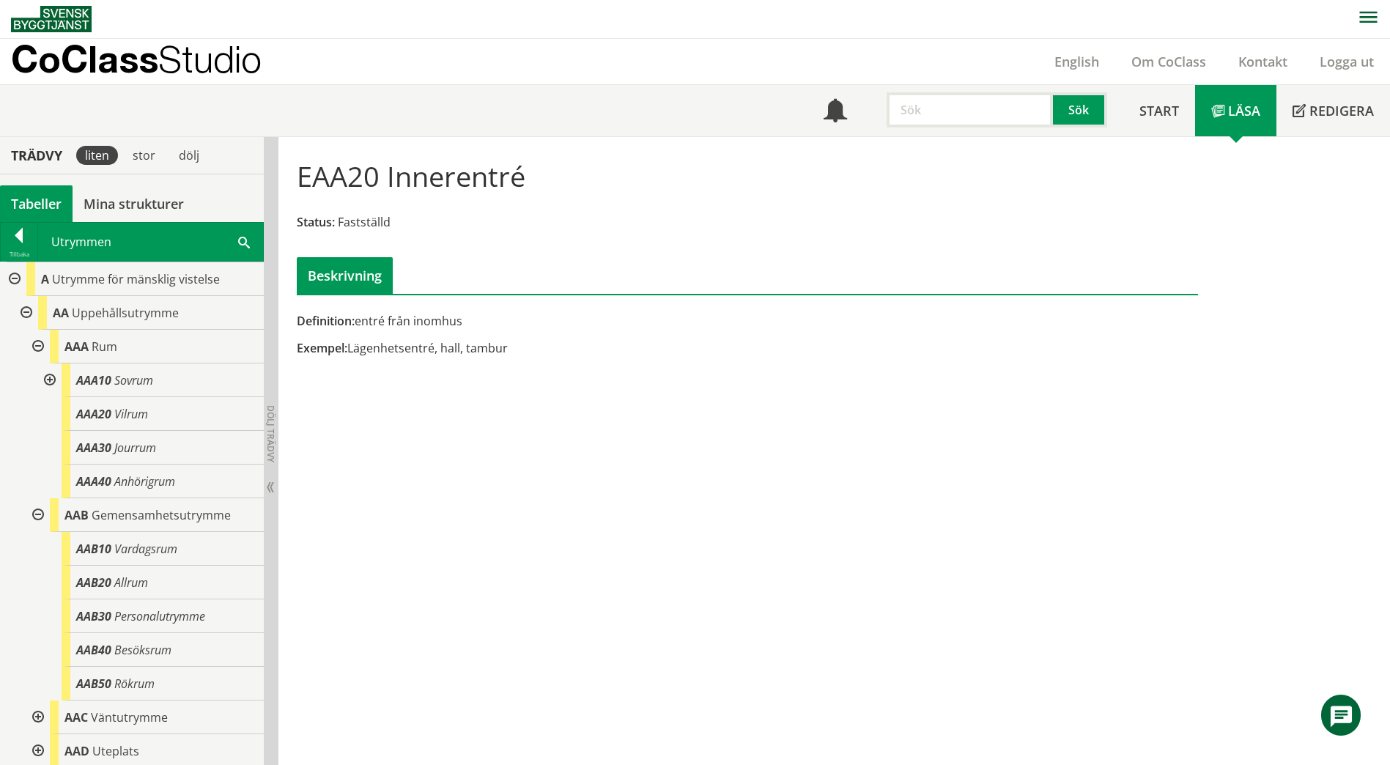
click at [248, 241] on span at bounding box center [244, 241] width 12 height 15
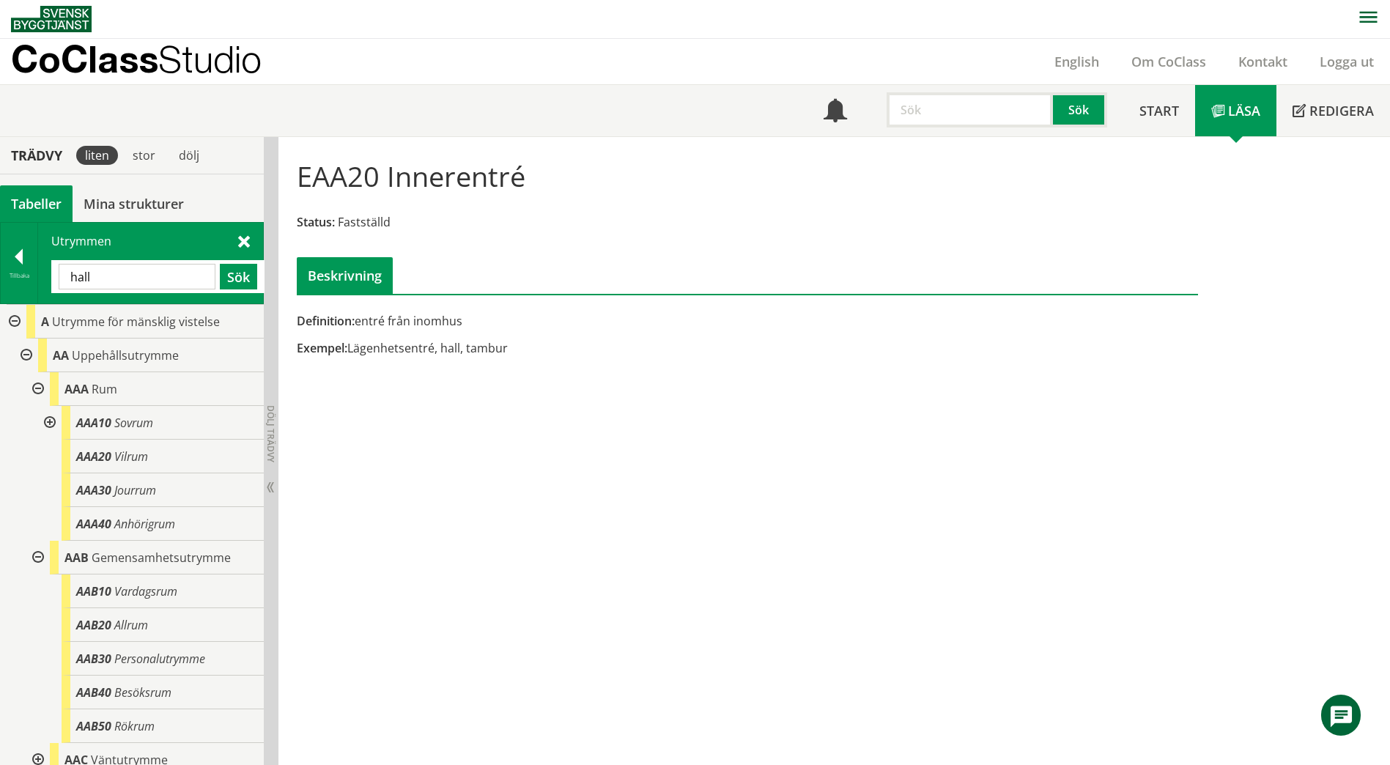
drag, startPoint x: 134, startPoint y: 279, endPoint x: -3, endPoint y: 274, distance: 137.1
click at [0, 274] on html "AMA AMA Beskrivningsverktyg AMA Funktion BSAB Bygginfo Byggjura Byggkatalogen […" at bounding box center [695, 381] width 1390 height 765
paste input "GEMENSAMHETSYTA"
click at [231, 276] on button "Sök" at bounding box center [238, 277] width 37 height 26
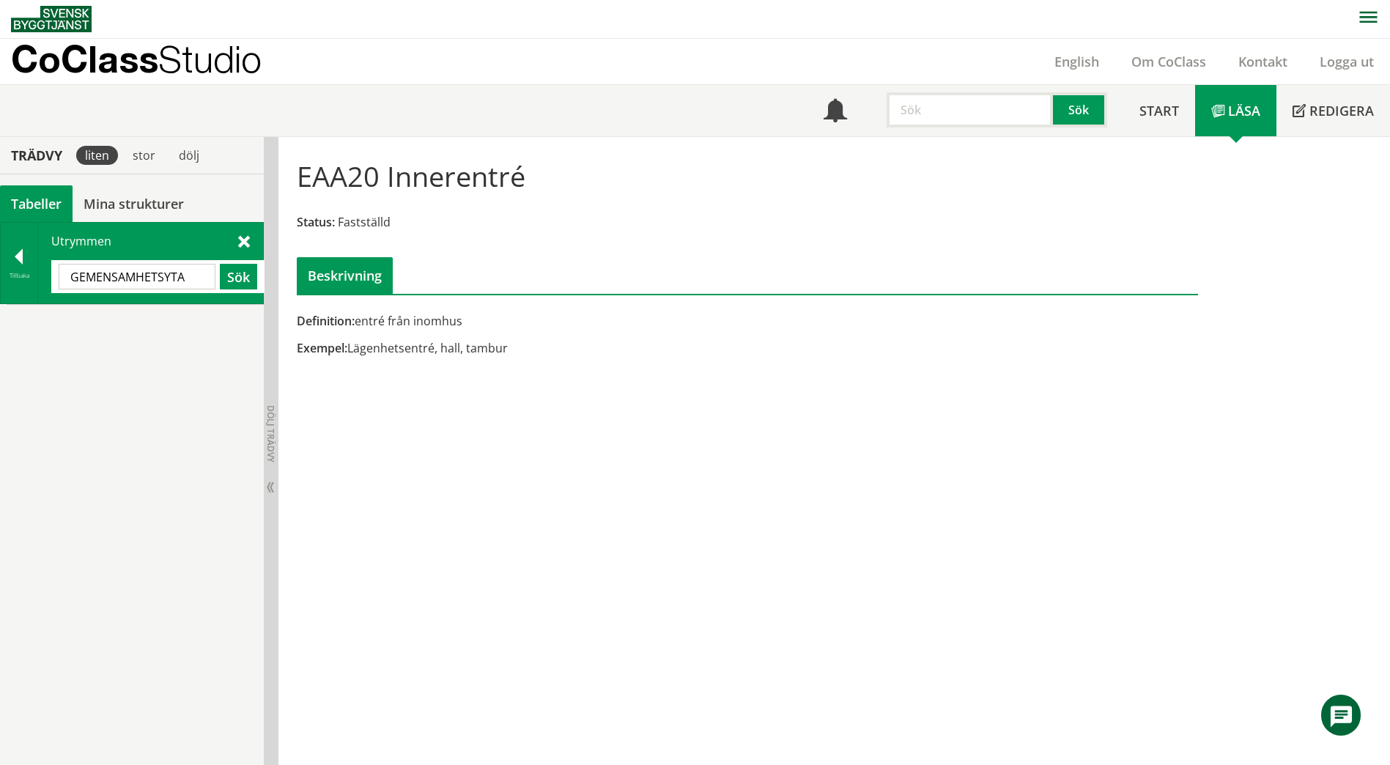
click at [204, 273] on input "GEMENSAMHETSYTA" at bounding box center [137, 277] width 157 height 26
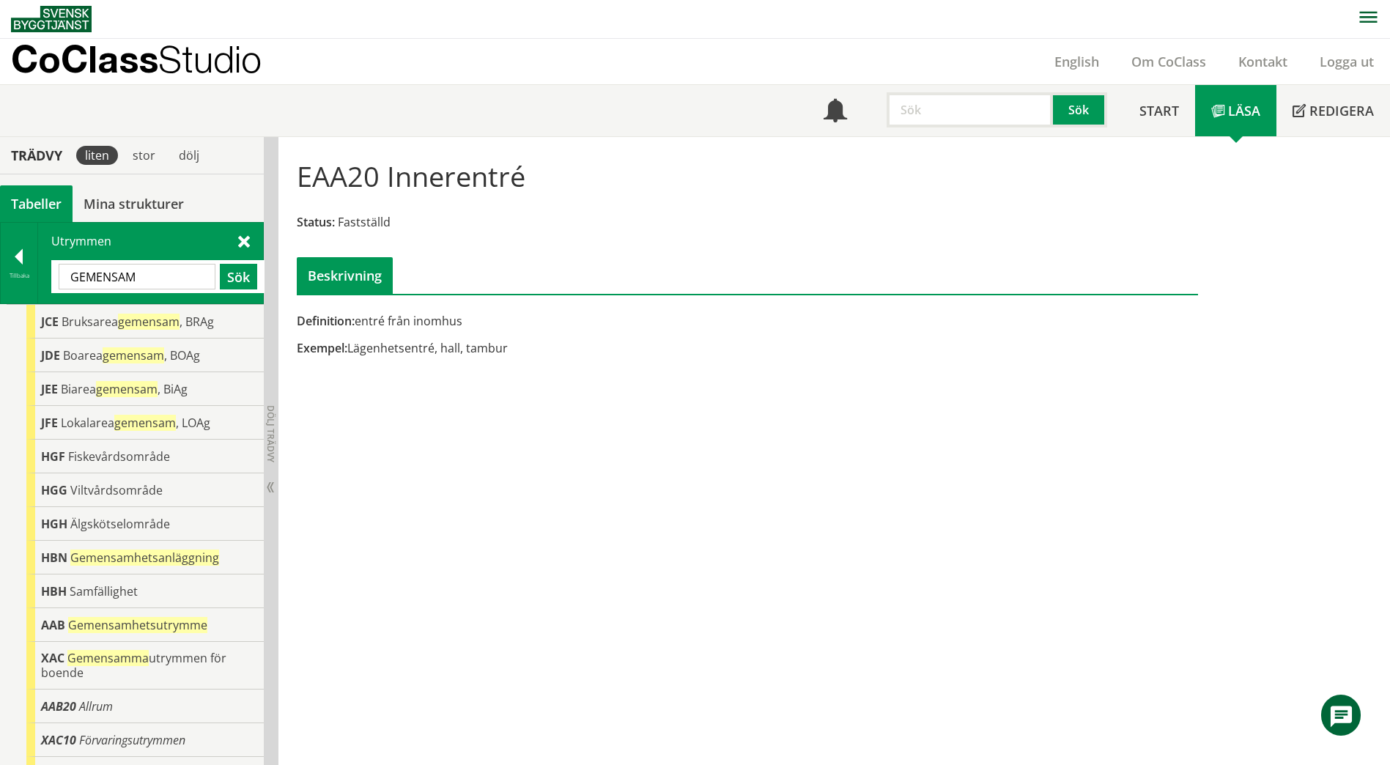
drag, startPoint x: 140, startPoint y: 283, endPoint x: 58, endPoint y: 282, distance: 82.1
click at [58, 282] on div "GEMENSAM Sök" at bounding box center [157, 276] width 213 height 33
paste input "CBB11"
click at [233, 279] on button "Sök" at bounding box center [238, 277] width 37 height 26
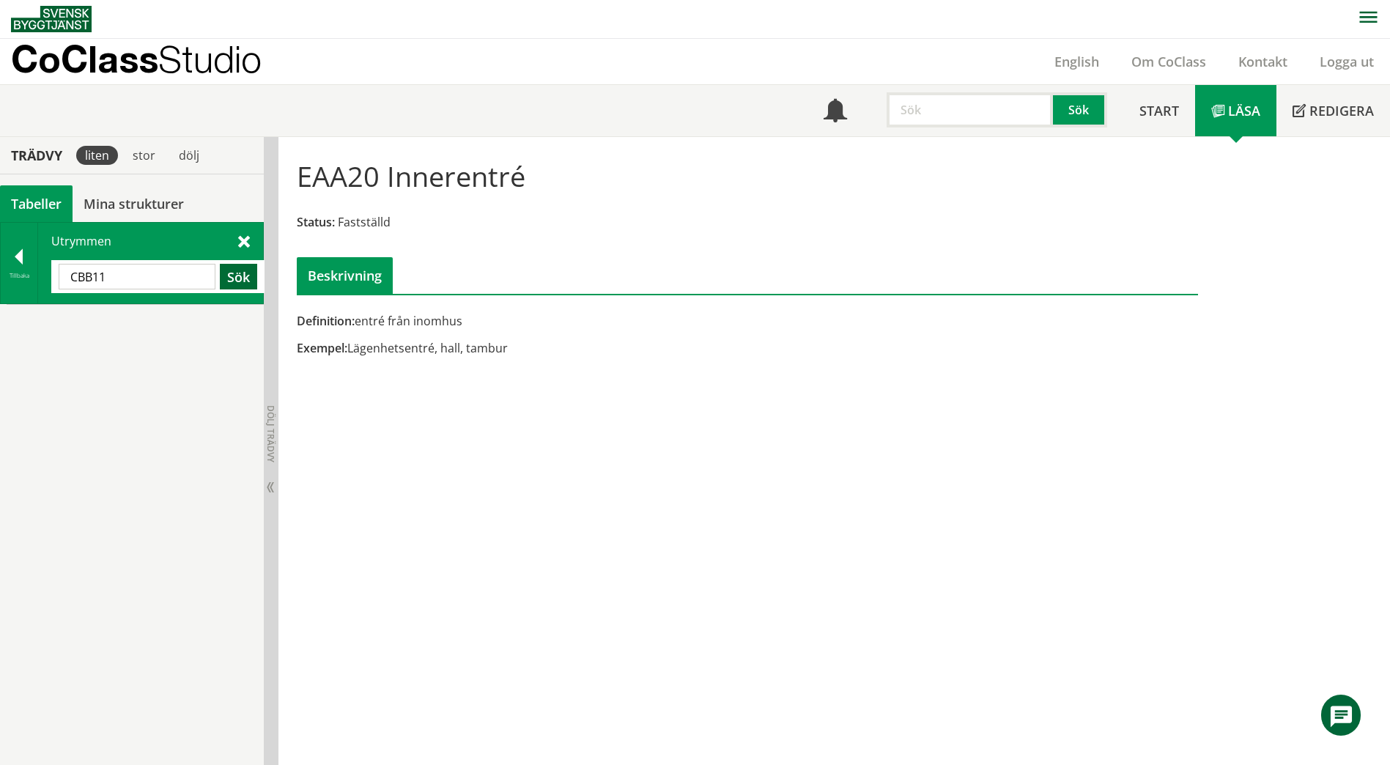
click at [233, 279] on button "Sök" at bounding box center [238, 277] width 37 height 26
click at [153, 279] on input "CBB11" at bounding box center [137, 277] width 157 height 26
drag, startPoint x: 128, startPoint y: 281, endPoint x: 59, endPoint y: 281, distance: 68.2
click at [59, 281] on input "CBB11" at bounding box center [137, 277] width 157 height 26
paste input "AAB3"
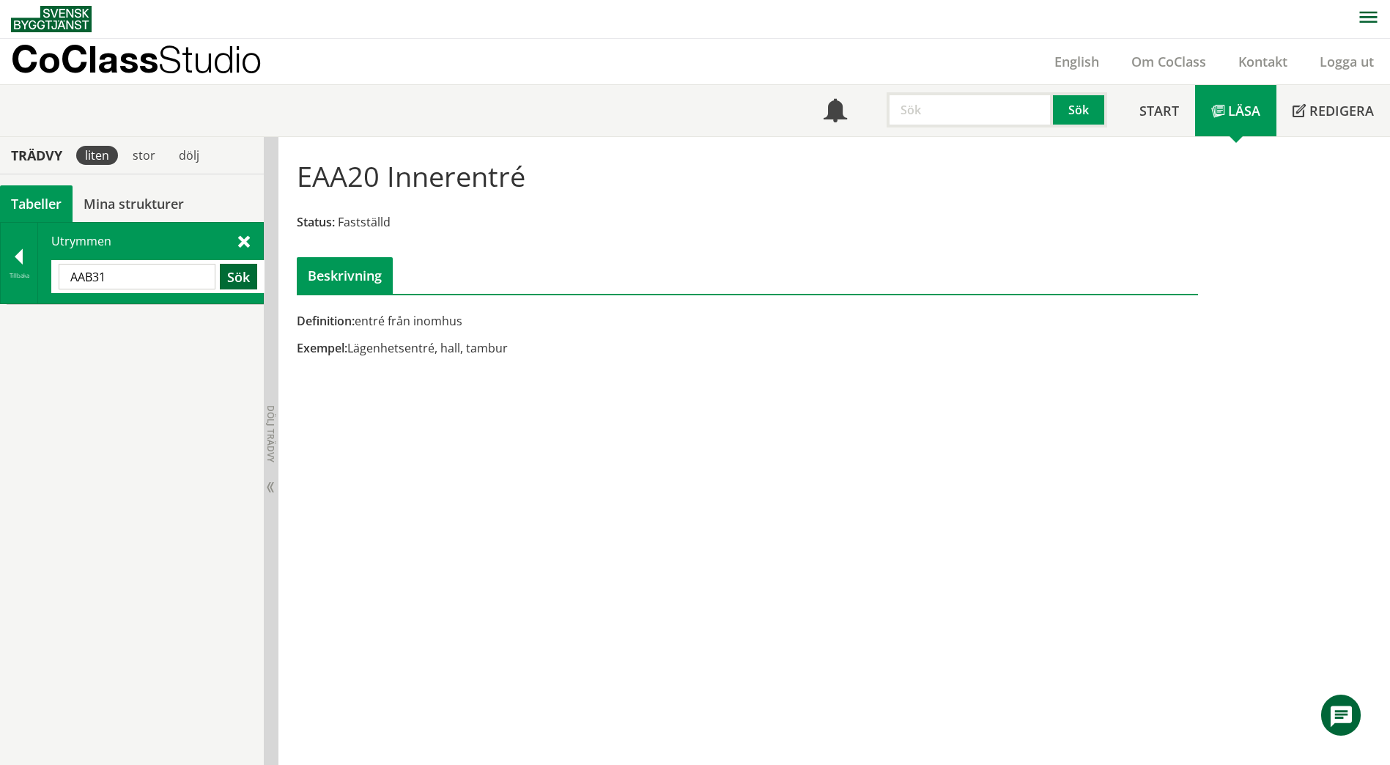
click at [241, 278] on button "Sök" at bounding box center [238, 277] width 37 height 26
click at [168, 281] on input "AAB31" at bounding box center [137, 277] width 157 height 26
drag, startPoint x: 133, startPoint y: 274, endPoint x: 50, endPoint y: 281, distance: 83.9
click at [50, 281] on div "Utrymmen AAB30 Sök" at bounding box center [150, 263] width 225 height 81
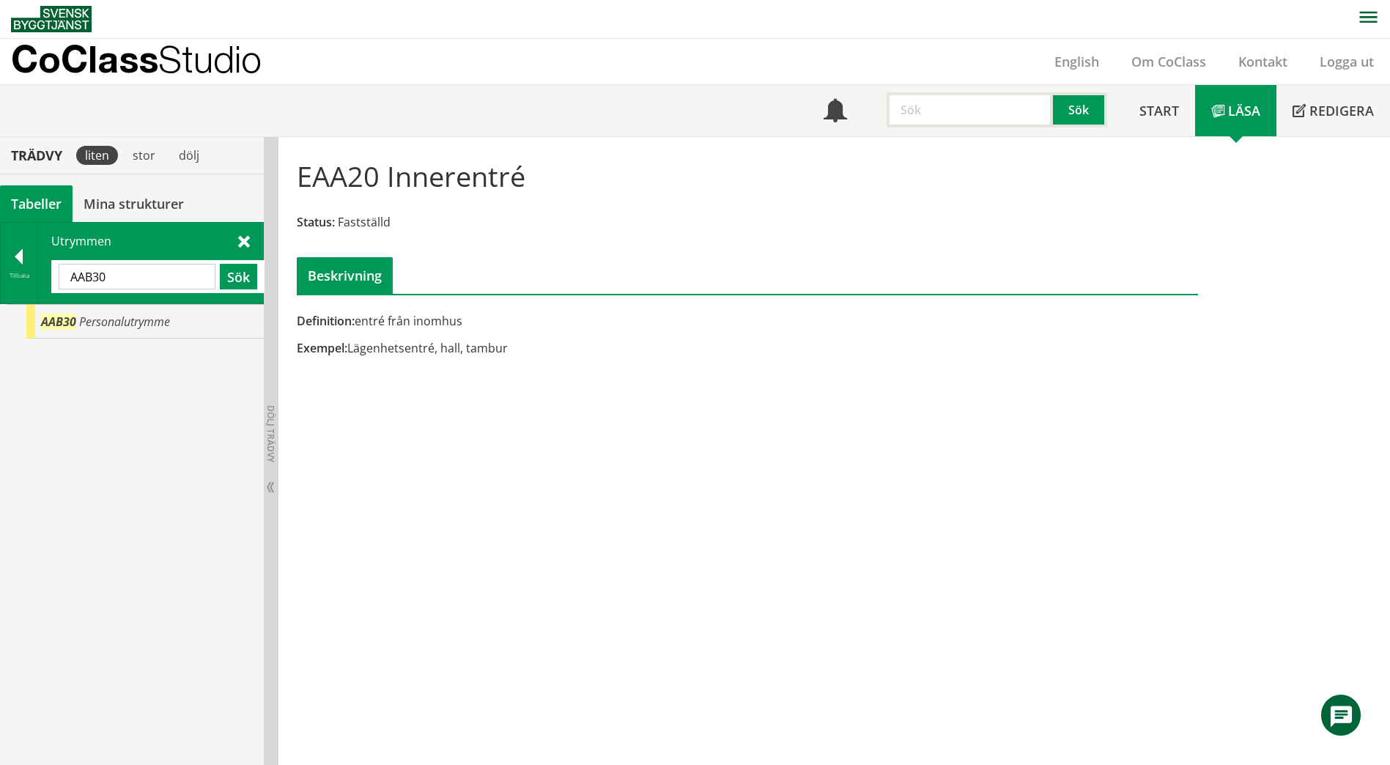
paste input "BAE23"
click at [243, 282] on button "Sök" at bounding box center [238, 277] width 37 height 26
drag, startPoint x: 147, startPoint y: 279, endPoint x: 25, endPoint y: 278, distance: 122.4
click at [25, 278] on div "Tillbaka Utrymmen BAE23 Sök" at bounding box center [132, 263] width 264 height 82
click at [242, 281] on button "Sök" at bounding box center [238, 277] width 37 height 26
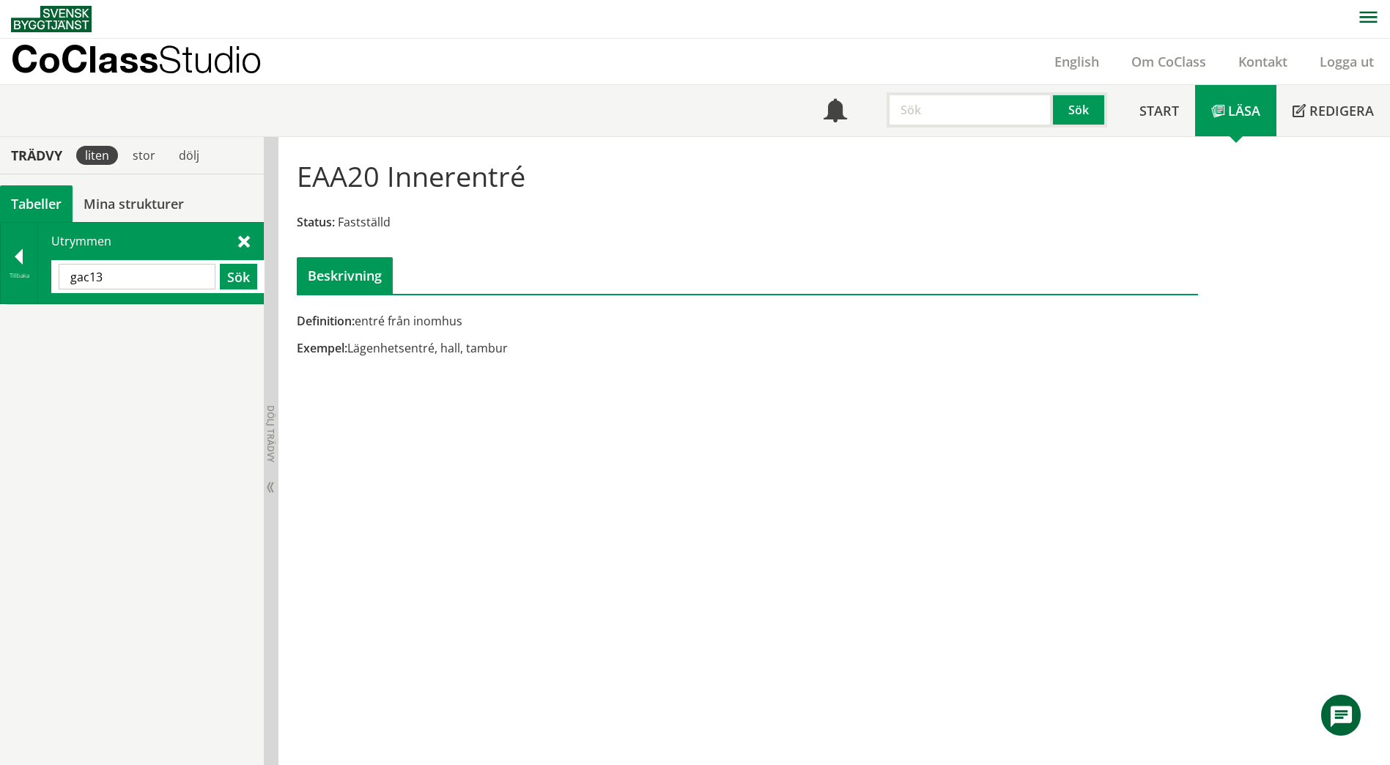
drag, startPoint x: 166, startPoint y: 279, endPoint x: 61, endPoint y: 279, distance: 105.5
click at [61, 279] on input "gac13" at bounding box center [137, 277] width 157 height 26
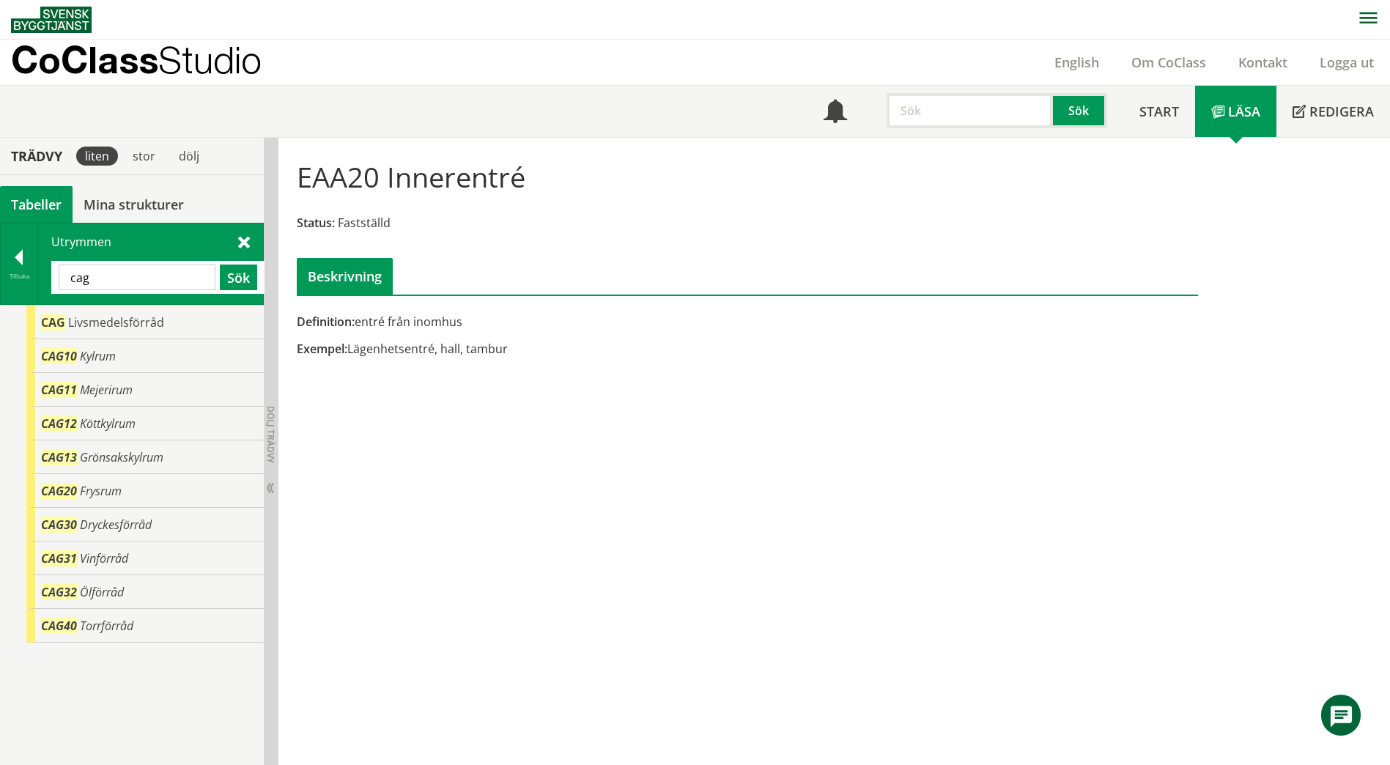
drag, startPoint x: 119, startPoint y: 284, endPoint x: 45, endPoint y: 280, distance: 73.4
click at [45, 280] on div "Utrymmen cag Sök" at bounding box center [150, 264] width 225 height 81
paste input "BAE29"
click at [251, 285] on button "Sök" at bounding box center [238, 278] width 37 height 26
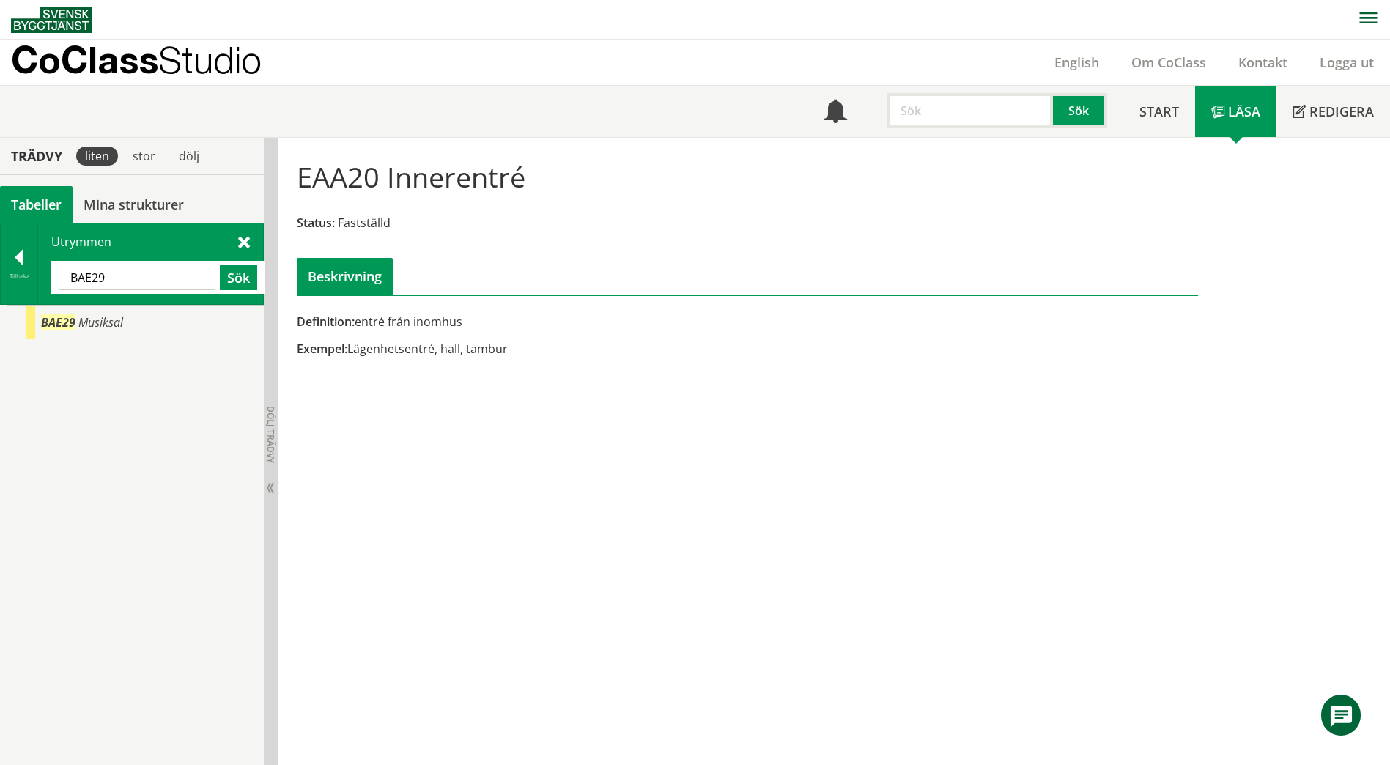
drag, startPoint x: 125, startPoint y: 277, endPoint x: 59, endPoint y: 277, distance: 66.0
click at [59, 277] on input "BAE29" at bounding box center [137, 278] width 157 height 26
paste input "B41"
click at [225, 278] on button "Sök" at bounding box center [238, 278] width 37 height 26
drag, startPoint x: 141, startPoint y: 276, endPoint x: 34, endPoint y: 279, distance: 107.8
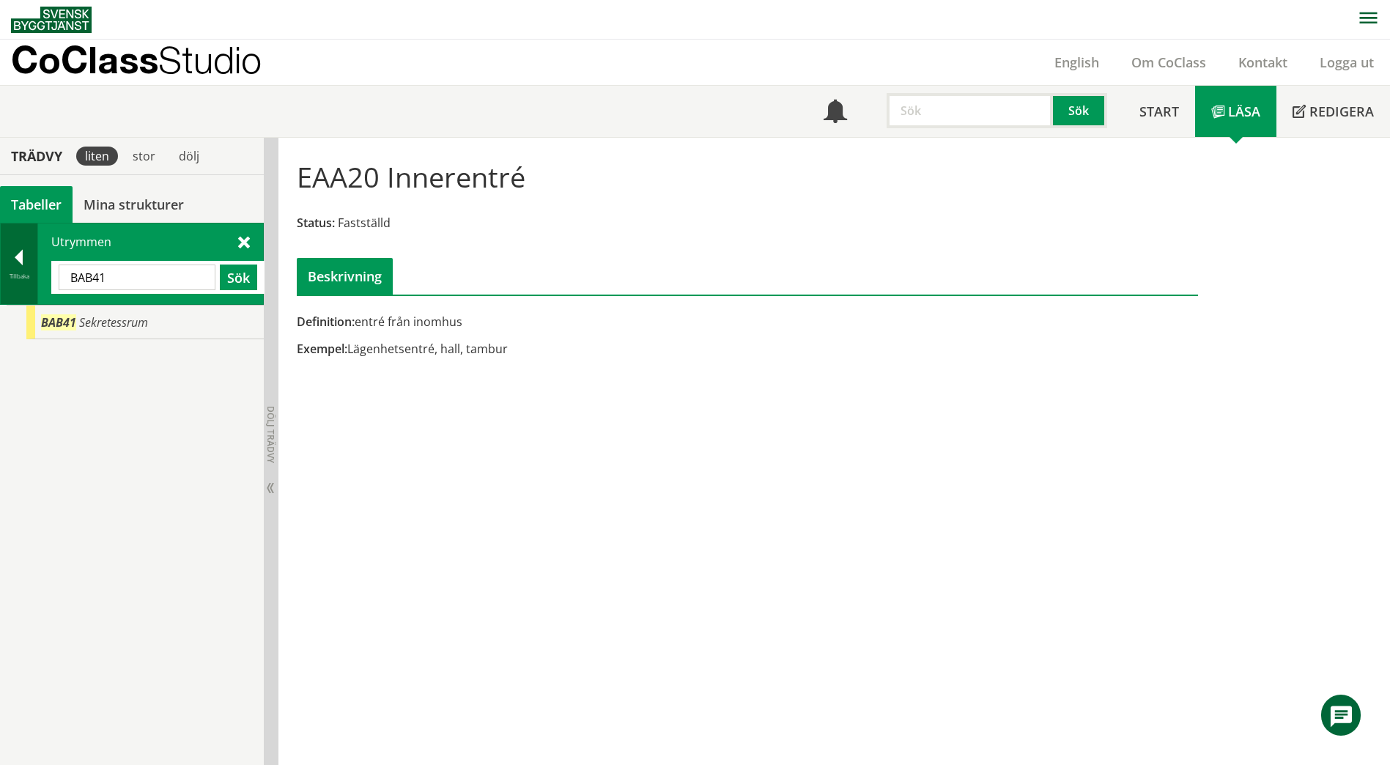
click at [34, 279] on div "Tillbaka Utrymmen BAB41 Sök" at bounding box center [132, 264] width 264 height 82
paste input "DB2"
click at [223, 284] on button "Sök" at bounding box center [238, 278] width 37 height 26
drag, startPoint x: 111, startPoint y: 287, endPoint x: 44, endPoint y: 275, distance: 68.4
click at [44, 275] on div "Utrymmen BDB21 Sök" at bounding box center [150, 264] width 225 height 81
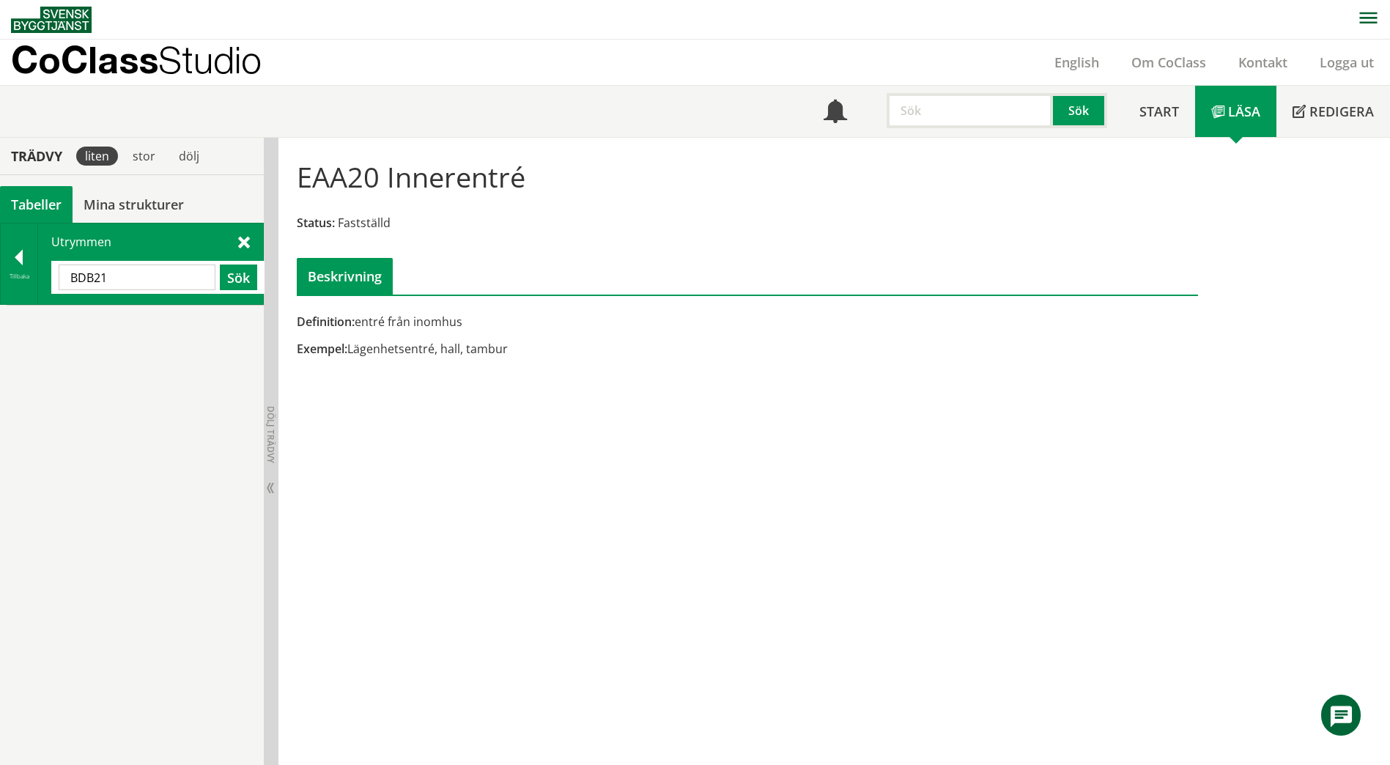
paste input "CAG12"
click at [232, 276] on button "Sök" at bounding box center [238, 278] width 37 height 26
drag, startPoint x: 138, startPoint y: 280, endPoint x: 21, endPoint y: 276, distance: 116.6
click at [21, 276] on div "Tillbaka Utrymmen CAG12 Sök" at bounding box center [132, 264] width 264 height 82
paste input "ABB"
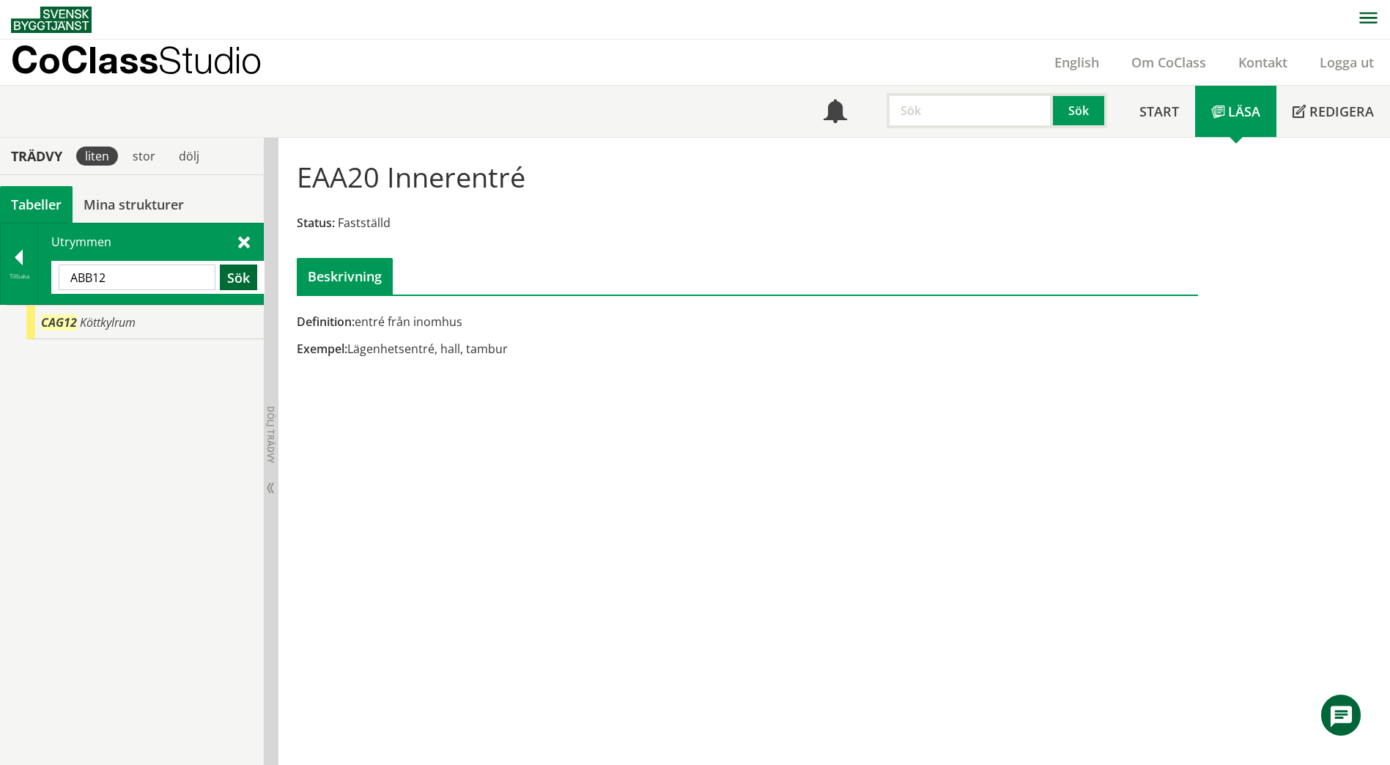
click at [230, 284] on button "Sök" at bounding box center [238, 278] width 37 height 26
drag, startPoint x: 143, startPoint y: 284, endPoint x: 67, endPoint y: 281, distance: 76.3
click at [67, 281] on input "ABB12" at bounding box center [137, 278] width 157 height 26
paste input "BAE28"
click at [246, 286] on button "Sök" at bounding box center [238, 278] width 37 height 26
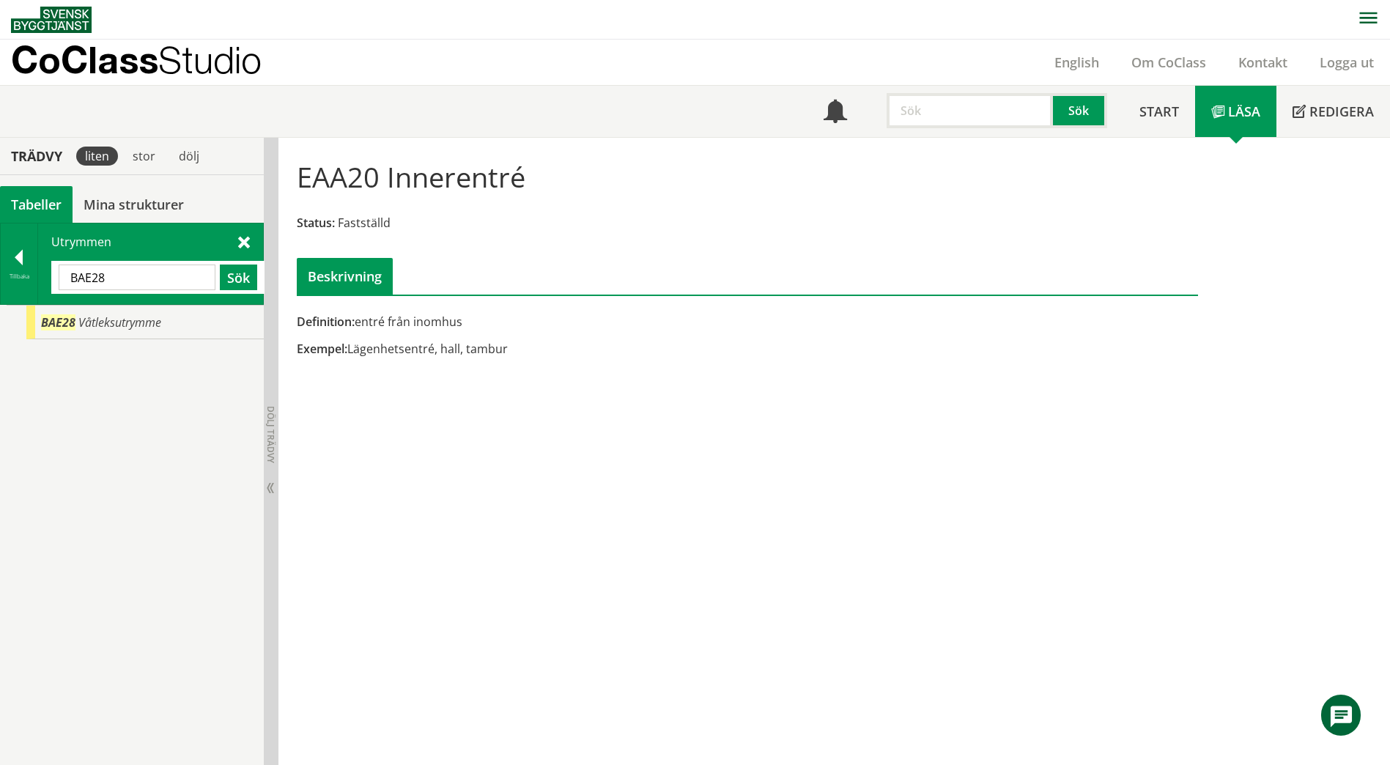
drag, startPoint x: 106, startPoint y: 284, endPoint x: 59, endPoint y: 279, distance: 47.2
click at [59, 279] on input "BAE28" at bounding box center [137, 278] width 157 height 26
paste input "BA11"
click at [235, 281] on button "Sök" at bounding box center [238, 278] width 37 height 26
click at [1007, 447] on div "EAA20 Innerentré Status: Fastställd Beskrivning Definition: entré från inomhus …" at bounding box center [835, 452] width 1112 height 628
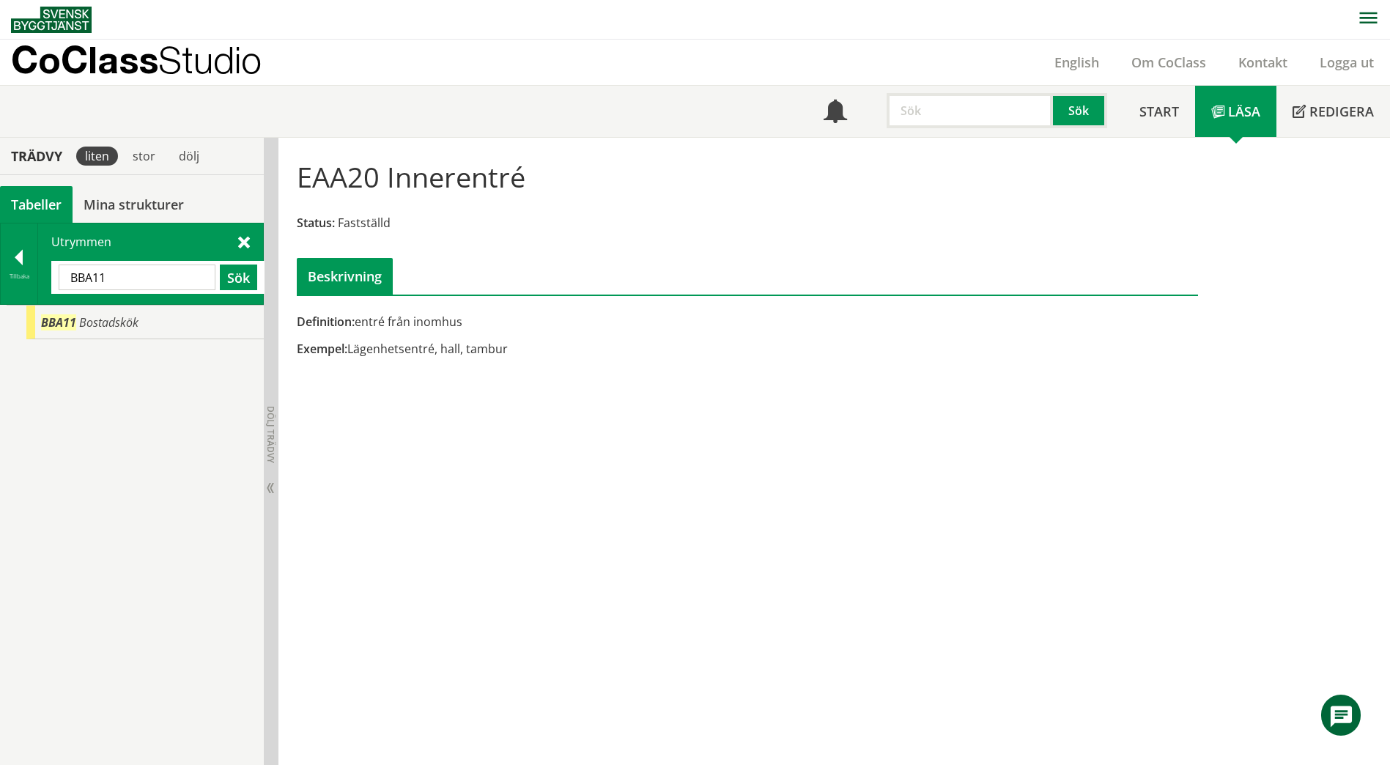
click at [124, 277] on input "BBA11" at bounding box center [137, 278] width 157 height 26
type input "BBA10"
